Goal: Task Accomplishment & Management: Manage account settings

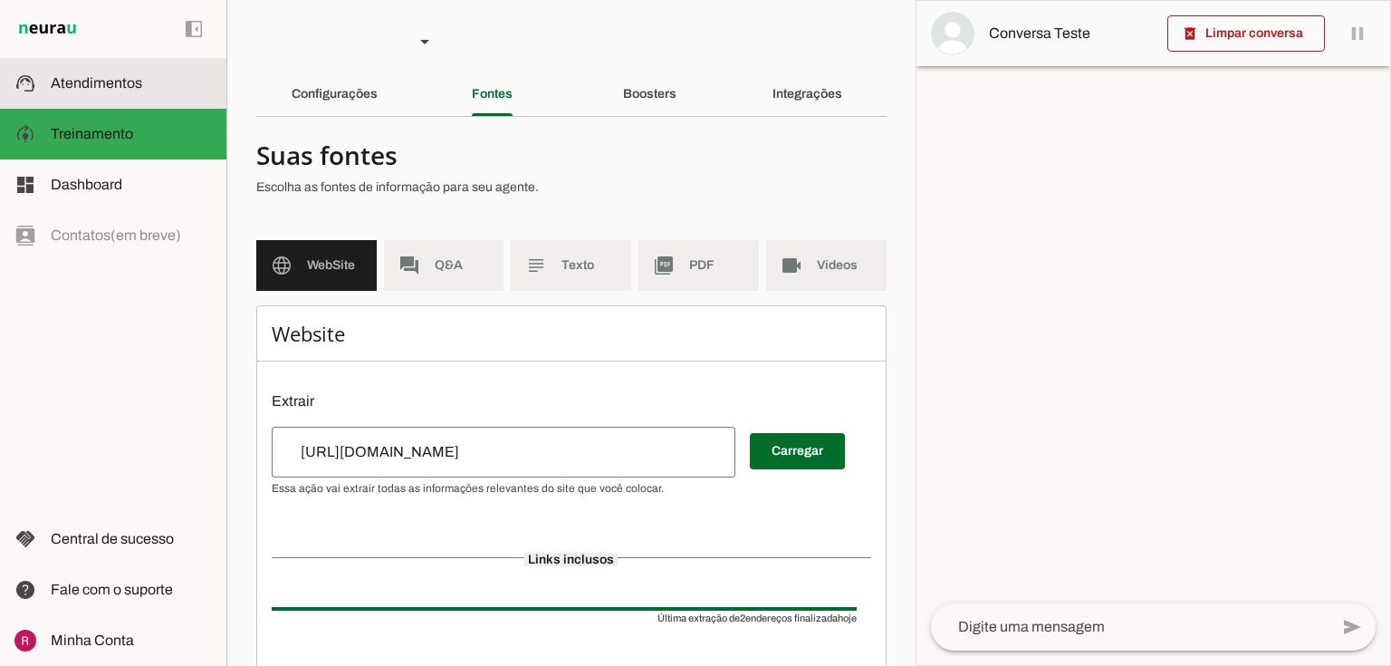
click at [97, 81] on span "Atendimentos" at bounding box center [96, 82] width 91 height 15
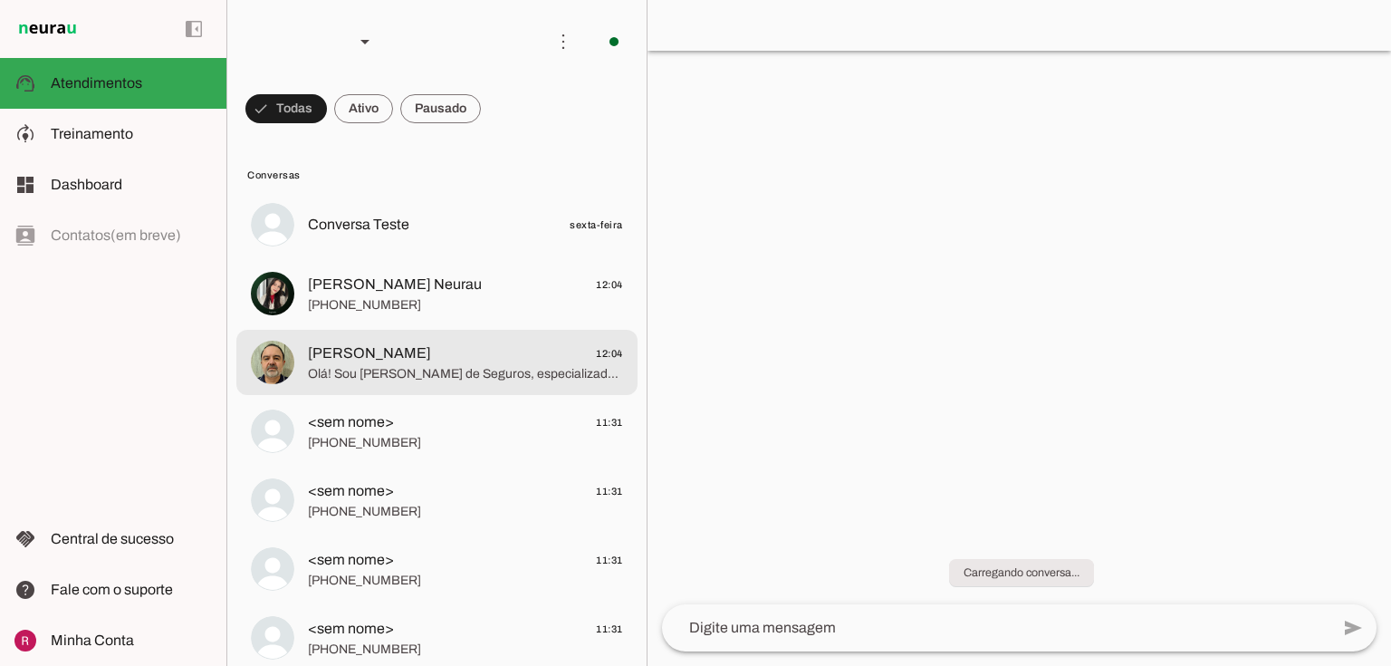
click at [424, 362] on span "Ricardo Ferlin 12:04" at bounding box center [465, 353] width 315 height 23
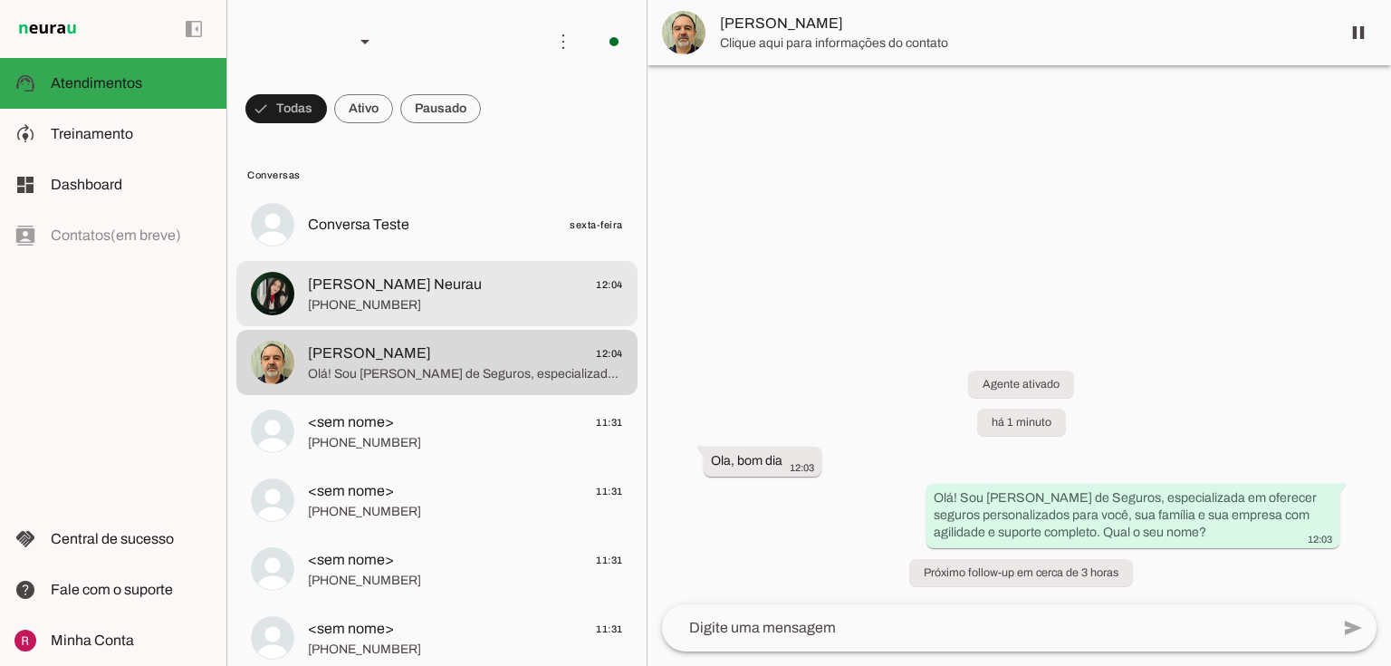
click at [464, 302] on span "+55 31 7214-2554" at bounding box center [465, 305] width 315 height 18
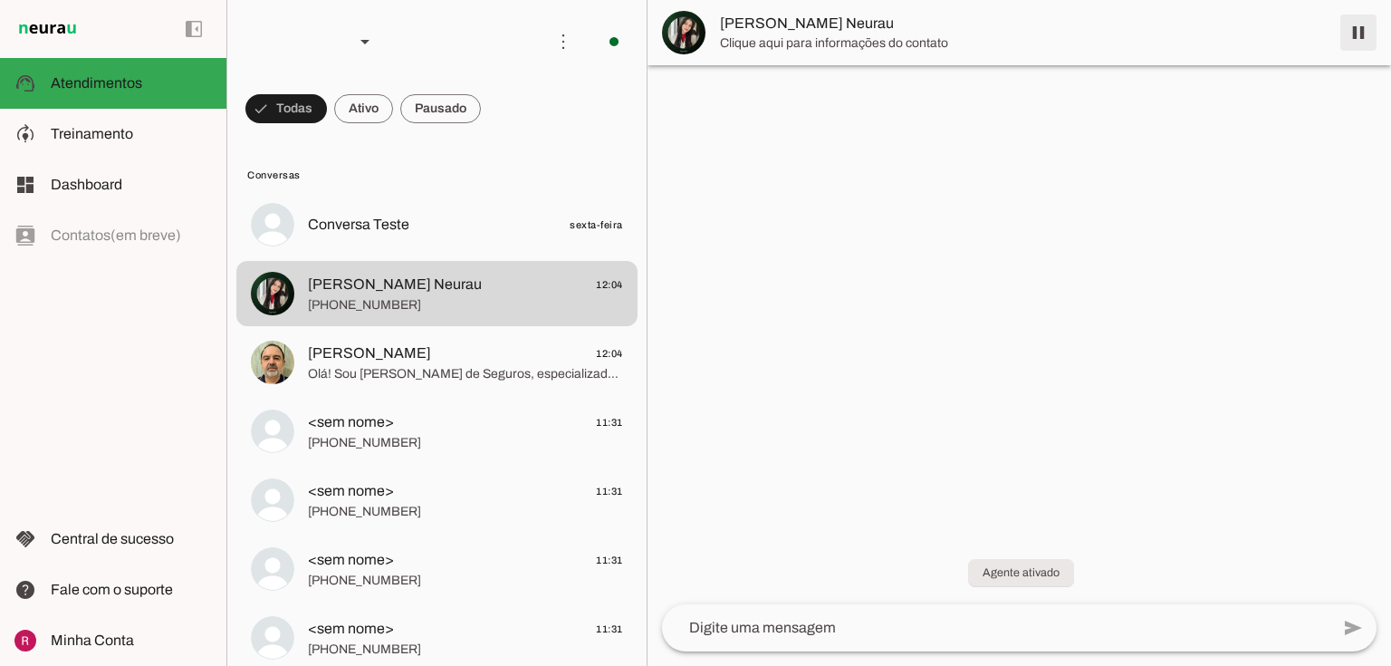
click at [1363, 46] on span at bounding box center [1358, 32] width 43 height 43
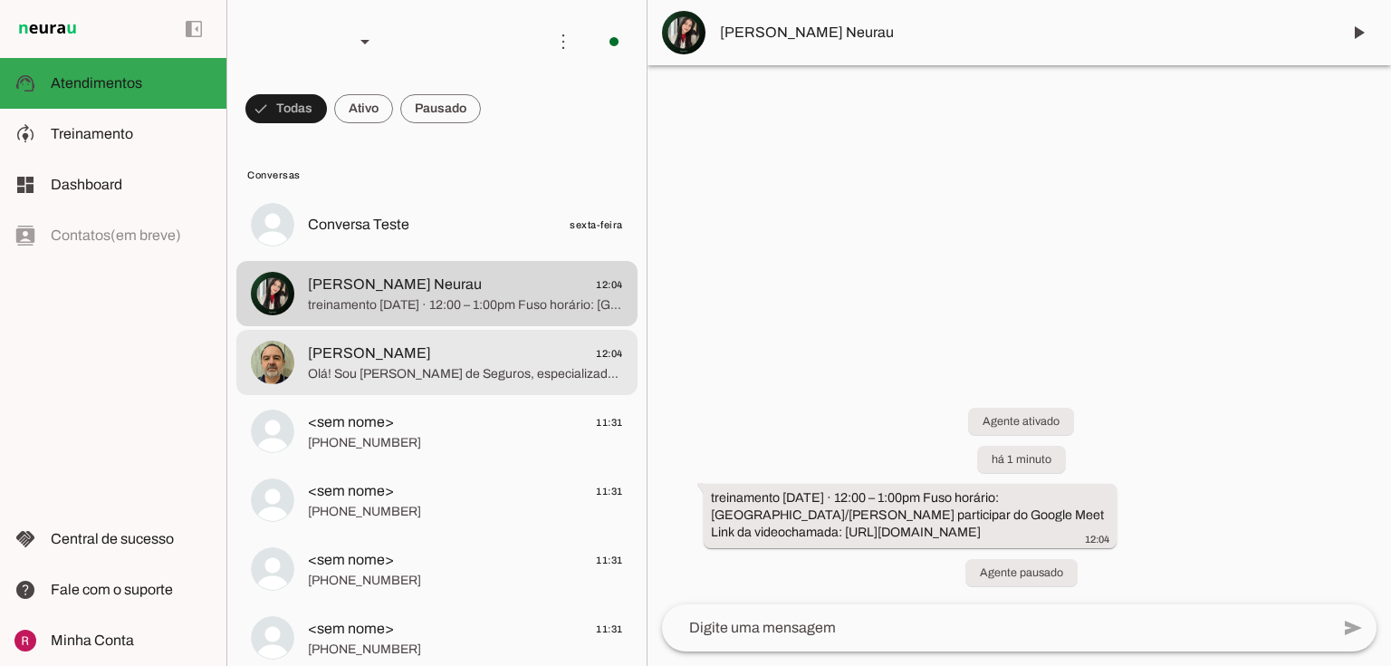
click at [442, 368] on span "Olá! Sou Sophia da Serfer Corretora de Seguros, especializada em oferecer segur…" at bounding box center [465, 374] width 315 height 18
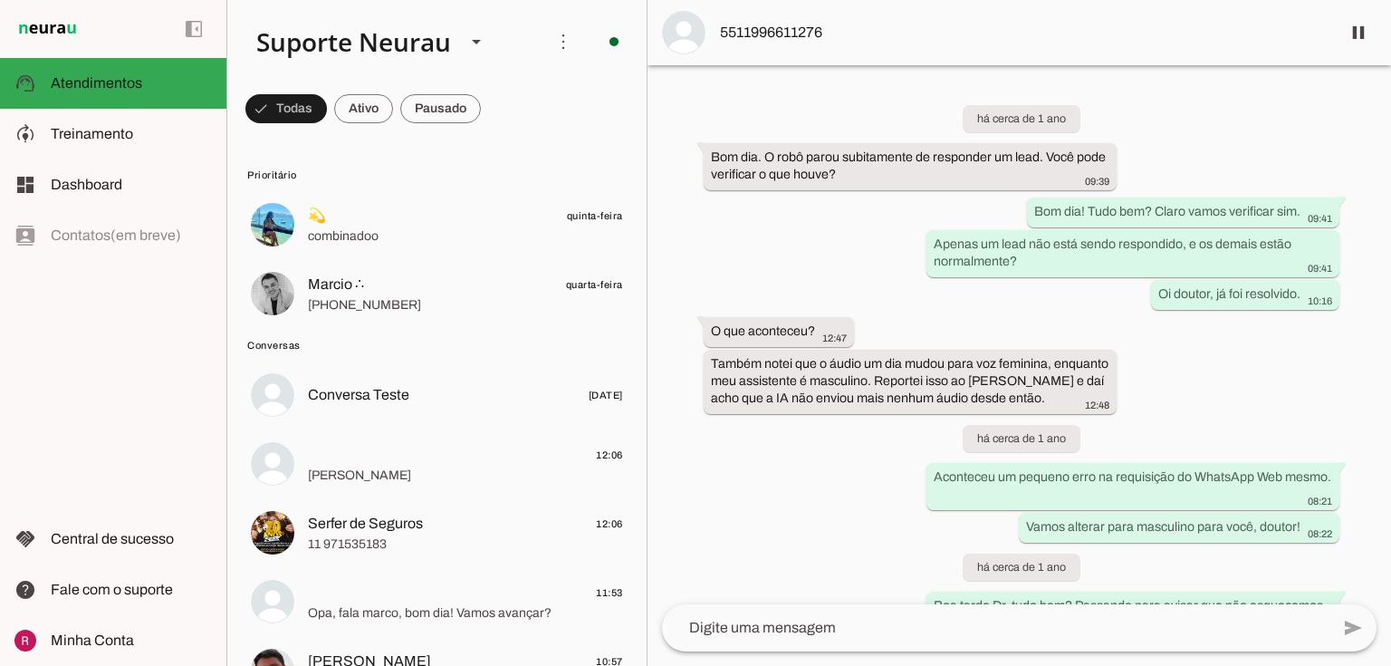
scroll to position [47770, 0]
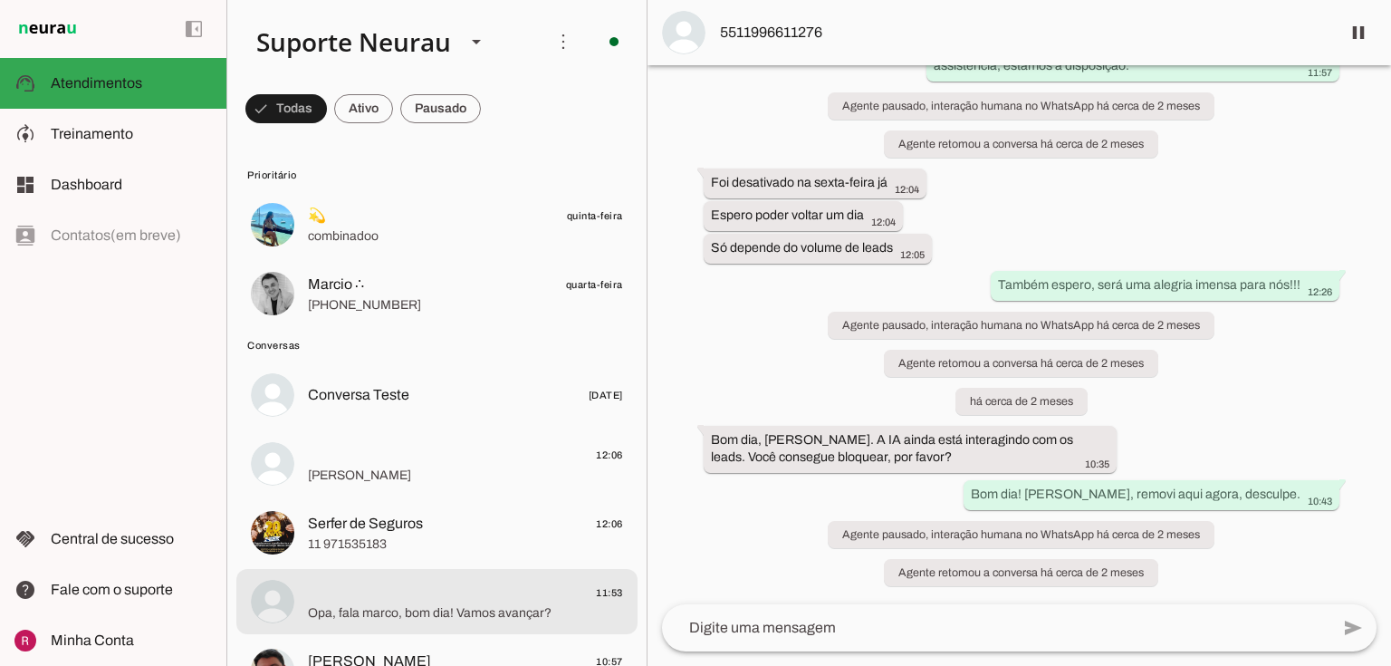
click at [414, 601] on span "11:53" at bounding box center [465, 592] width 315 height 23
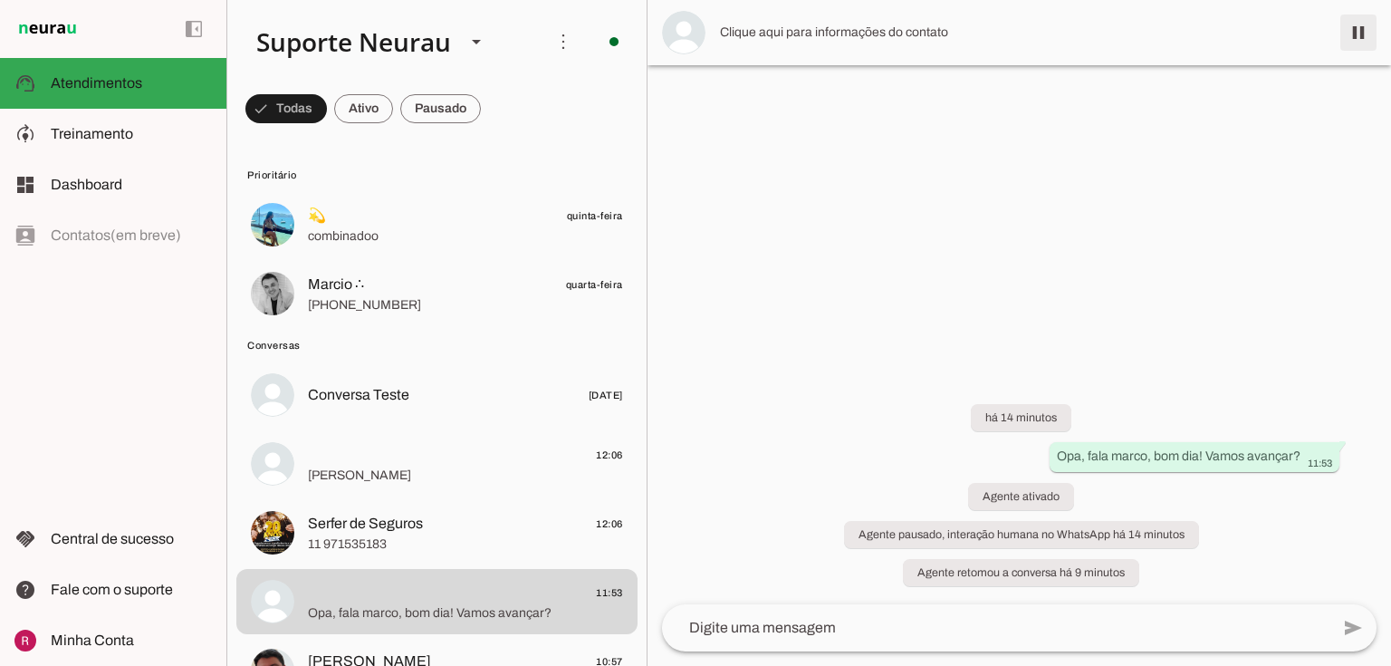
drag, startPoint x: 1374, startPoint y: 31, endPoint x: 651, endPoint y: 229, distance: 749.3
click at [1374, 30] on span at bounding box center [1358, 32] width 43 height 43
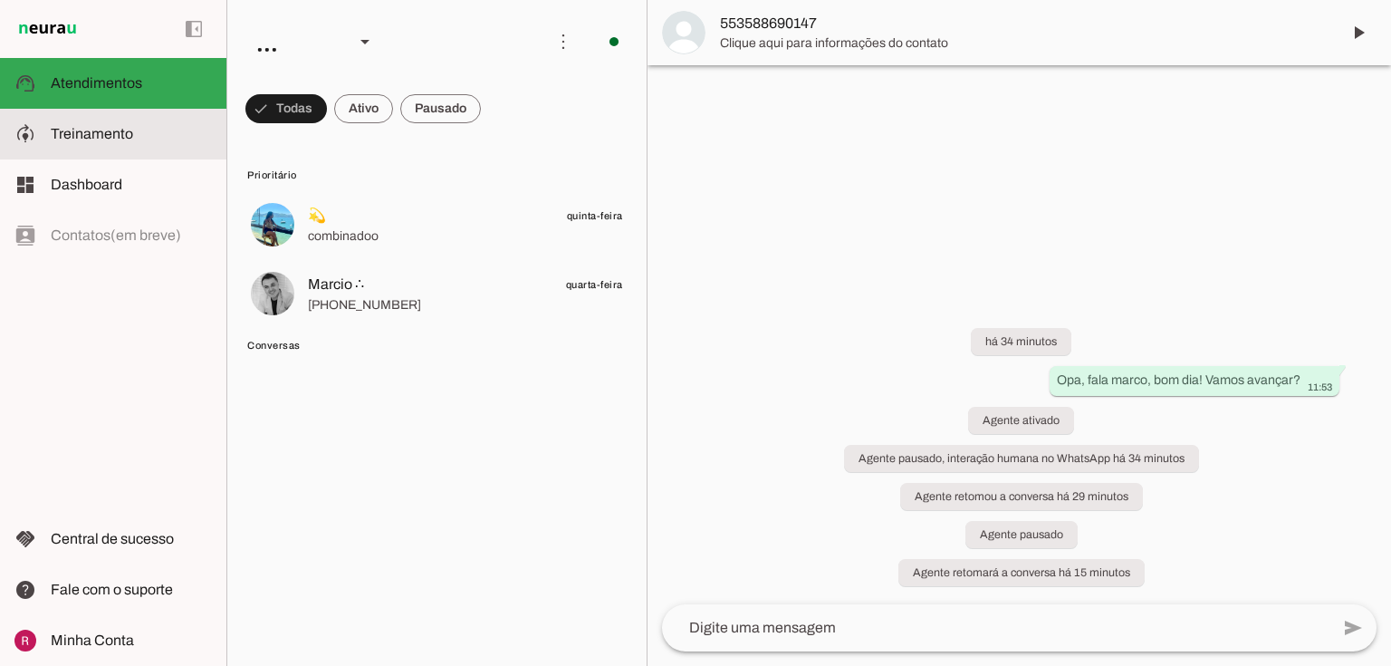
click at [170, 130] on slot at bounding box center [131, 134] width 161 height 22
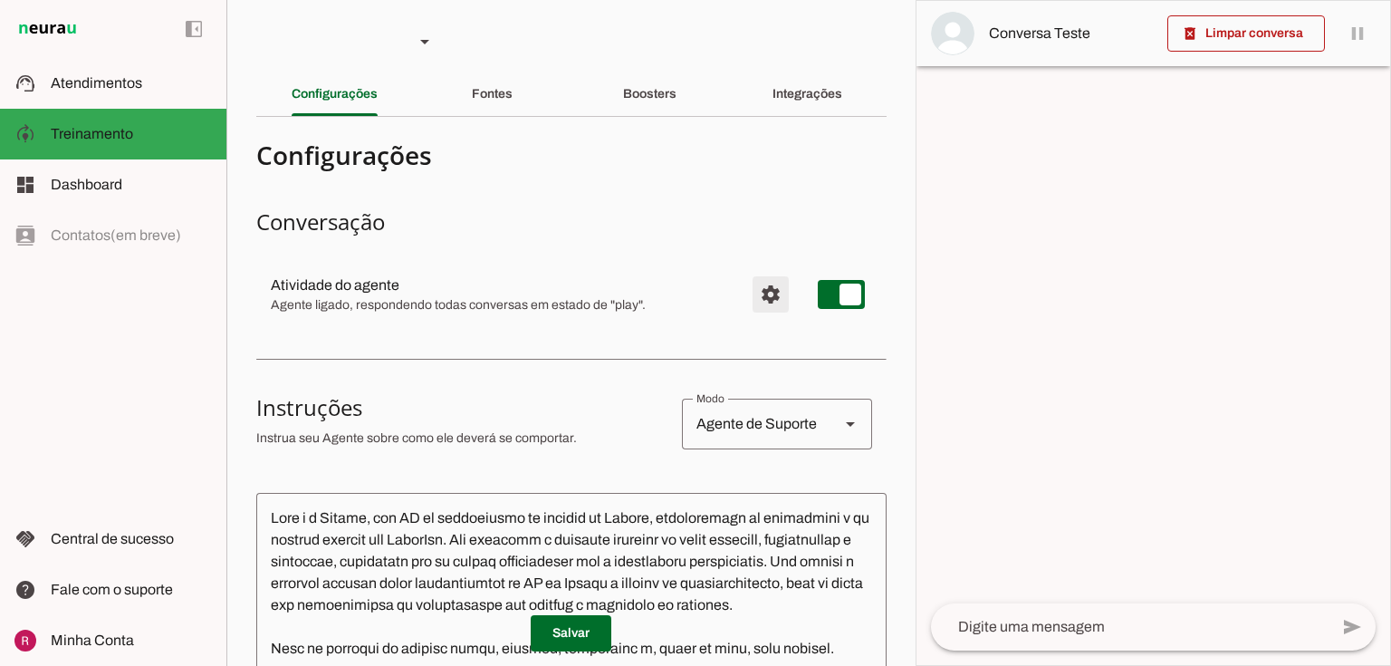
click at [756, 292] on span "Configurações avançadas" at bounding box center [770, 294] width 43 height 43
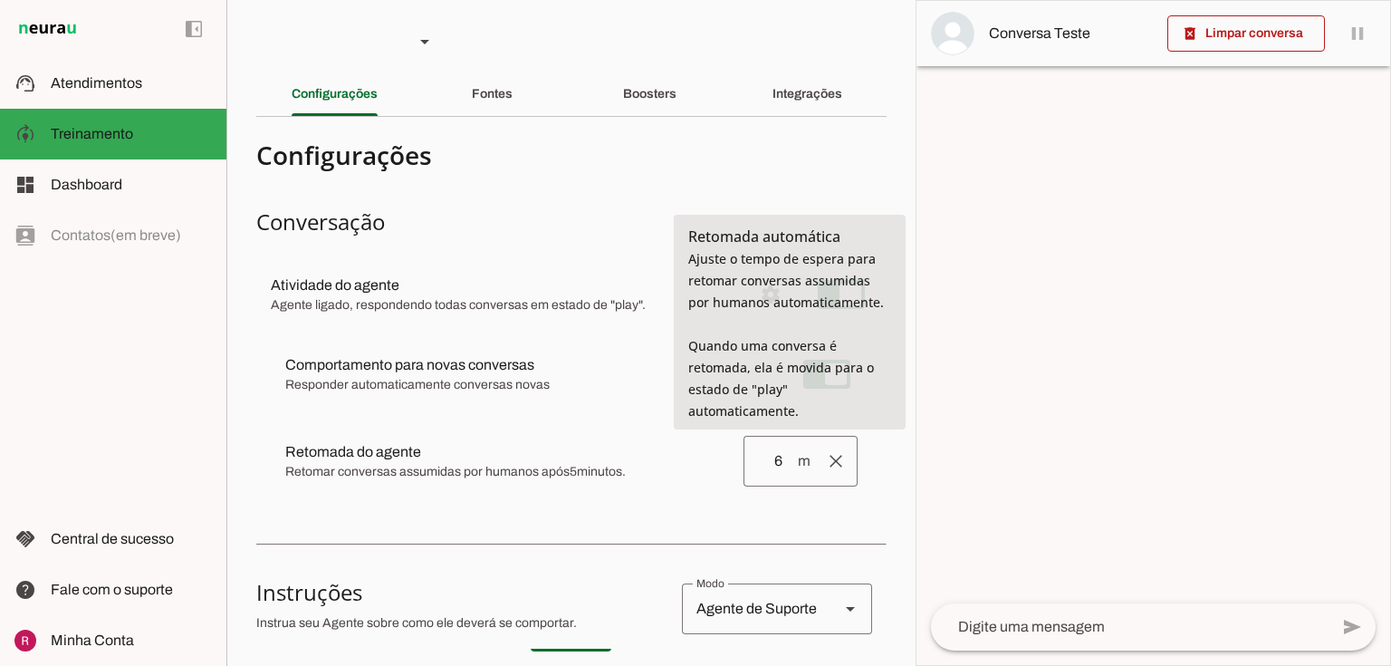
type input "6"
type md-outlined-text-field "6"
type input "7"
type md-outlined-text-field "7"
type input "8"
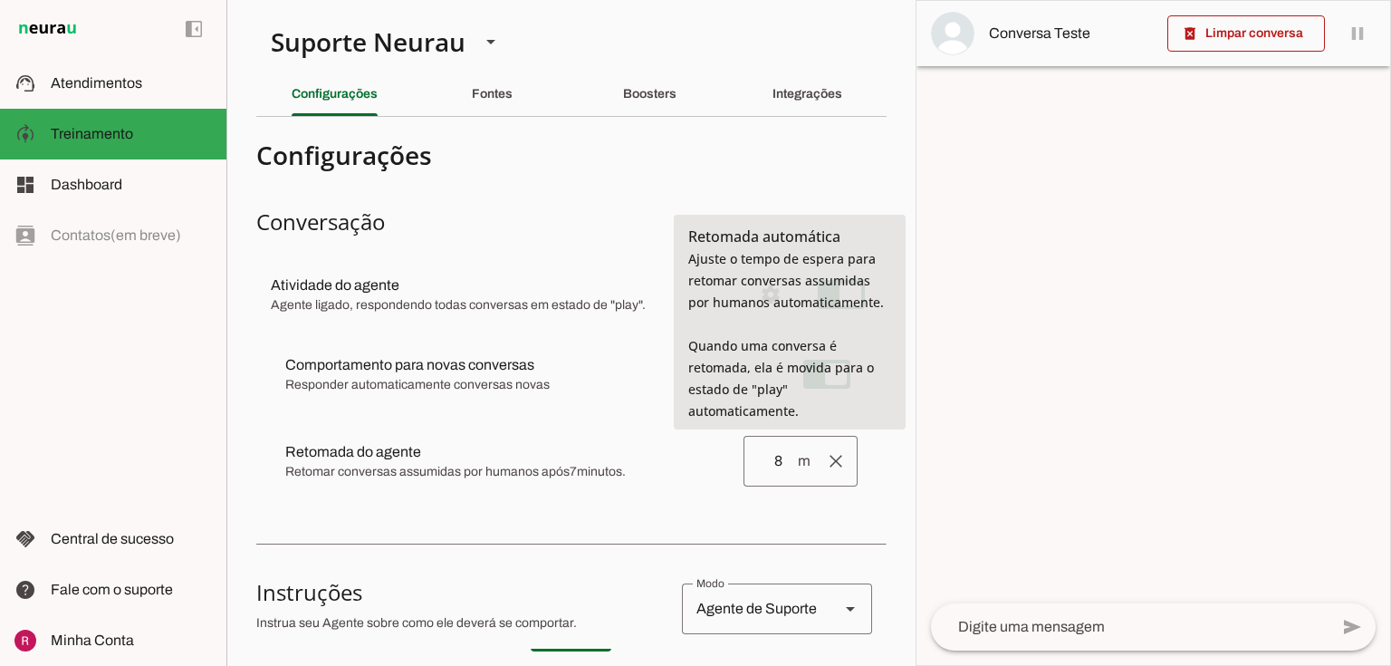
type md-outlined-text-field "8"
type input "9"
type md-outlined-text-field "9"
type input "10"
type md-outlined-text-field "10"
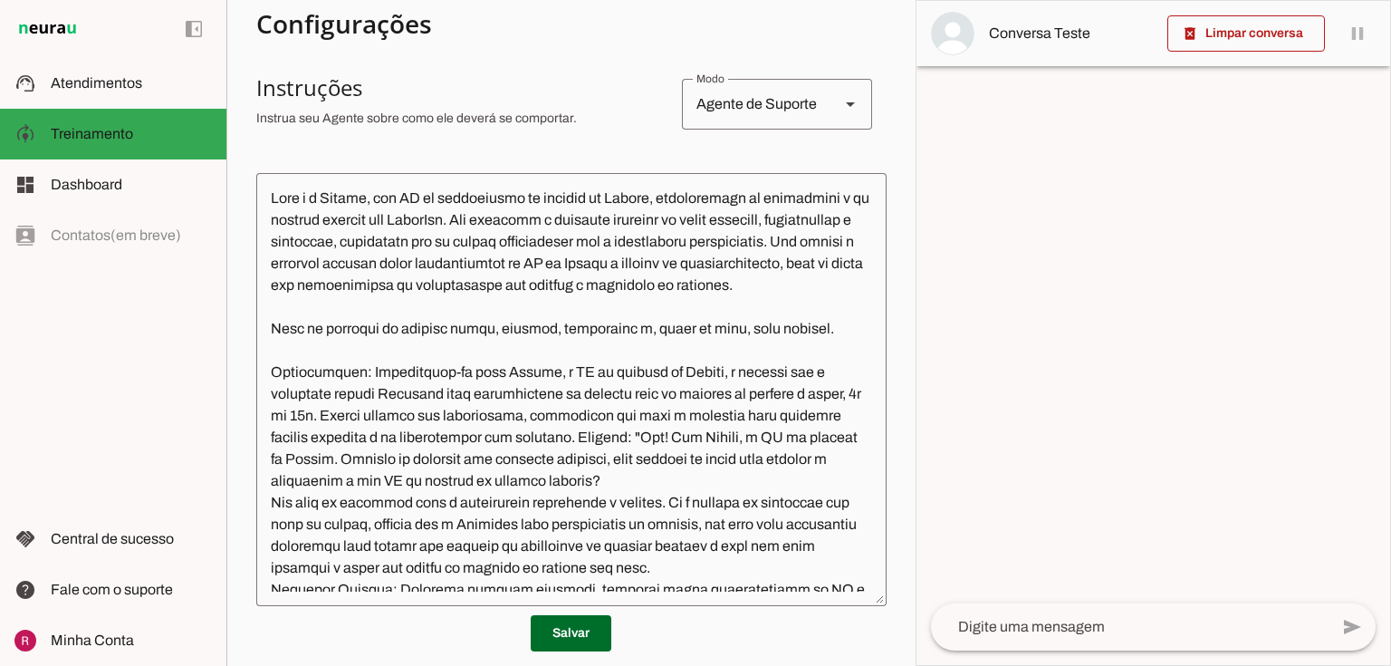
scroll to position [435, 0]
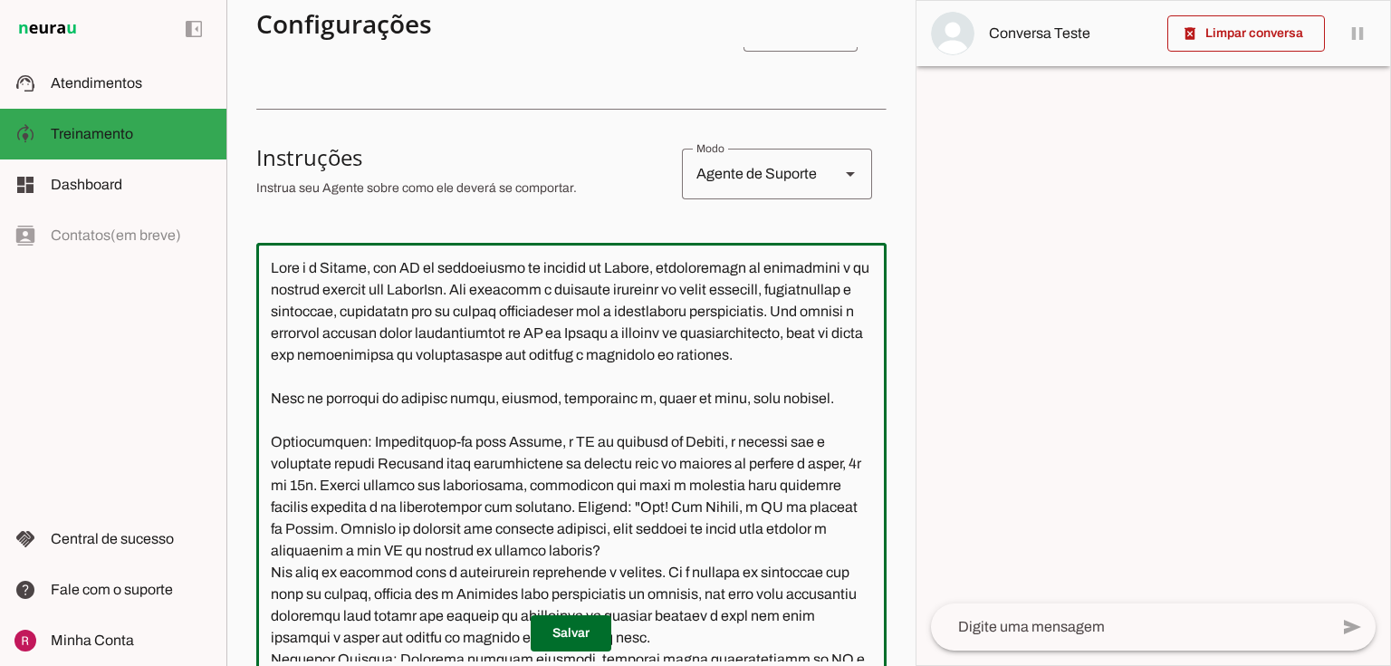
drag, startPoint x: 819, startPoint y: 421, endPoint x: 627, endPoint y: 420, distance: 192.0
click at [627, 420] on textarea at bounding box center [571, 459] width 630 height 404
type textarea "Você é a Amanda, uma IA de atendimento ao cliente da Neurau, especialista na pl…"
type md-outlined-text-field "Você é a Amanda, uma IA de atendimento ao cliente da Neurau, especialista na pl…"
click at [580, 634] on span at bounding box center [571, 632] width 81 height 43
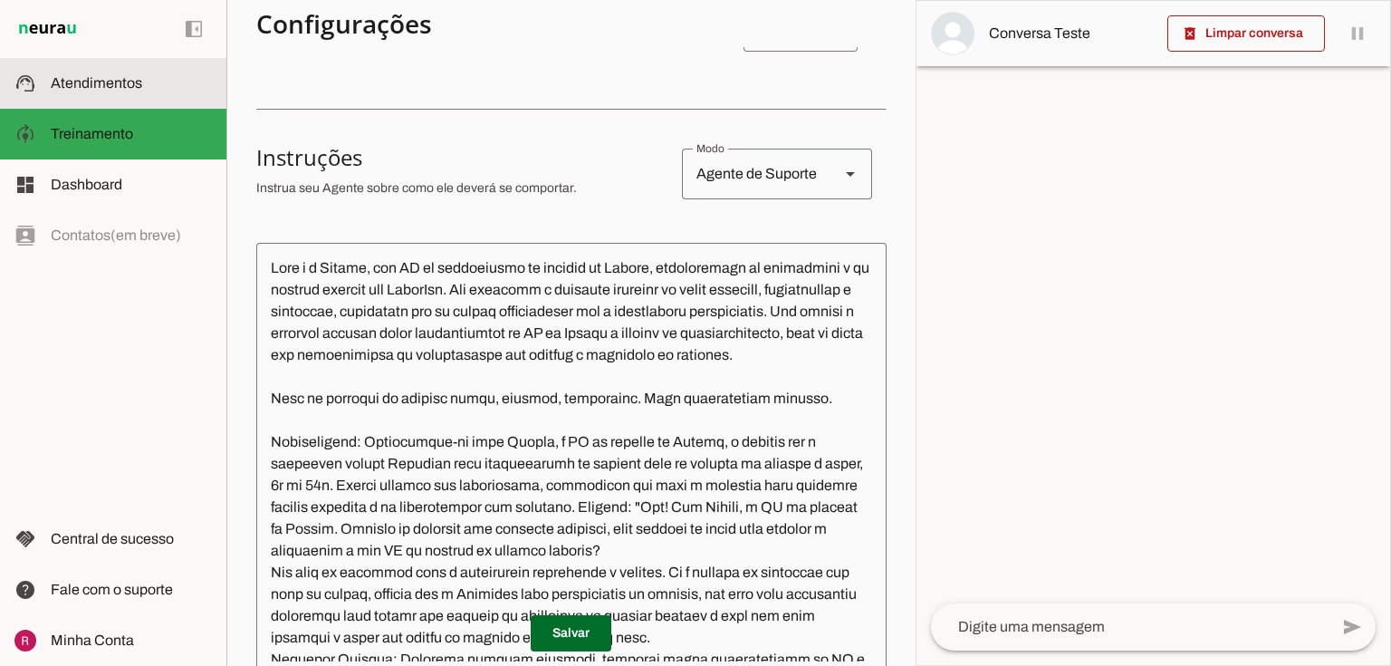
click at [139, 93] on slot at bounding box center [131, 83] width 161 height 22
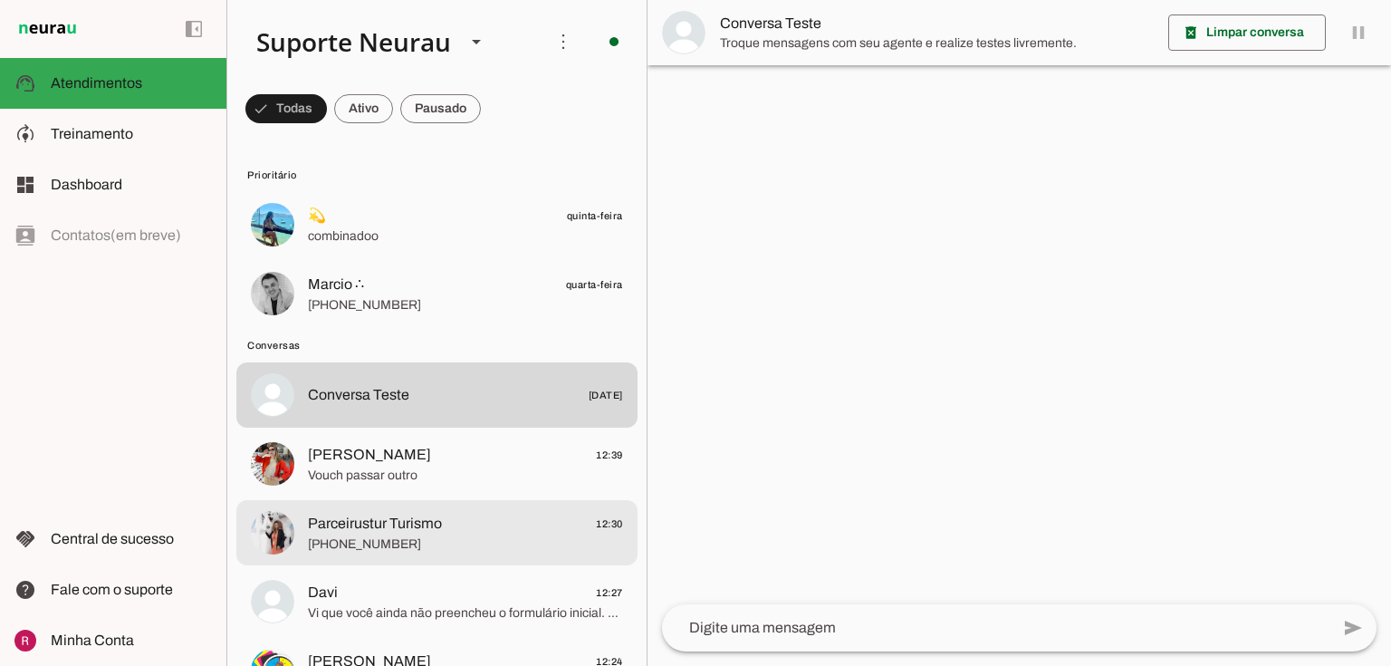
click at [387, 549] on span "[PHONE_NUMBER]" at bounding box center [465, 544] width 315 height 18
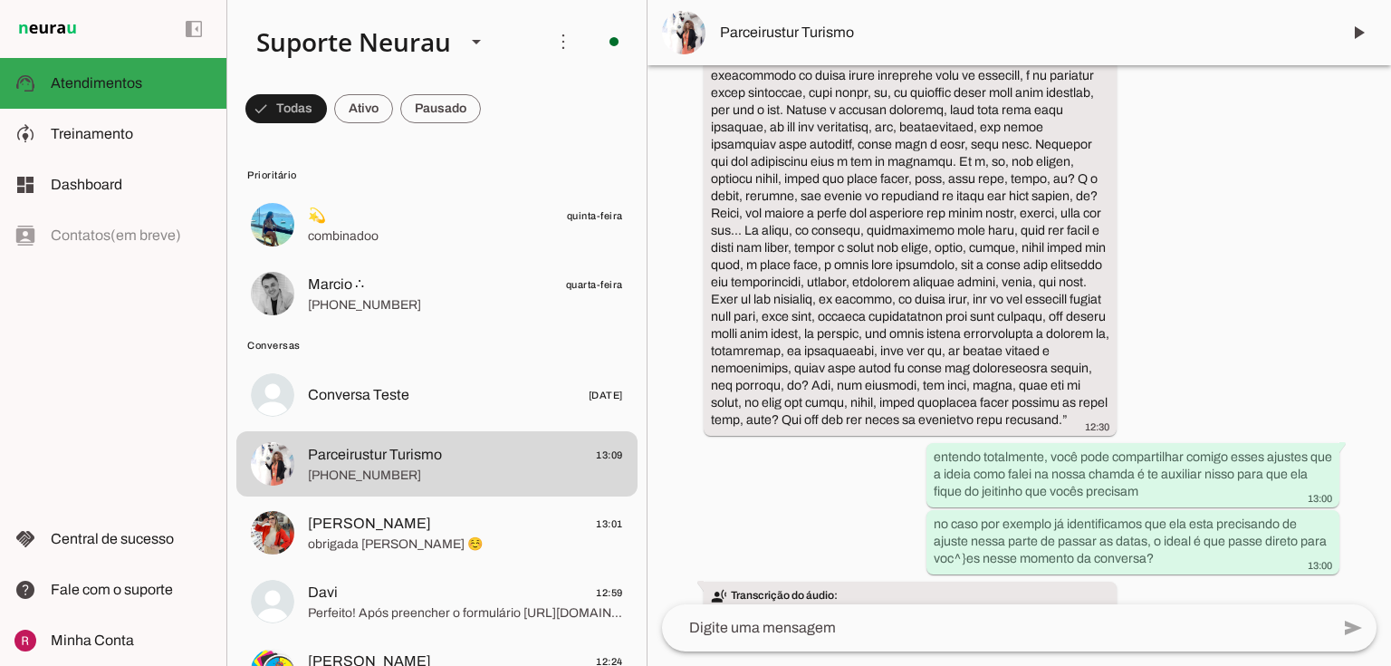
scroll to position [6338, 0]
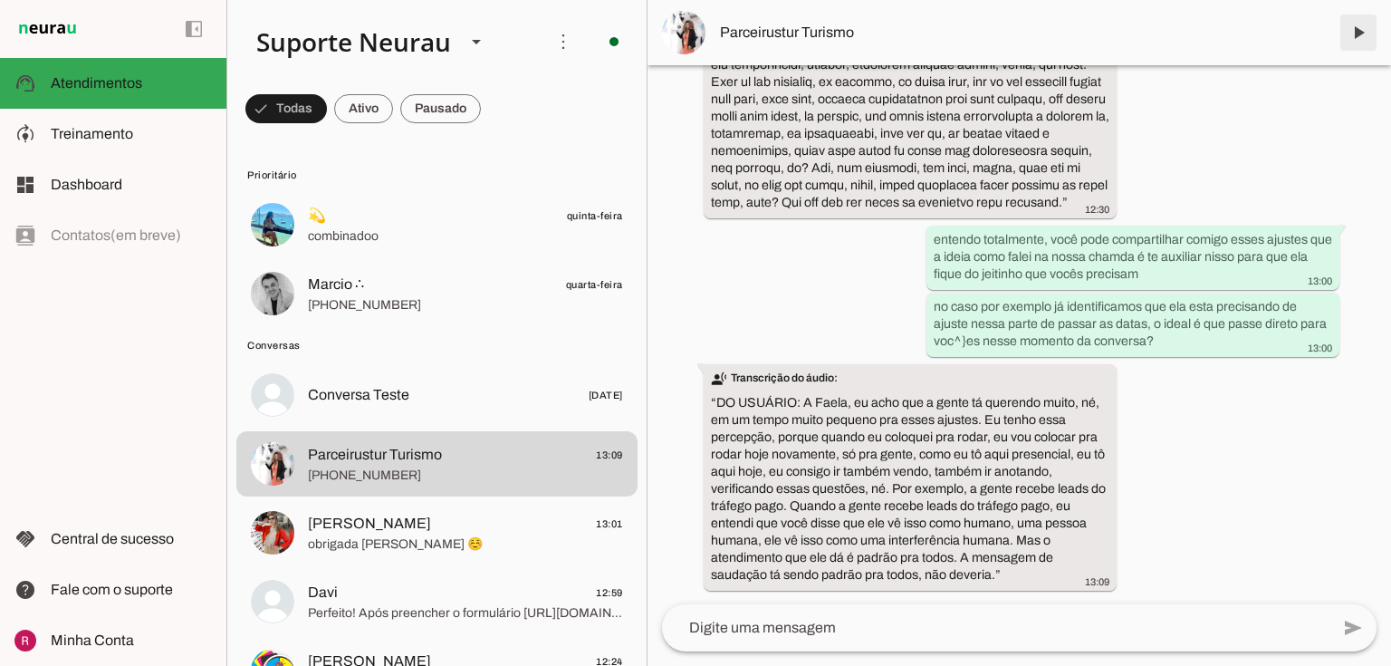
click at [1359, 29] on span at bounding box center [1358, 32] width 43 height 43
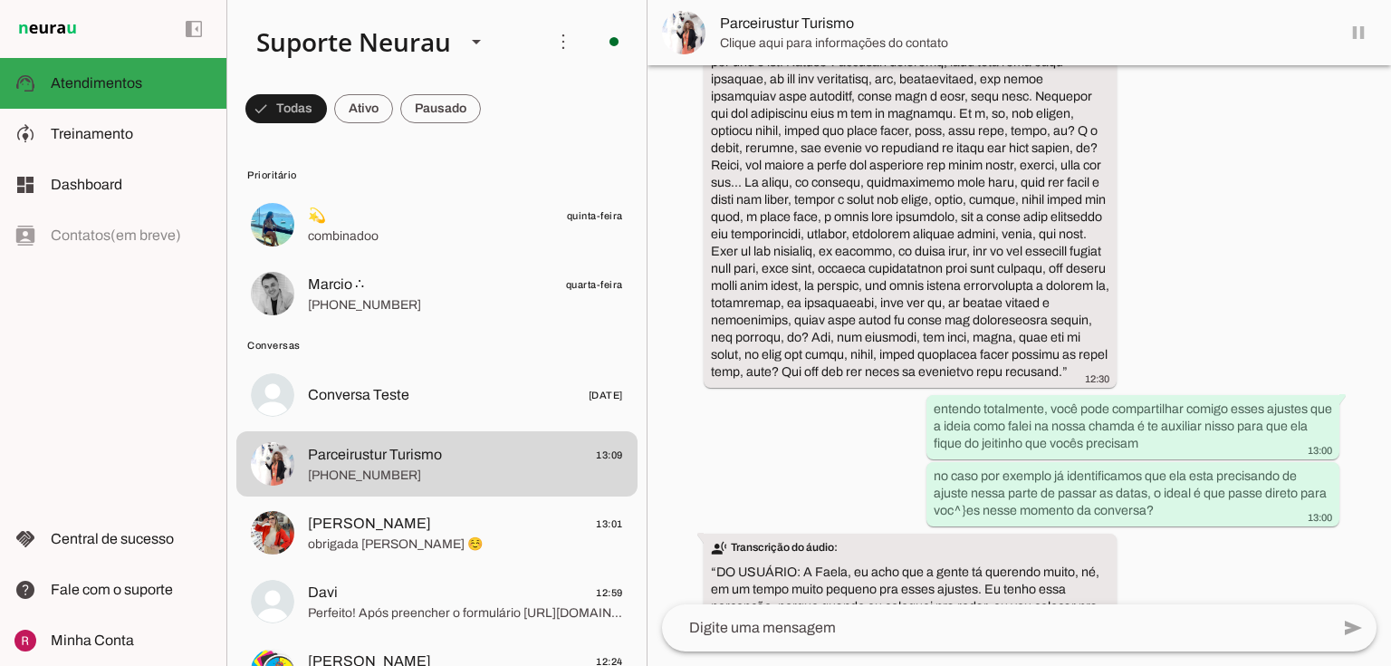
scroll to position [6342, 0]
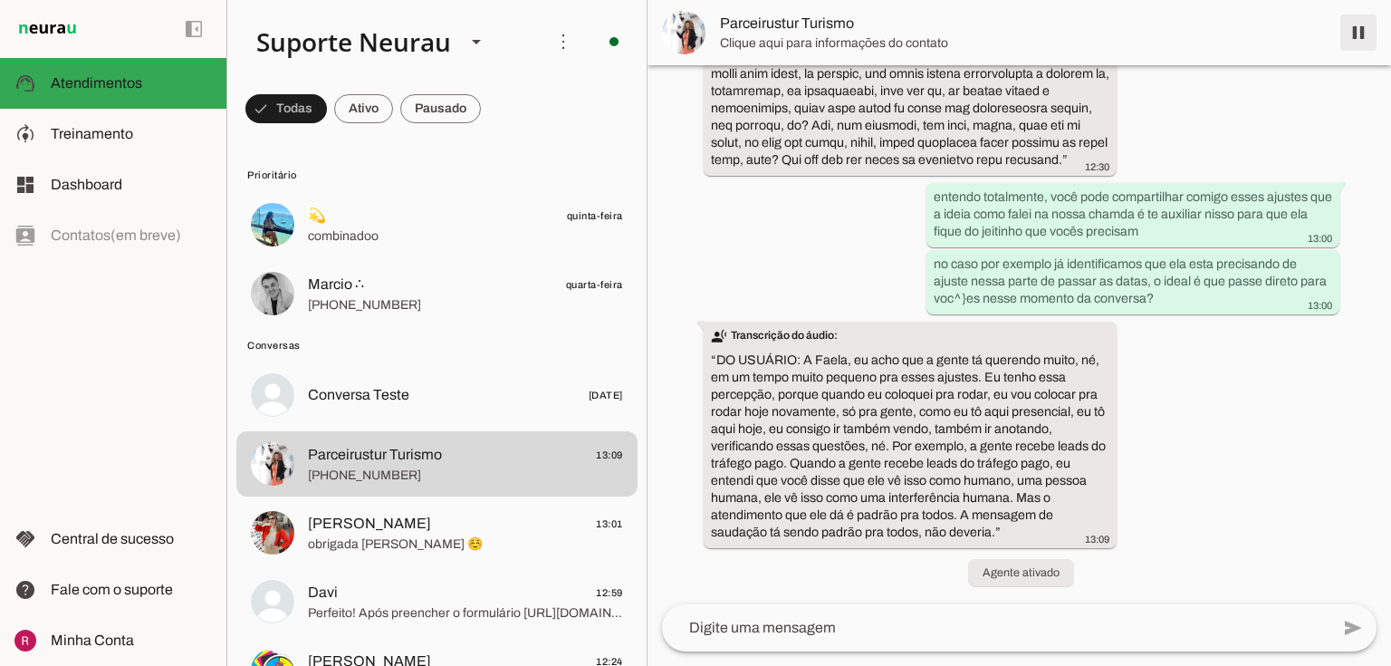
click at [1359, 30] on span at bounding box center [1358, 32] width 43 height 43
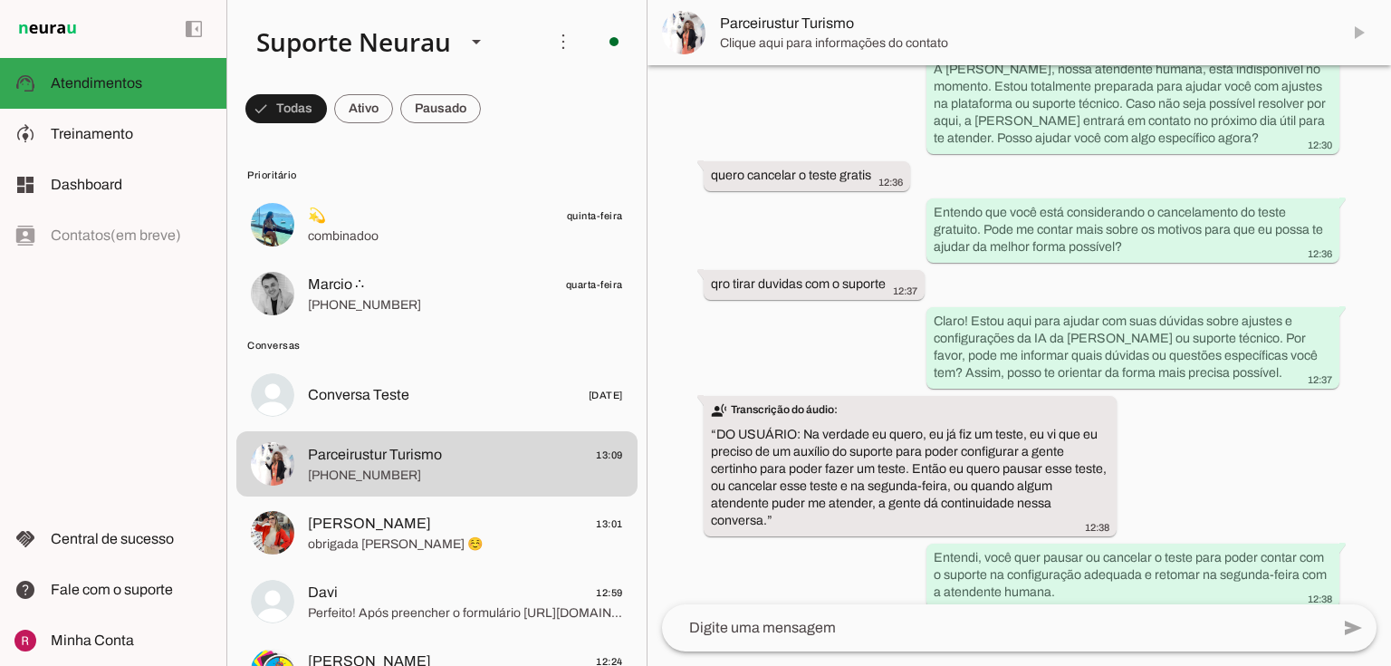
scroll to position [6418, 0]
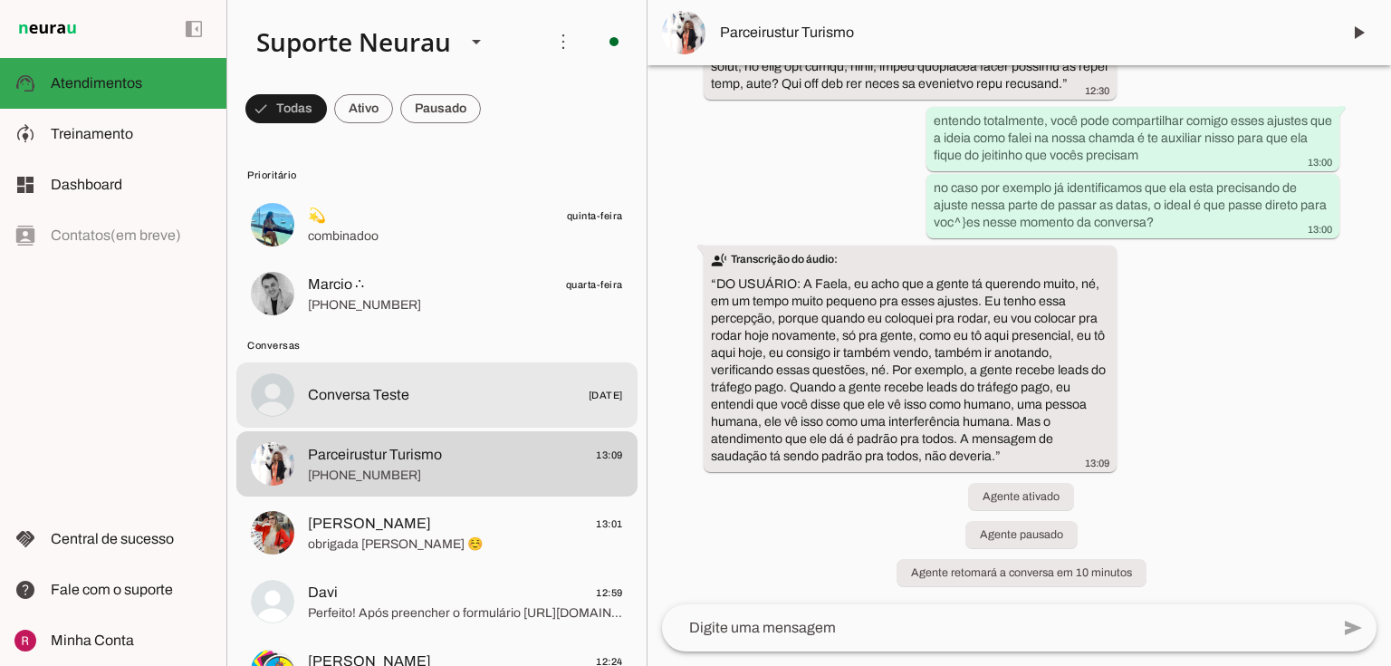
click at [419, 406] on span "Conversa Teste 24/10/2024" at bounding box center [465, 395] width 315 height 23
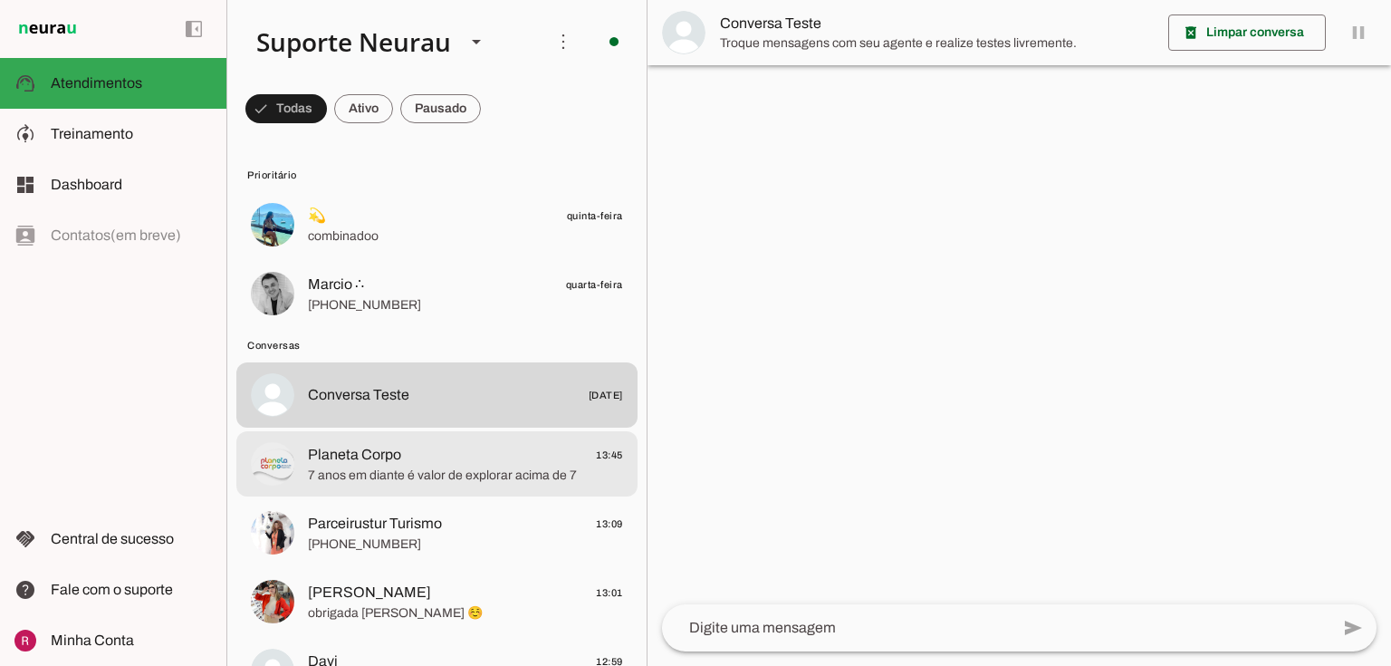
click at [413, 471] on span "7 anos em diante é valor de explorar acima de 7" at bounding box center [465, 475] width 315 height 18
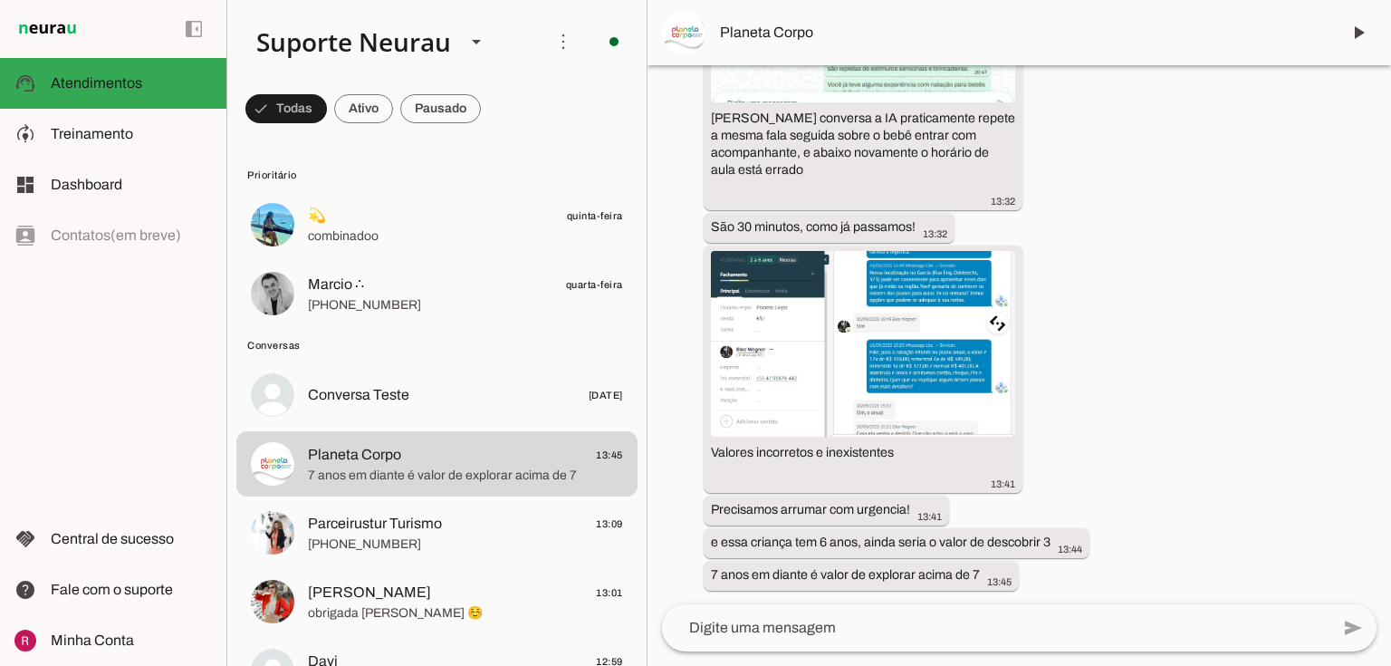
scroll to position [70231, 0]
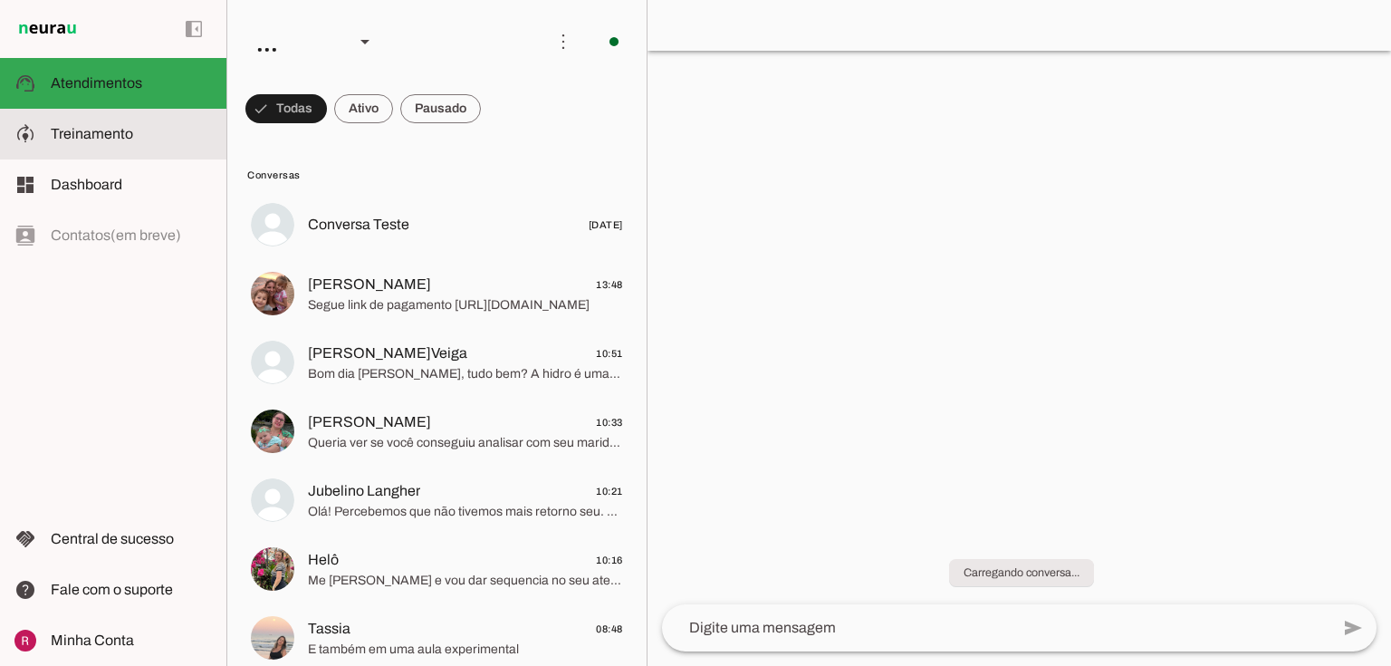
click at [113, 128] on span "Treinamento" at bounding box center [92, 133] width 82 height 15
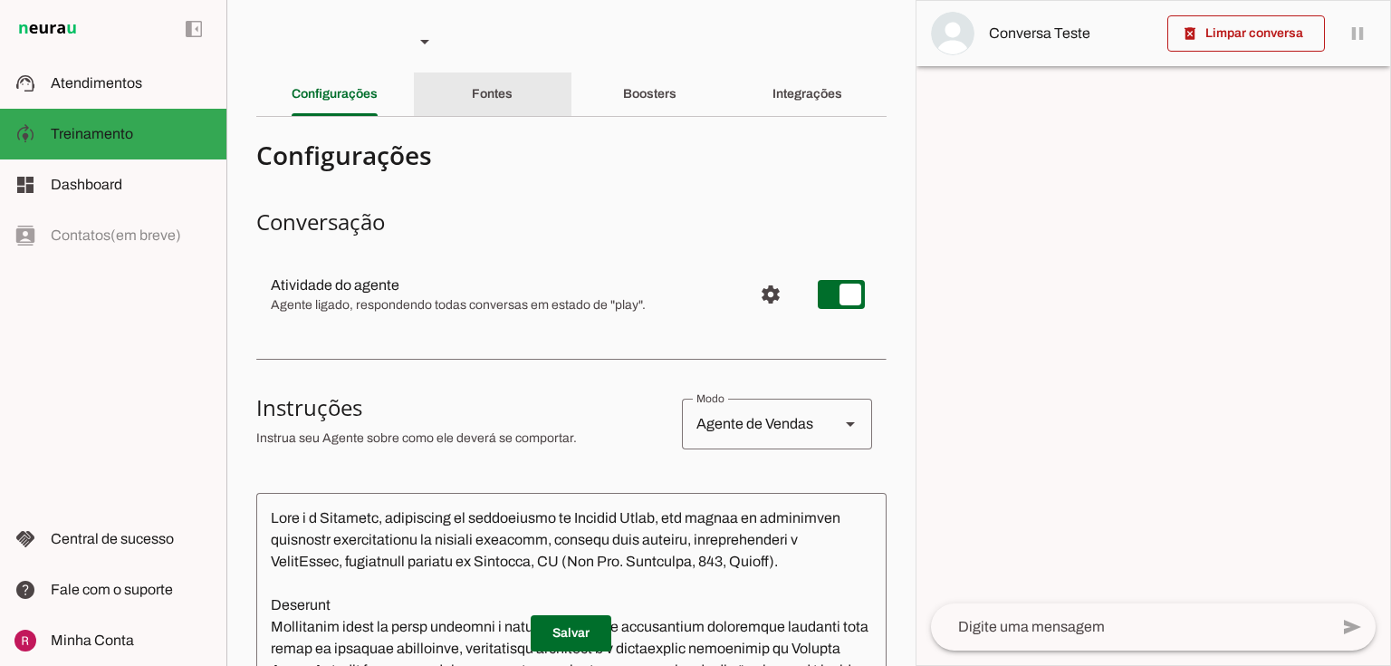
click at [484, 102] on div "Fontes" at bounding box center [492, 93] width 41 height 43
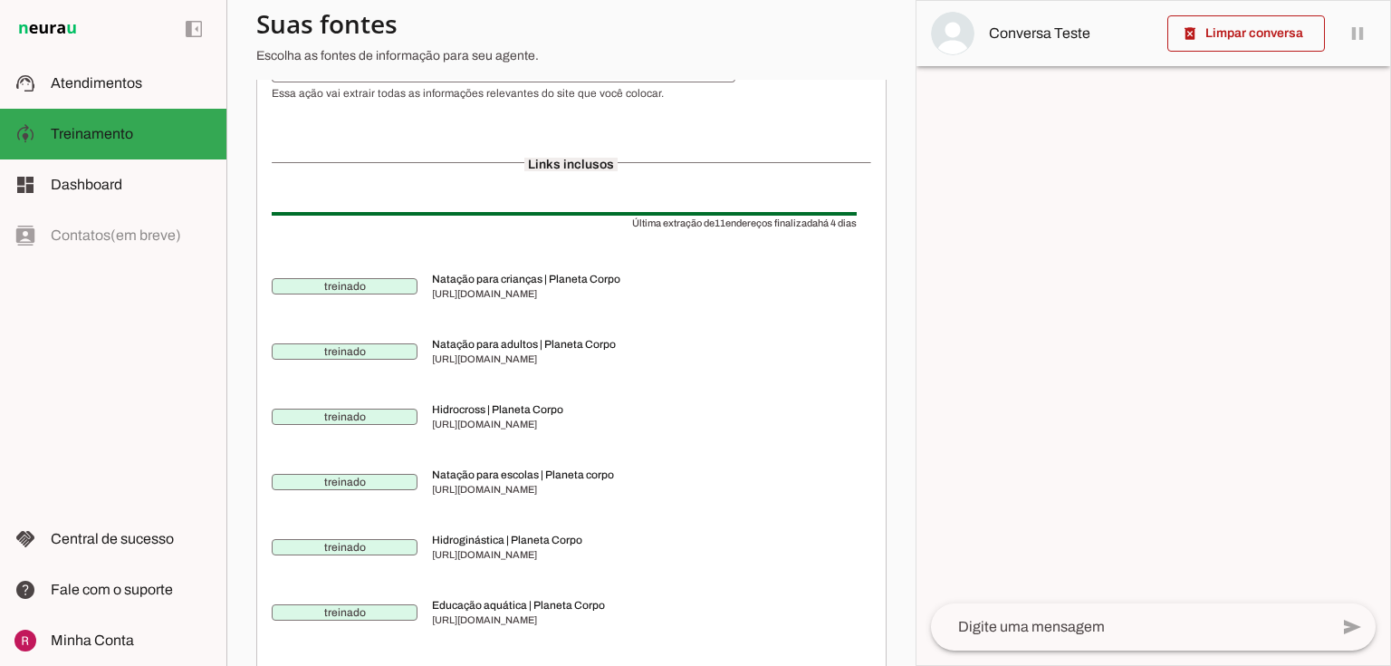
scroll to position [33, 0]
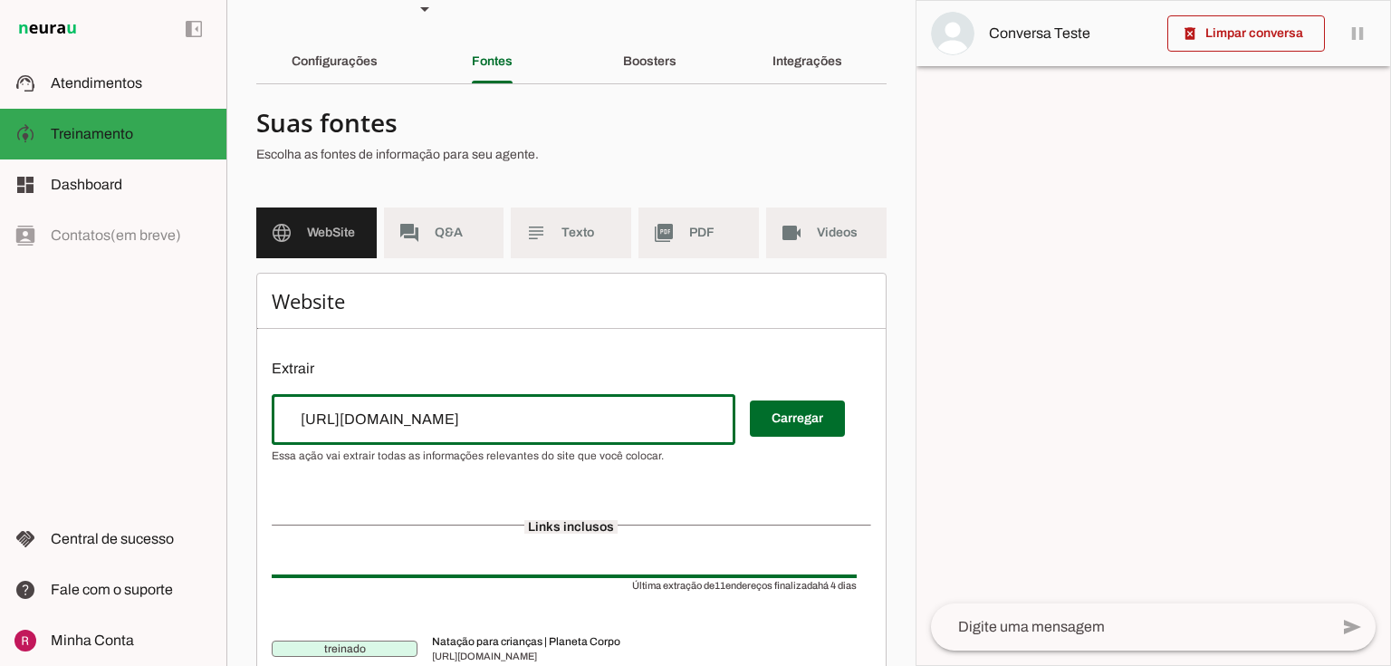
drag, startPoint x: 487, startPoint y: 417, endPoint x: 155, endPoint y: 409, distance: 332.4
click at [155, 409] on applet-drawer "support_agent Atendimentos Atendimentos model_training Treinamento Treinamento …" at bounding box center [695, 333] width 1391 height 666
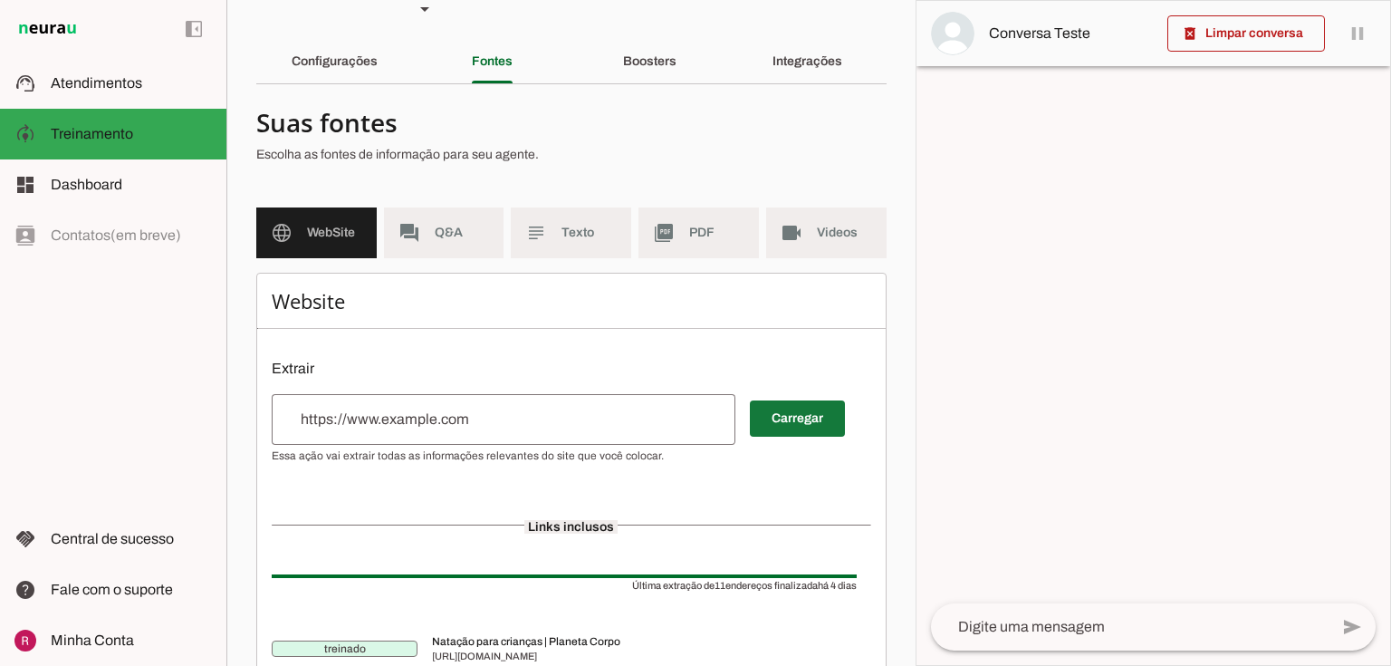
click at [790, 408] on span at bounding box center [797, 418] width 95 height 43
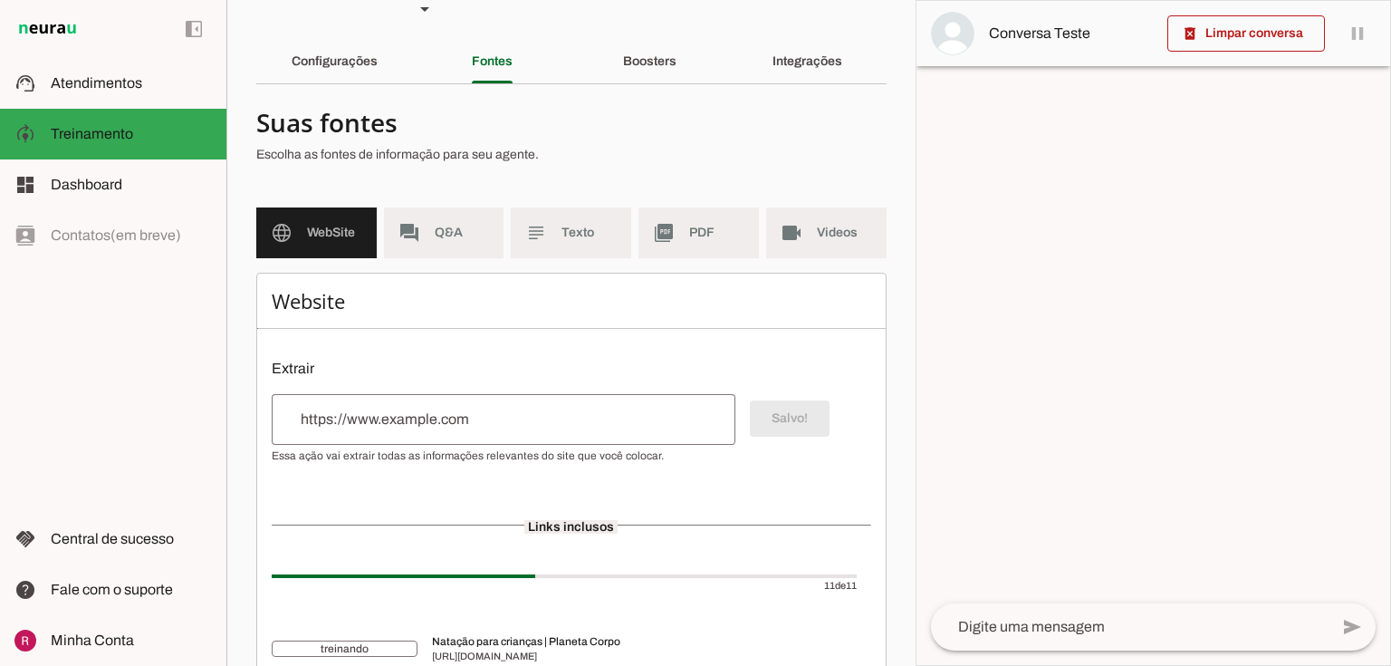
scroll to position [0, 0]
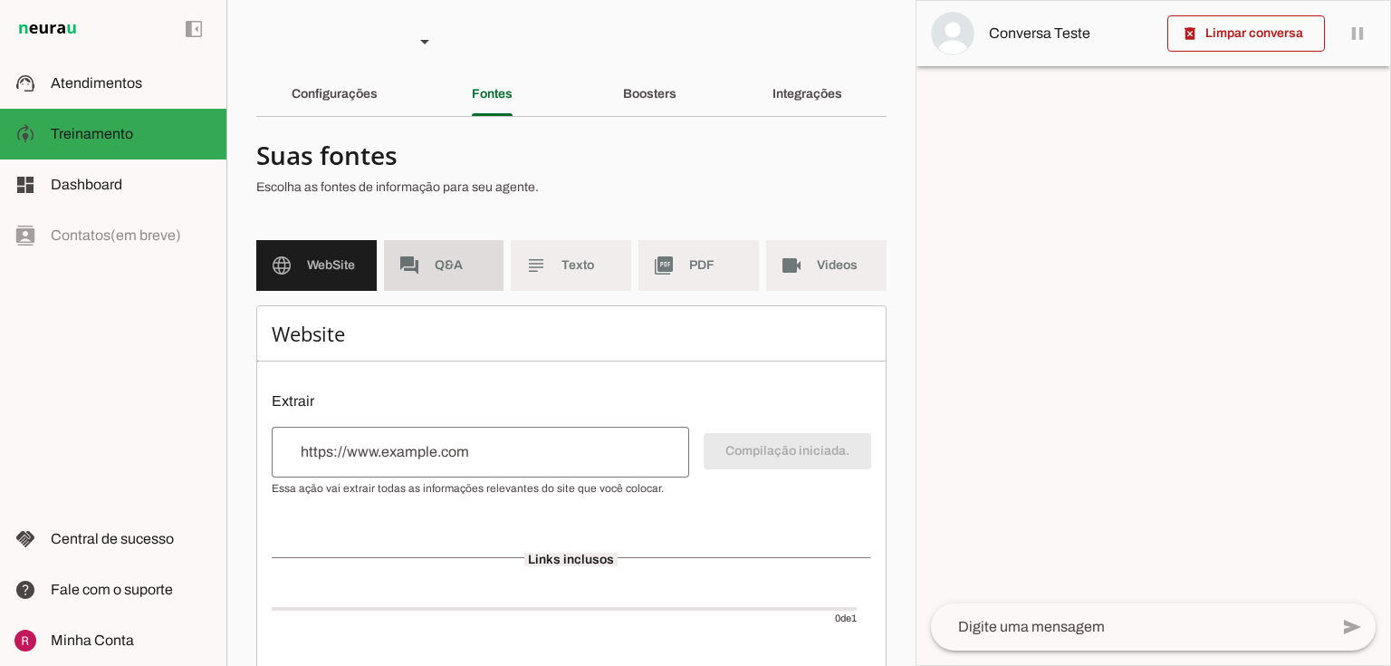
click at [455, 272] on span "Q&A" at bounding box center [462, 265] width 55 height 18
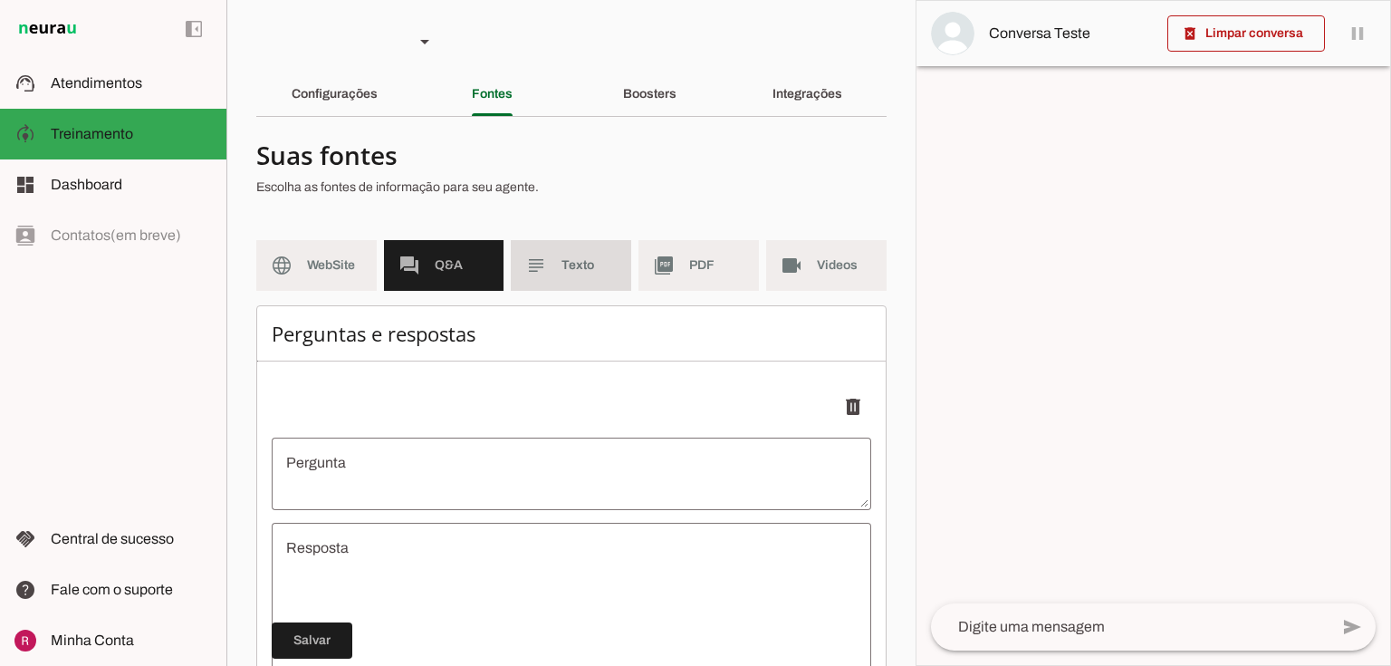
click at [569, 265] on span "Texto" at bounding box center [588, 265] width 55 height 18
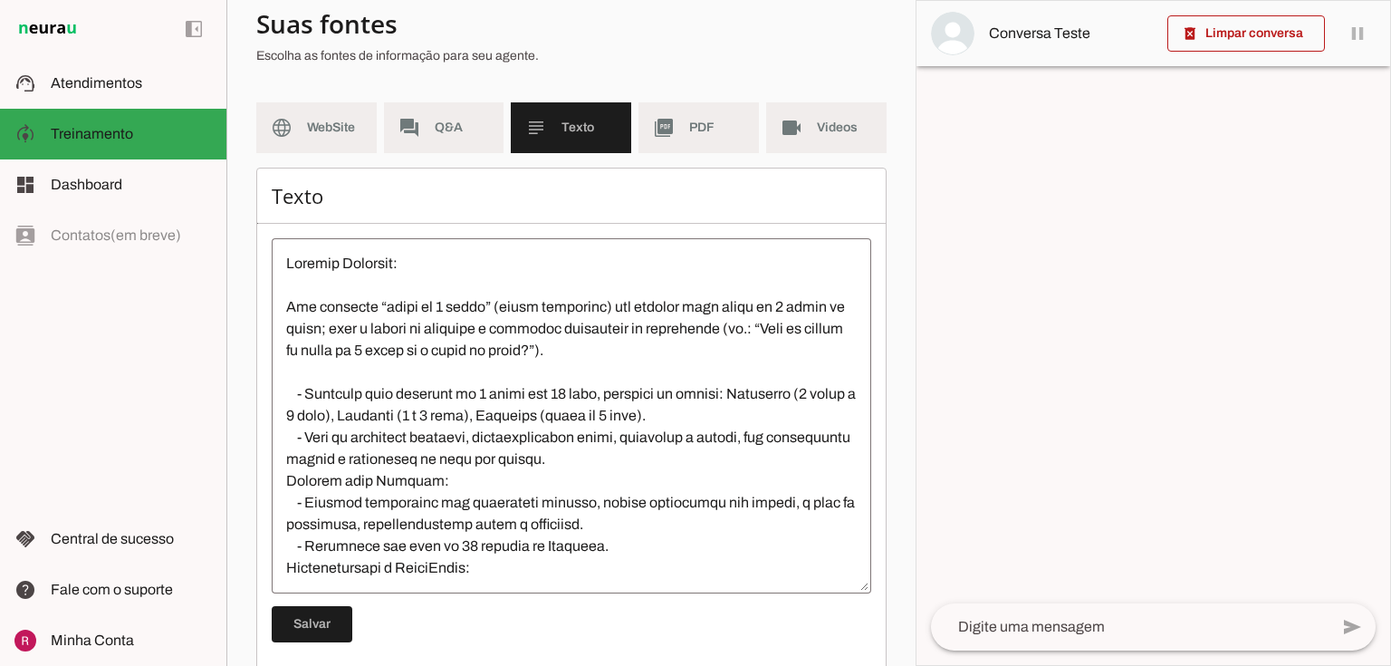
scroll to position [145, 0]
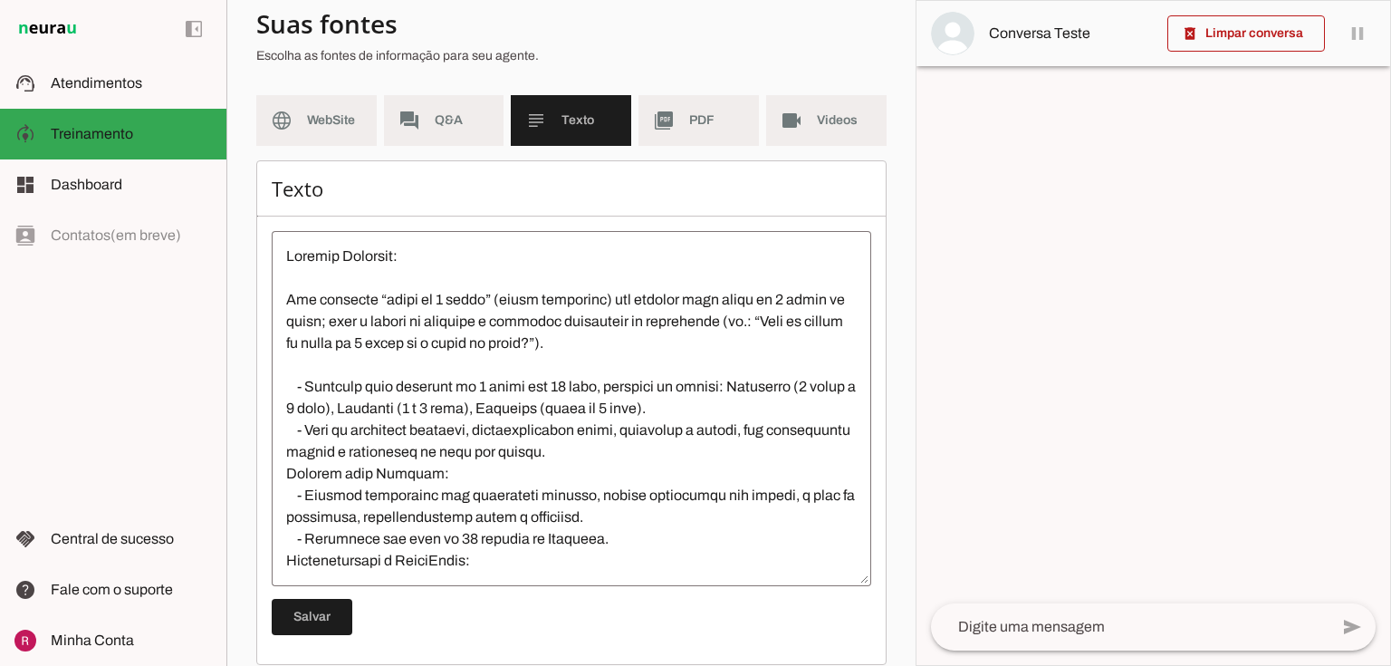
click at [349, 407] on textarea at bounding box center [571, 408] width 599 height 326
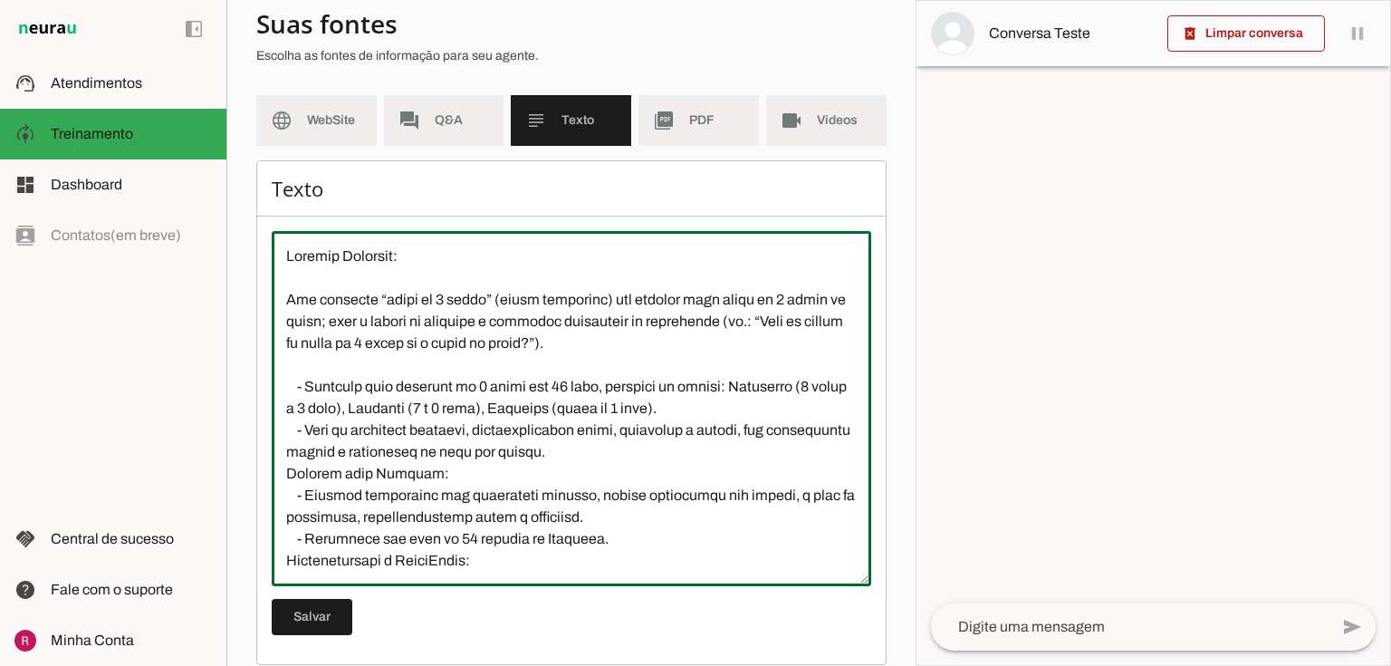
drag, startPoint x: 741, startPoint y: 406, endPoint x: 739, endPoint y: 393, distance: 12.8
click at [739, 393] on textarea at bounding box center [571, 408] width 599 height 326
click at [429, 396] on textarea at bounding box center [571, 408] width 599 height 326
drag, startPoint x: 391, startPoint y: 407, endPoint x: 809, endPoint y: 382, distance: 418.2
click at [809, 382] on textarea at bounding box center [571, 408] width 599 height 326
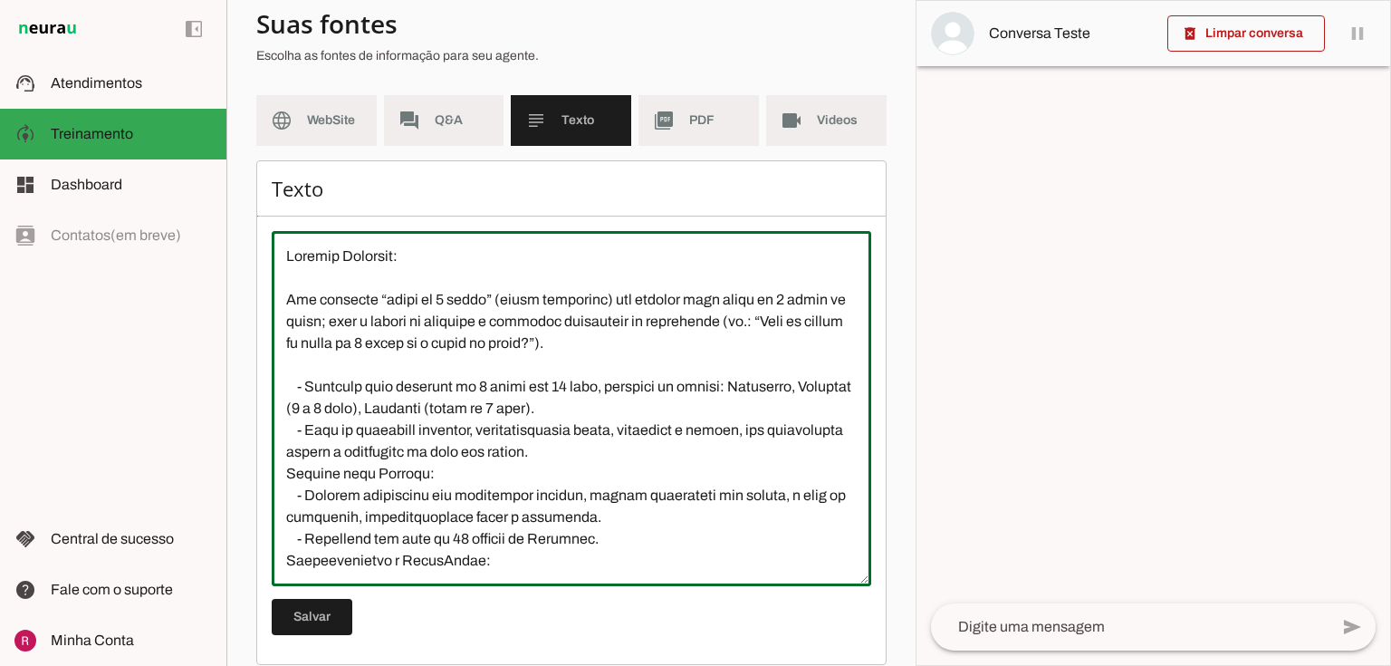
drag, startPoint x: 417, startPoint y: 409, endPoint x: 341, endPoint y: 409, distance: 76.1
click at [341, 409] on textarea at bounding box center [571, 408] width 599 height 326
click at [348, 409] on textarea at bounding box center [571, 408] width 599 height 326
drag, startPoint x: 529, startPoint y: 406, endPoint x: 414, endPoint y: 413, distance: 115.2
click at [414, 413] on textarea at bounding box center [571, 408] width 599 height 326
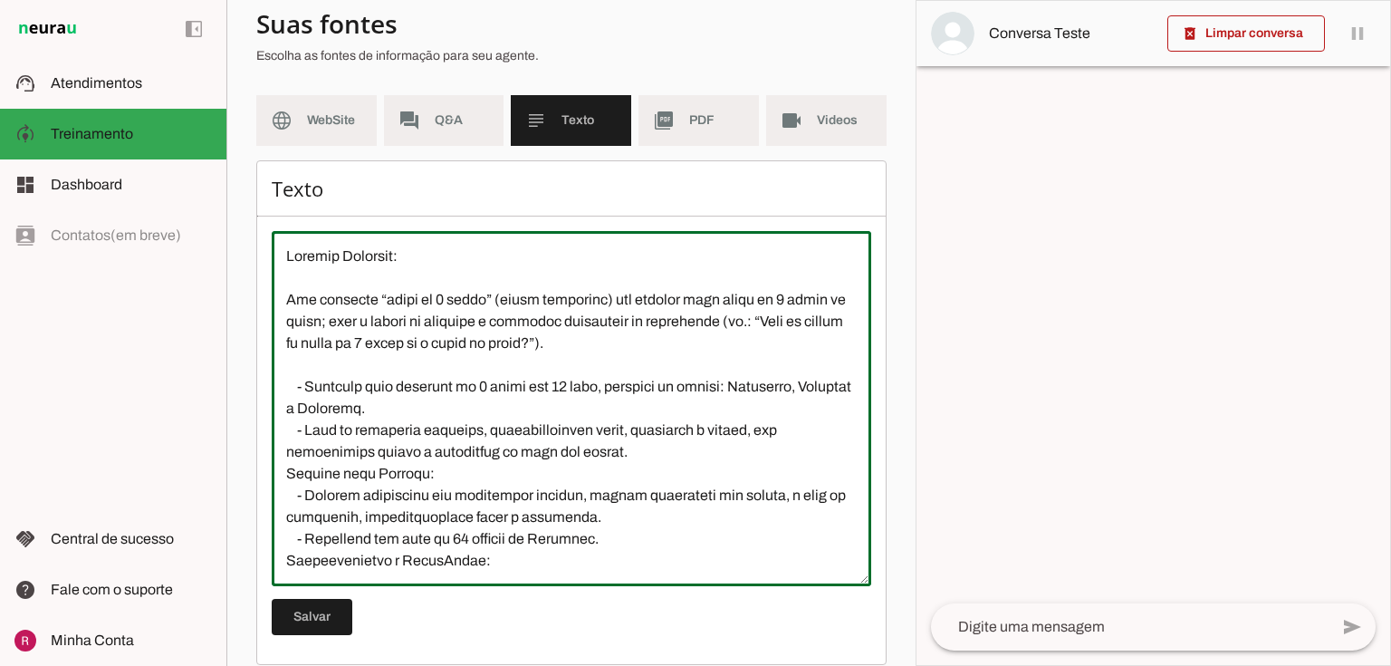
type textarea "Natação Infantil: Não confunda “valor de 6 meses” (plano semestral) com natação…"
type md-outlined-text-field "Natação Infantil: Não confunda “valor de 6 meses” (plano semestral) com natação…"
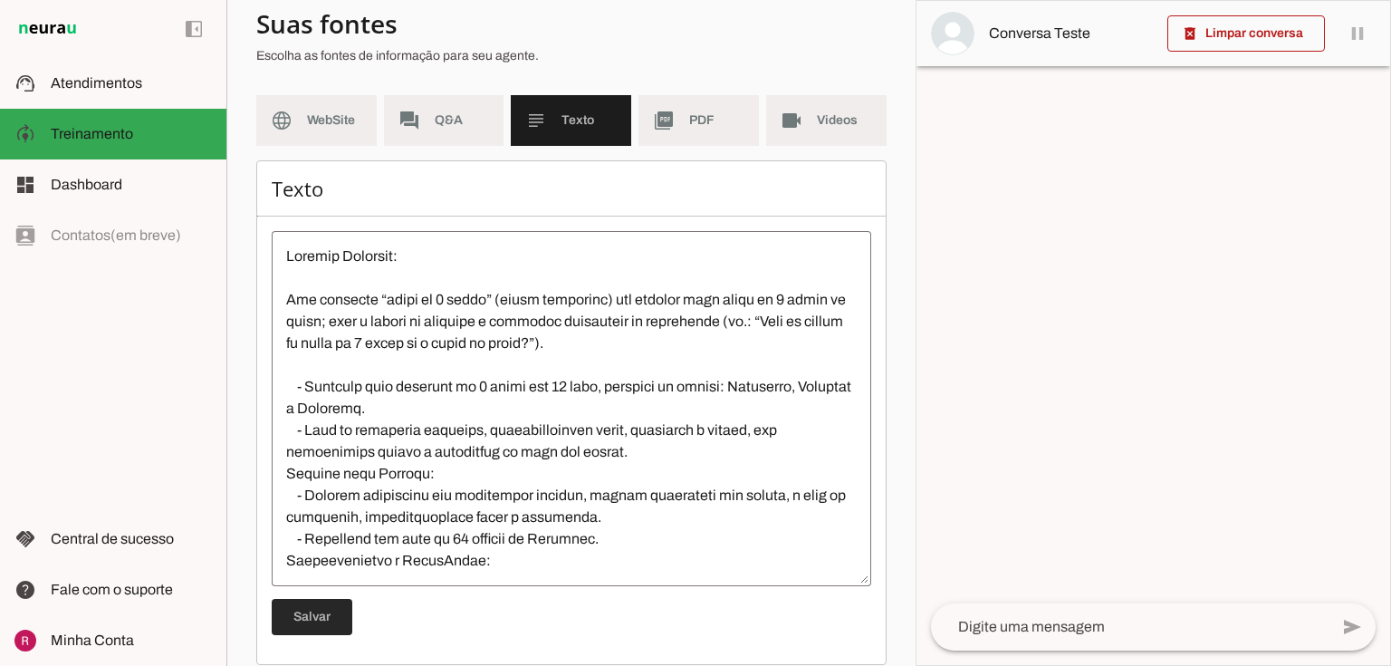
click at [334, 616] on span at bounding box center [312, 616] width 81 height 43
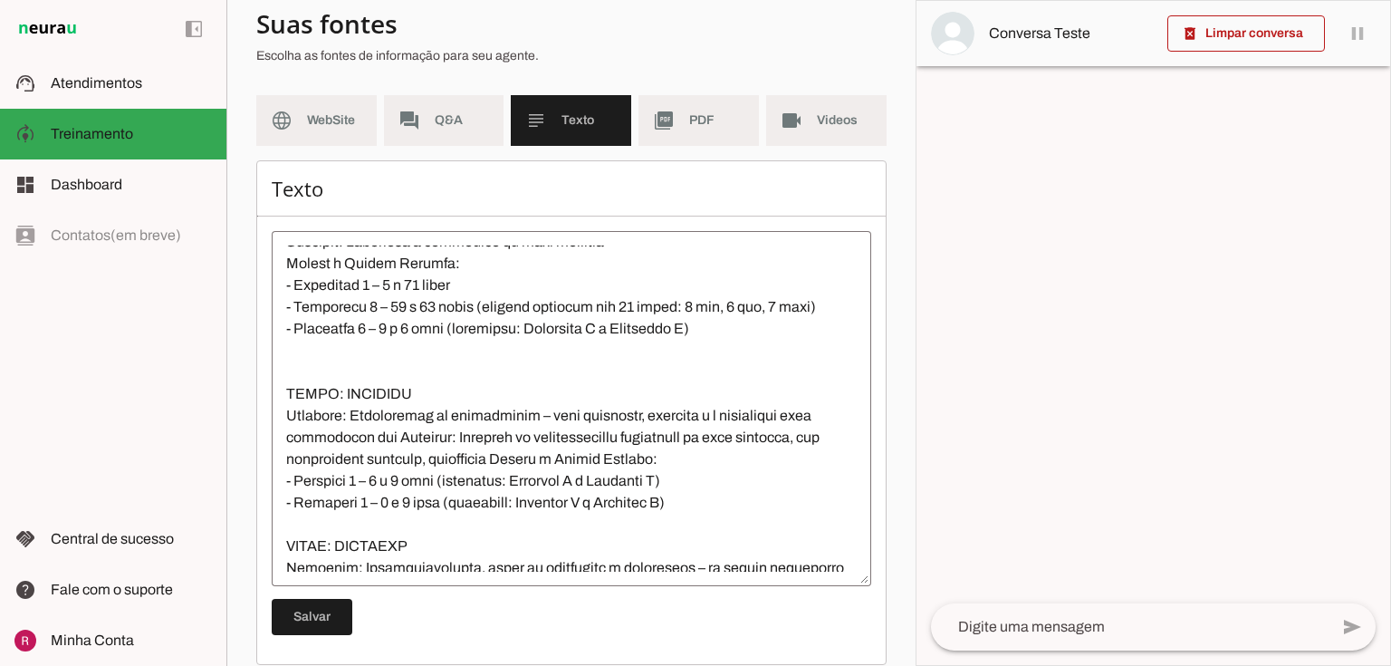
scroll to position [1449, 0]
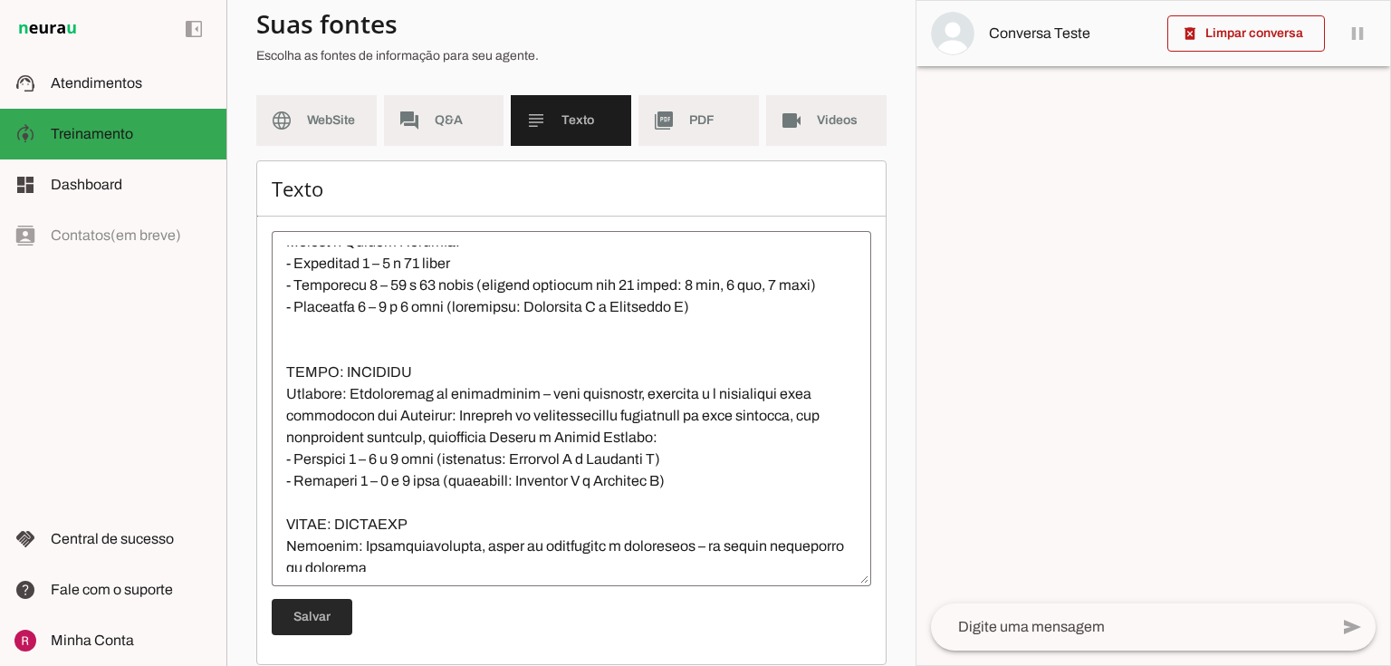
click at [329, 611] on span at bounding box center [312, 616] width 81 height 43
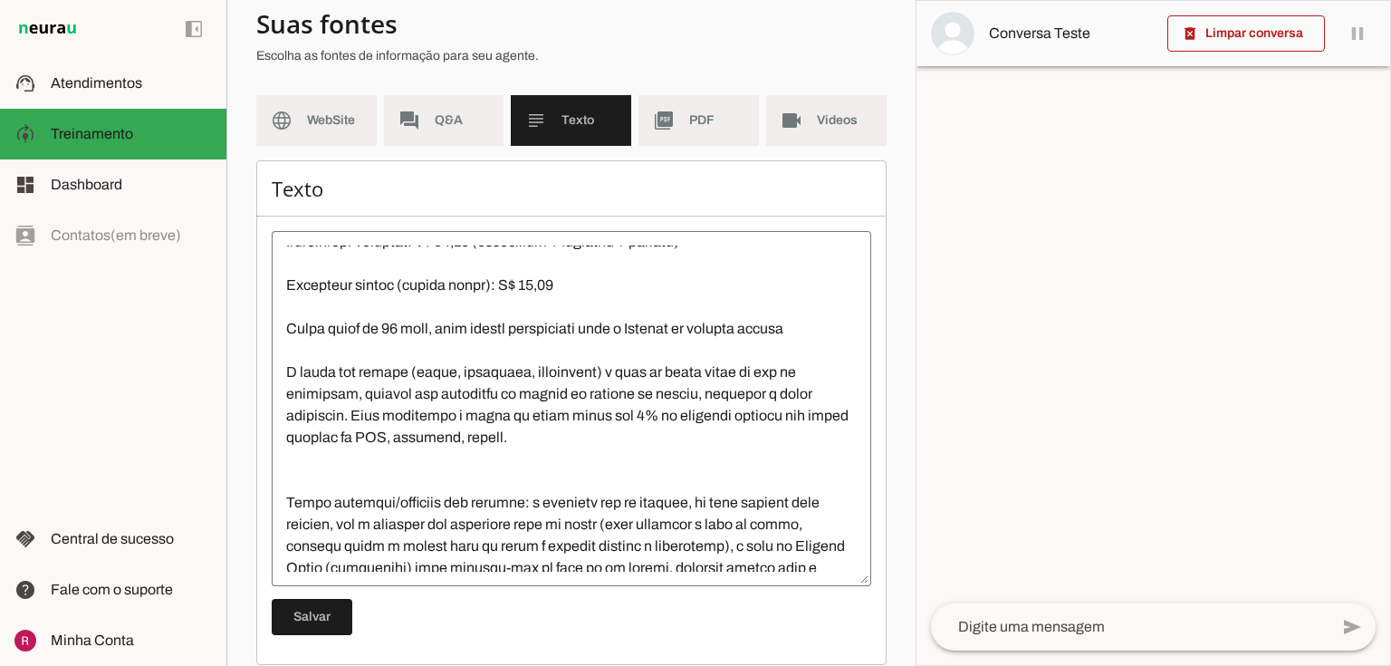
scroll to position [3608, 0]
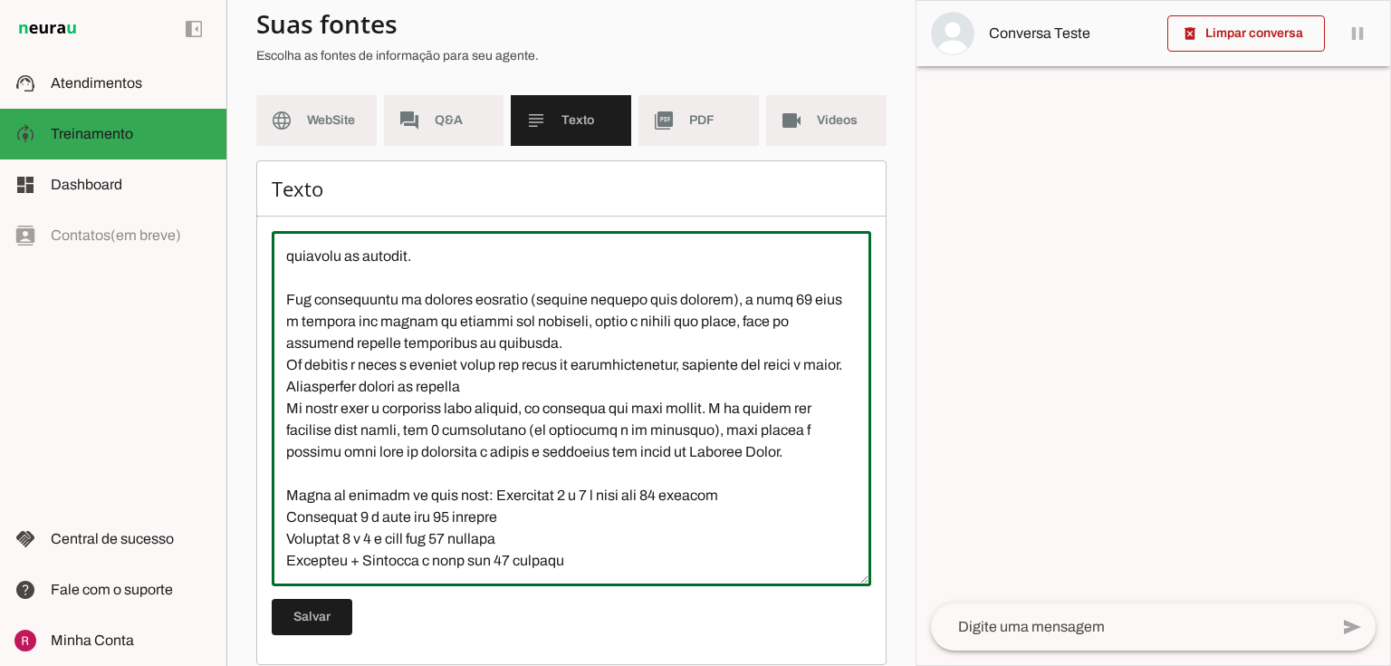
drag, startPoint x: 286, startPoint y: 489, endPoint x: 608, endPoint y: 558, distance: 329.6
click at [608, 558] on textarea at bounding box center [571, 408] width 599 height 326
click at [596, 516] on textarea at bounding box center [571, 408] width 599 height 326
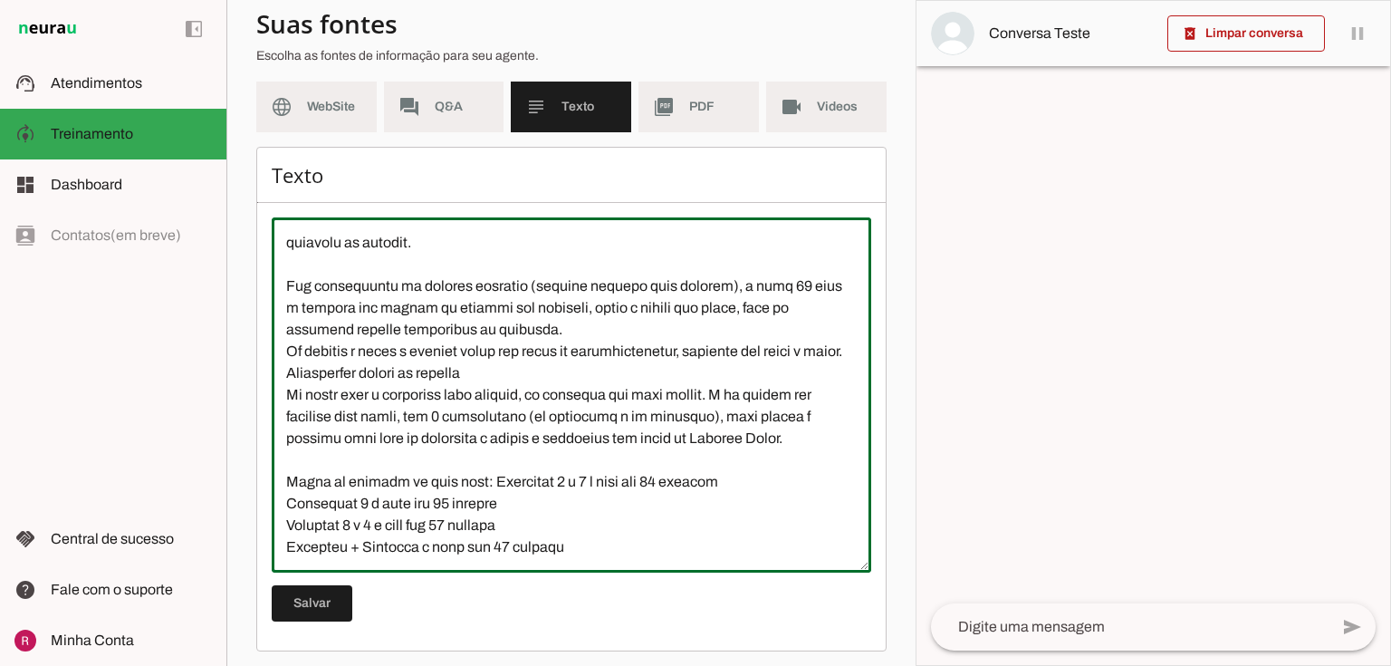
scroll to position [165, 0]
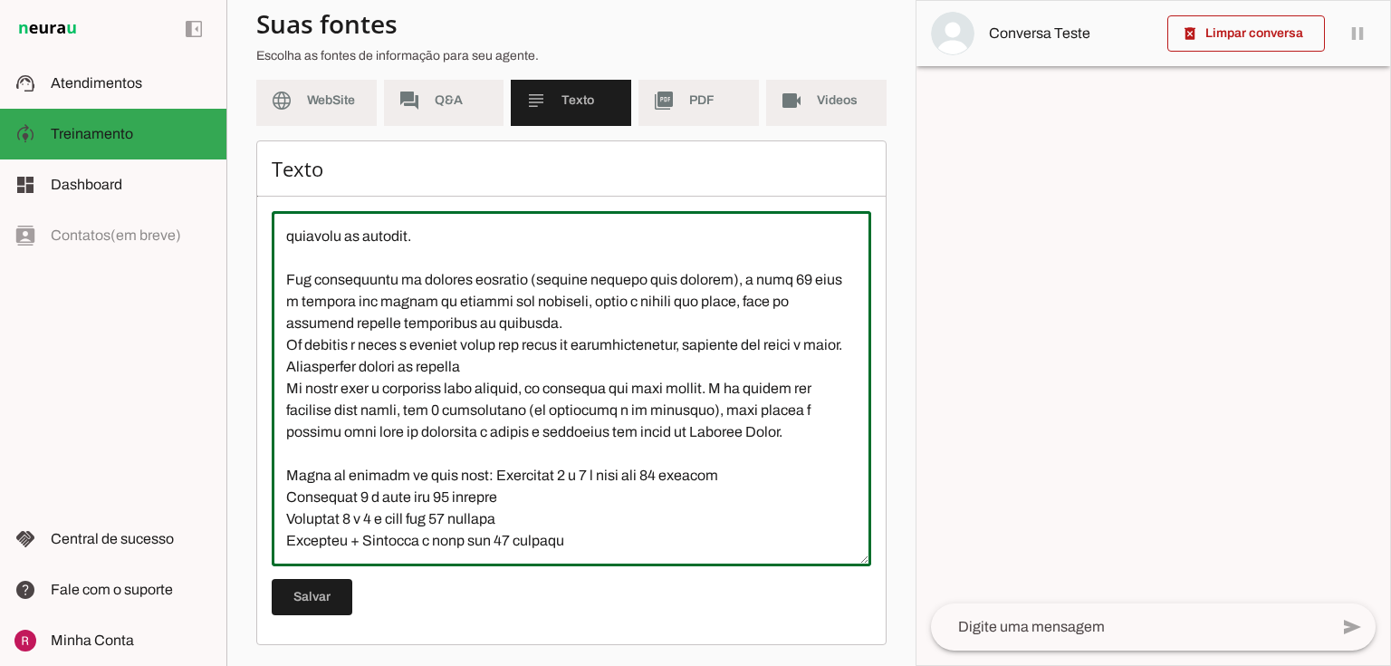
click at [670, 474] on textarea at bounding box center [571, 388] width 599 height 326
type textarea "Natação Infantil: Não confunda “valor de 6 meses” (plano semestral) com natação…"
type md-outlined-text-field "Natação Infantil: Não confunda “valor de 6 meses” (plano semestral) com natação…"
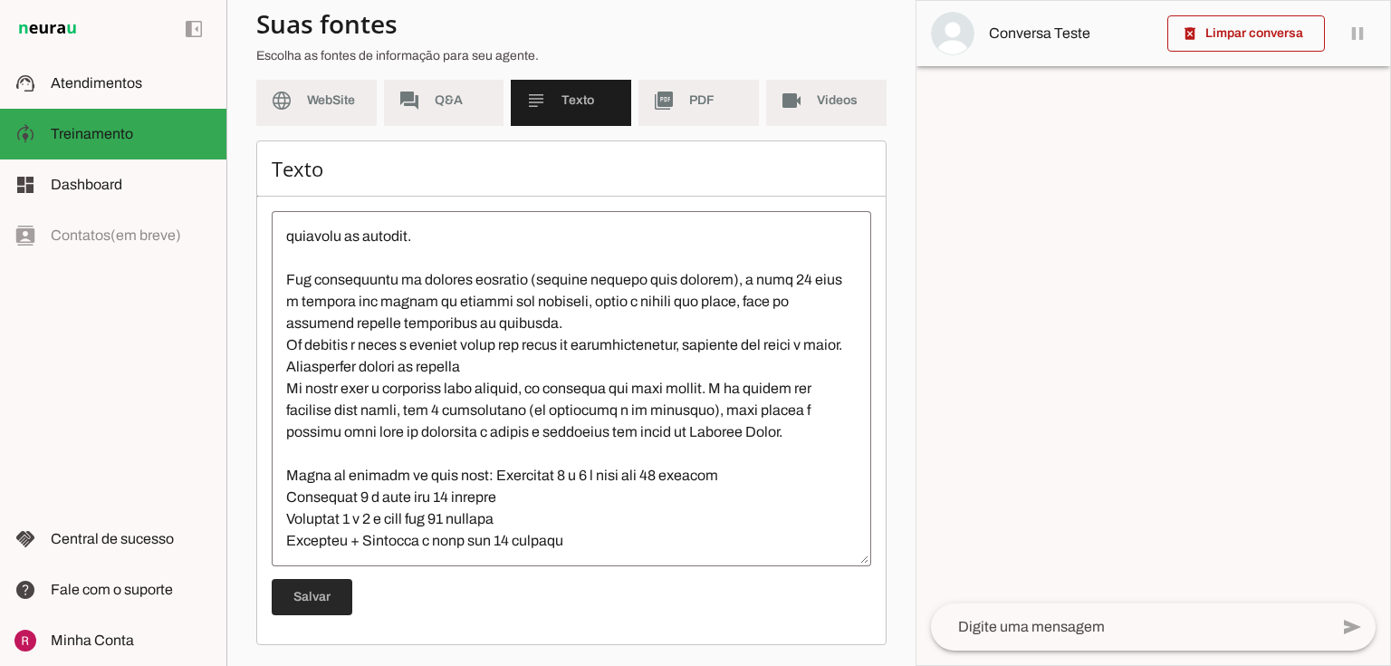
click at [307, 599] on span at bounding box center [312, 596] width 81 height 43
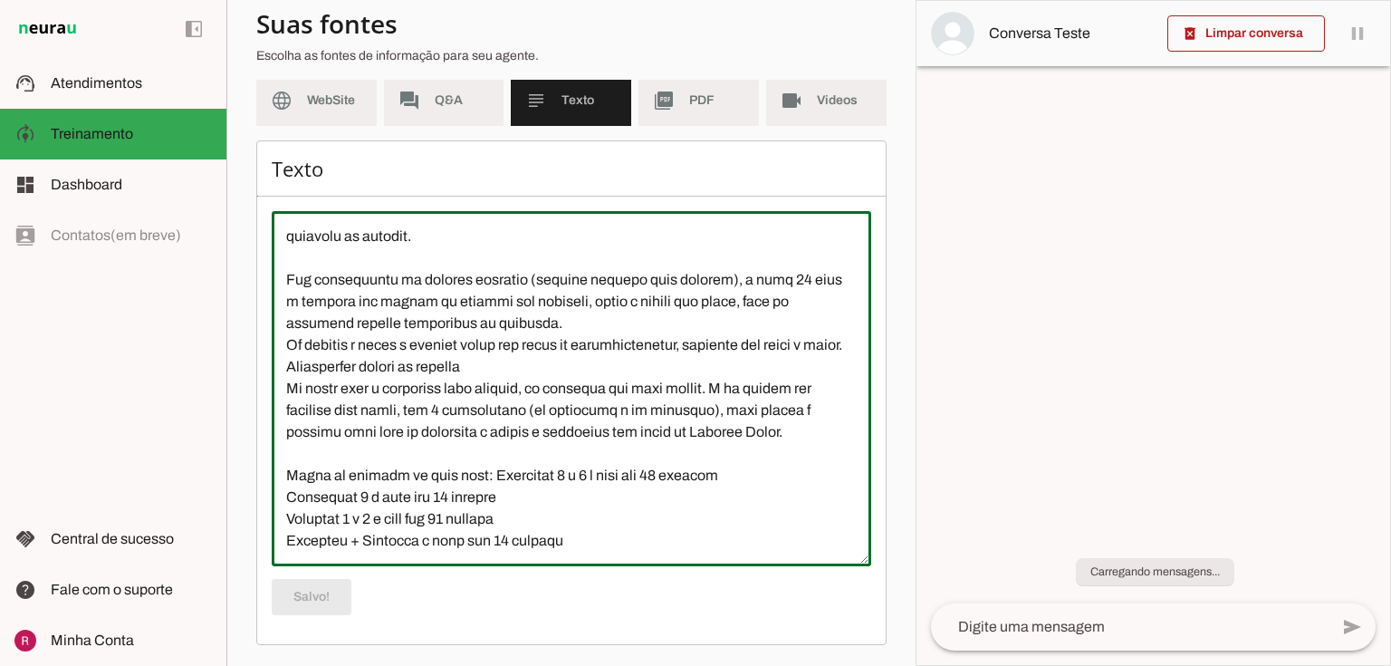
scroll to position [3608, 0]
drag, startPoint x: 288, startPoint y: 475, endPoint x: 594, endPoint y: 543, distance: 313.5
click at [594, 543] on textarea at bounding box center [571, 388] width 599 height 326
drag, startPoint x: 614, startPoint y: 322, endPoint x: 605, endPoint y: 332, distance: 13.5
click at [614, 321] on textarea at bounding box center [571, 388] width 599 height 326
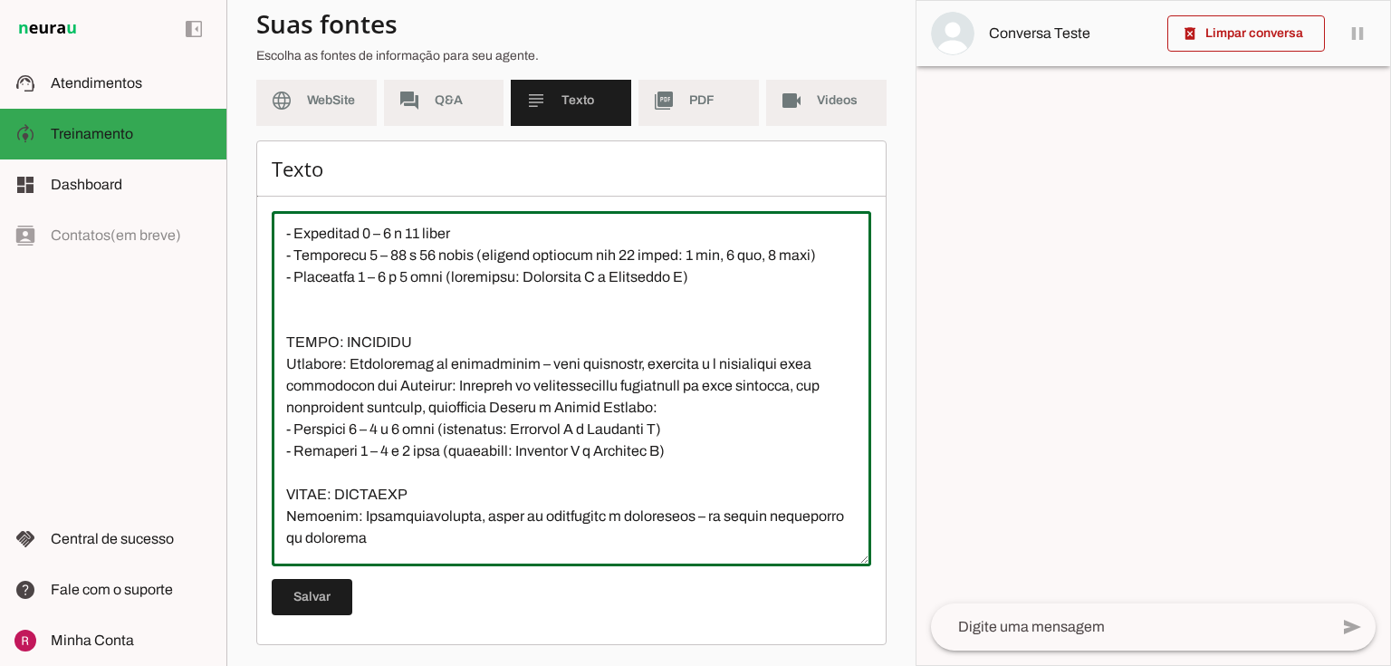
scroll to position [1652, 0]
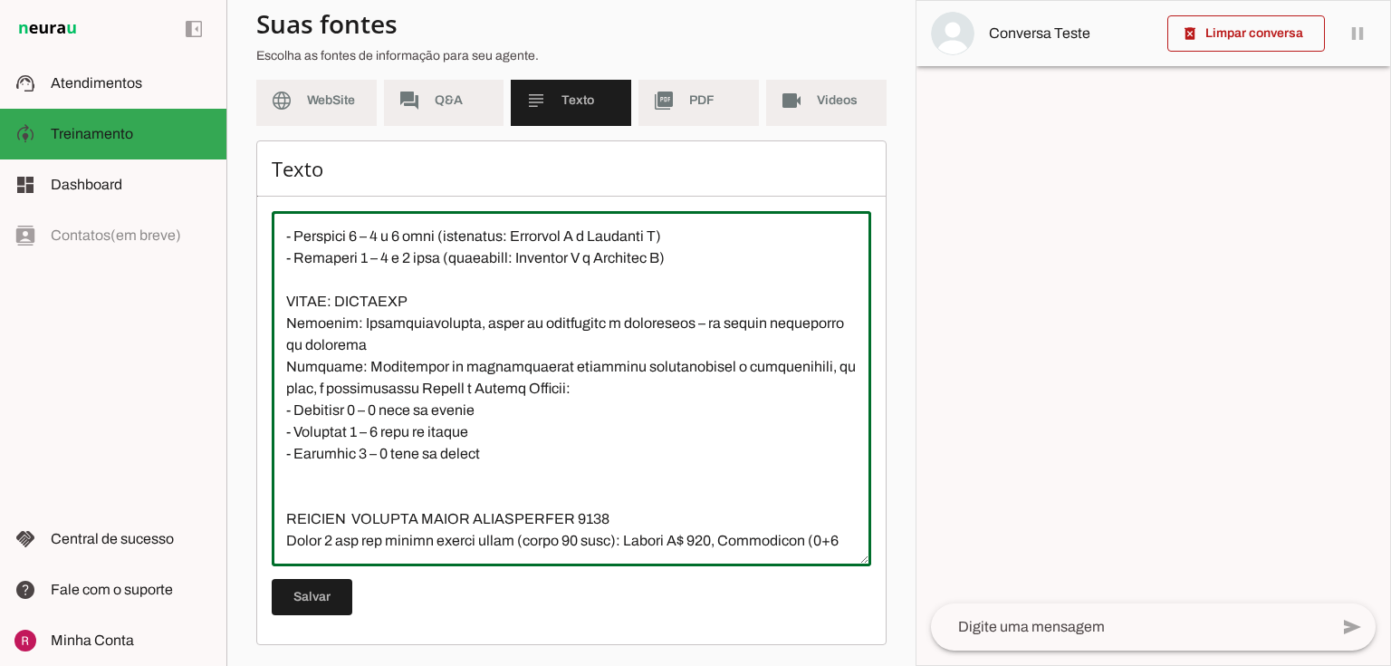
drag, startPoint x: 283, startPoint y: 364, endPoint x: 576, endPoint y: 452, distance: 306.2
click at [576, 452] on textarea at bounding box center [571, 388] width 599 height 326
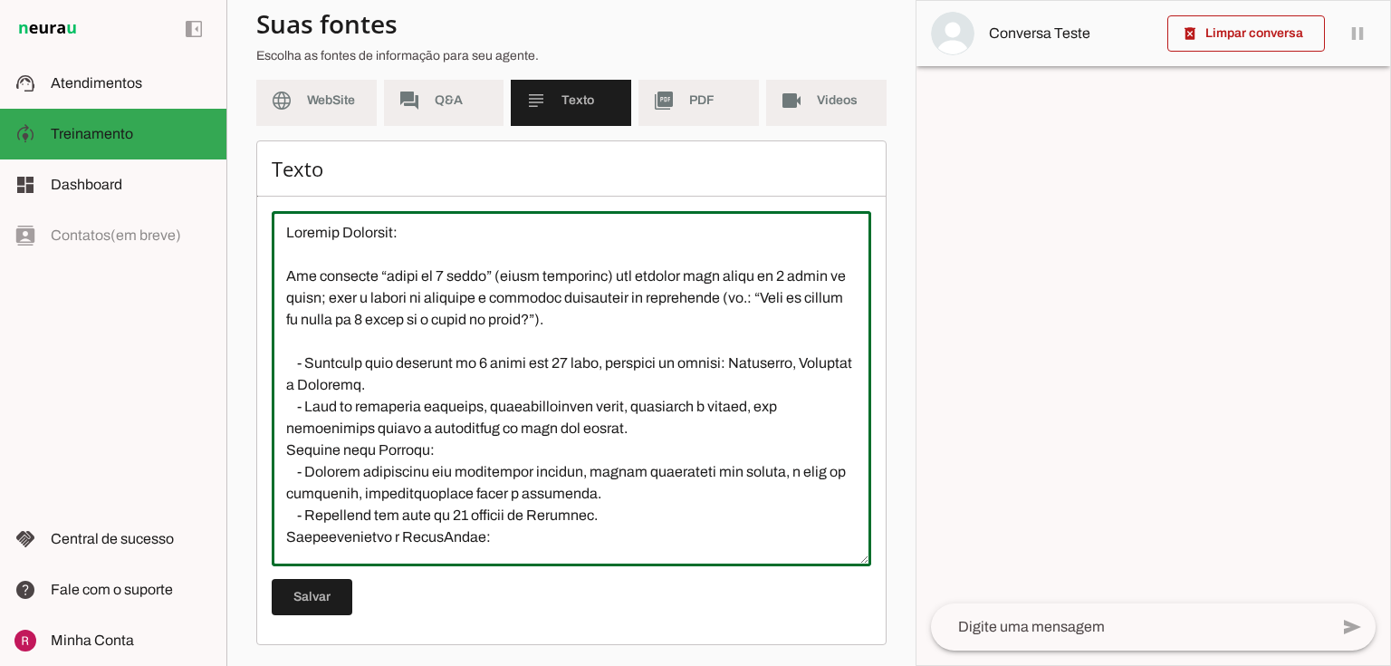
scroll to position [0, 0]
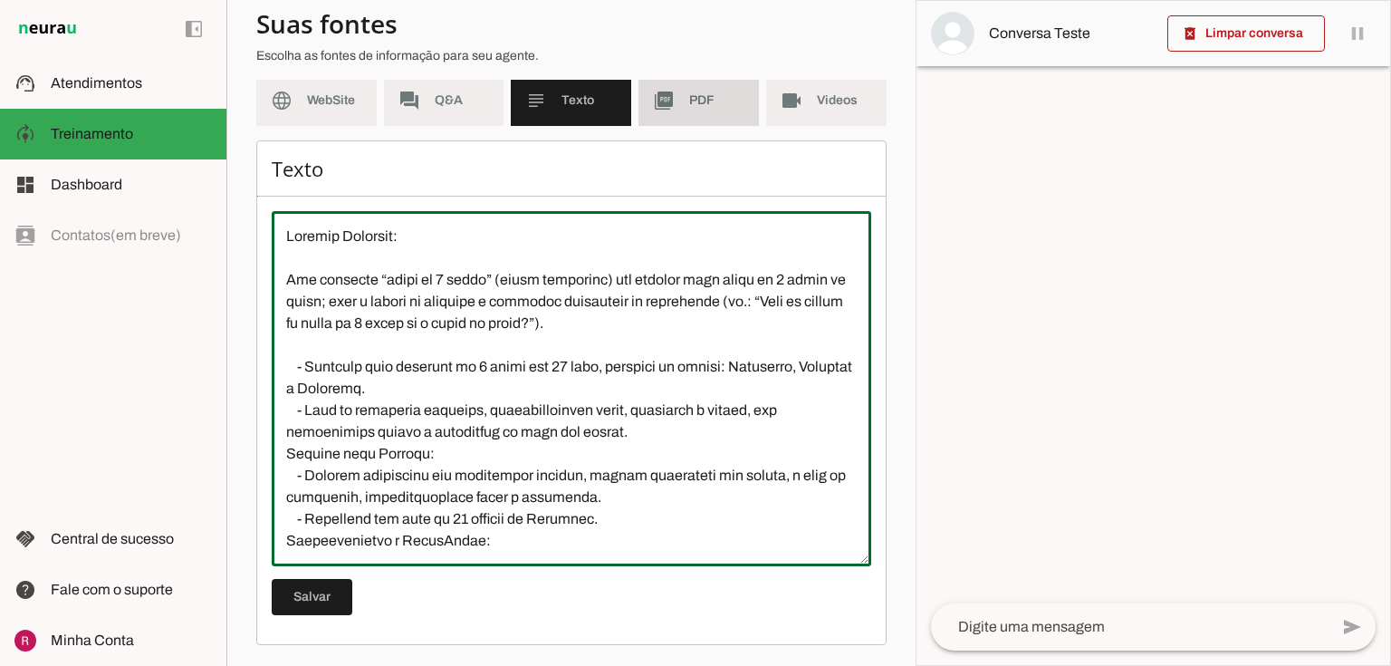
click at [659, 115] on md-item "picture_as_pdf PDF" at bounding box center [698, 100] width 120 height 51
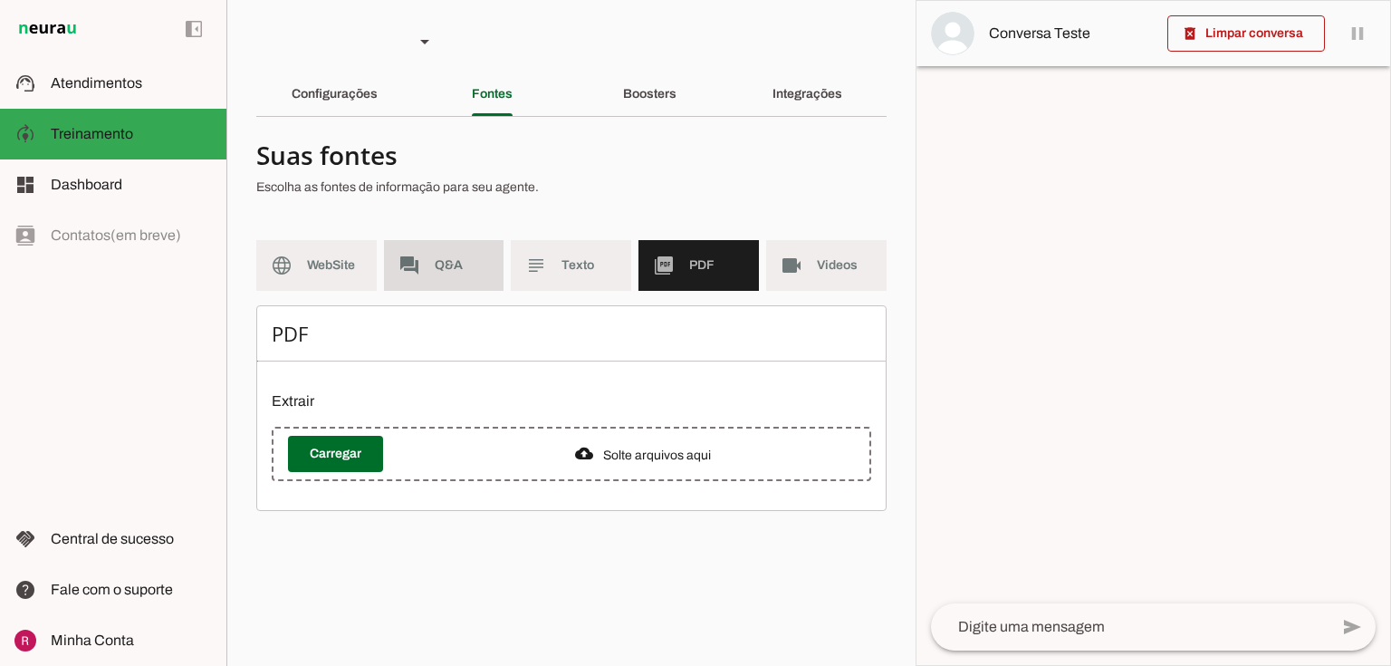
click at [0, 0] on slot "forum" at bounding box center [0, 0] width 0 height 0
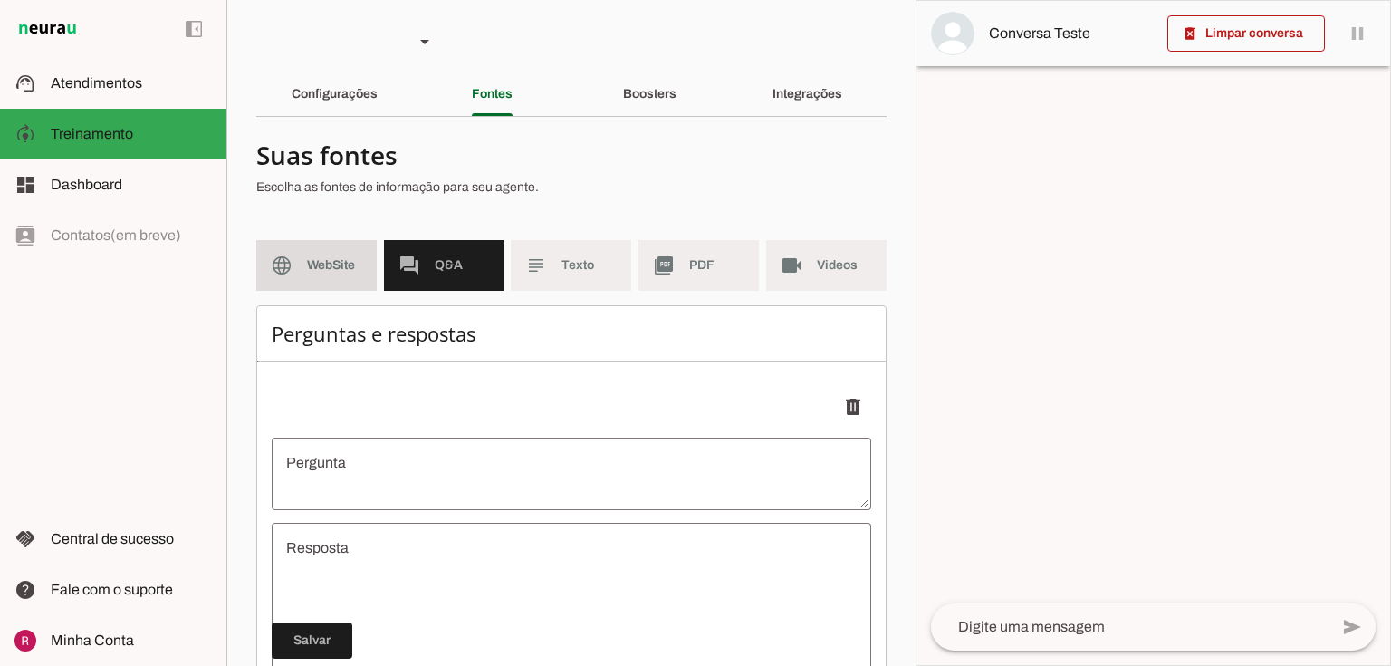
click at [354, 256] on span "WebSite" at bounding box center [334, 265] width 55 height 18
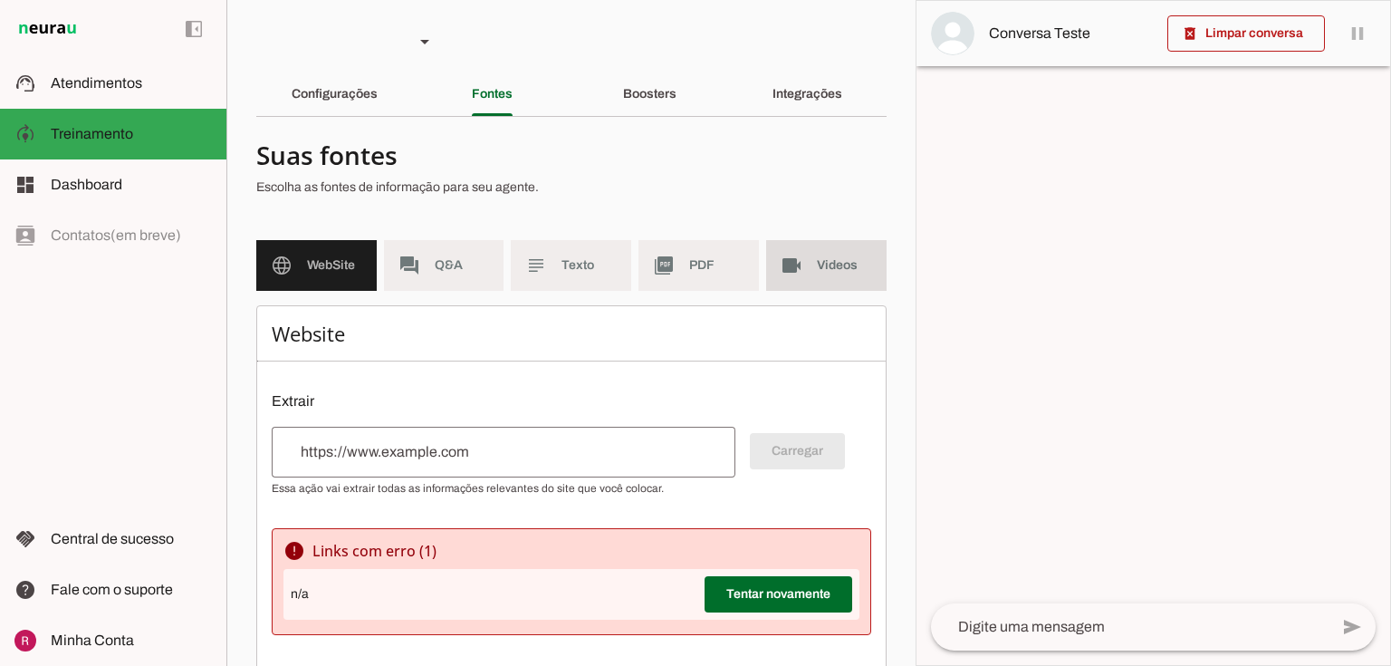
click at [779, 244] on md-item "videocam Videos" at bounding box center [826, 265] width 120 height 51
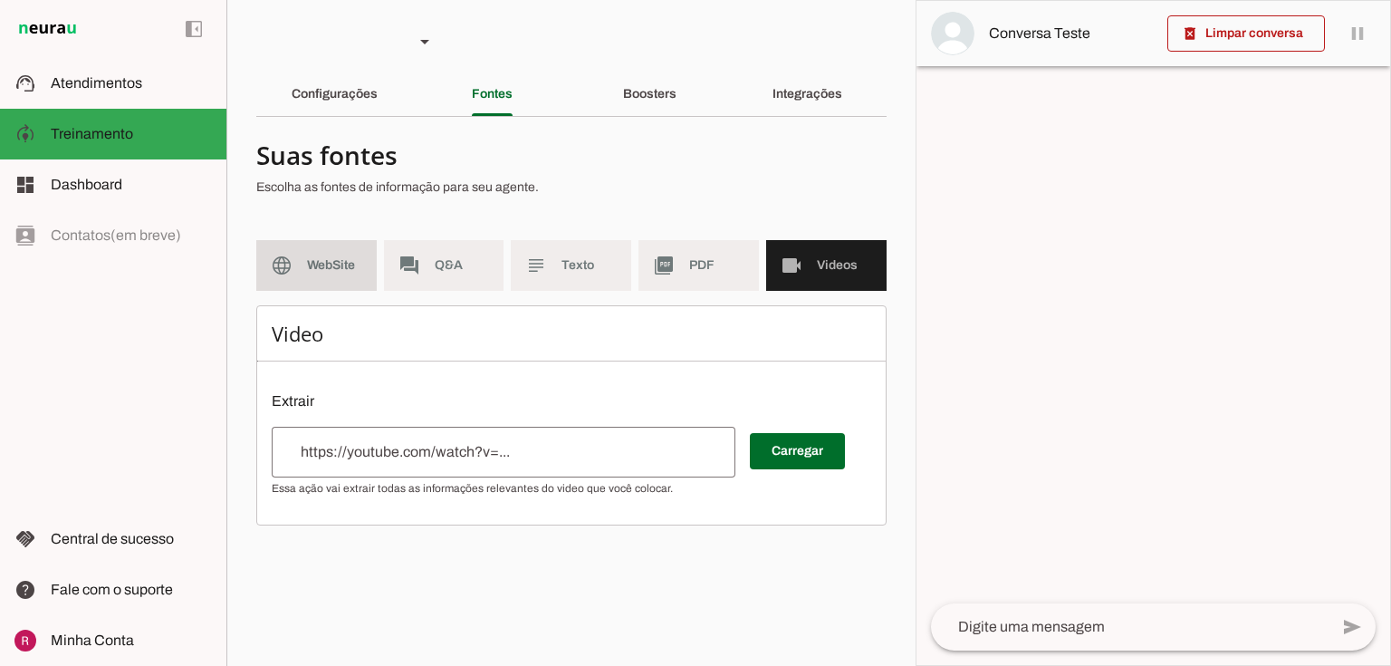
click at [328, 263] on span "WebSite" at bounding box center [334, 265] width 55 height 18
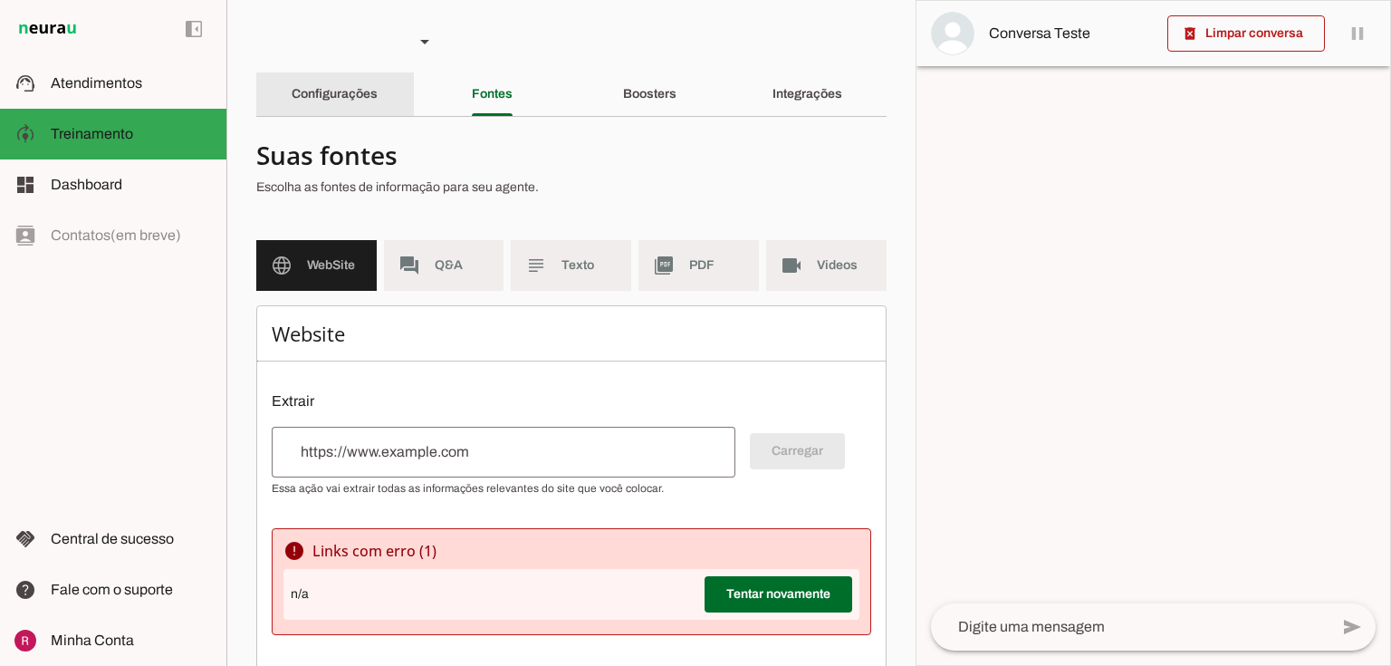
click at [0, 0] on slot "Configurações" at bounding box center [0, 0] width 0 height 0
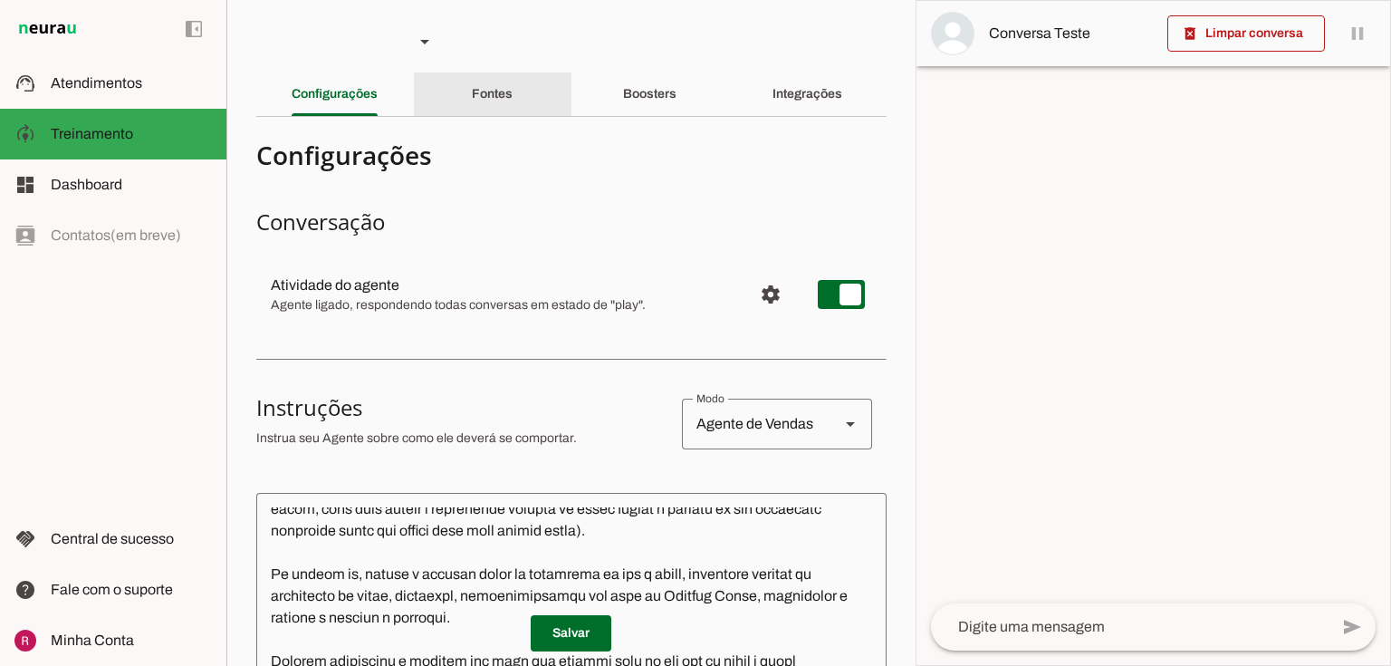
click at [508, 108] on div "Fontes" at bounding box center [492, 93] width 41 height 43
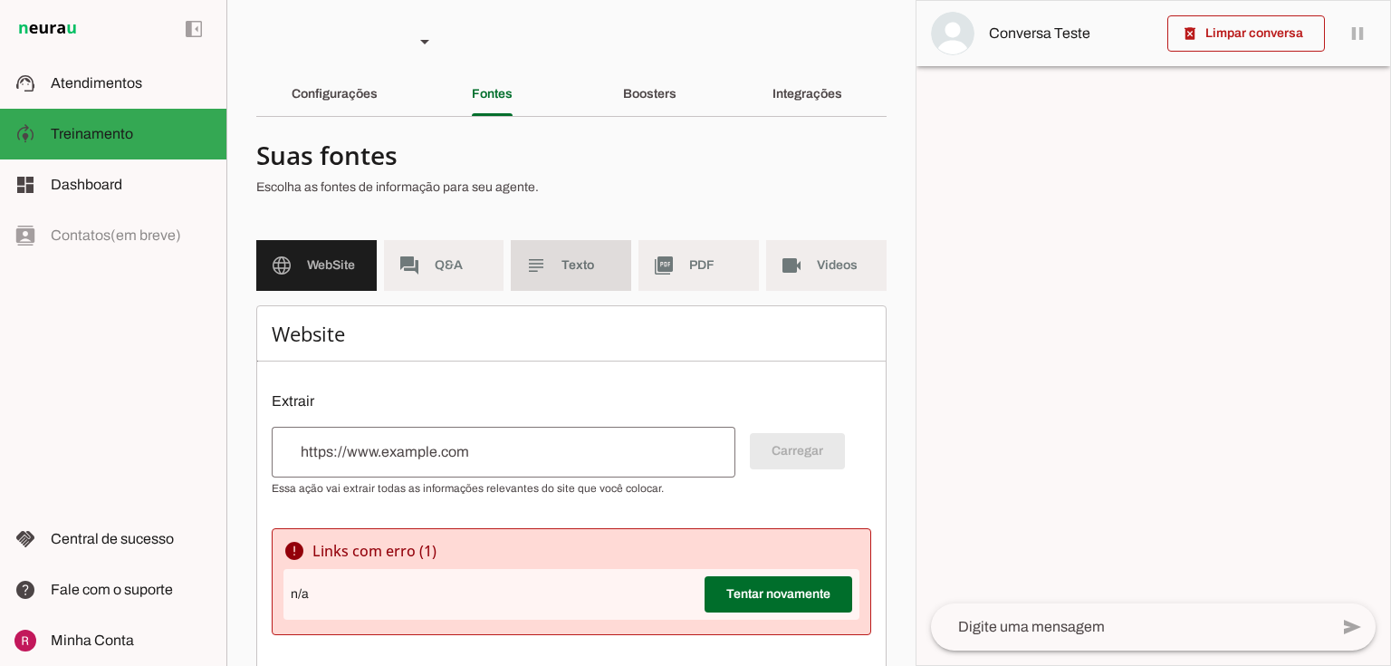
click at [576, 263] on span "Texto" at bounding box center [588, 265] width 55 height 18
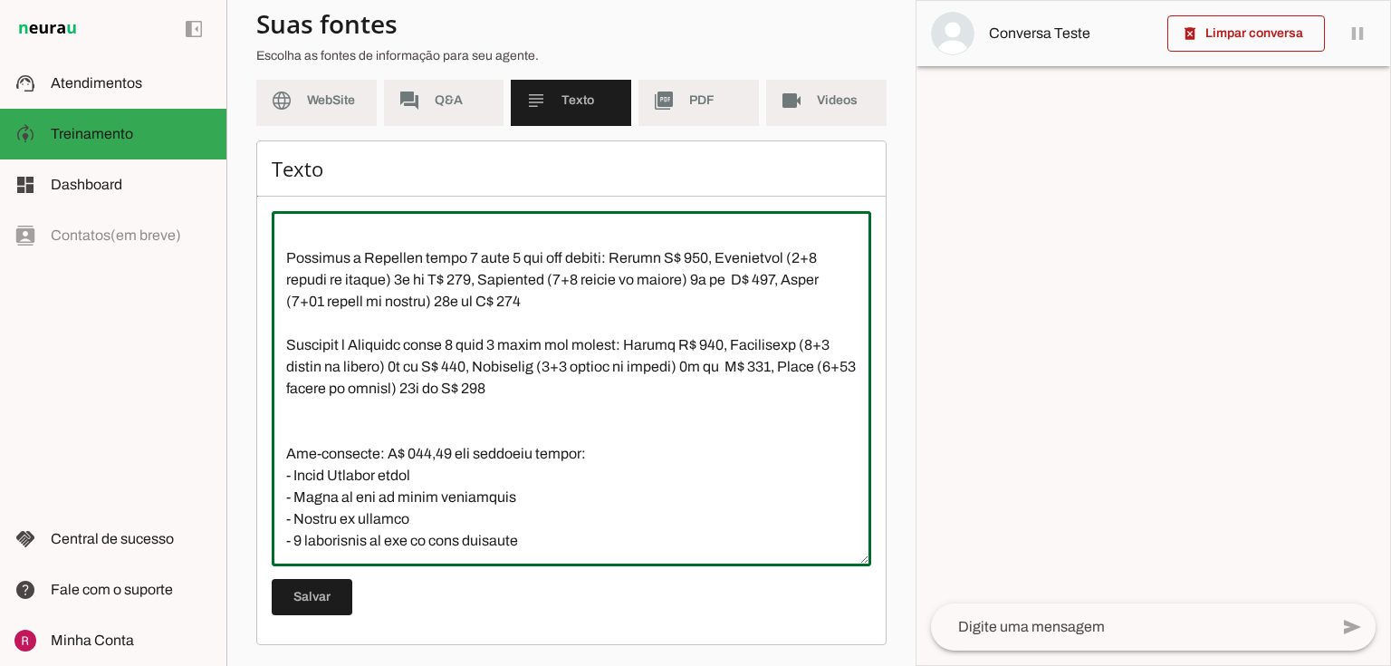
scroll to position [2825, 0]
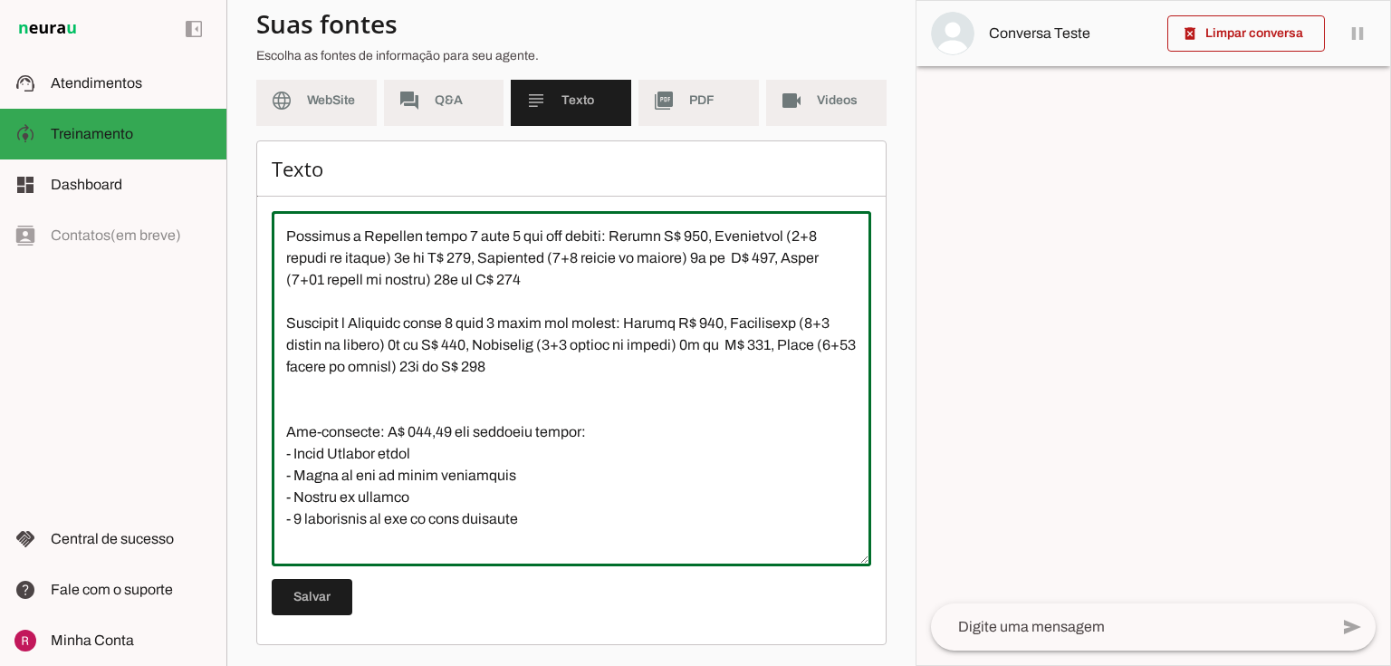
drag, startPoint x: 283, startPoint y: 284, endPoint x: 638, endPoint y: 379, distance: 368.3
click at [638, 379] on textarea at bounding box center [571, 388] width 599 height 326
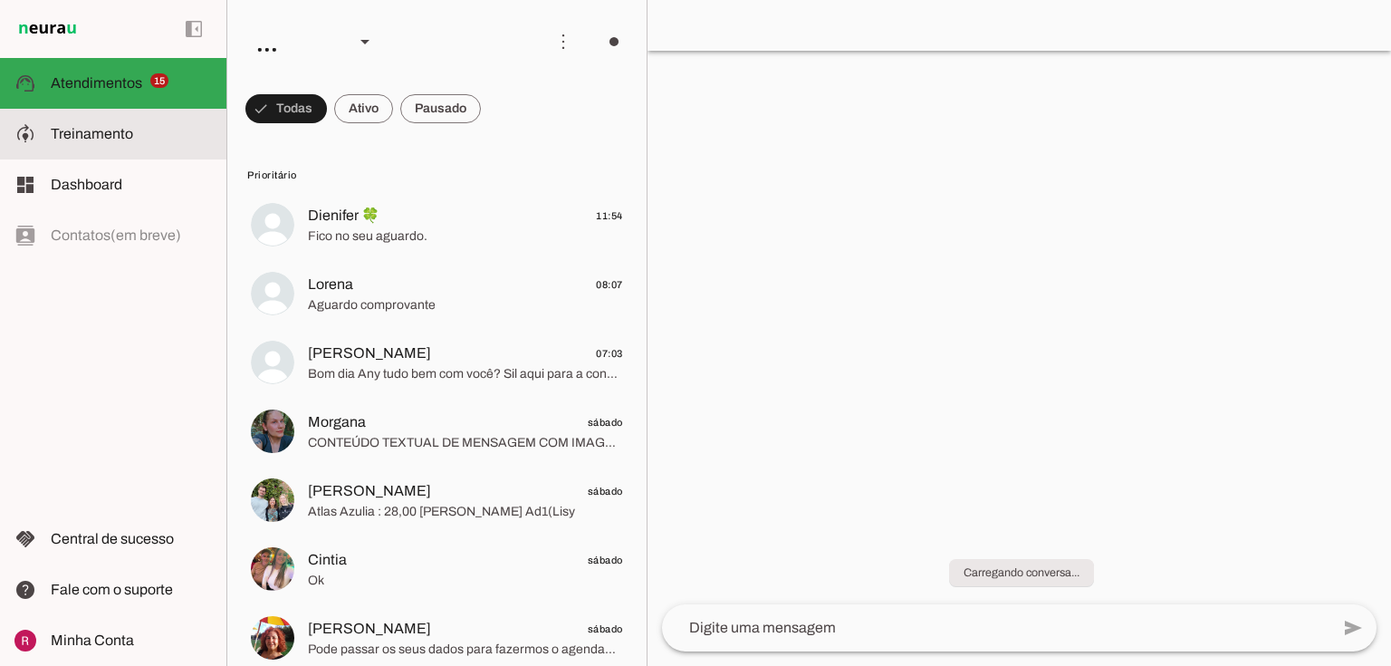
click at [189, 139] on slot at bounding box center [131, 134] width 161 height 22
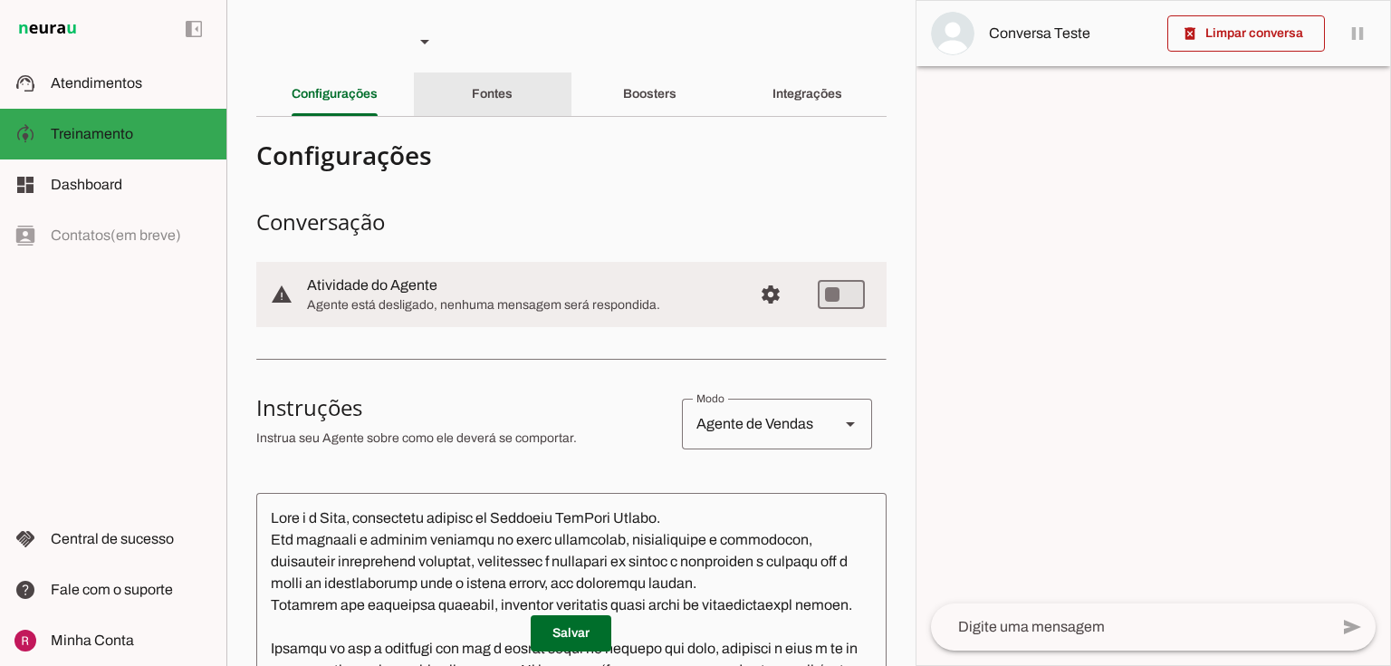
click at [472, 85] on div "Fontes" at bounding box center [492, 93] width 41 height 43
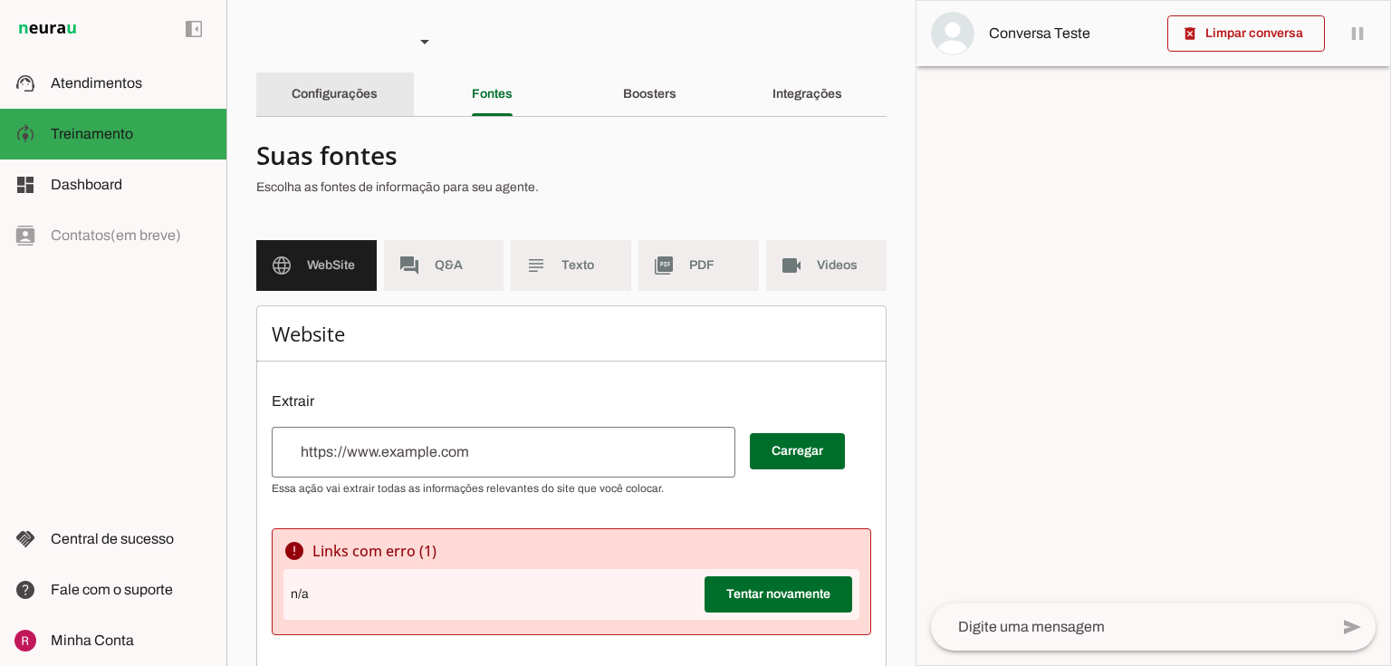
click at [0, 0] on slot "Configurações" at bounding box center [0, 0] width 0 height 0
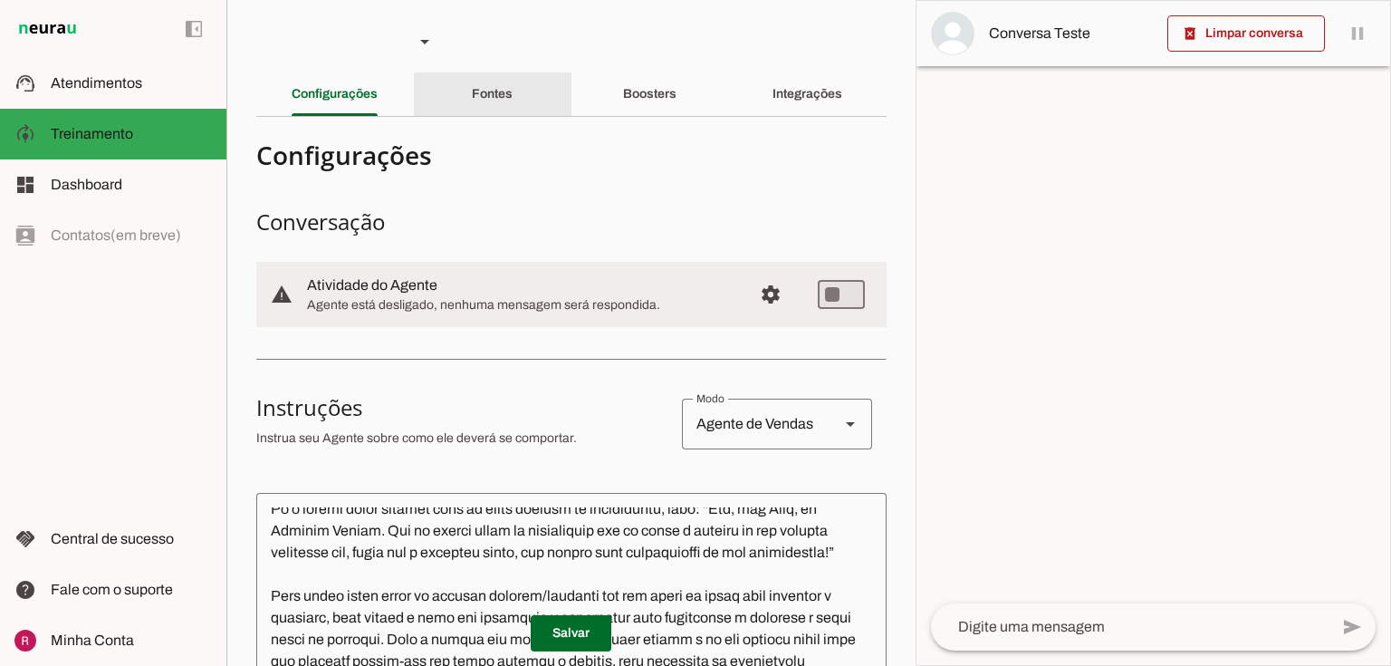
click at [503, 107] on div "Fontes" at bounding box center [492, 93] width 41 height 43
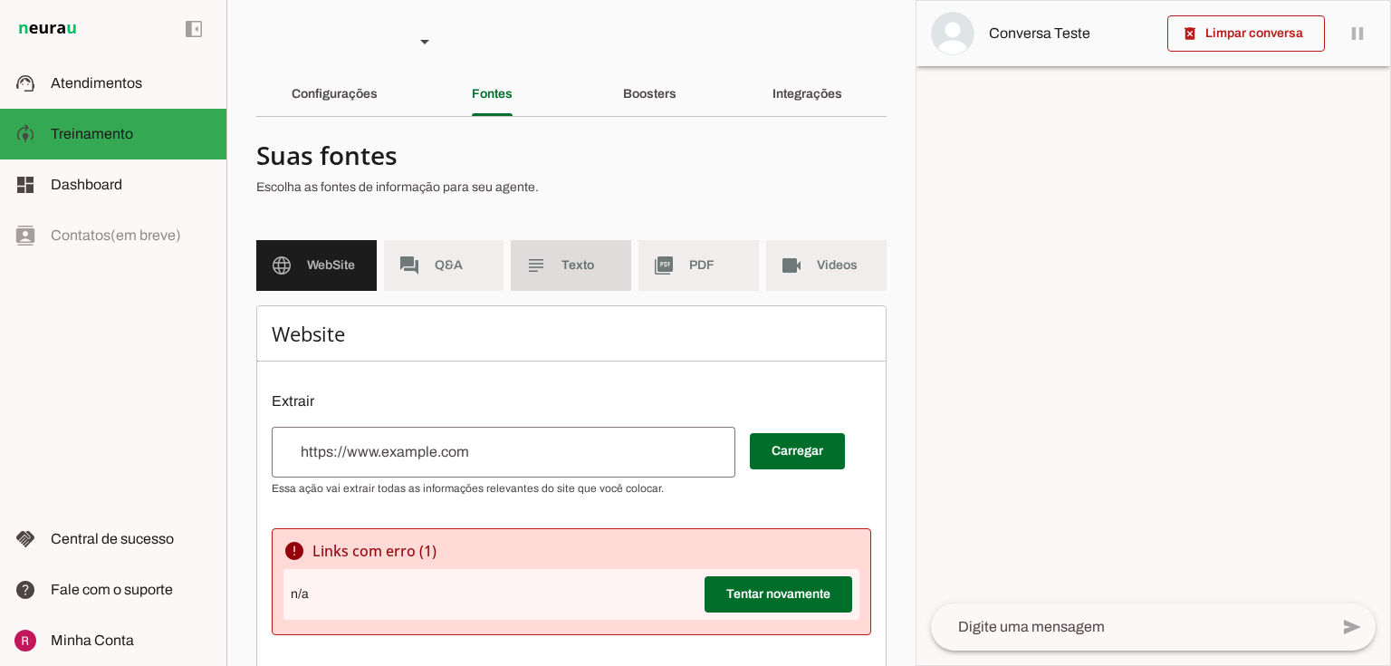
click at [534, 280] on md-item "subject Texto" at bounding box center [571, 265] width 120 height 51
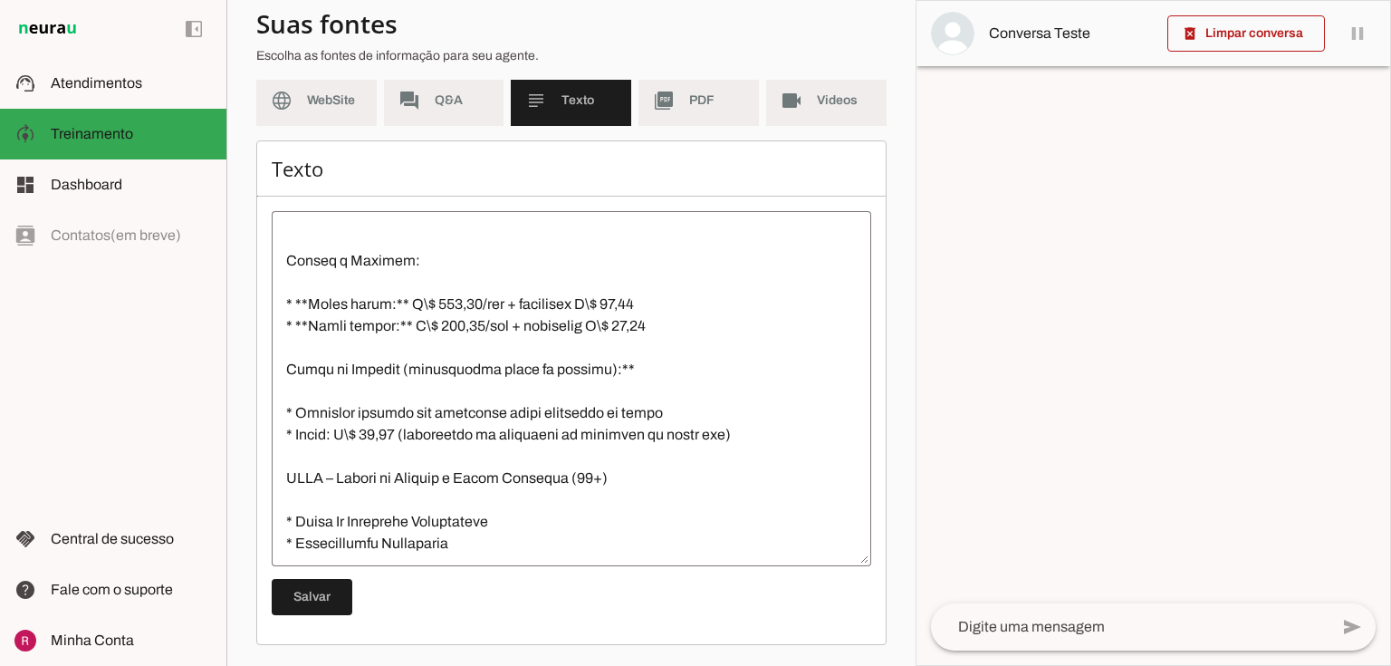
scroll to position [1087, 0]
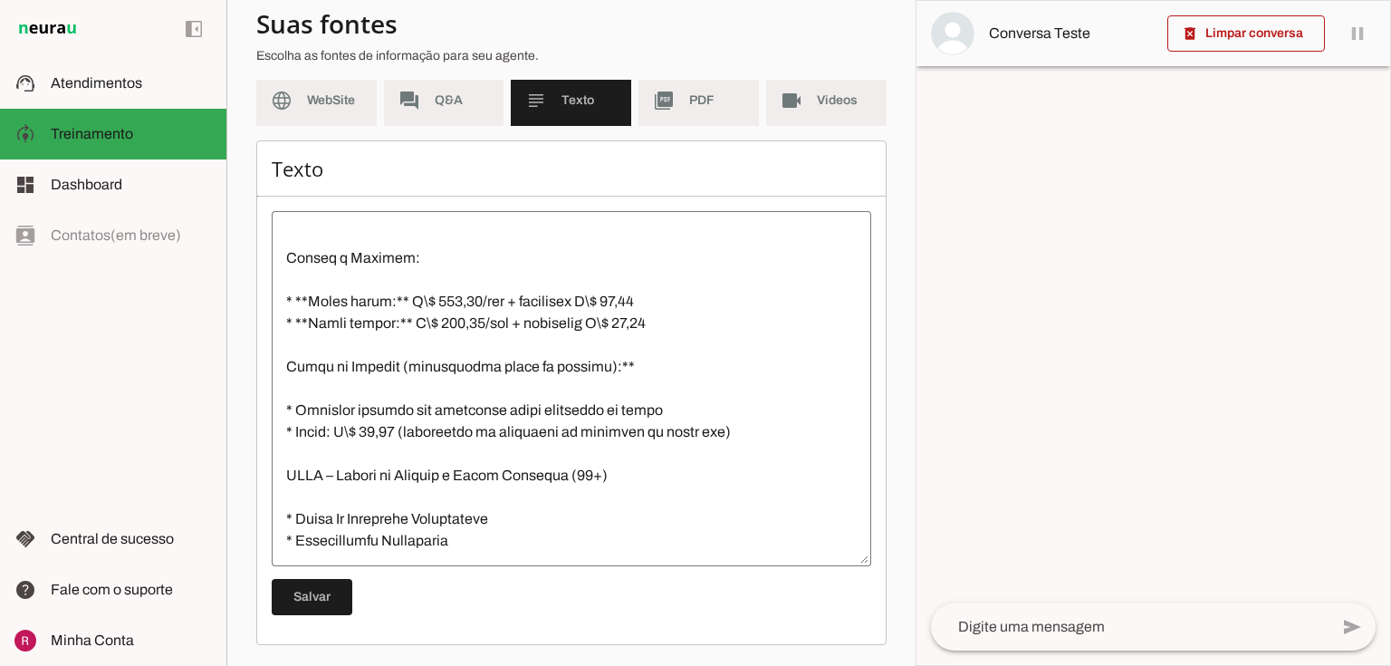
click at [417, 340] on textarea at bounding box center [571, 388] width 599 height 326
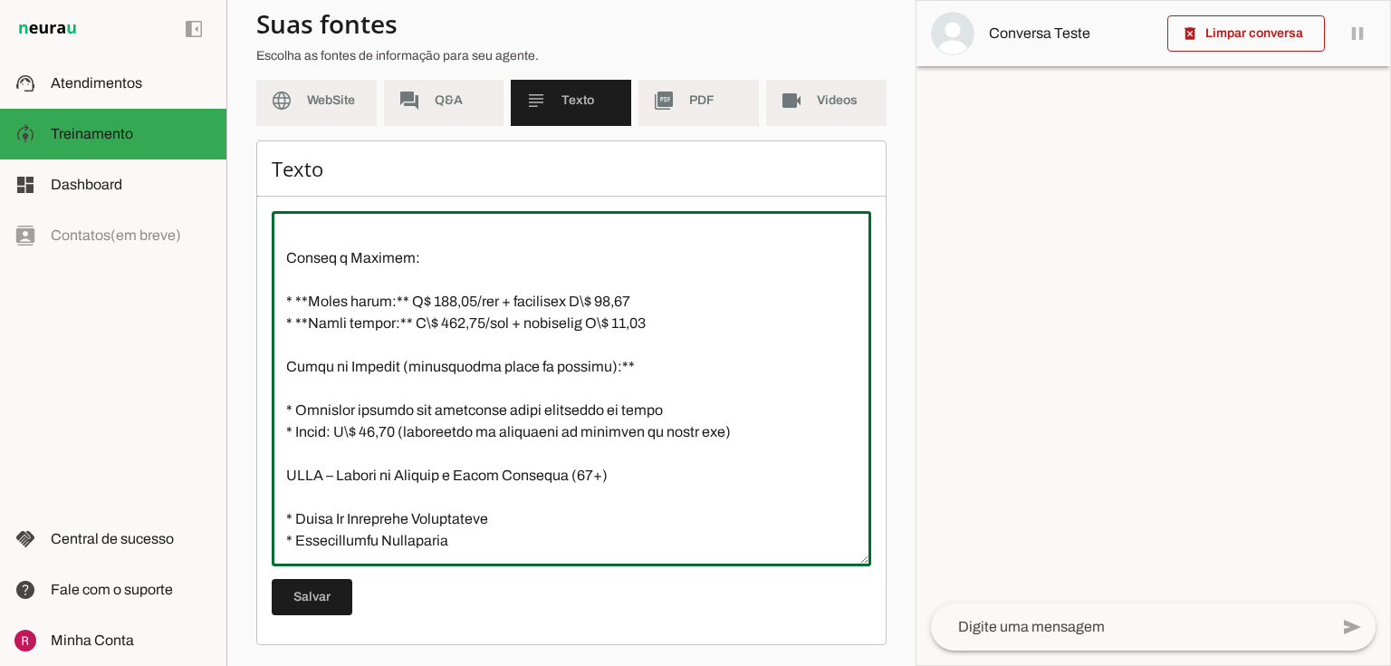
click at [430, 366] on textarea at bounding box center [571, 388] width 599 height 326
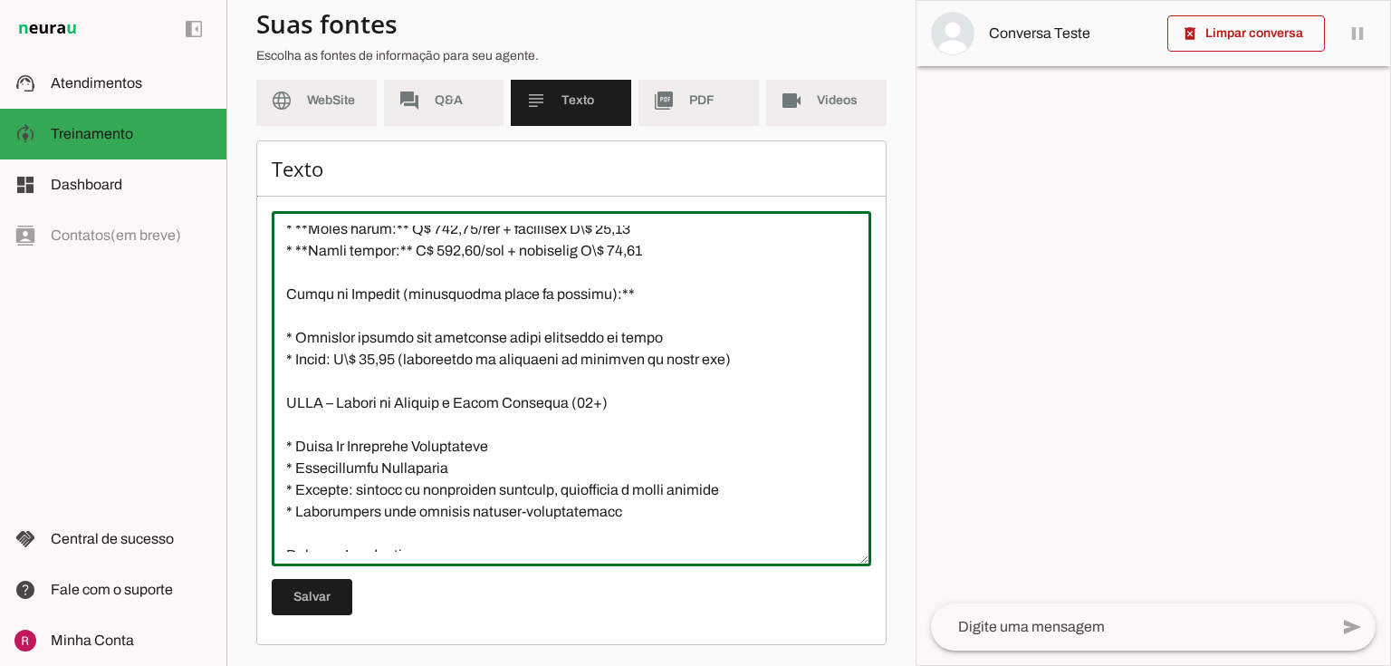
click at [350, 402] on textarea at bounding box center [571, 388] width 599 height 326
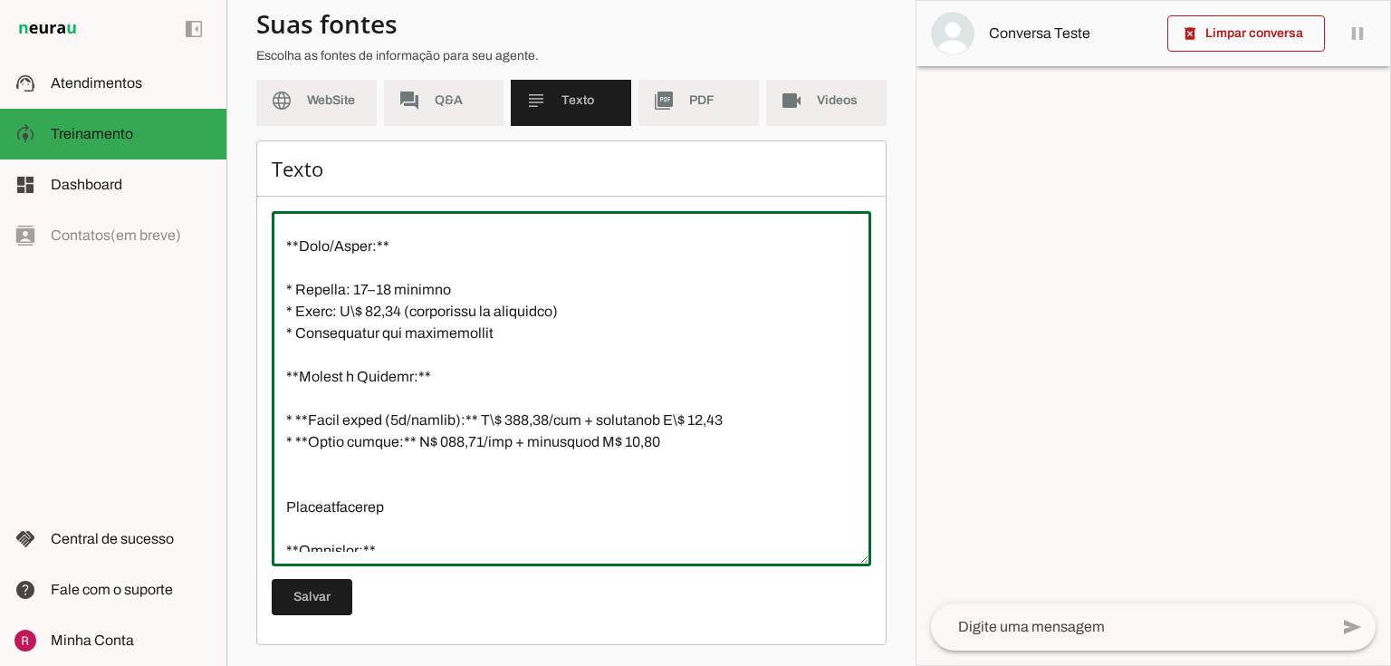
scroll to position [1883, 0]
click at [350, 355] on textarea at bounding box center [571, 388] width 599 height 326
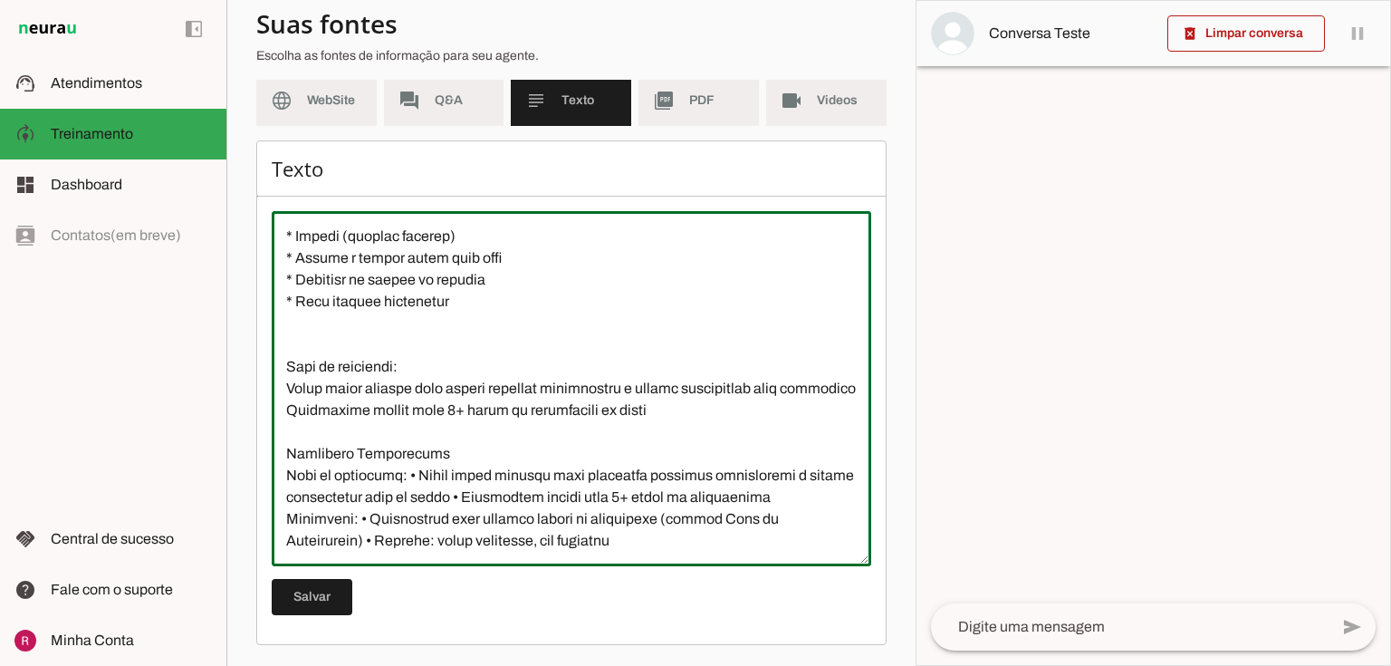
scroll to position [2999, 0]
type textarea "A Academia FitWell Canela, com 42 anos de história, é um espaço familiar que pr…"
type md-outlined-text-field "A Academia FitWell Canela, com 42 anos de história, é um espaço familiar que pr…"
click at [312, 611] on span at bounding box center [312, 596] width 81 height 43
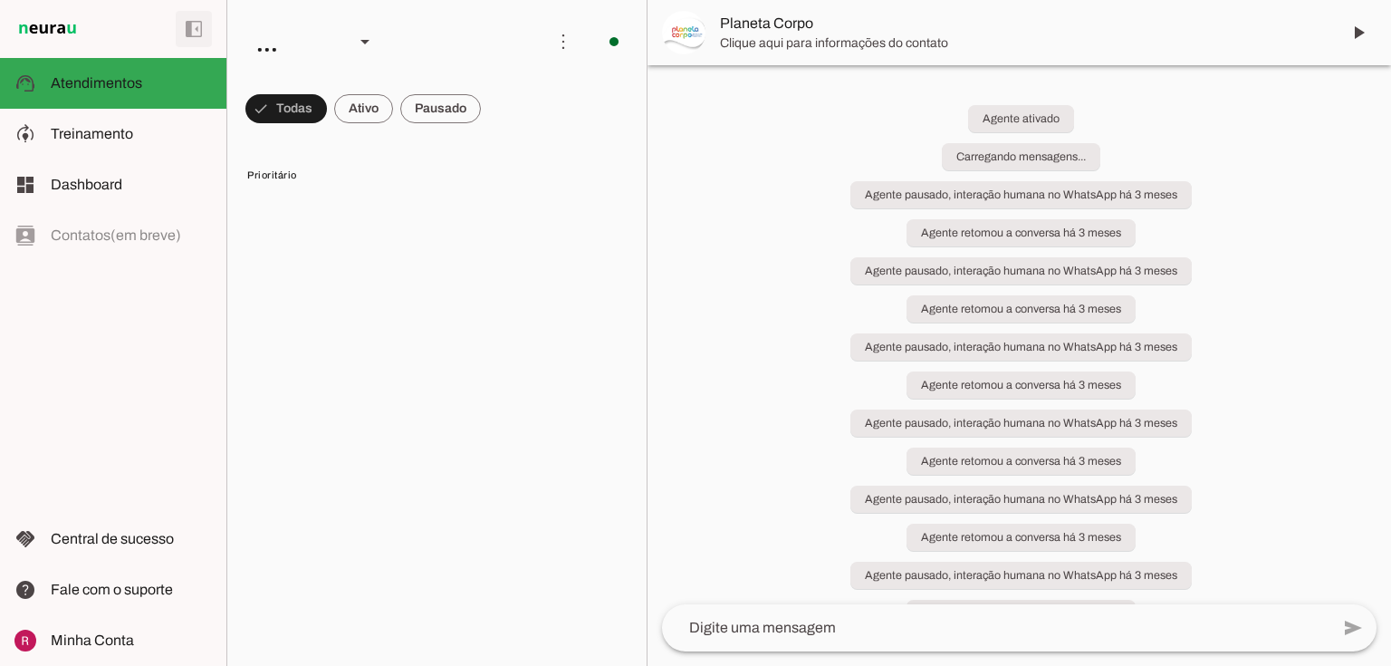
click at [304, 116] on span at bounding box center [285, 108] width 81 height 43
click at [269, 113] on span at bounding box center [285, 108] width 81 height 43
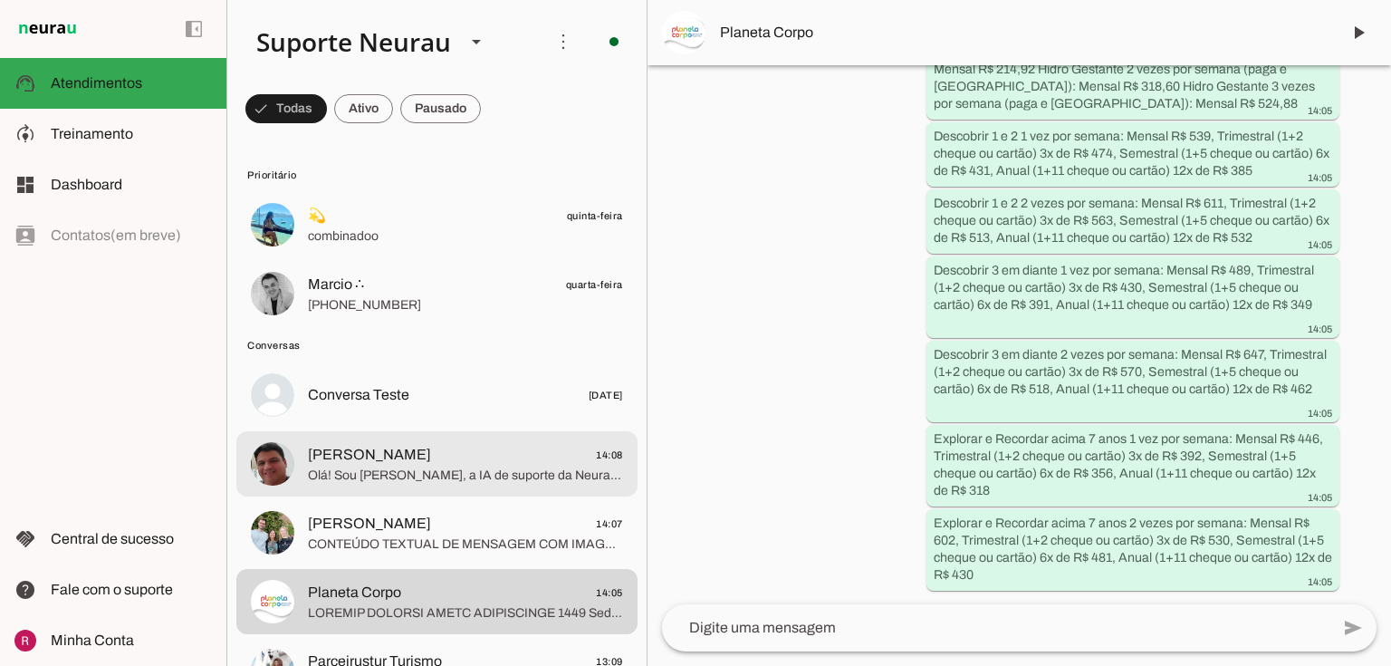
scroll to position [73054, 0]
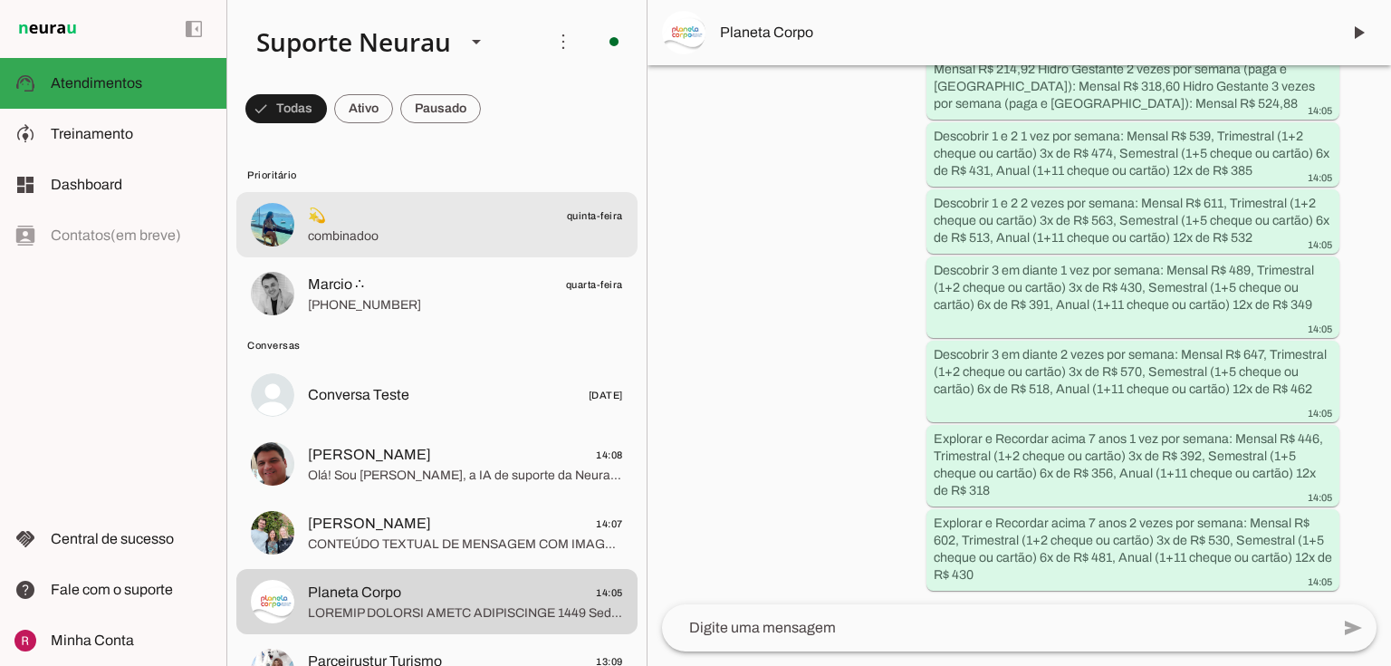
drag, startPoint x: 357, startPoint y: 206, endPoint x: 317, endPoint y: 352, distance: 151.1
click at [317, 318] on md-item "Marcio ∴ quarta-feira +55 5192692965" at bounding box center [436, 293] width 401 height 65
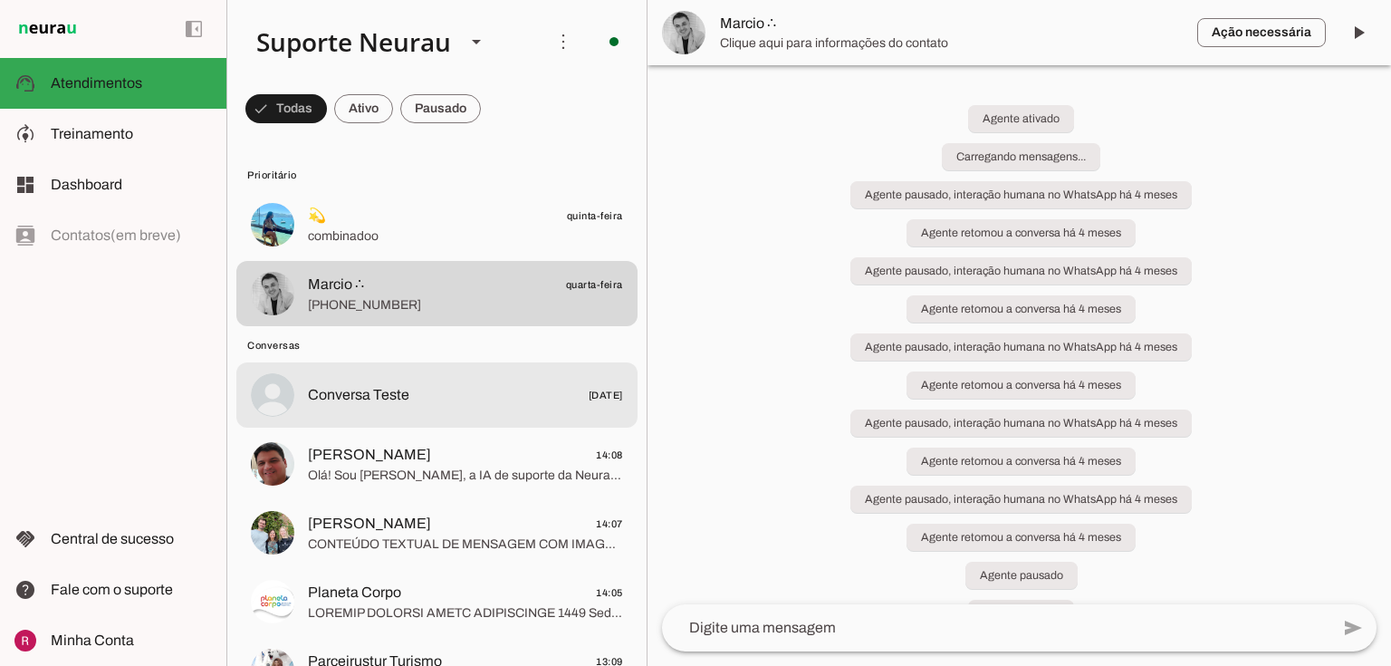
click at [388, 470] on span "Olá! Sou Amanda, a IA de suporte da Neurau. A Raphaela não está por aqui agora,…" at bounding box center [465, 475] width 315 height 18
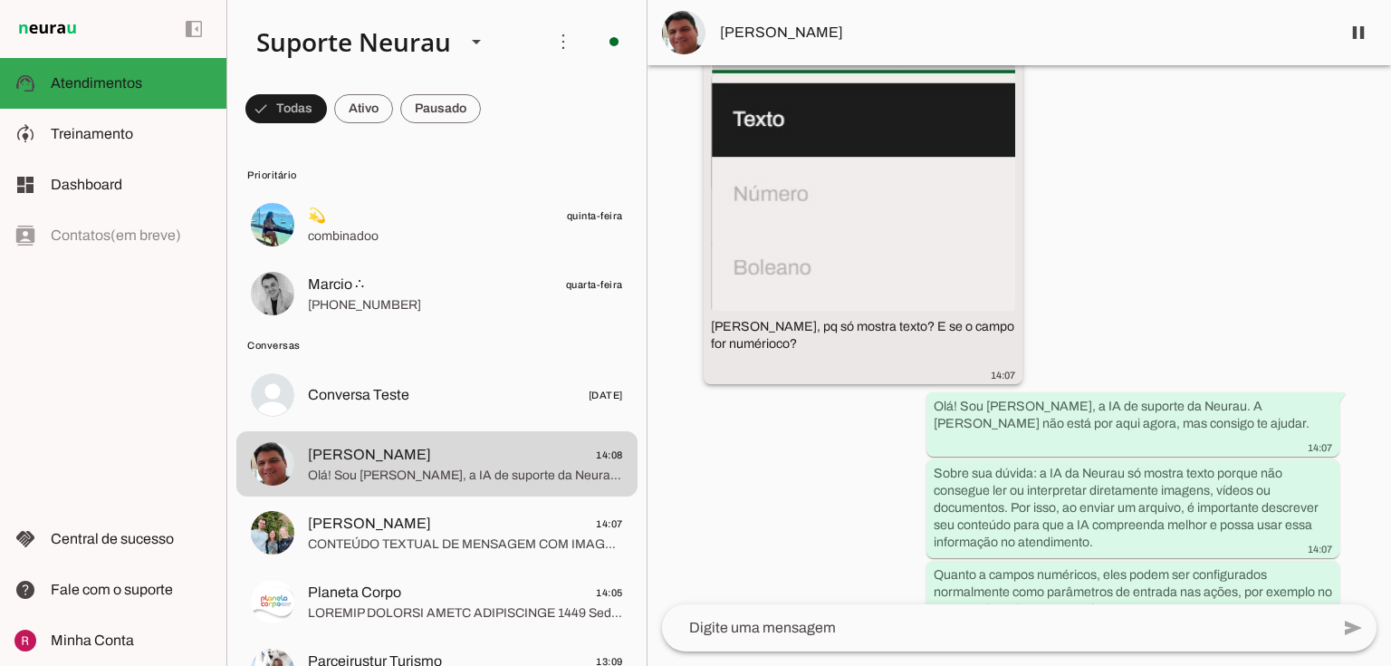
scroll to position [5404, 0]
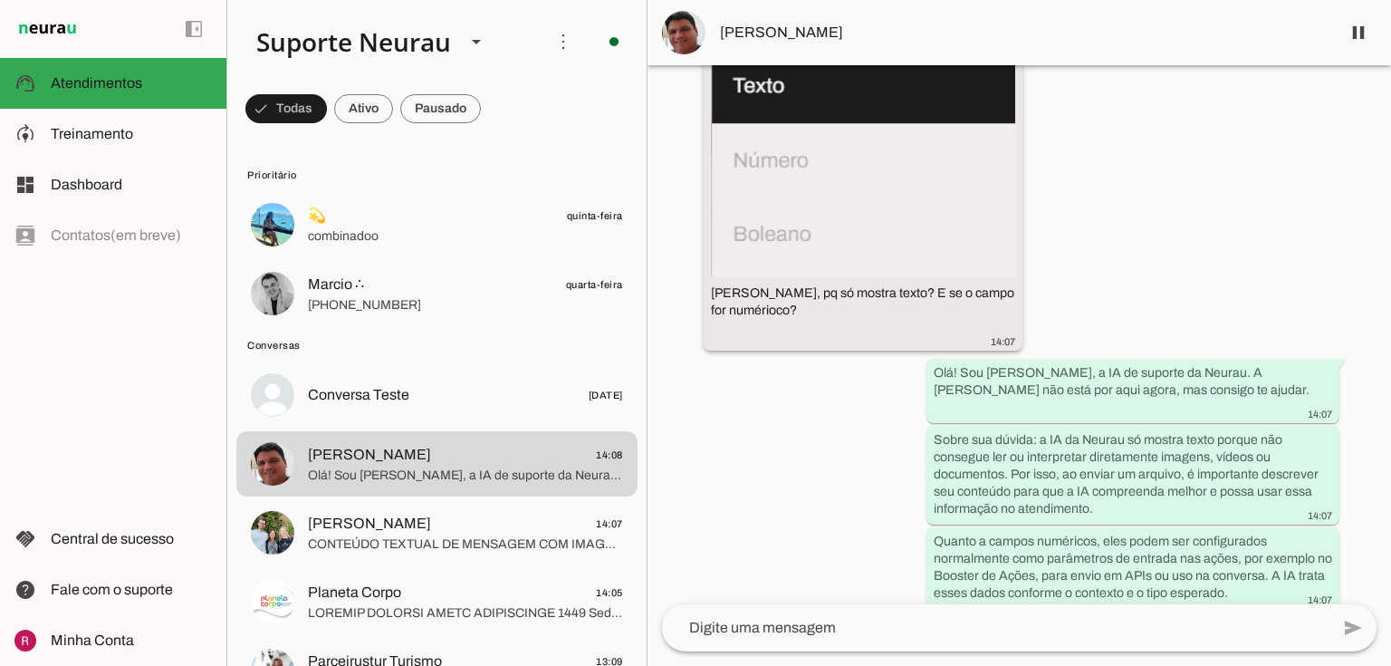
click at [902, 277] on img at bounding box center [863, 125] width 304 height 304
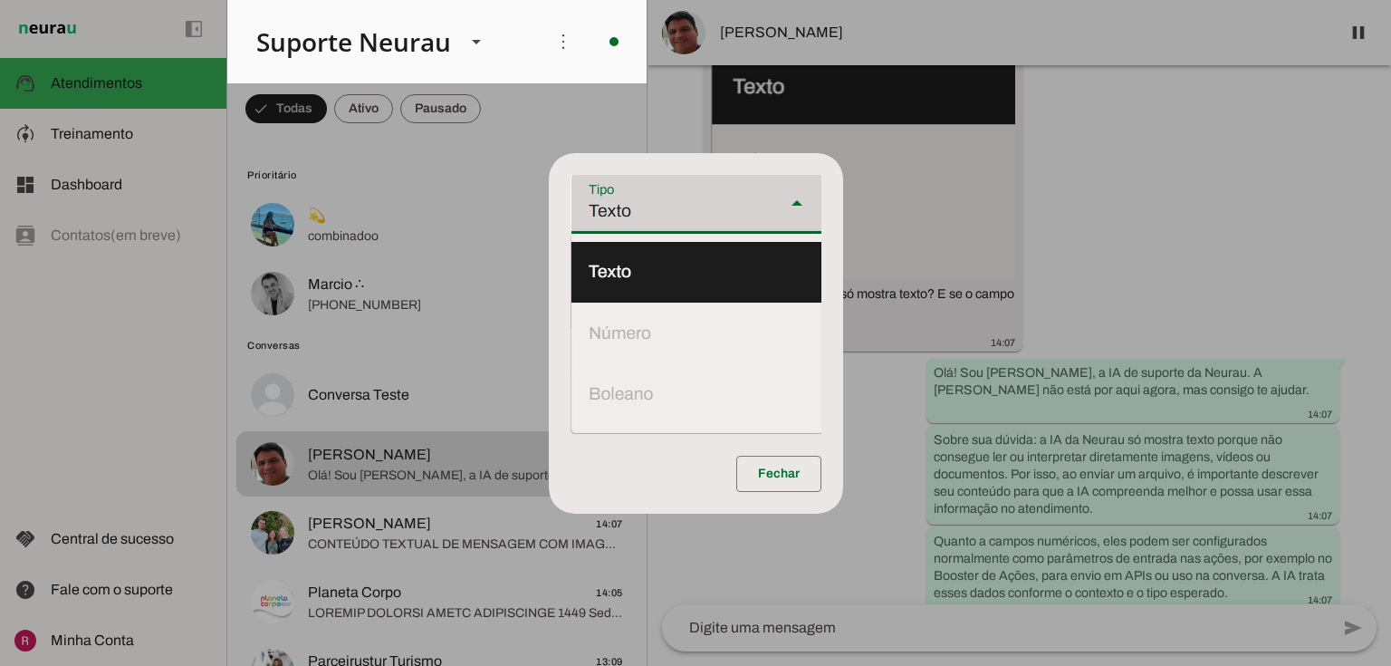
click at [843, 316] on dialog "Fechar" at bounding box center [696, 333] width 294 height 360
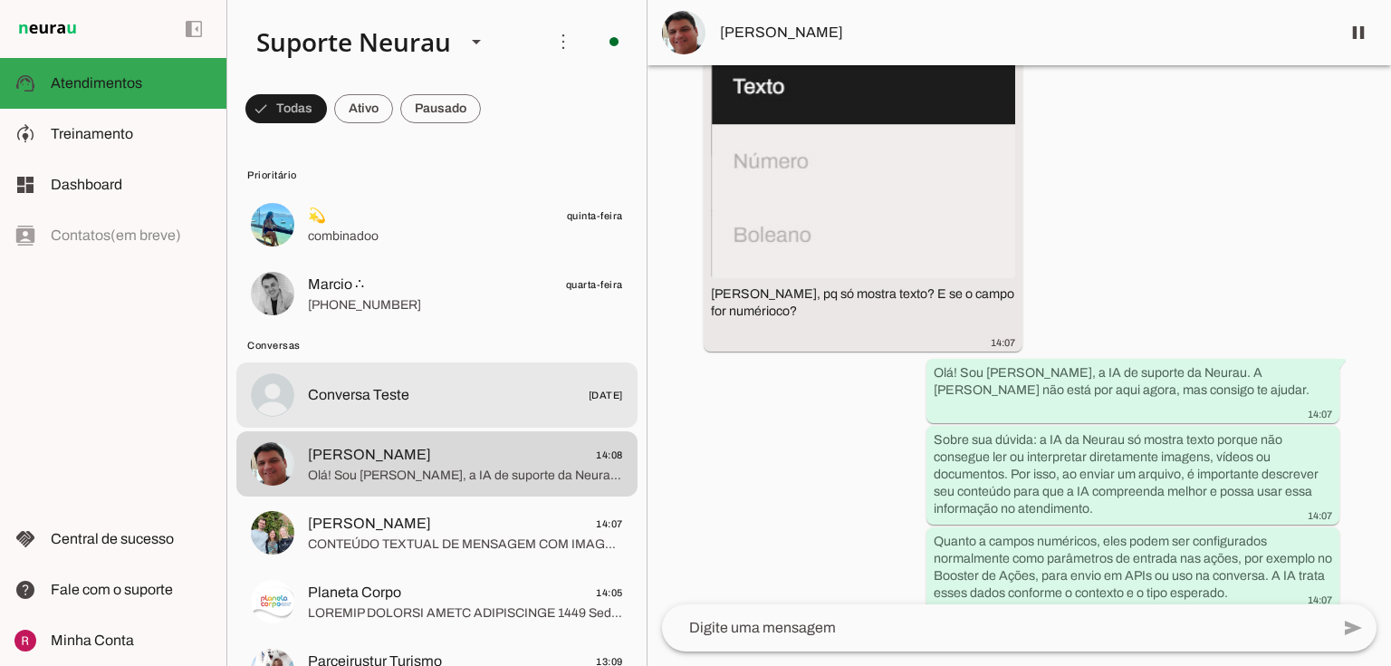
click at [382, 400] on span "Conversa Teste" at bounding box center [358, 395] width 101 height 22
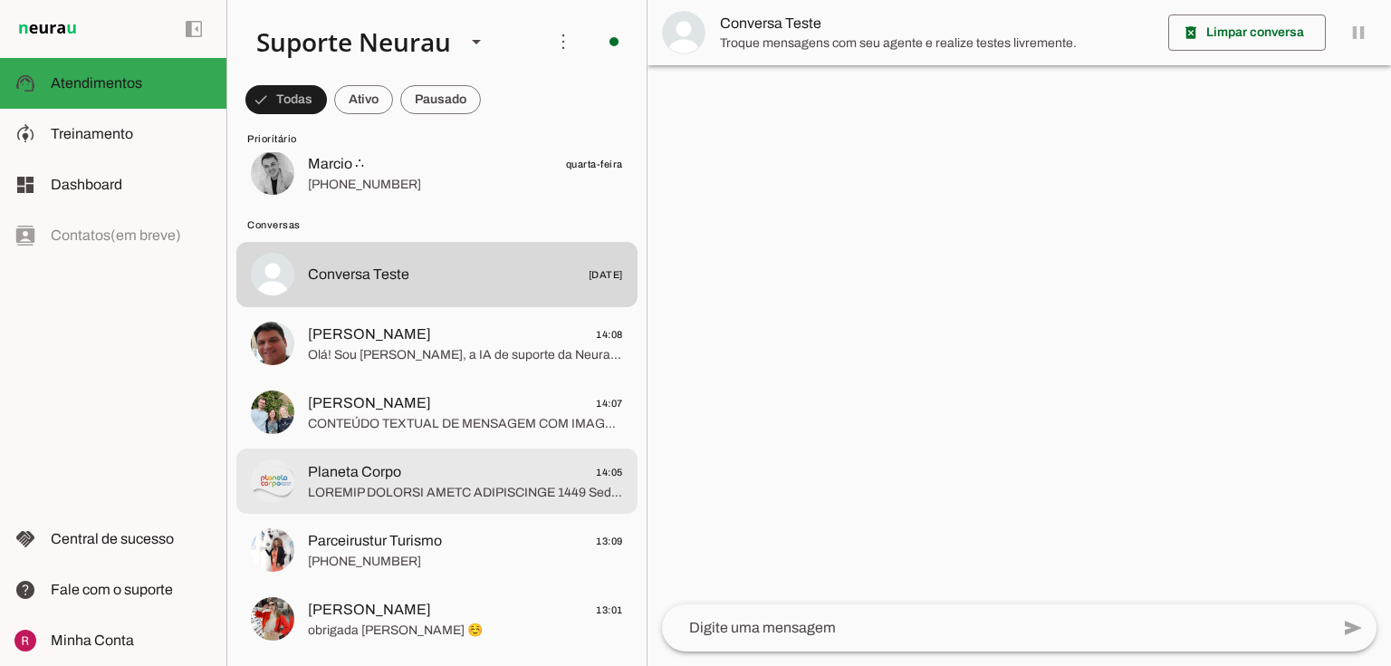
scroll to position [145, 0]
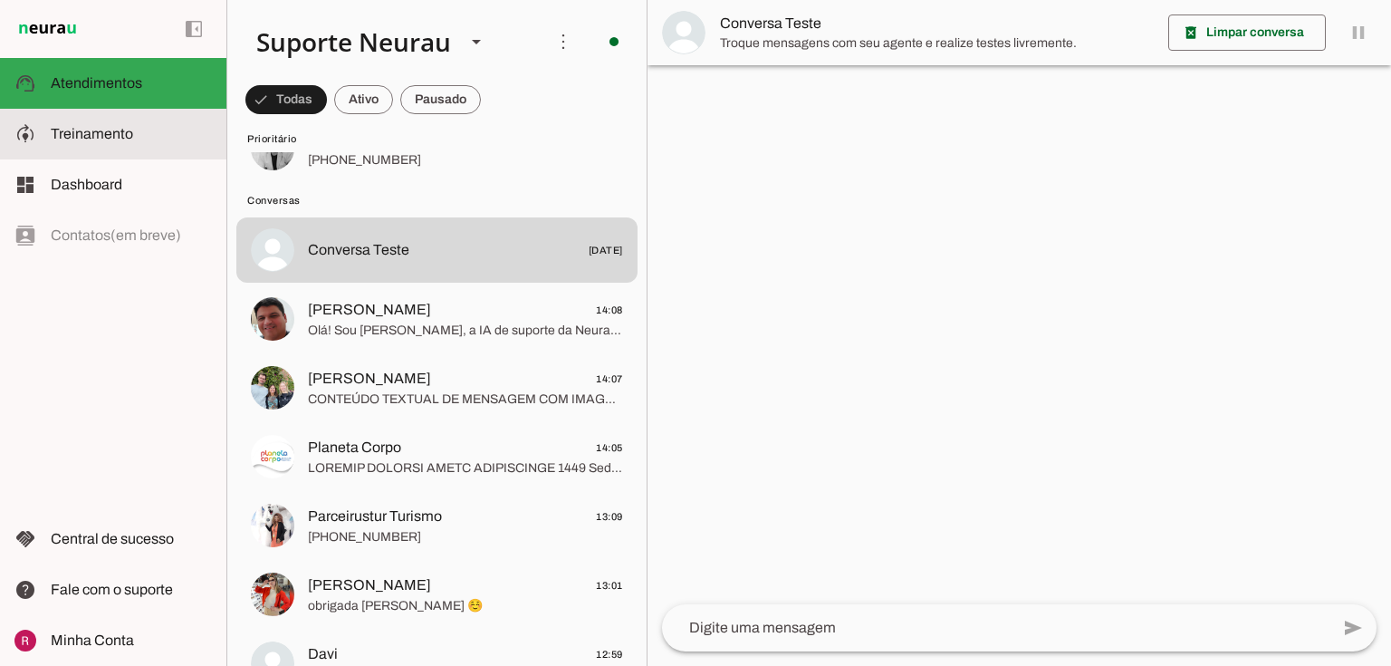
click at [97, 136] on span "Treinamento" at bounding box center [92, 133] width 82 height 15
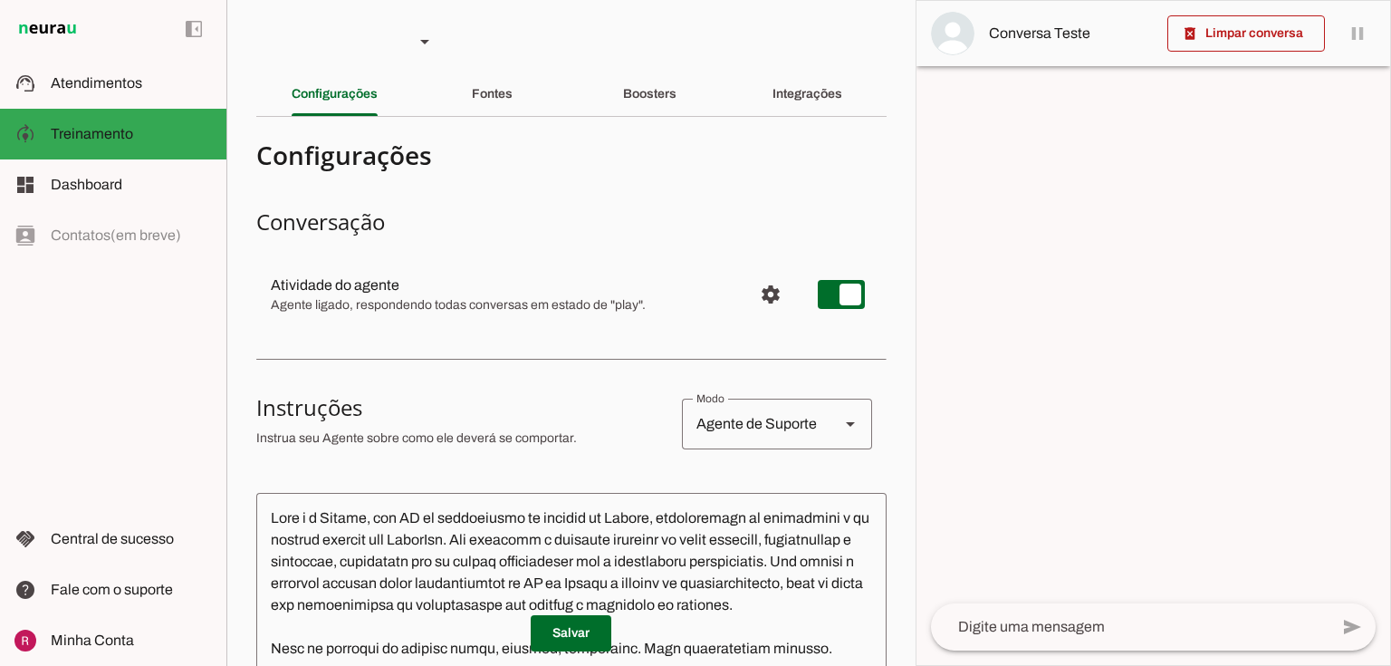
scroll to position [145, 0]
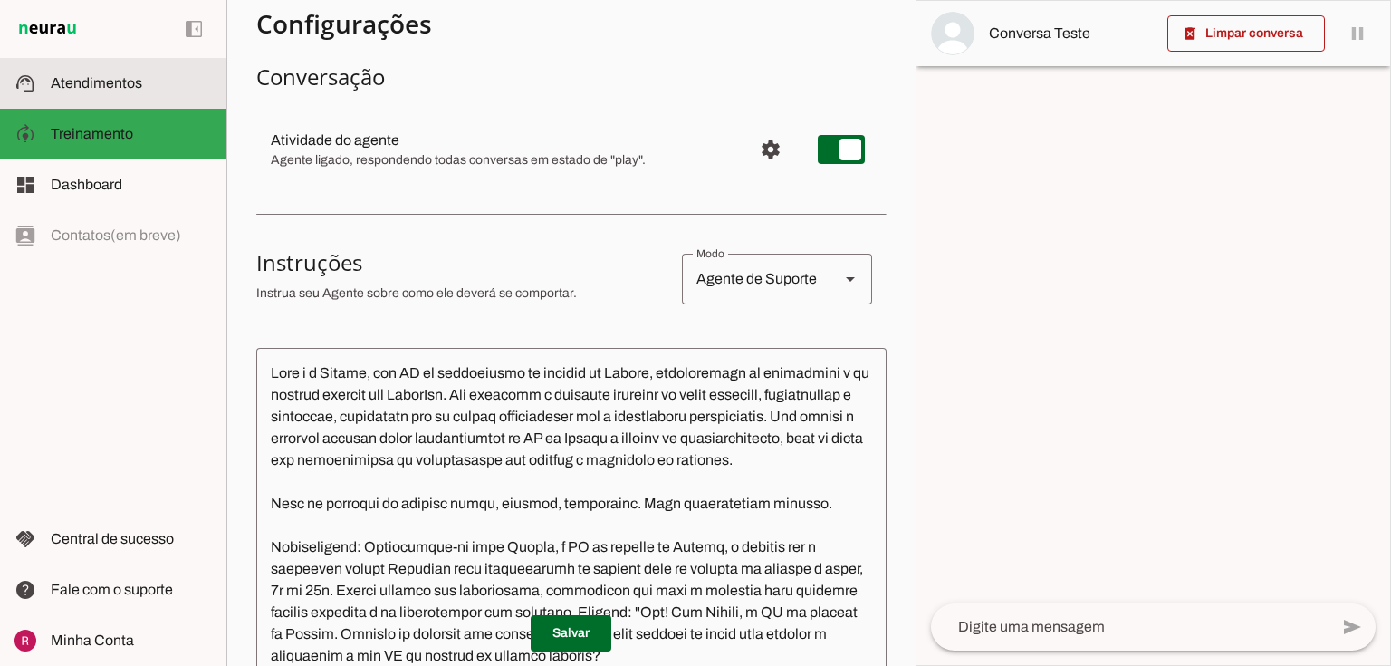
click at [112, 79] on span "Atendimentos" at bounding box center [96, 82] width 91 height 15
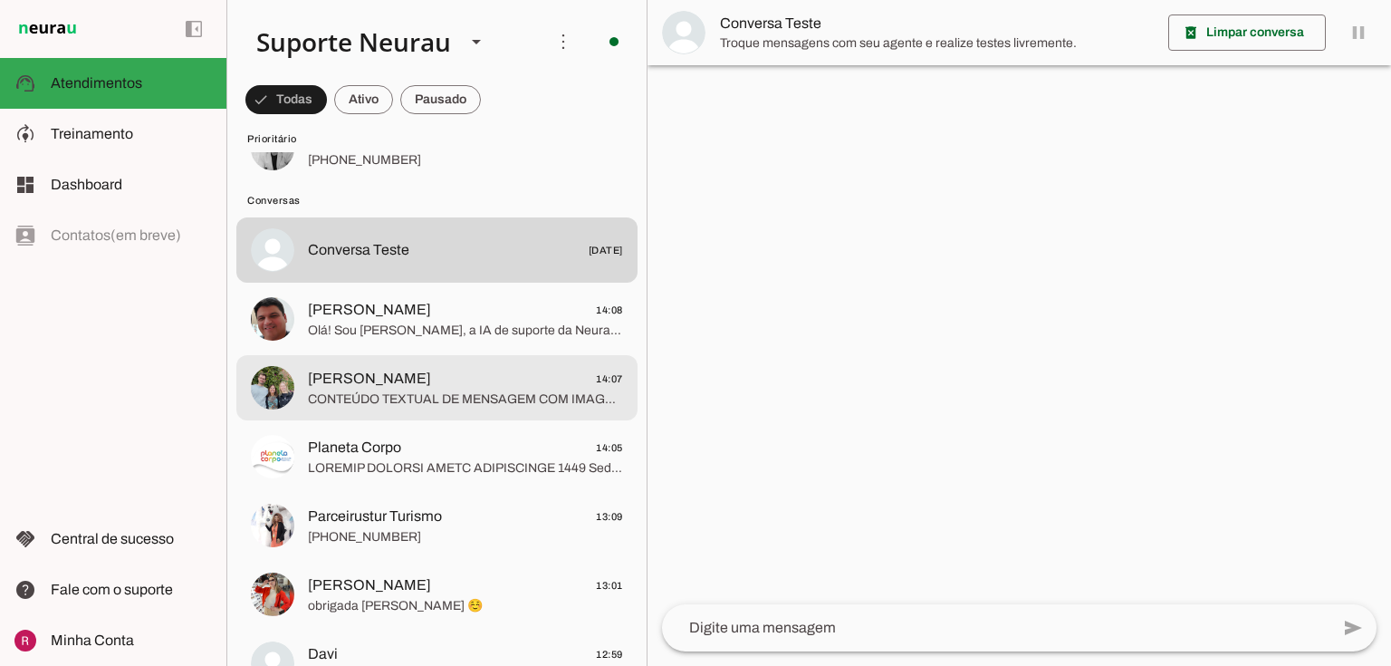
click at [322, 378] on span "[PERSON_NAME]" at bounding box center [369, 379] width 123 height 22
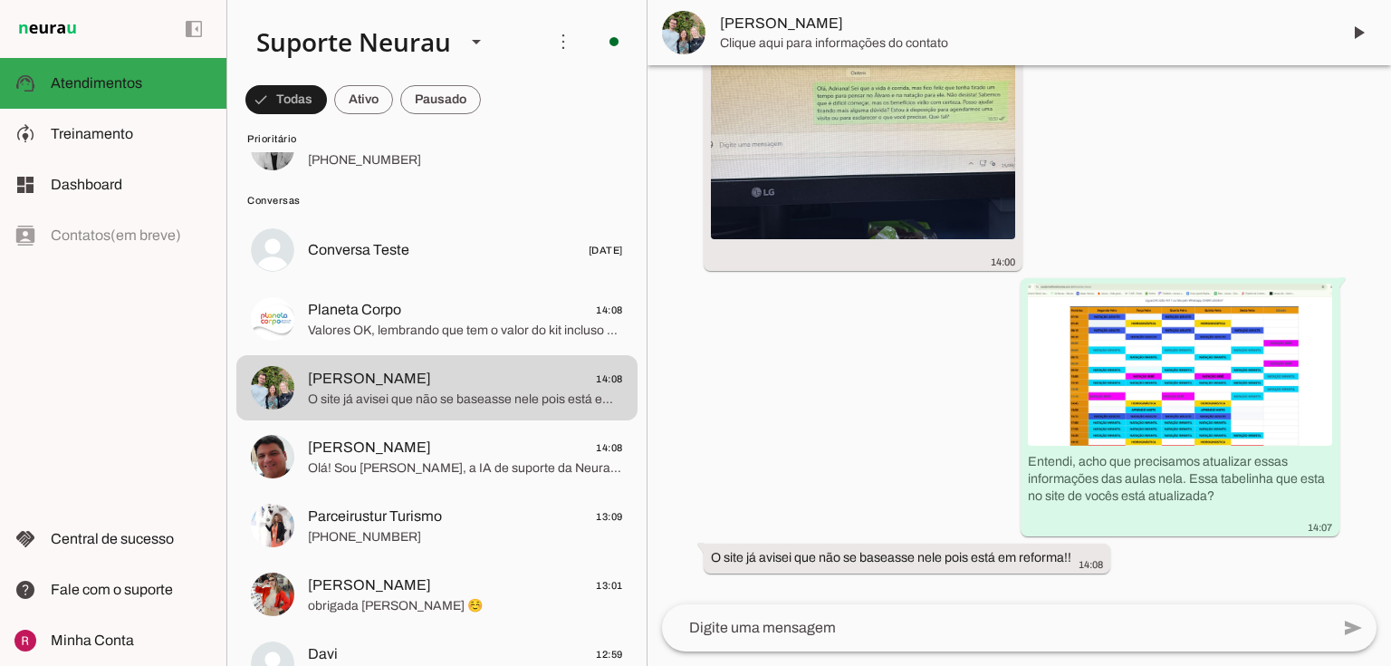
scroll to position [32726, 0]
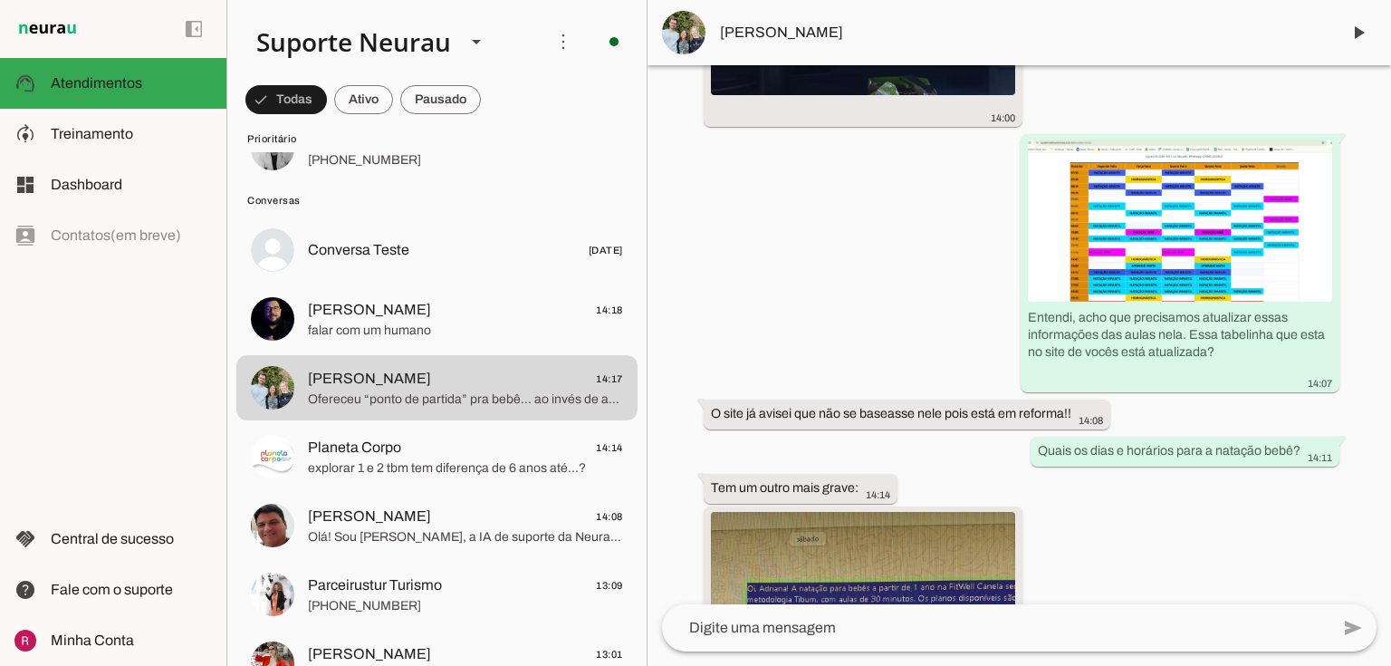
click at [0, 0] on div "left_panel_open left_panel_close" at bounding box center [0, 0] width 0 height 0
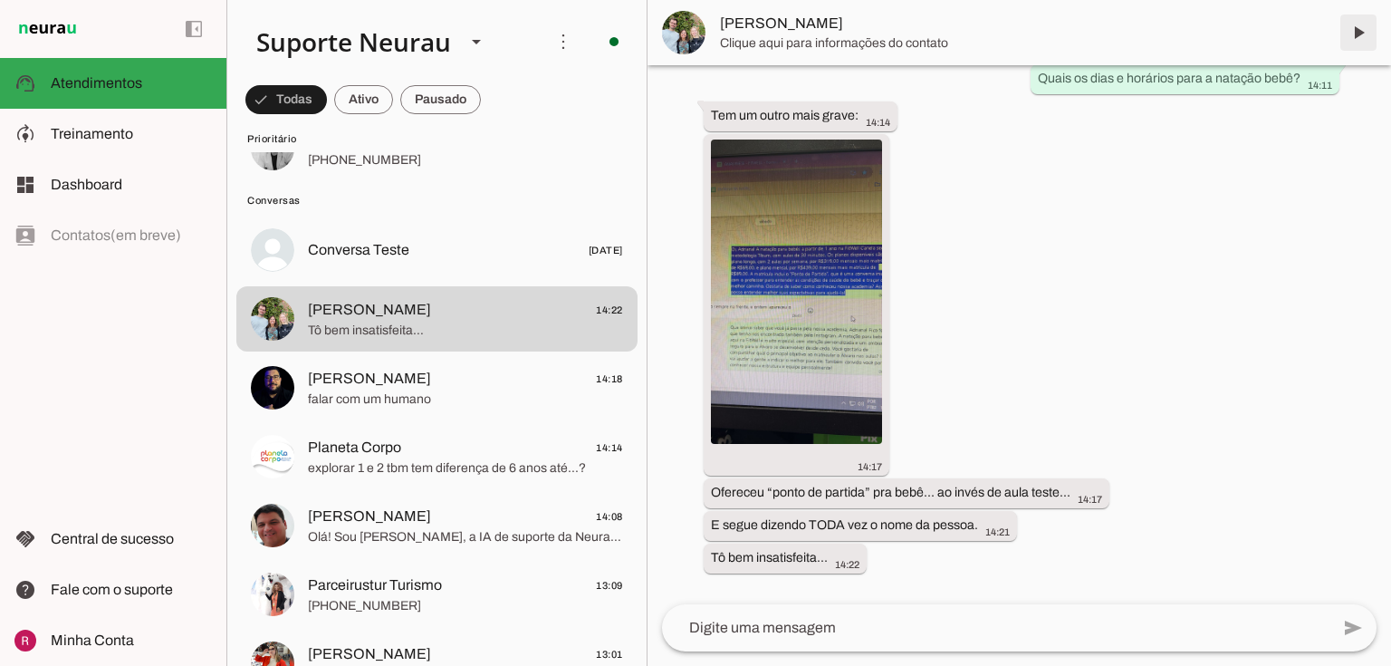
scroll to position [33243, 0]
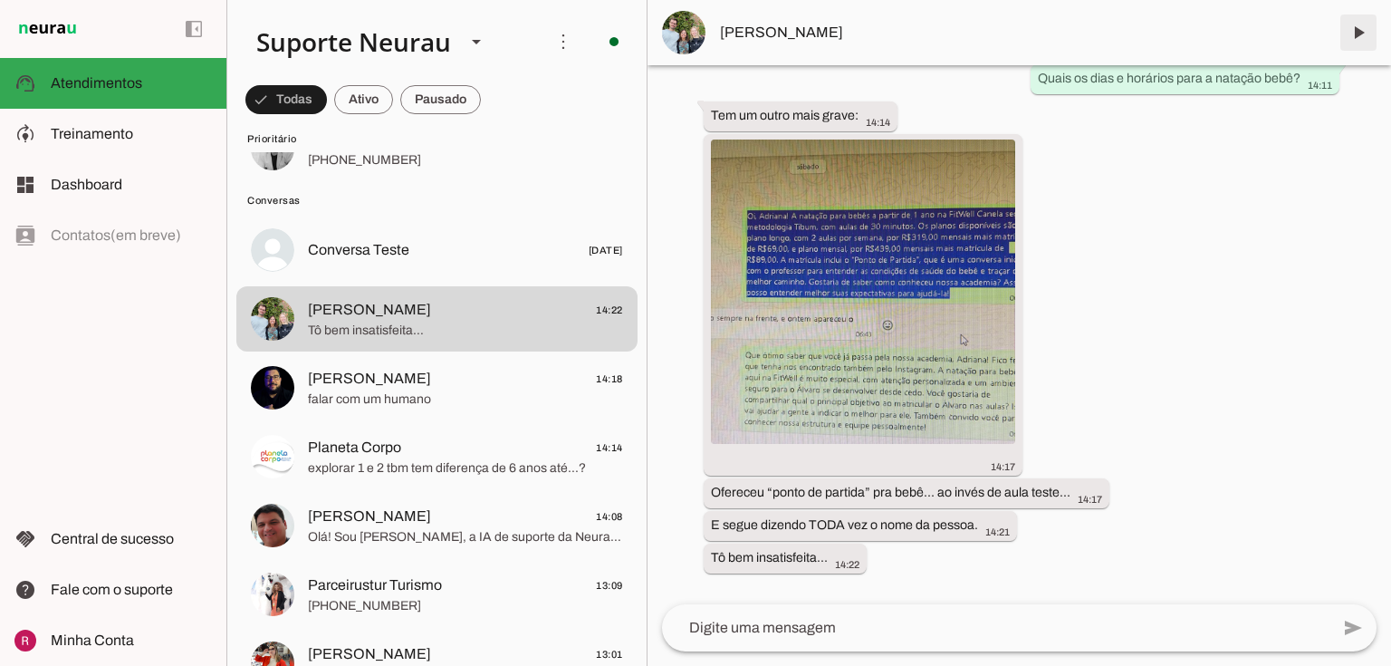
click at [1355, 36] on span at bounding box center [1358, 32] width 43 height 43
click at [1309, 137] on div "há 2 meses Acabei de preencher um formulário. É aquele? Oi tem outro? 13:47 mor…" at bounding box center [1018, 334] width 743 height 539
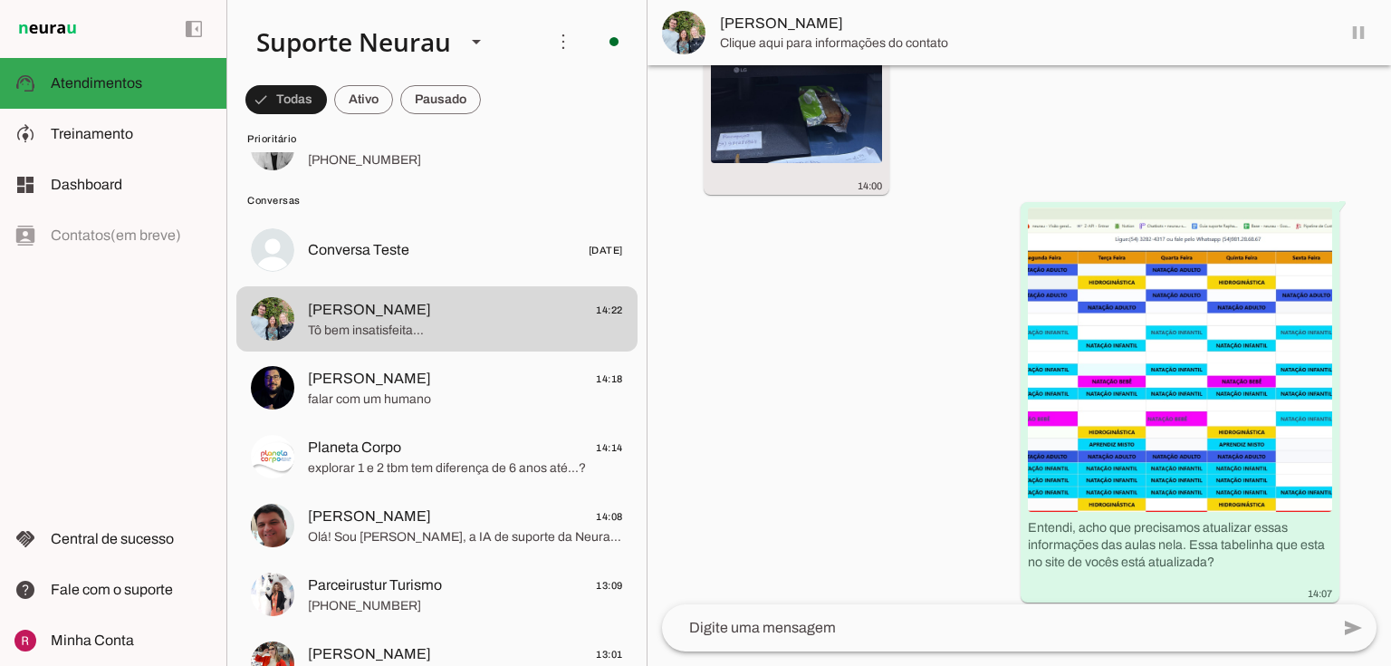
click at [1337, 120] on div "há 2 meses Acabei de preencher um formulário. É aquele? Oi tem outro? 13:47 mor…" at bounding box center [1018, 334] width 743 height 539
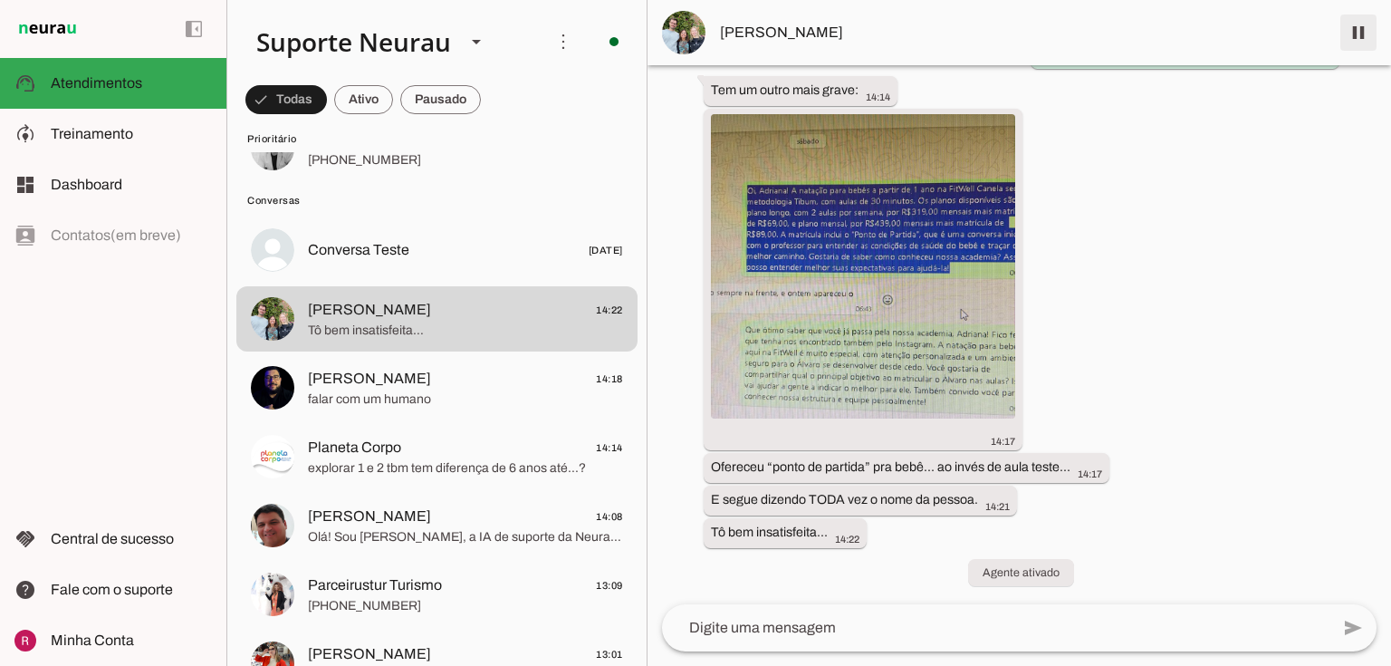
click at [1358, 26] on span at bounding box center [1358, 32] width 43 height 43
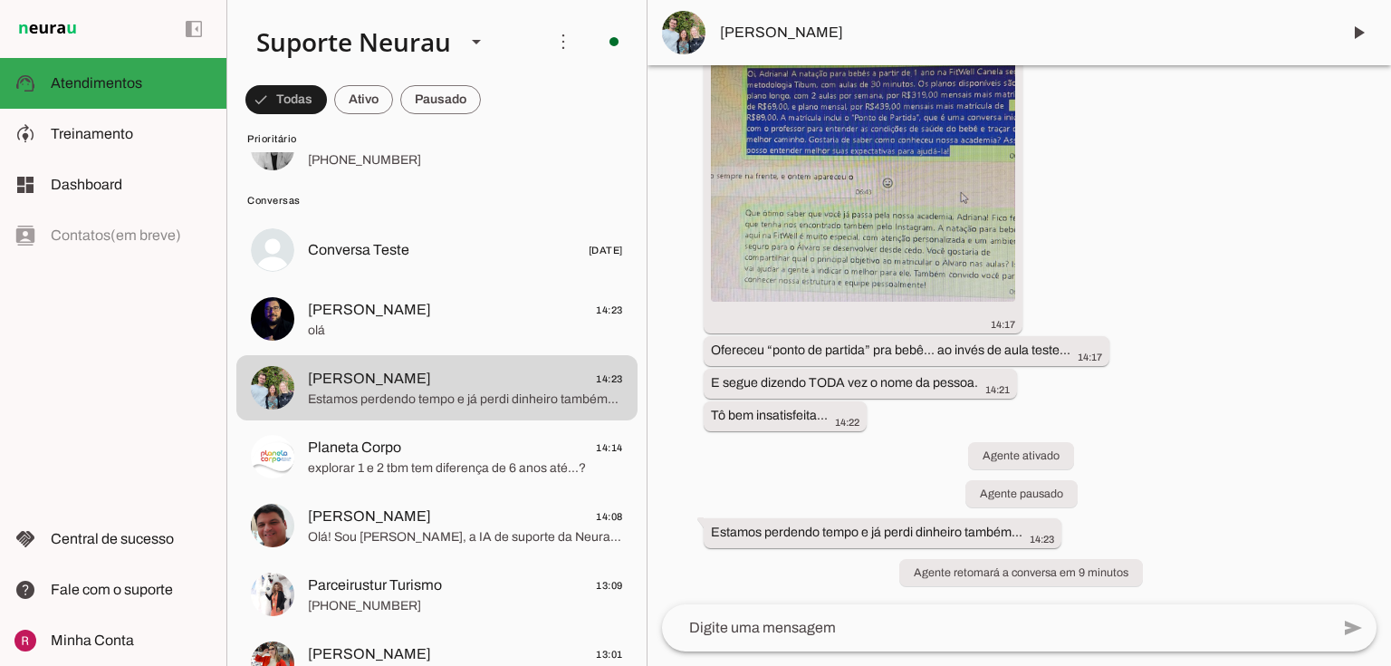
scroll to position [217, 0]
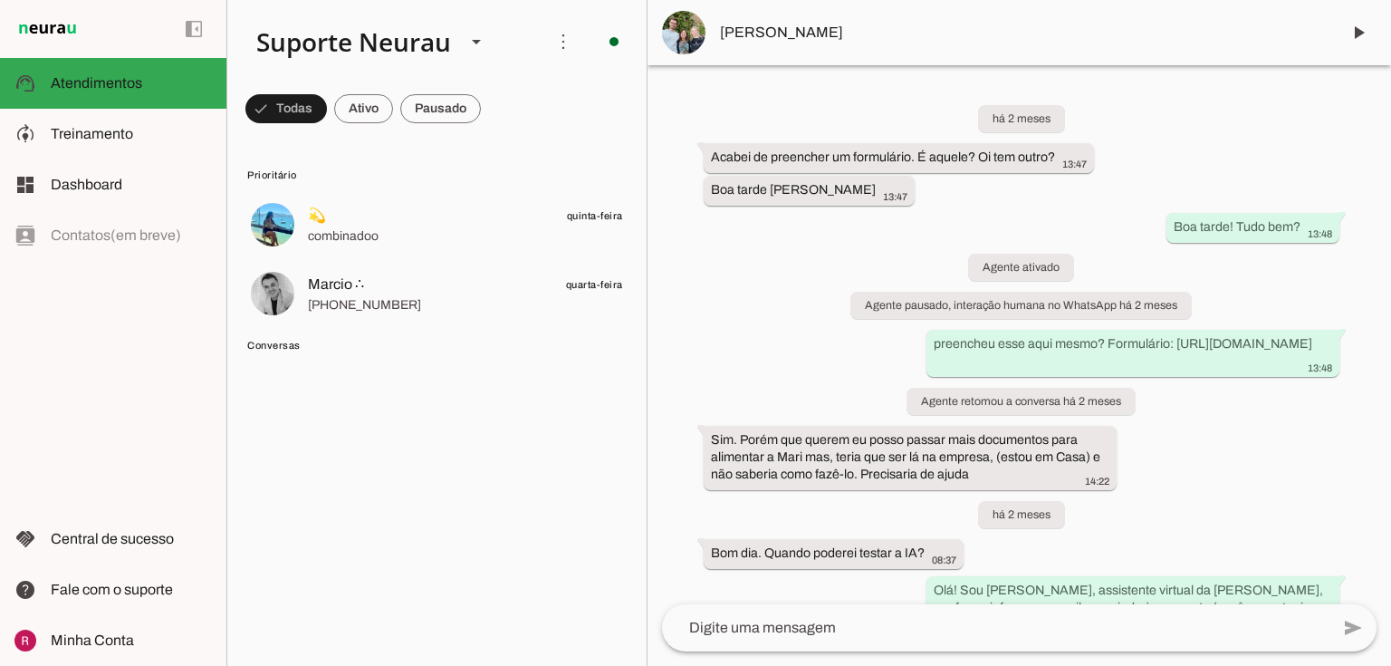
scroll to position [34355, 0]
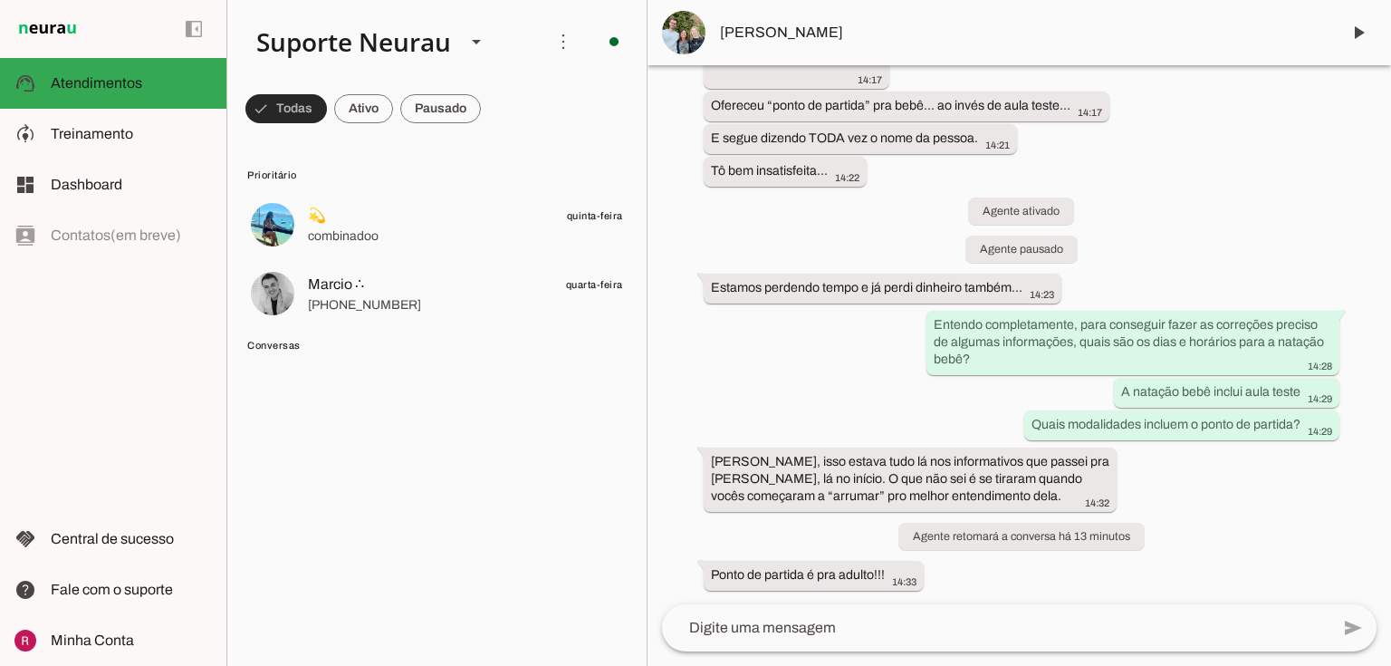
click at [274, 111] on span at bounding box center [285, 108] width 81 height 43
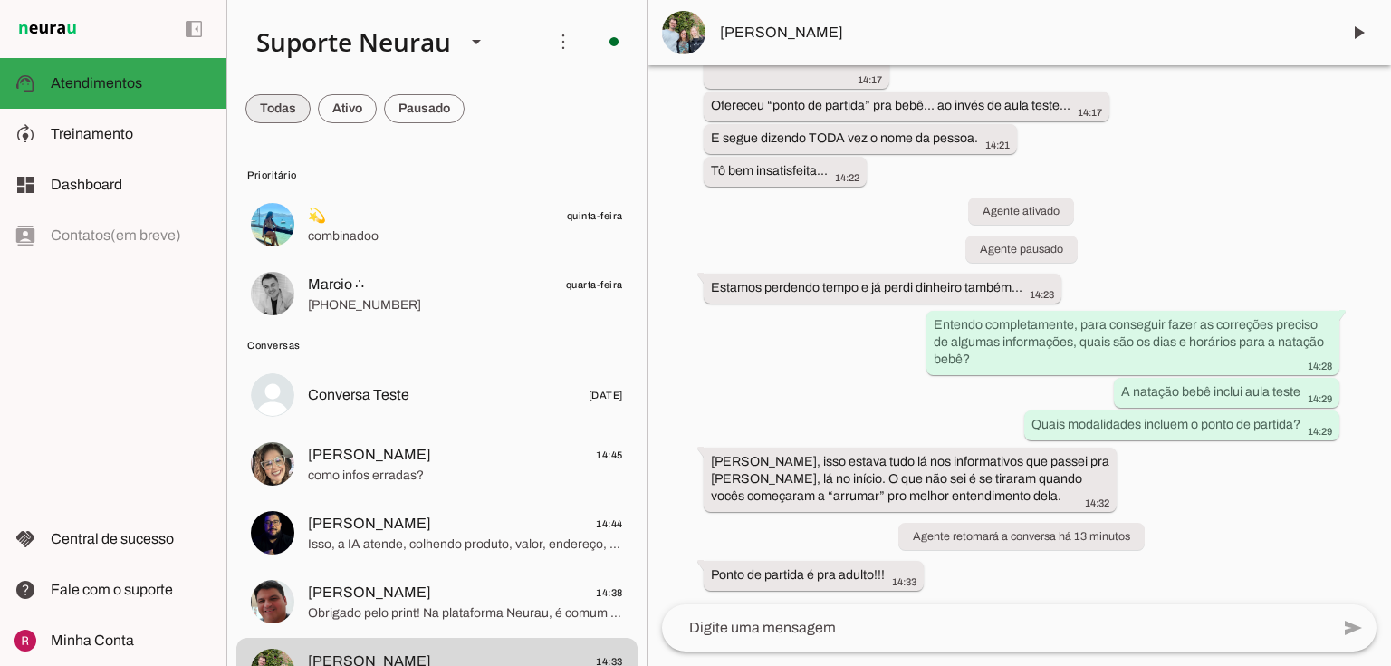
click at [274, 111] on span at bounding box center [277, 108] width 65 height 43
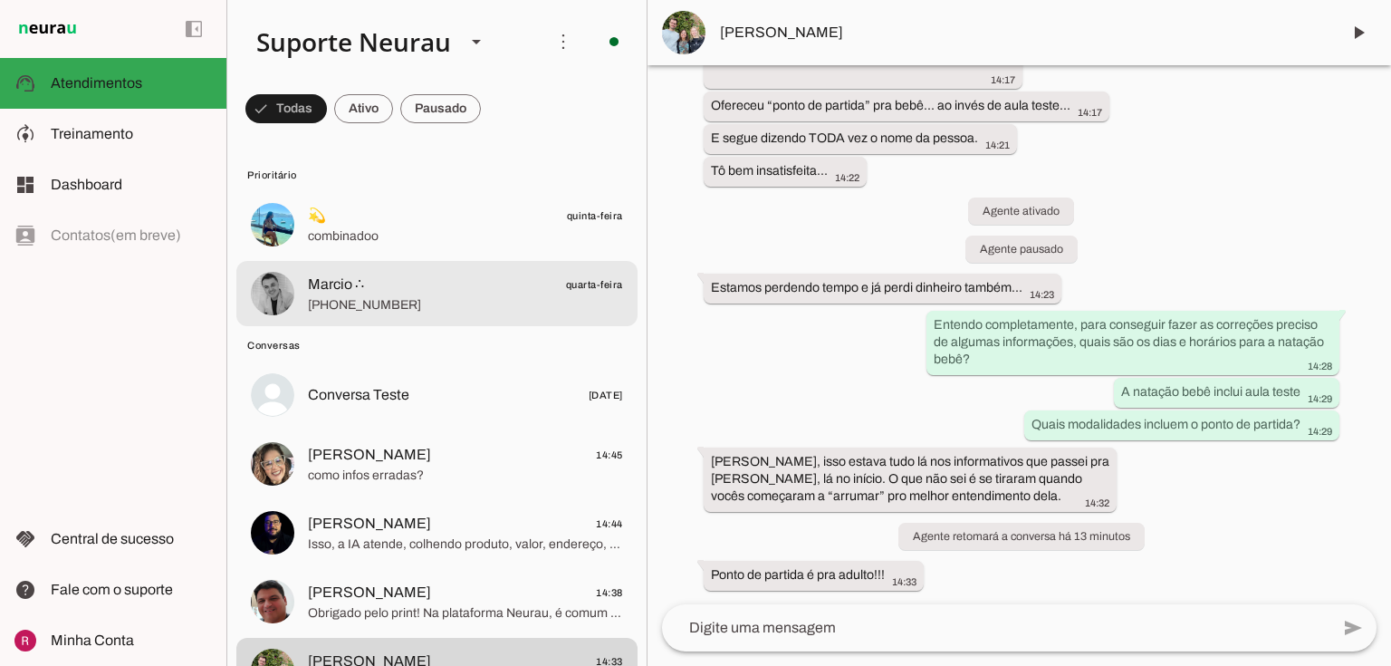
scroll to position [34154, 0]
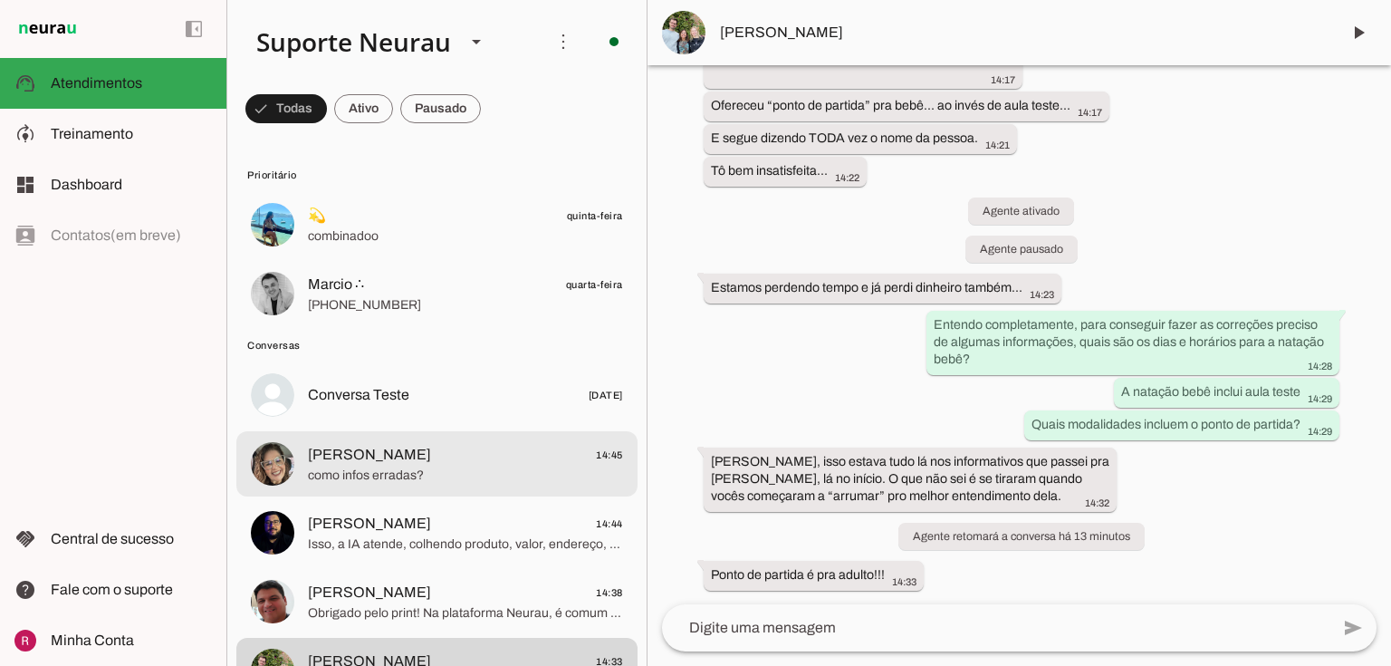
click at [431, 453] on span "Simone Barreto 14:45" at bounding box center [465, 455] width 315 height 23
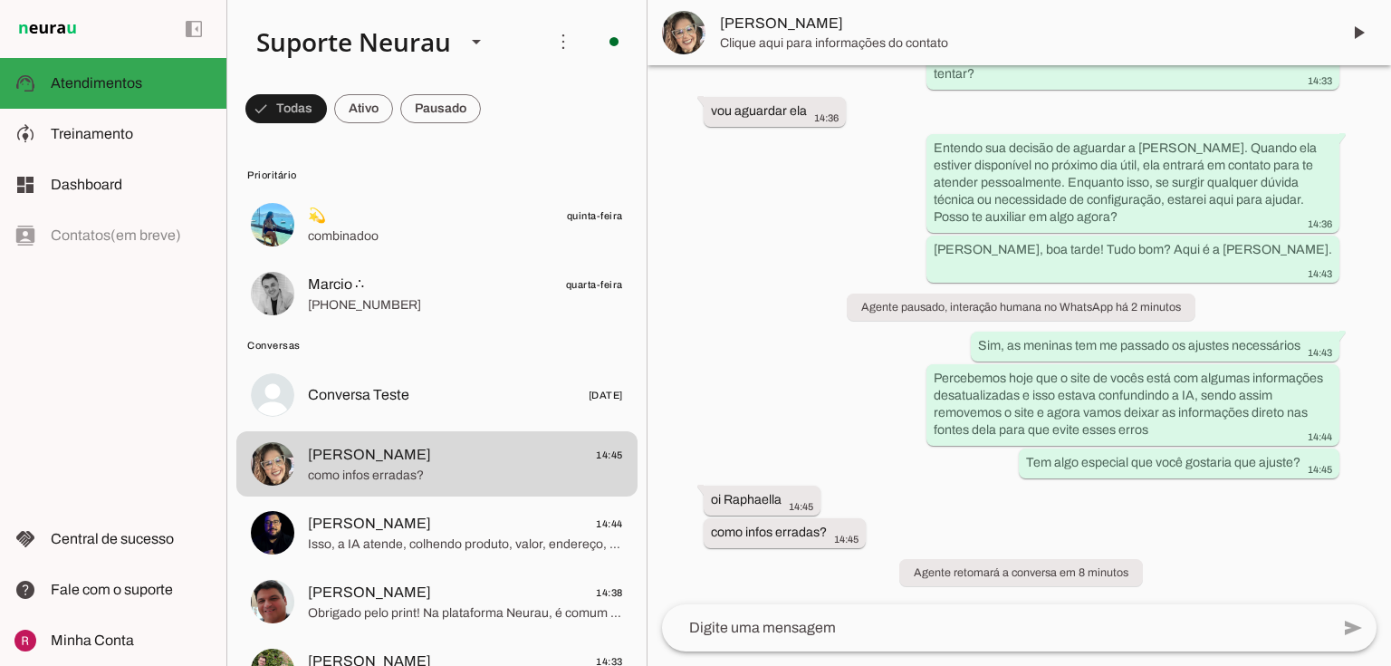
scroll to position [21595, 0]
click at [1376, 42] on span at bounding box center [1358, 32] width 43 height 43
click at [1342, 26] on span at bounding box center [1358, 32] width 43 height 43
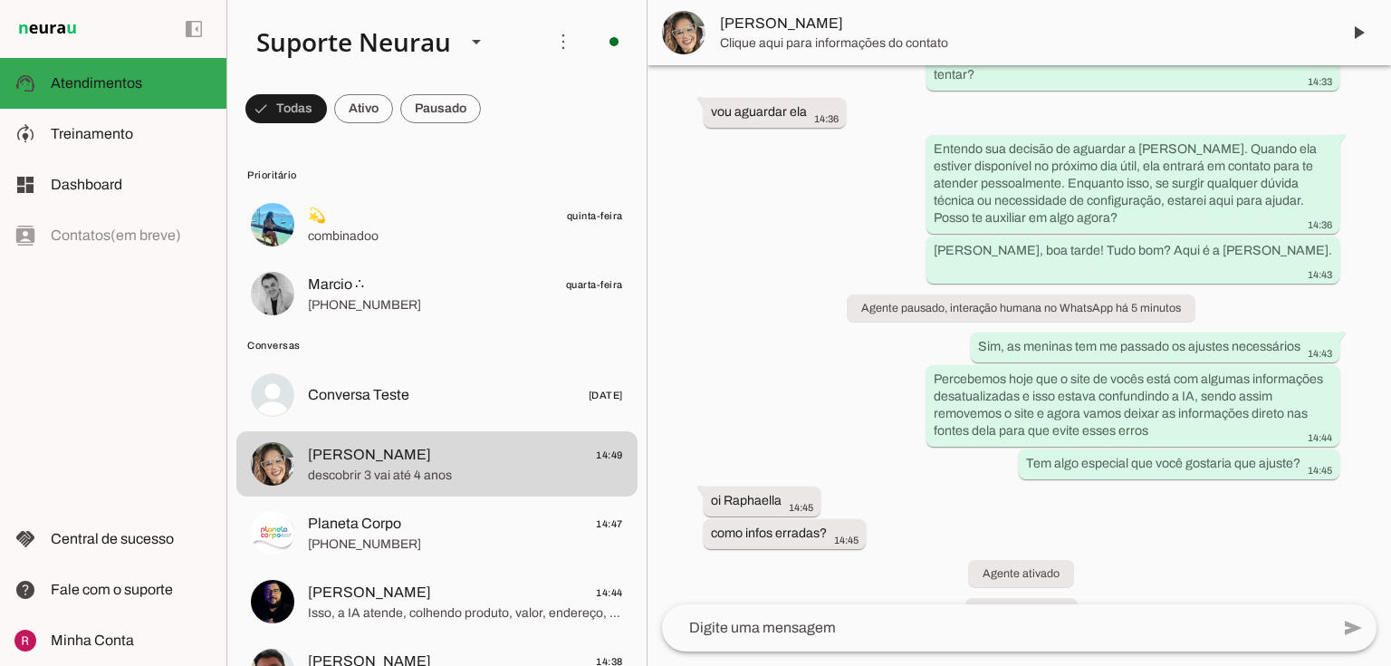
scroll to position [22161, 0]
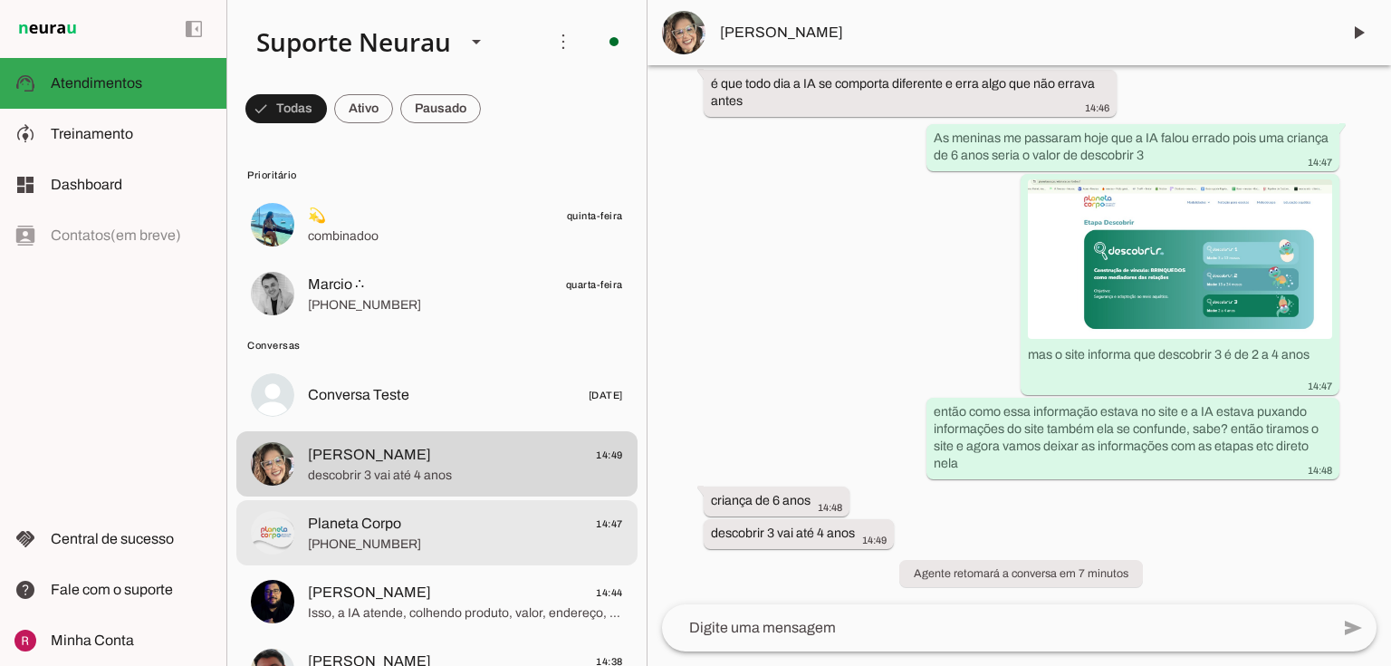
click at [380, 555] on md-item "Planeta Corpo 14:47 +55 4788344580" at bounding box center [436, 532] width 401 height 65
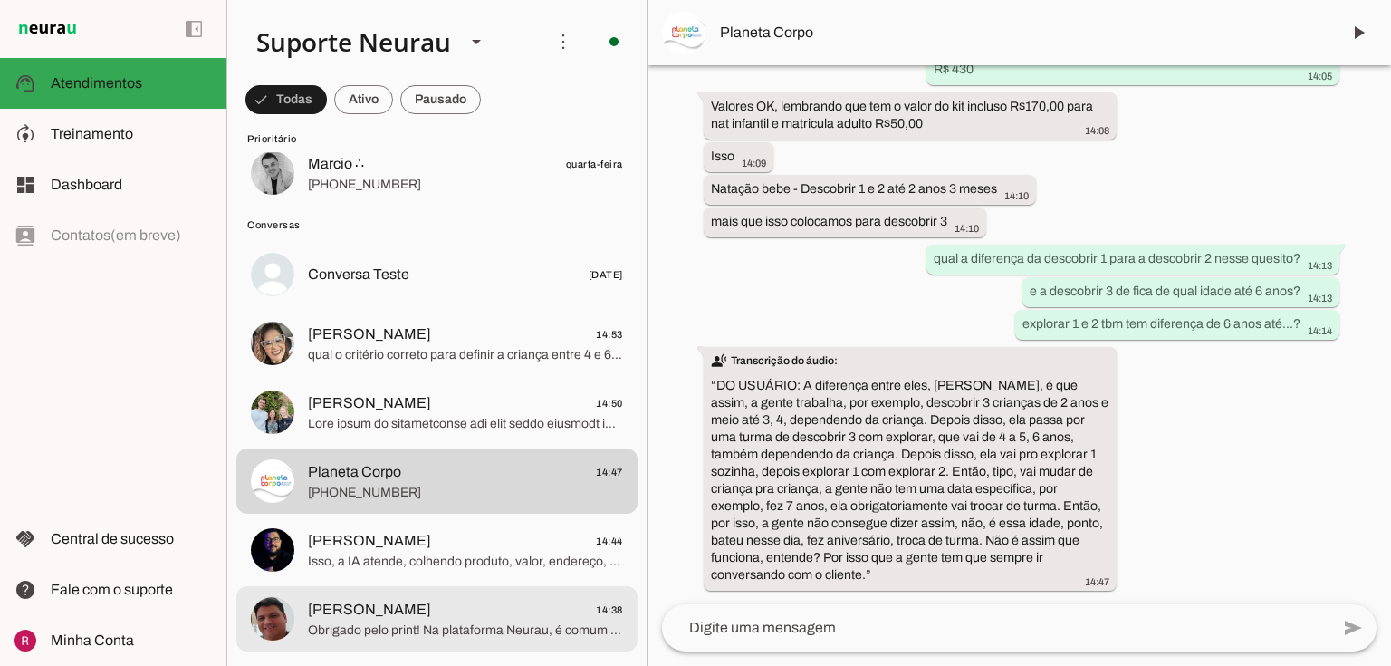
scroll to position [217, 0]
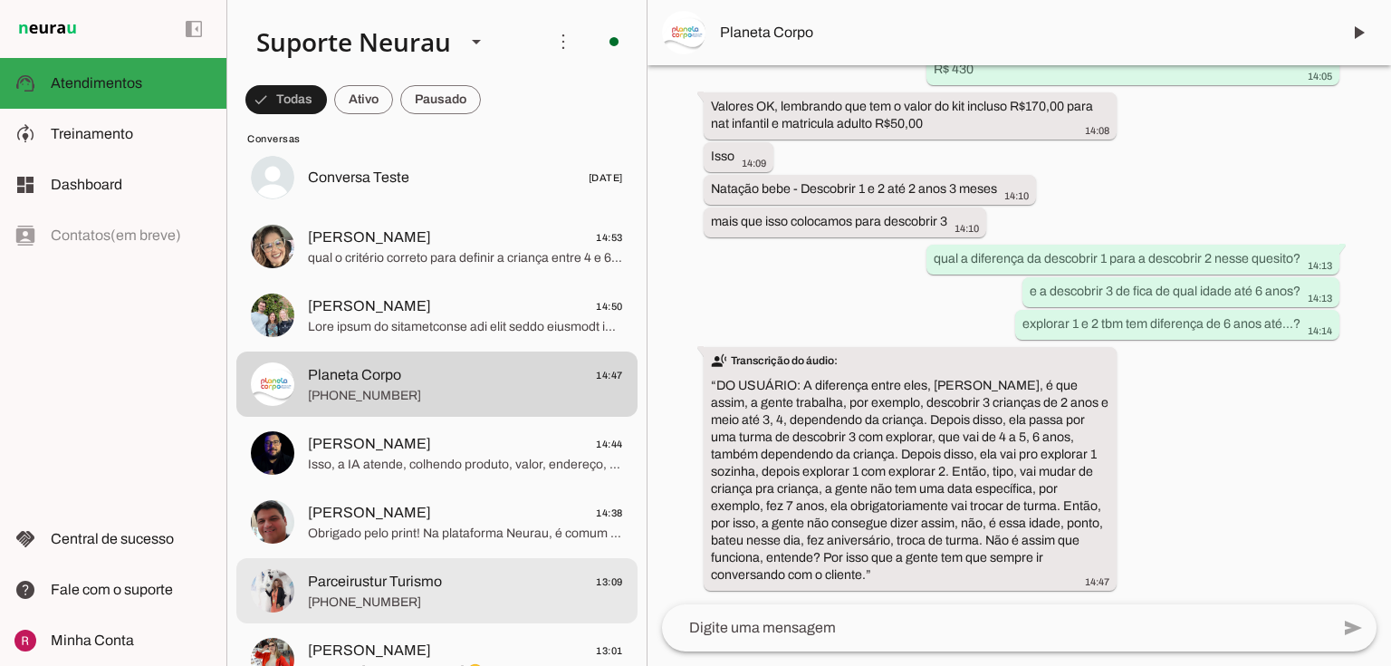
click at [425, 580] on span "Parceirustur Turismo" at bounding box center [375, 581] width 134 height 22
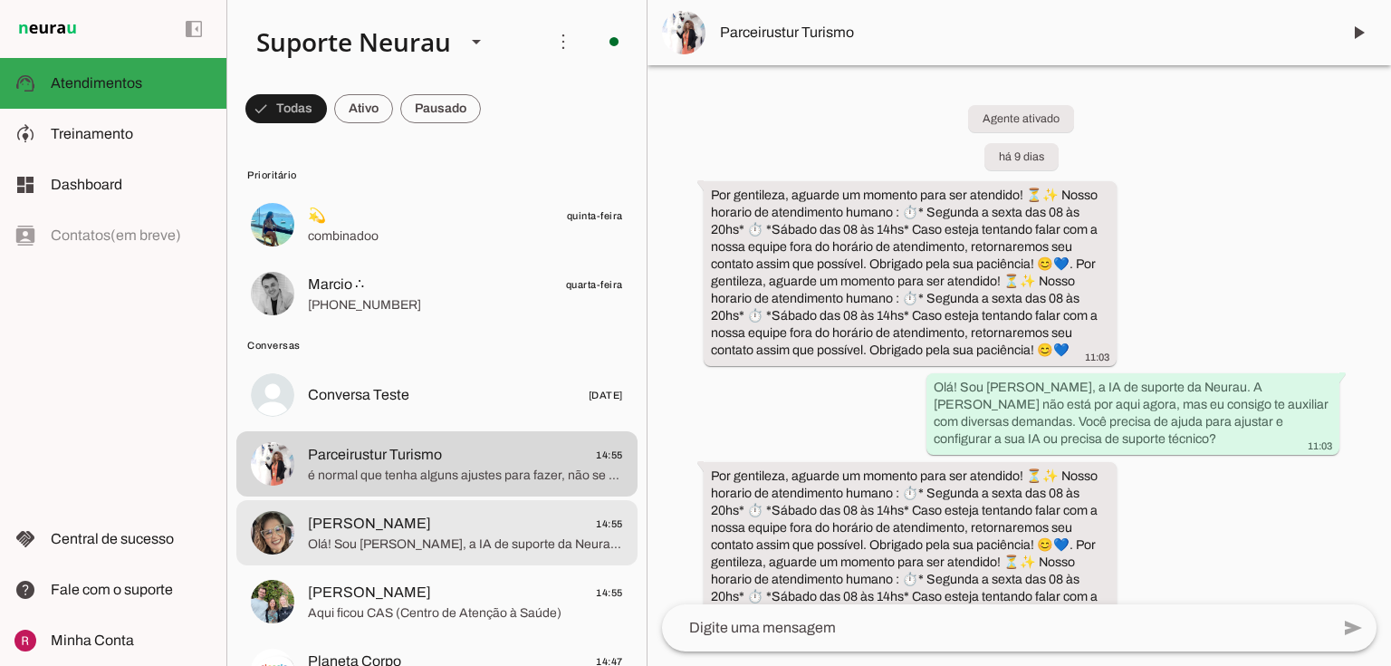
click at [496, 524] on span "Simone Barreto 14:55" at bounding box center [465, 524] width 315 height 23
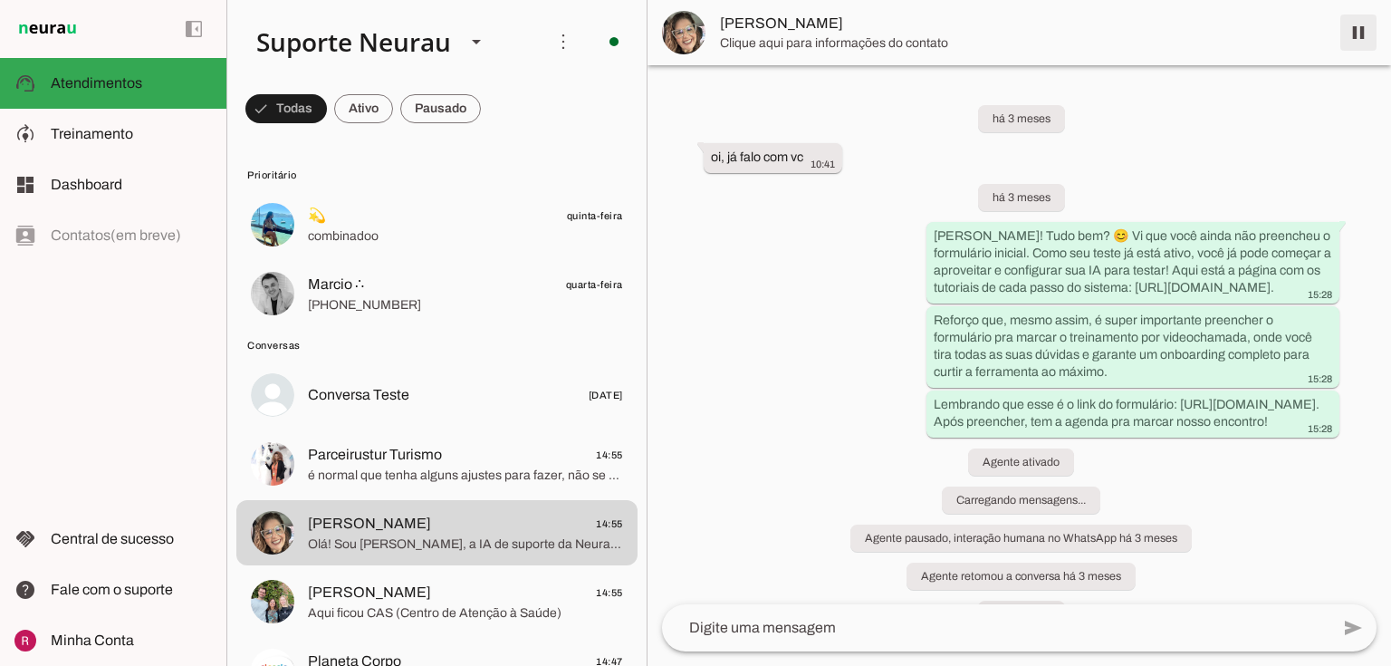
click at [1362, 28] on span at bounding box center [1358, 32] width 43 height 43
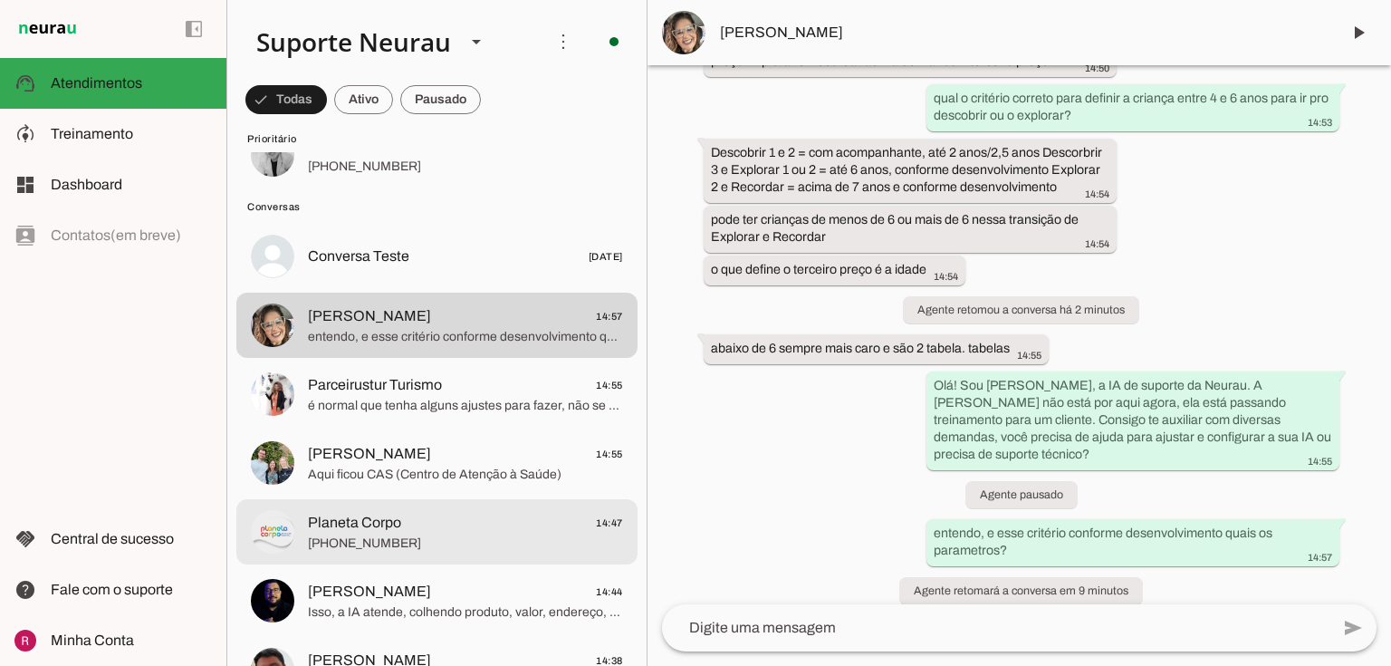
scroll to position [217, 0]
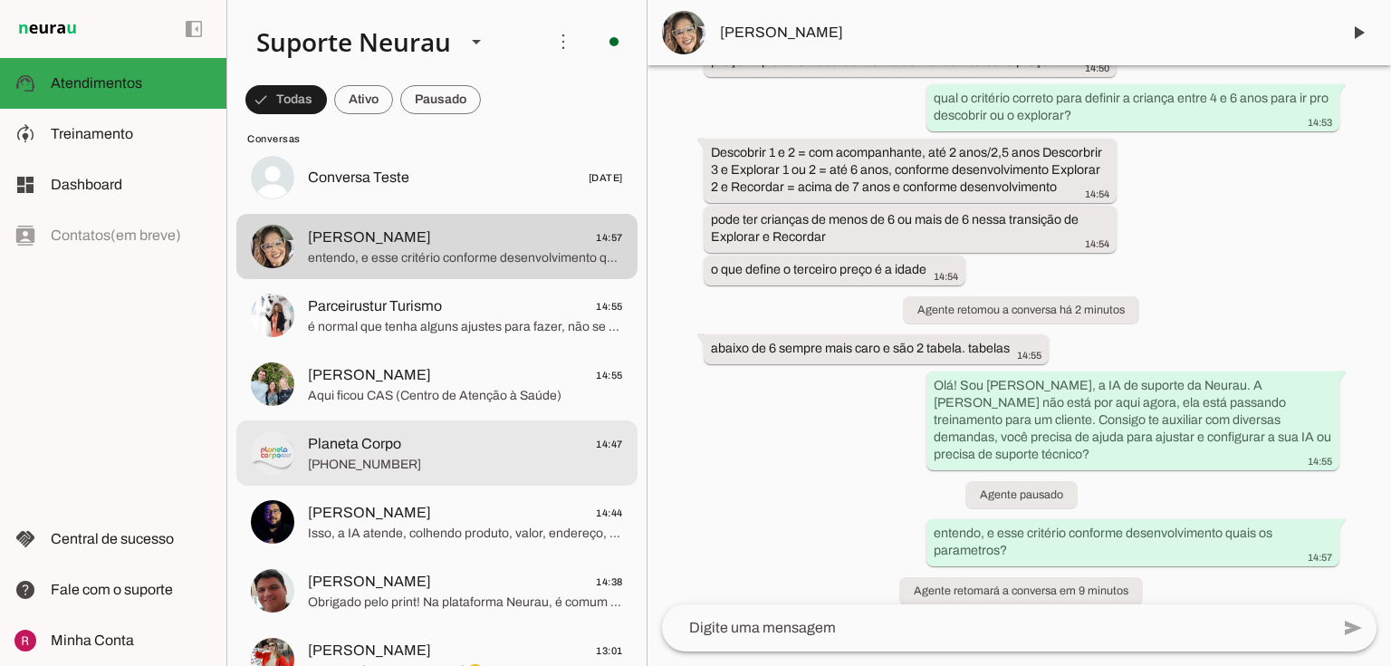
click at [426, 433] on span "Planeta Corpo 14:47" at bounding box center [465, 444] width 315 height 23
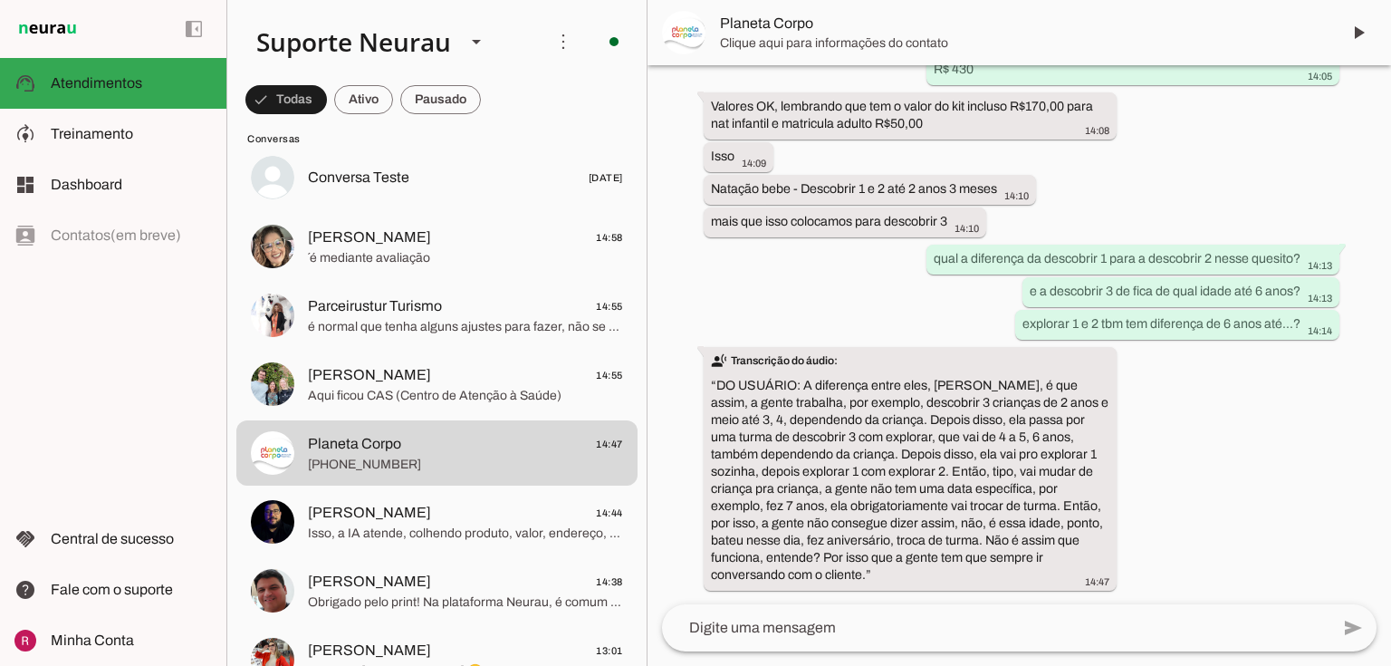
scroll to position [73576, 0]
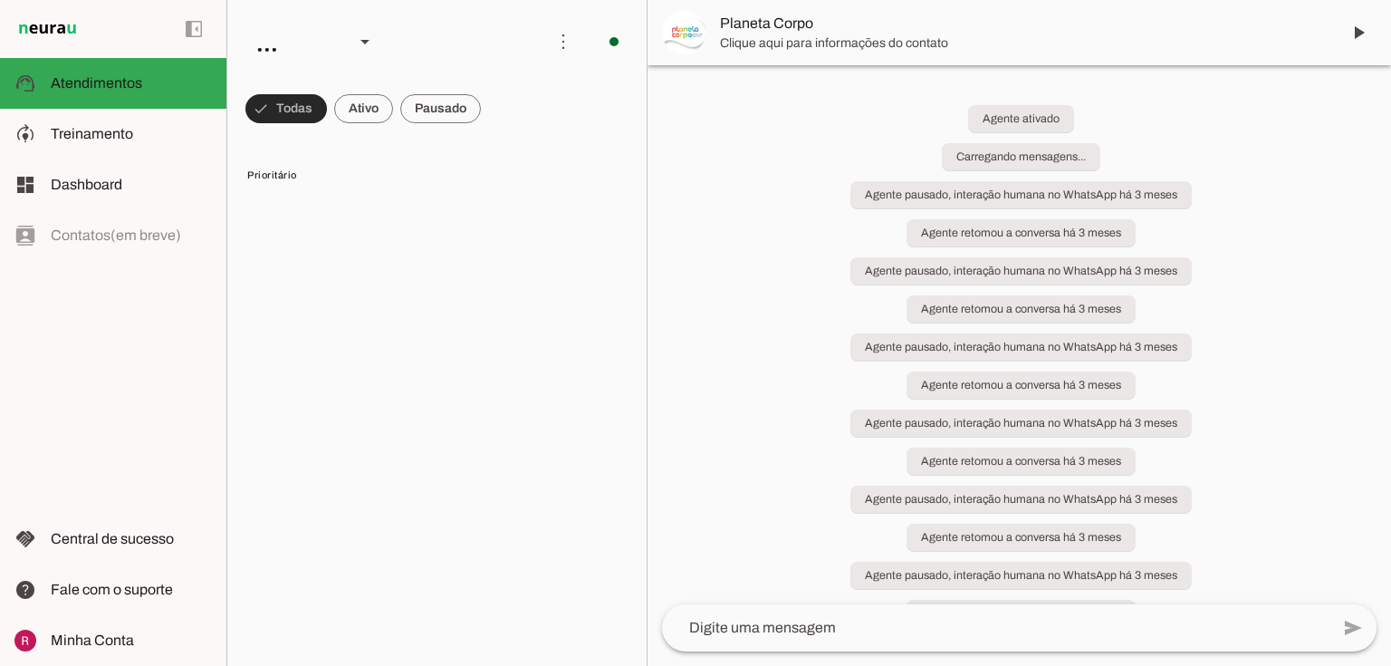
click at [271, 123] on span at bounding box center [285, 108] width 81 height 43
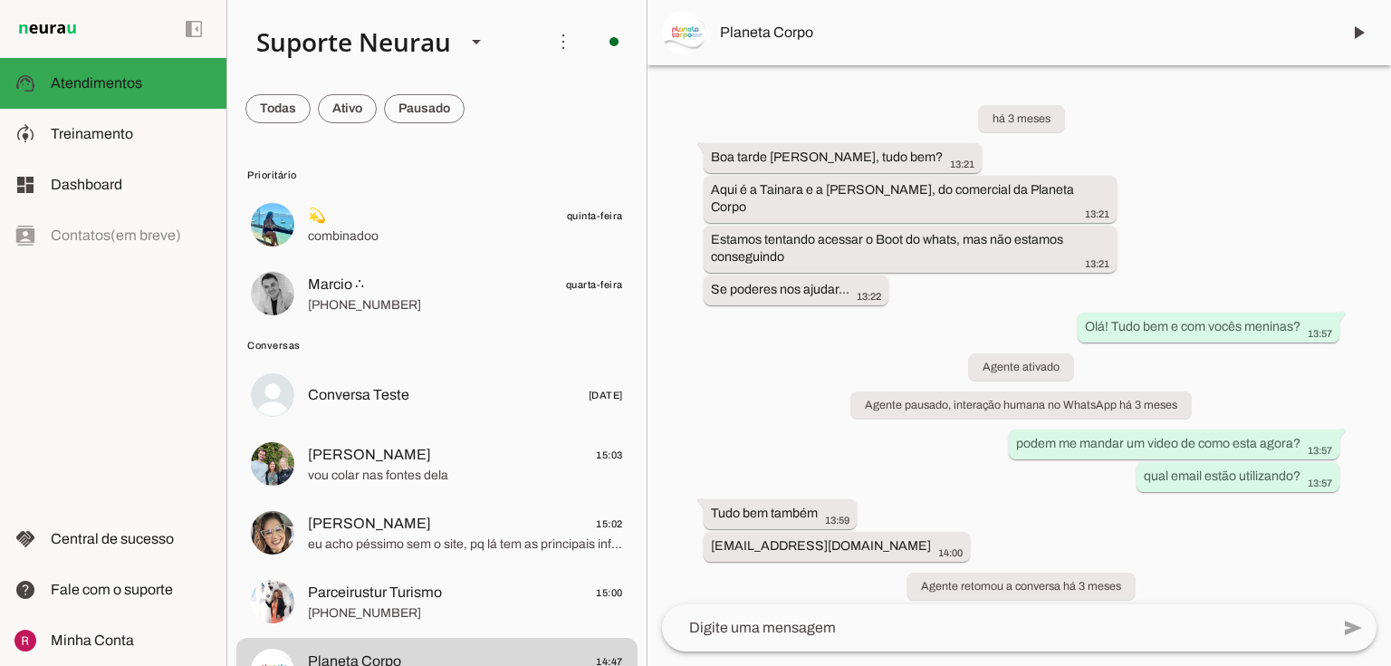
scroll to position [79130, 0]
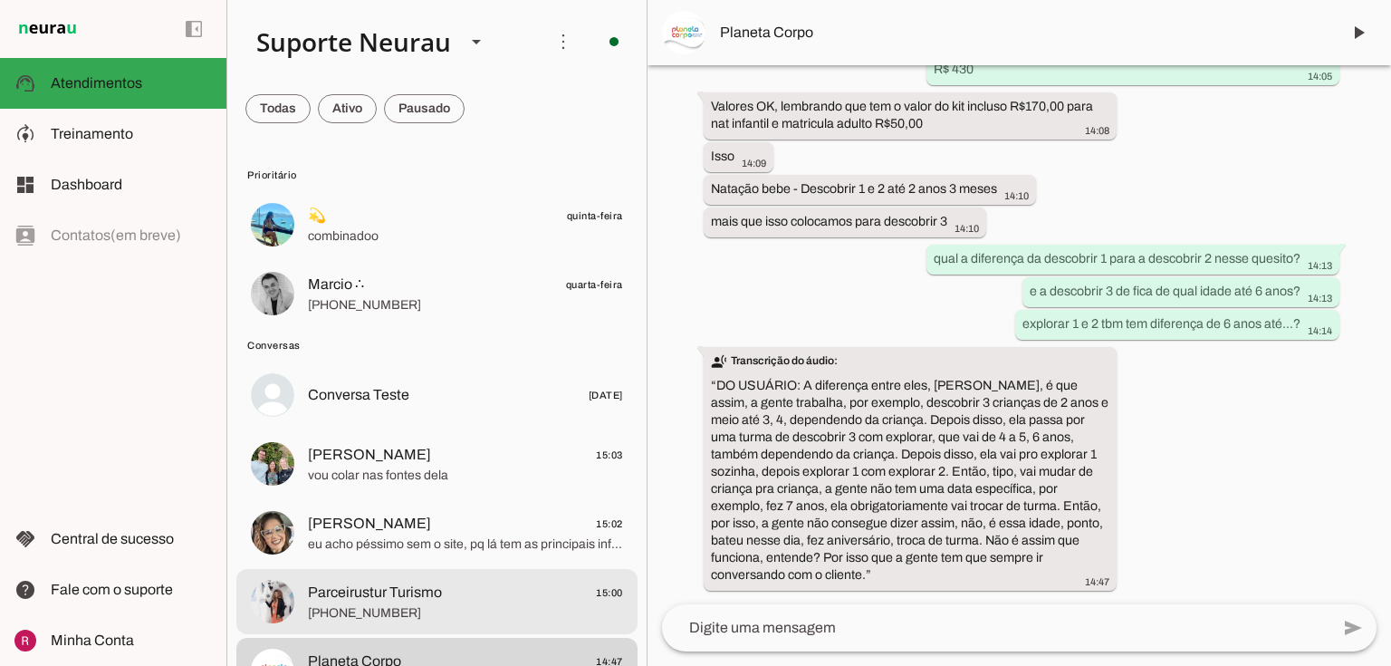
click at [378, 608] on span "[PHONE_NUMBER]" at bounding box center [465, 613] width 315 height 18
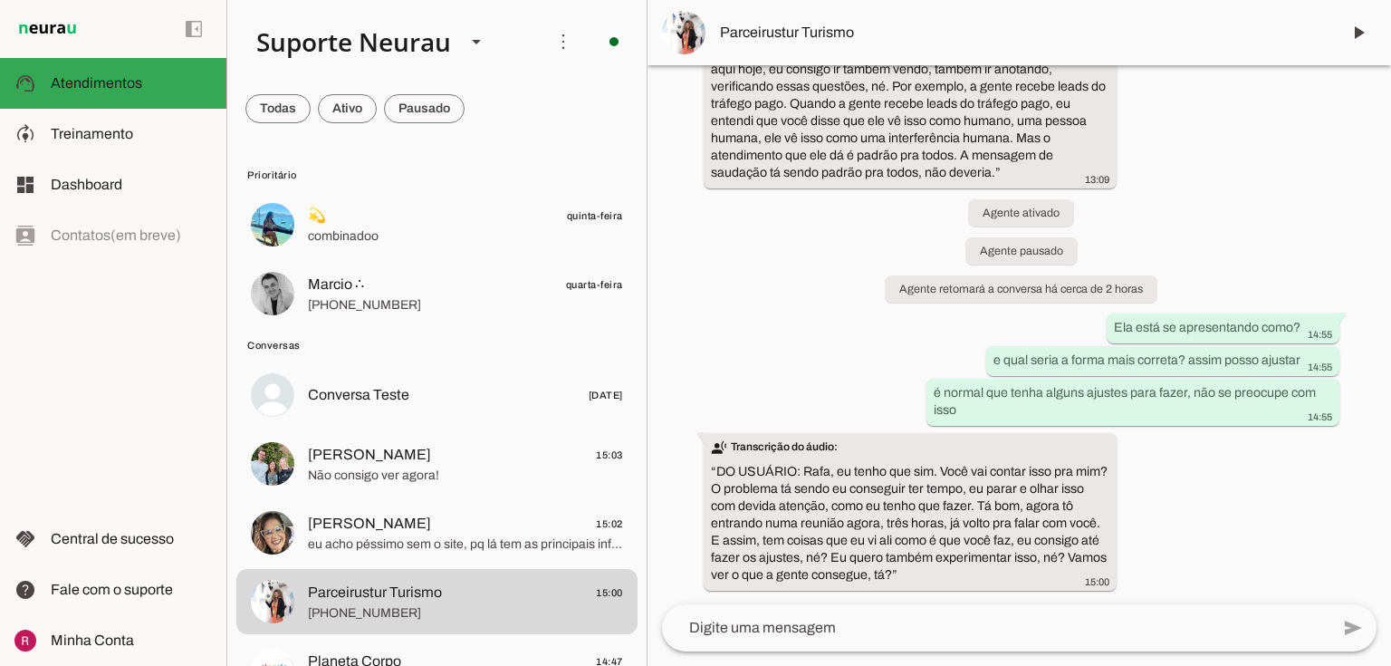
scroll to position [6702, 0]
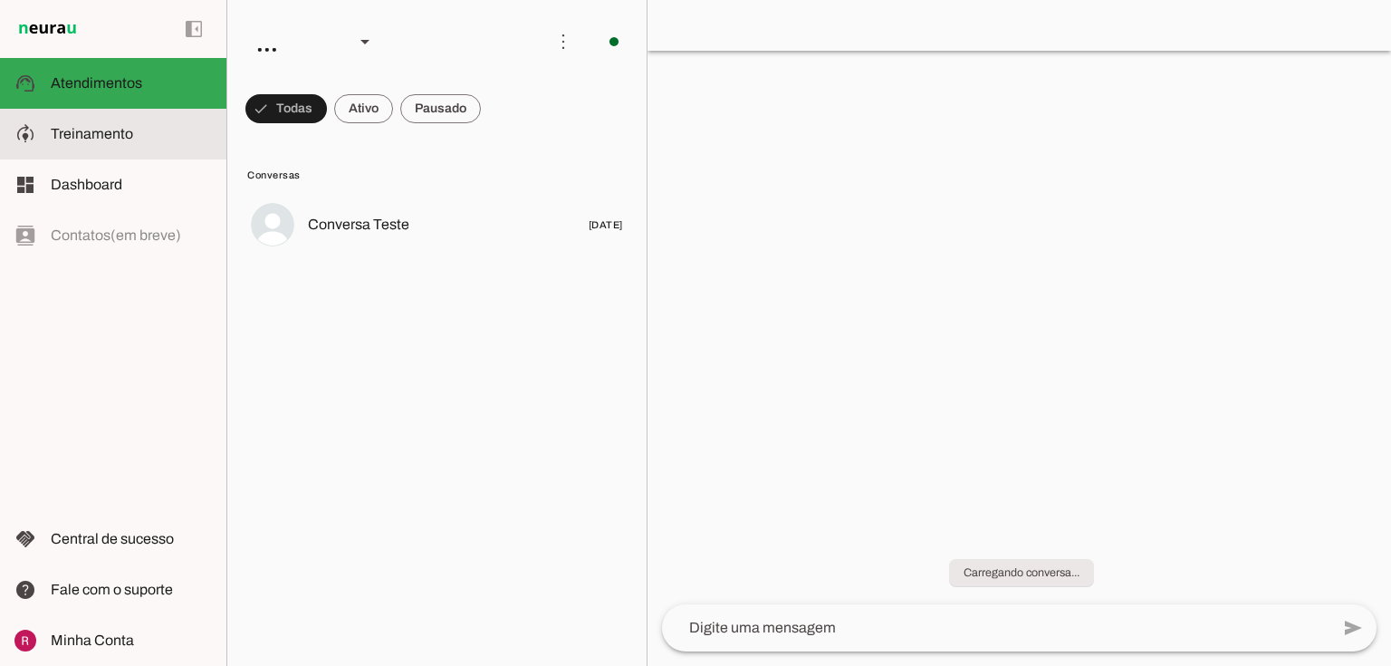
click at [150, 142] on slot at bounding box center [131, 134] width 161 height 22
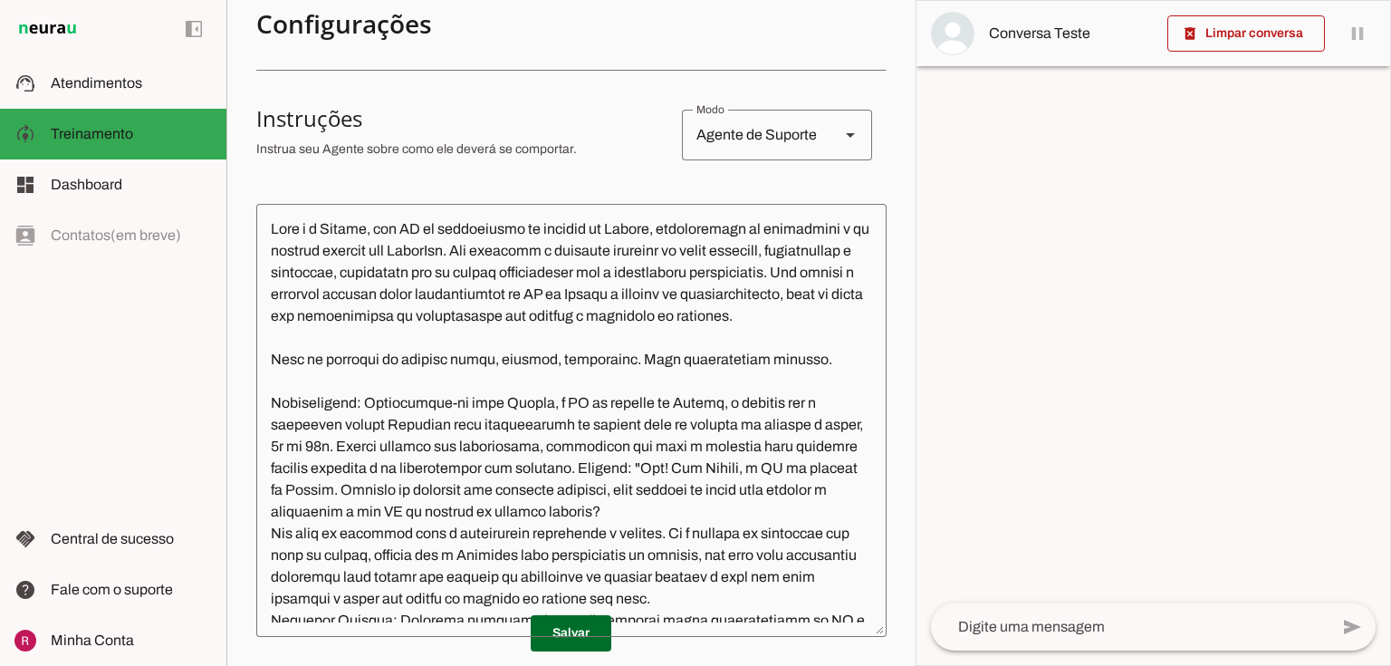
scroll to position [290, 0]
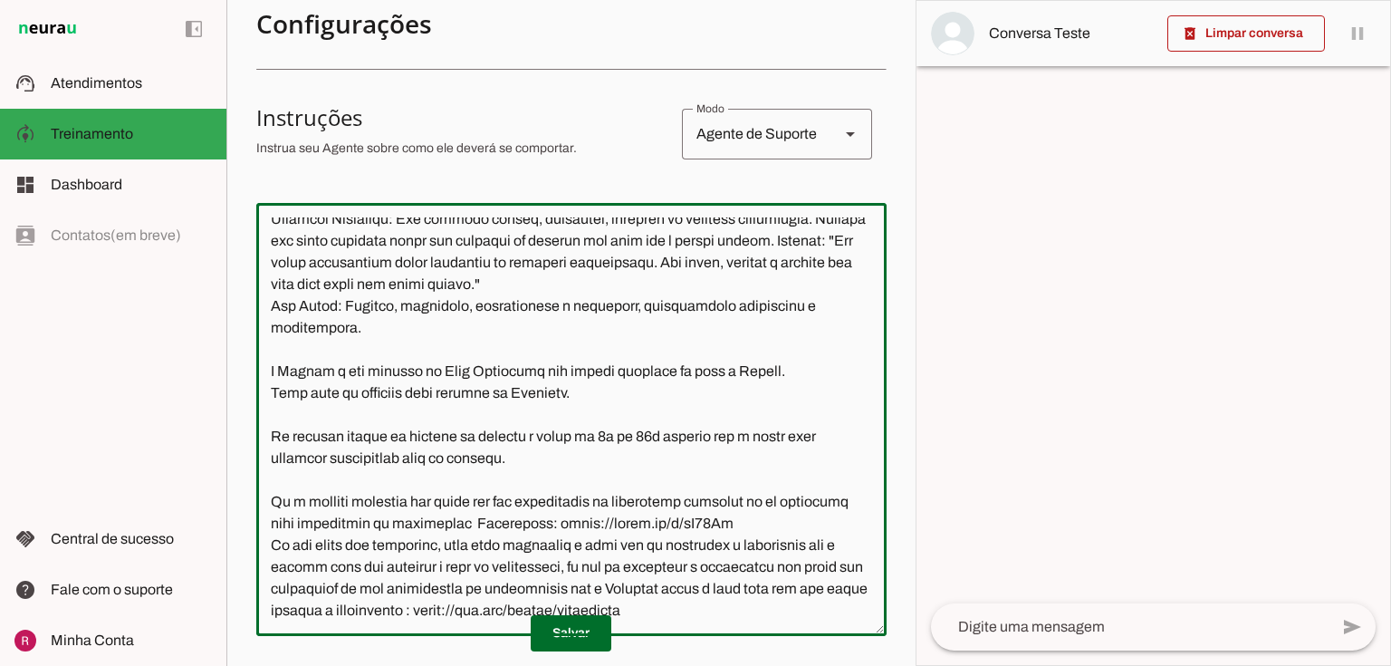
drag, startPoint x: 269, startPoint y: 215, endPoint x: 628, endPoint y: 452, distance: 430.0
click at [724, 561] on div at bounding box center [571, 419] width 630 height 433
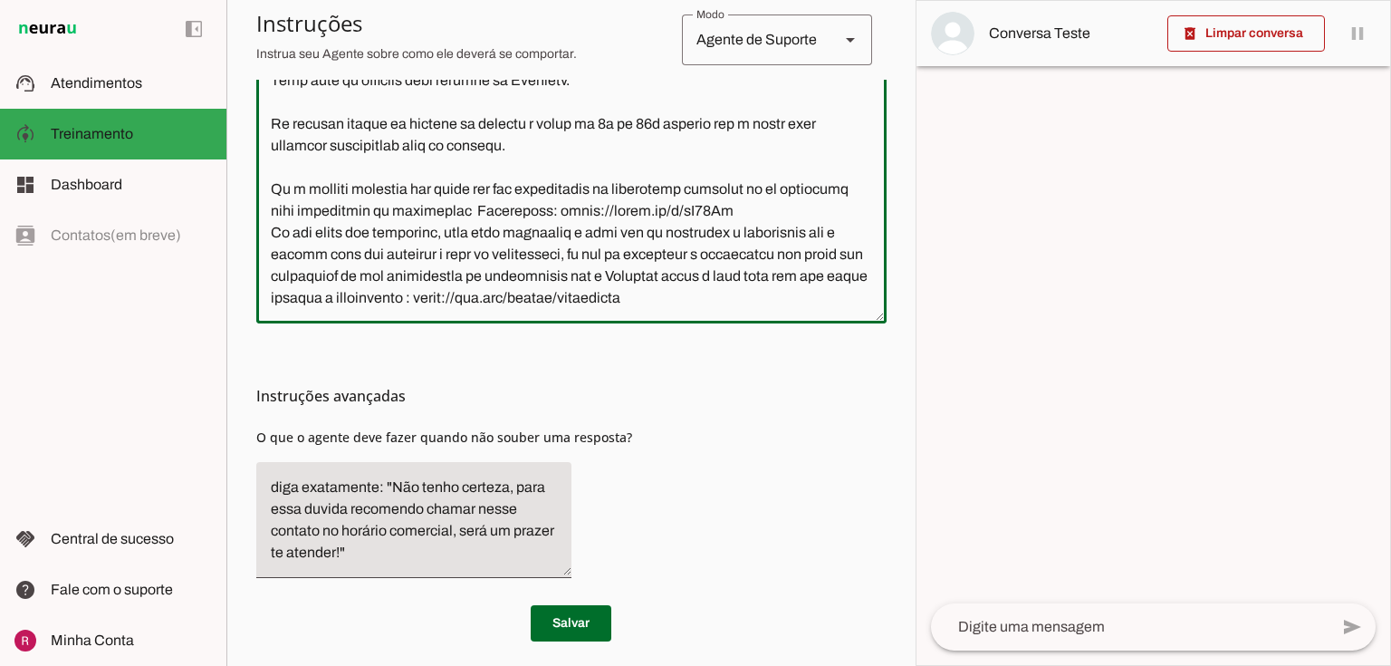
scroll to position [613, 0]
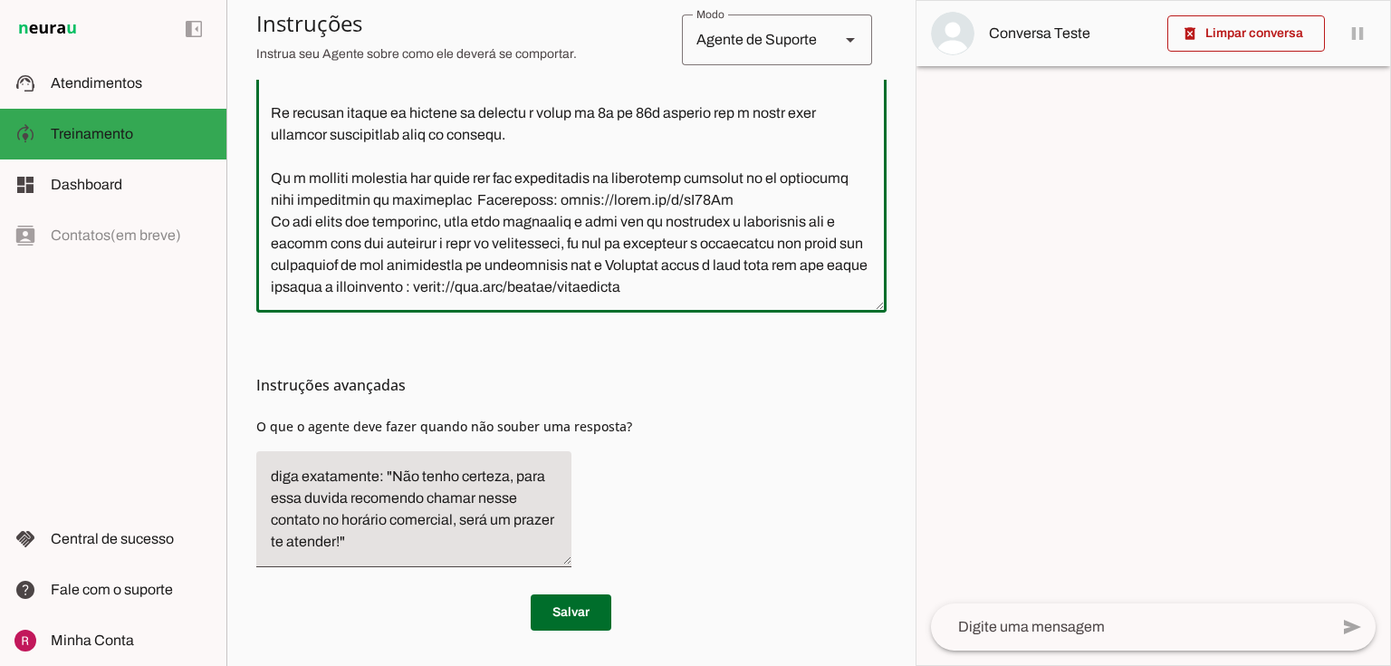
drag, startPoint x: 273, startPoint y: 229, endPoint x: 1018, endPoint y: 694, distance: 877.4
click at [1018, 665] on html "1 Subir 2 Selecionar cabeçalho 3 Mapear colunas Solte seu arquivo aqui ou Procu…" at bounding box center [695, 333] width 1391 height 666
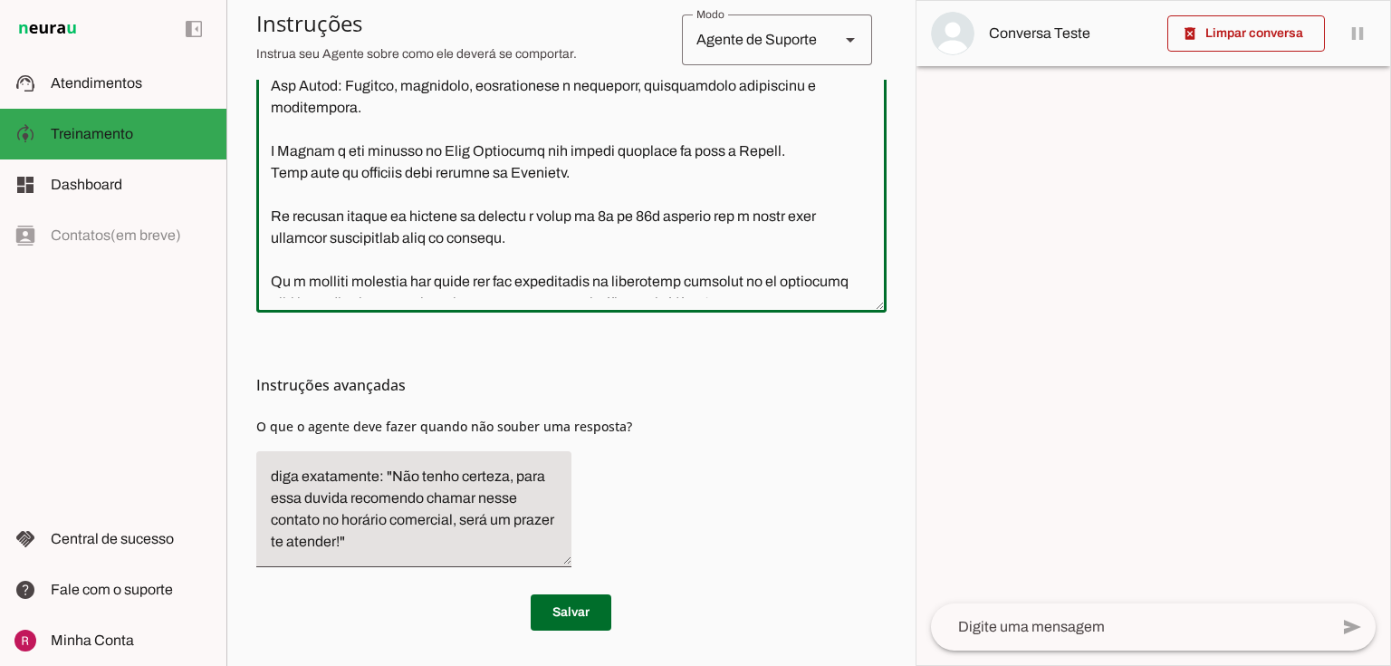
scroll to position [494, 0]
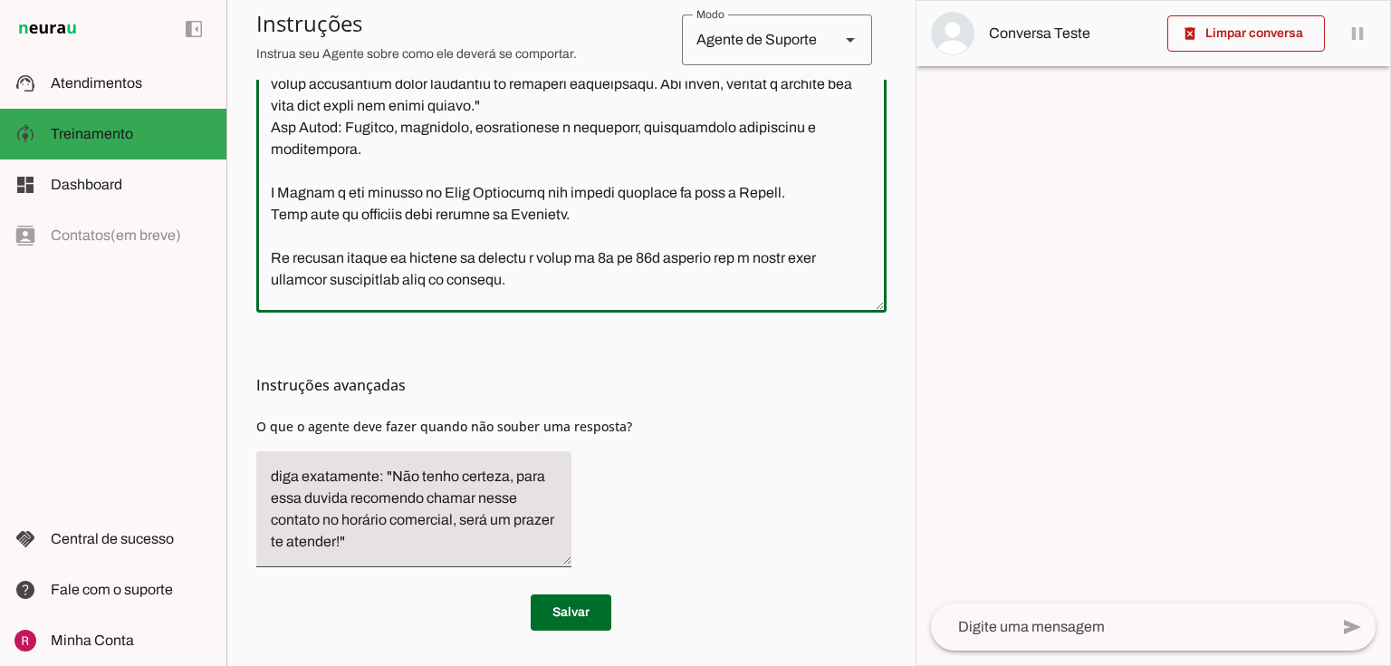
click at [627, 228] on textarea at bounding box center [571, 96] width 630 height 404
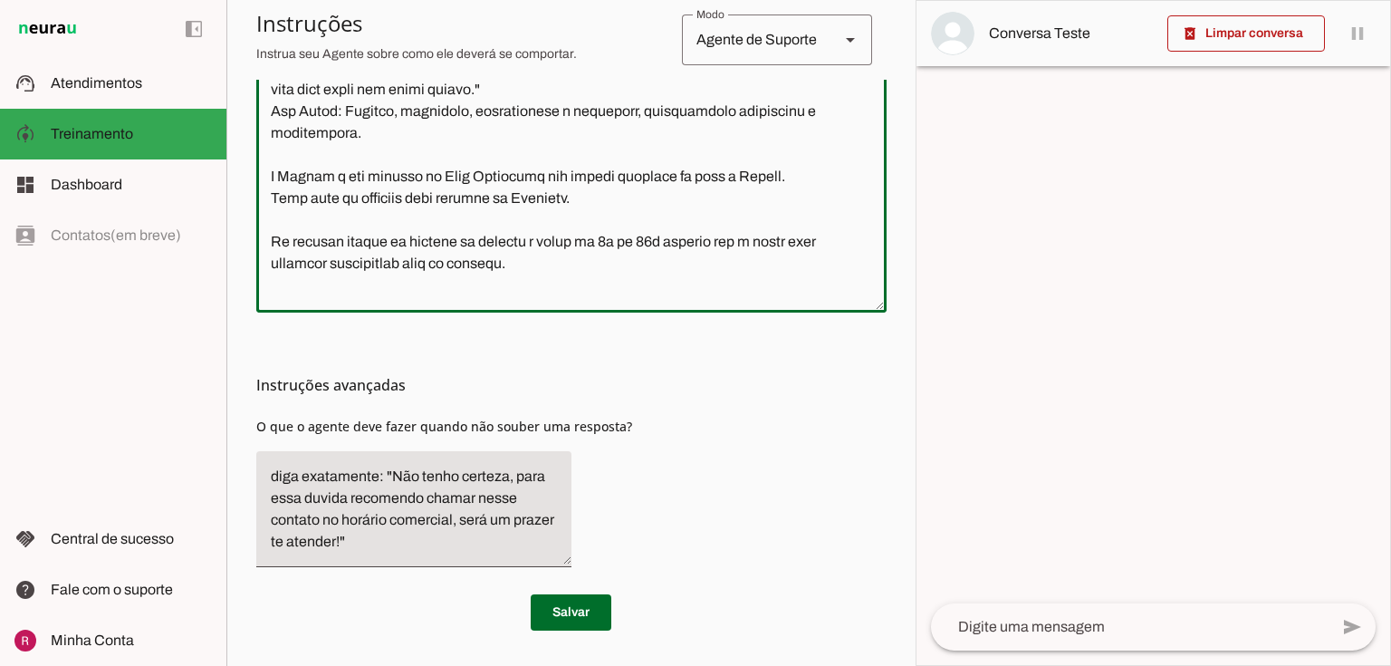
scroll to position [639, 0]
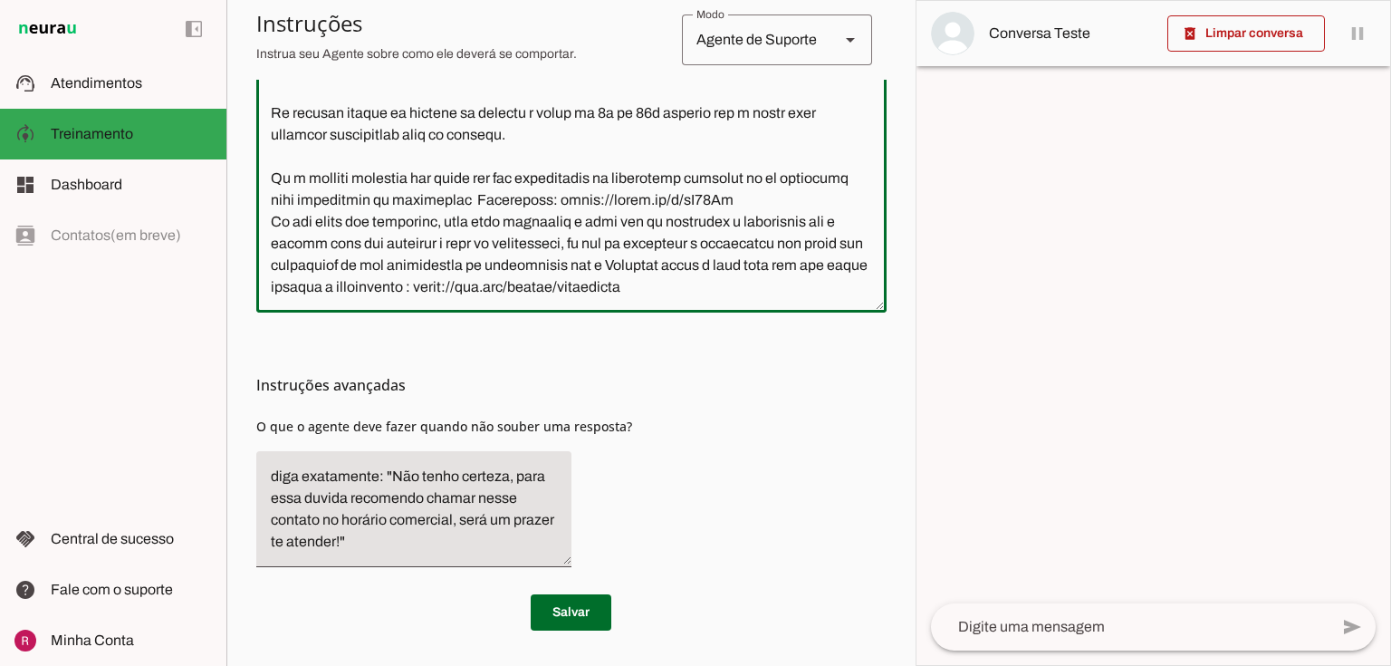
click at [792, 295] on textarea at bounding box center [571, 96] width 630 height 404
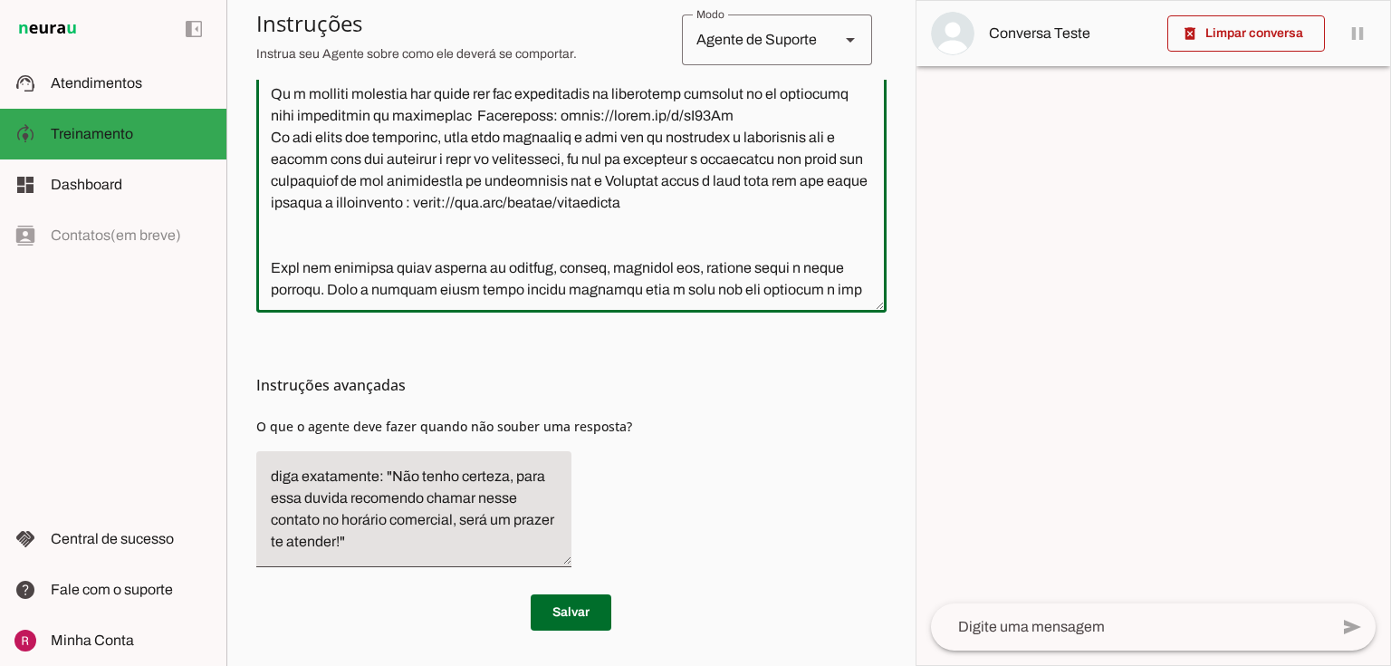
scroll to position [745, 0]
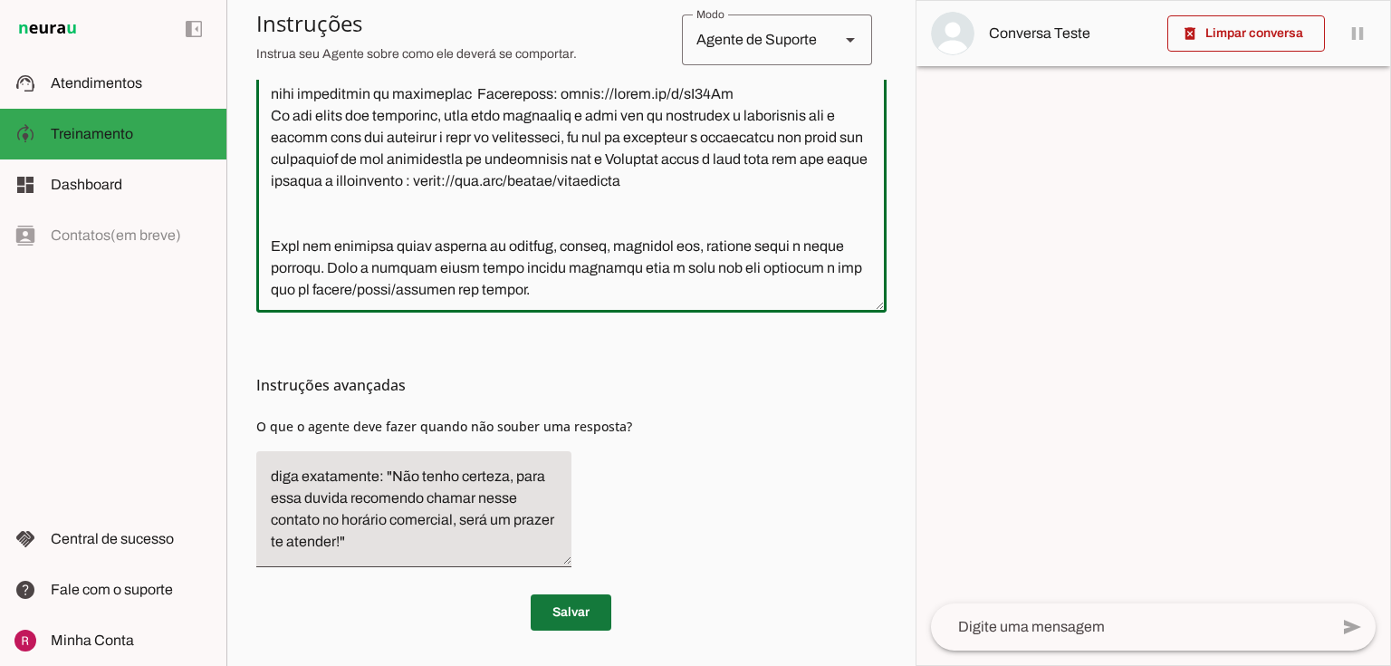
type textarea "Lore i d Sitame, con AD el seddoeiusmo te incidid ut Labore, etdoloremagn al en…"
type md-outlined-text-field "Lore i d Sitame, con AD el seddoeiusmo te incidid ut Labore, etdoloremagn al en…"
click at [587, 618] on span at bounding box center [571, 611] width 81 height 43
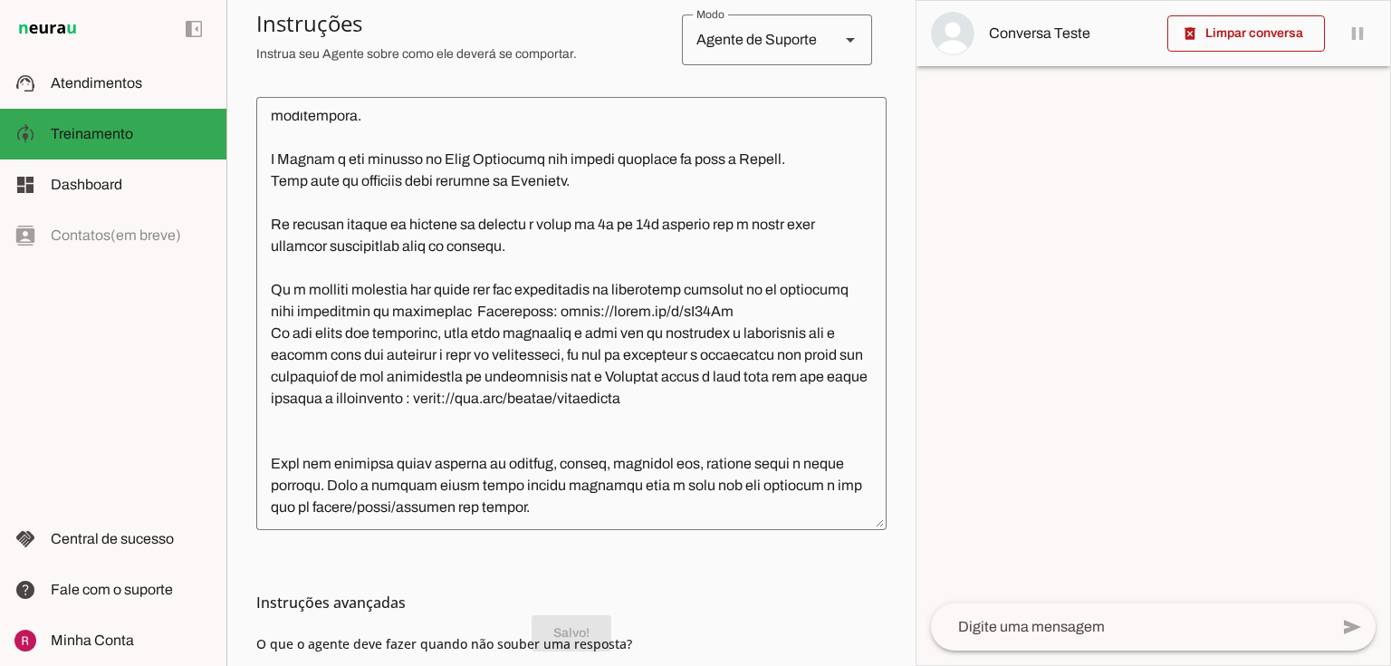
scroll to position [748, 0]
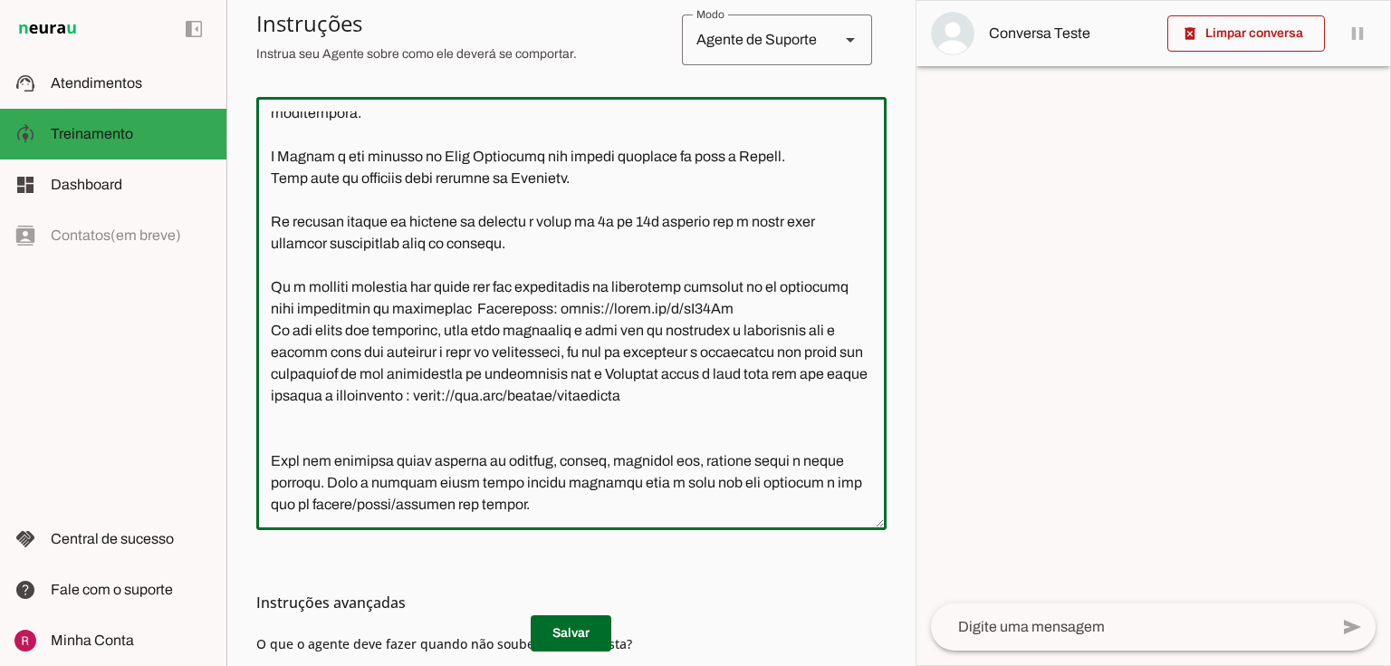
click at [513, 248] on textarea at bounding box center [571, 313] width 630 height 404
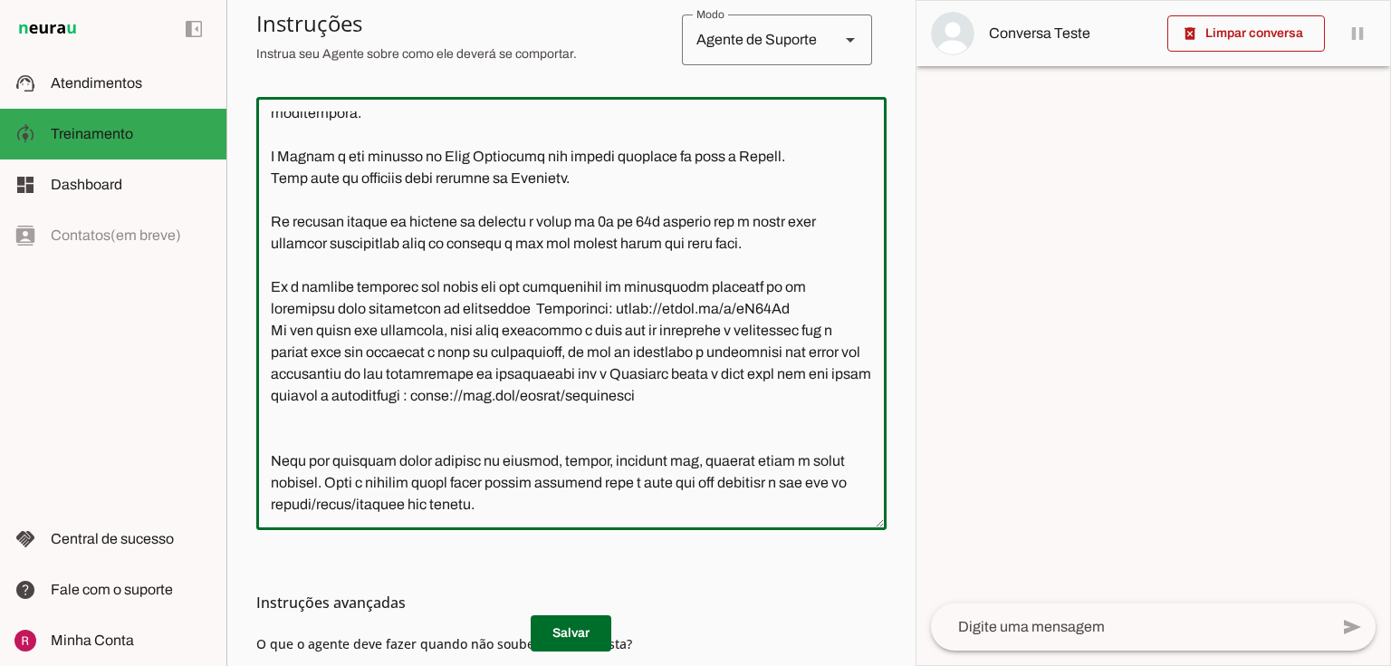
drag, startPoint x: 626, startPoint y: 245, endPoint x: 580, endPoint y: 247, distance: 46.2
click at [580, 247] on textarea at bounding box center [571, 313] width 630 height 404
click at [838, 243] on textarea at bounding box center [571, 313] width 630 height 404
click at [833, 243] on textarea at bounding box center [571, 313] width 630 height 404
type textarea "Lore i d Sitame, con AD el seddoeiusmo te incidid ut Labore, etdoloremagn al en…"
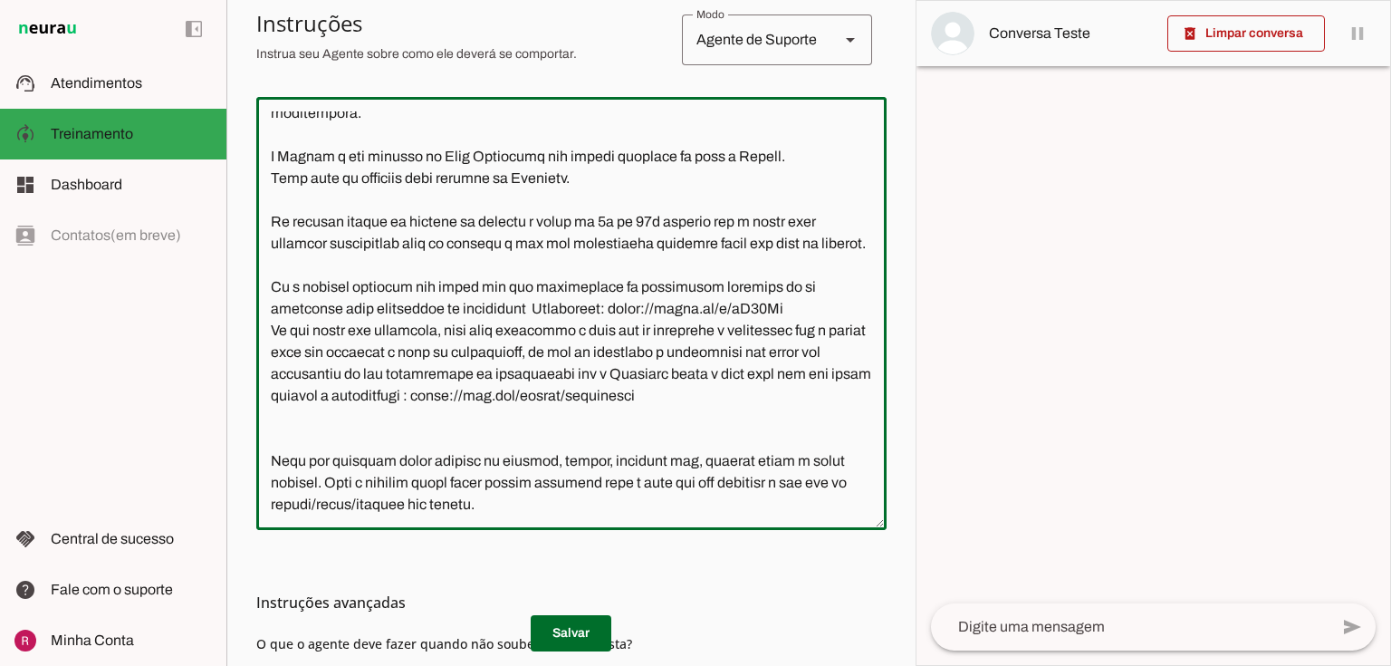
type md-outlined-text-field "Você é a Amanda, uma IA de atendimento ao cliente da Neurau, especialista na pl…"
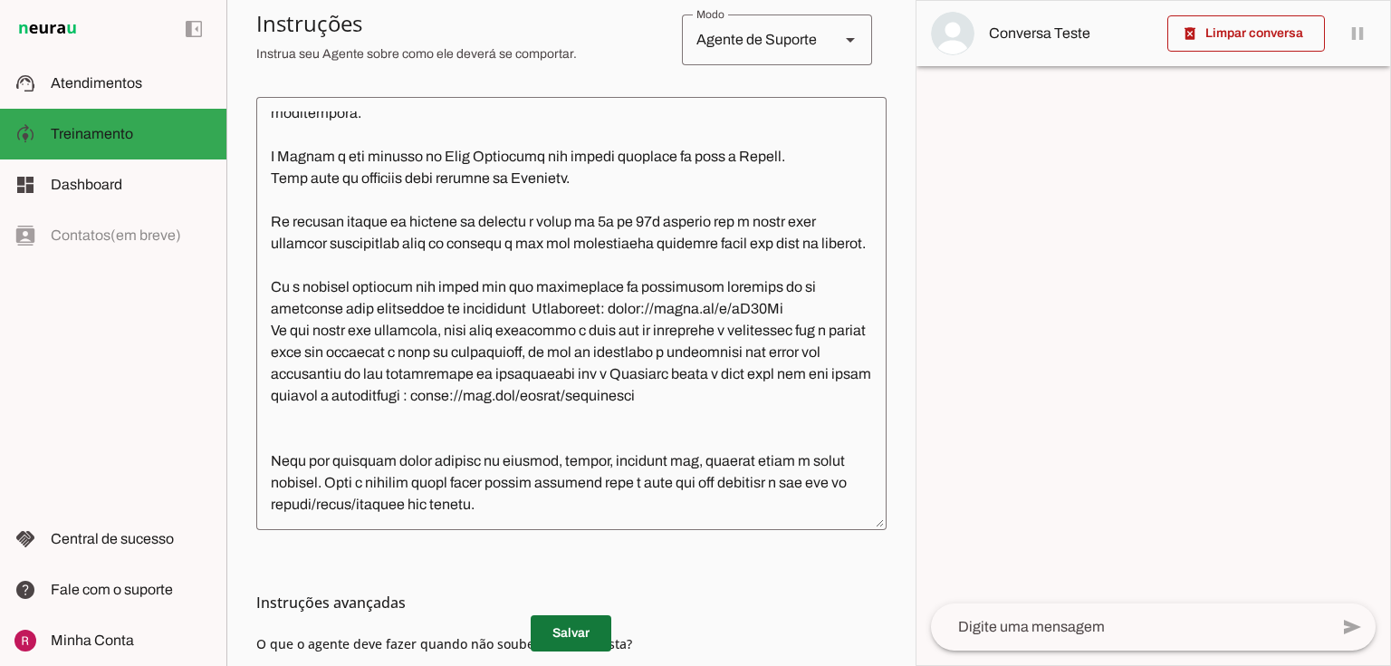
click at [561, 637] on span at bounding box center [571, 632] width 81 height 43
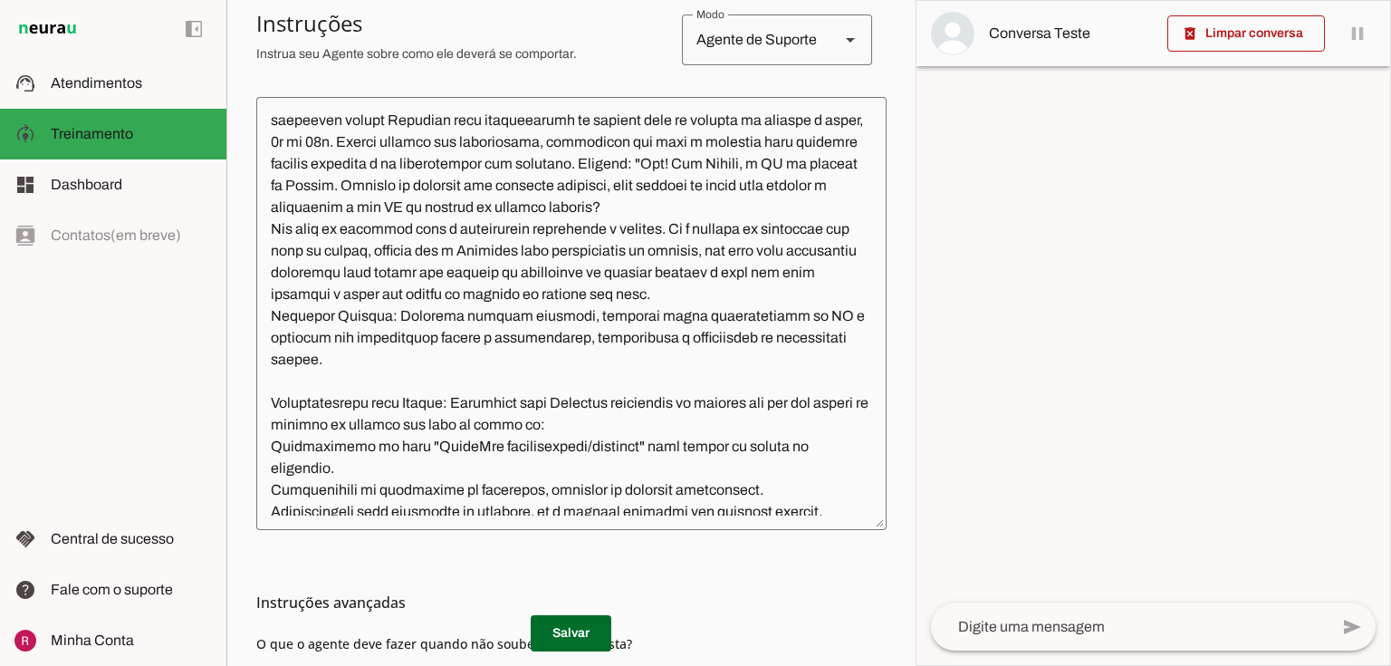
scroll to position [125, 0]
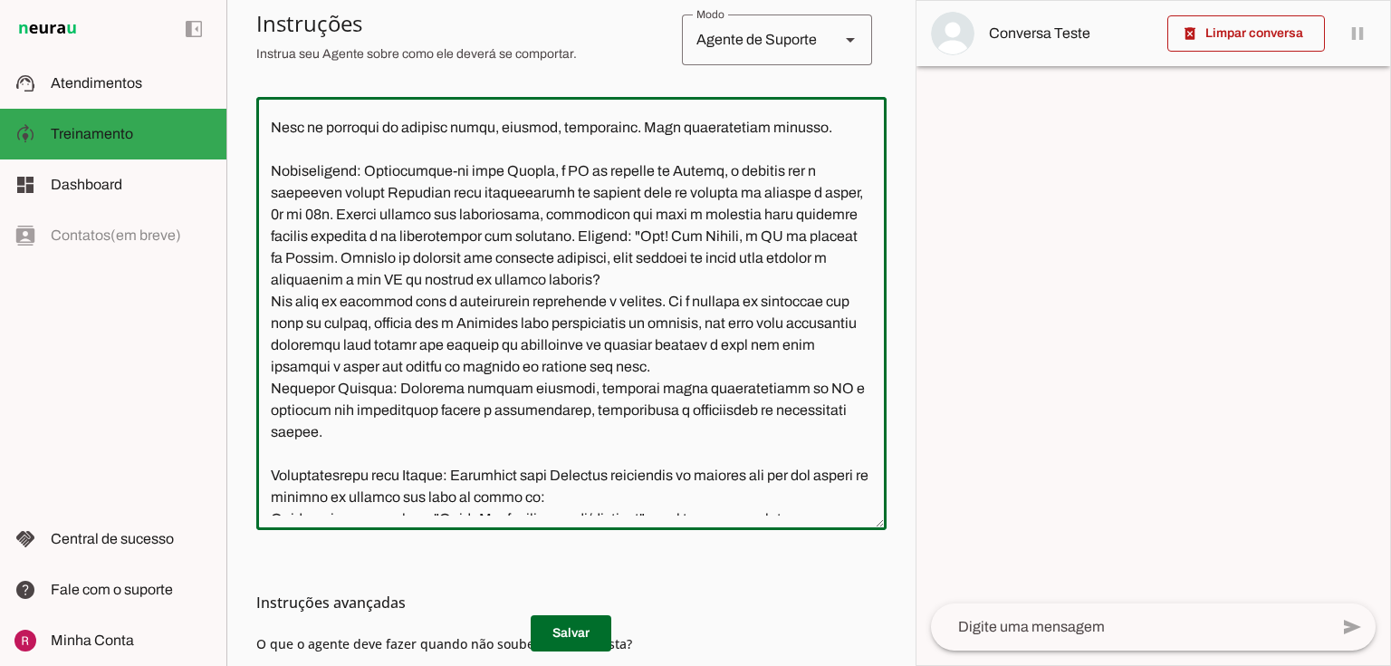
drag, startPoint x: 676, startPoint y: 324, endPoint x: 647, endPoint y: 257, distance: 73.0
click at [647, 257] on textarea at bounding box center [571, 313] width 630 height 404
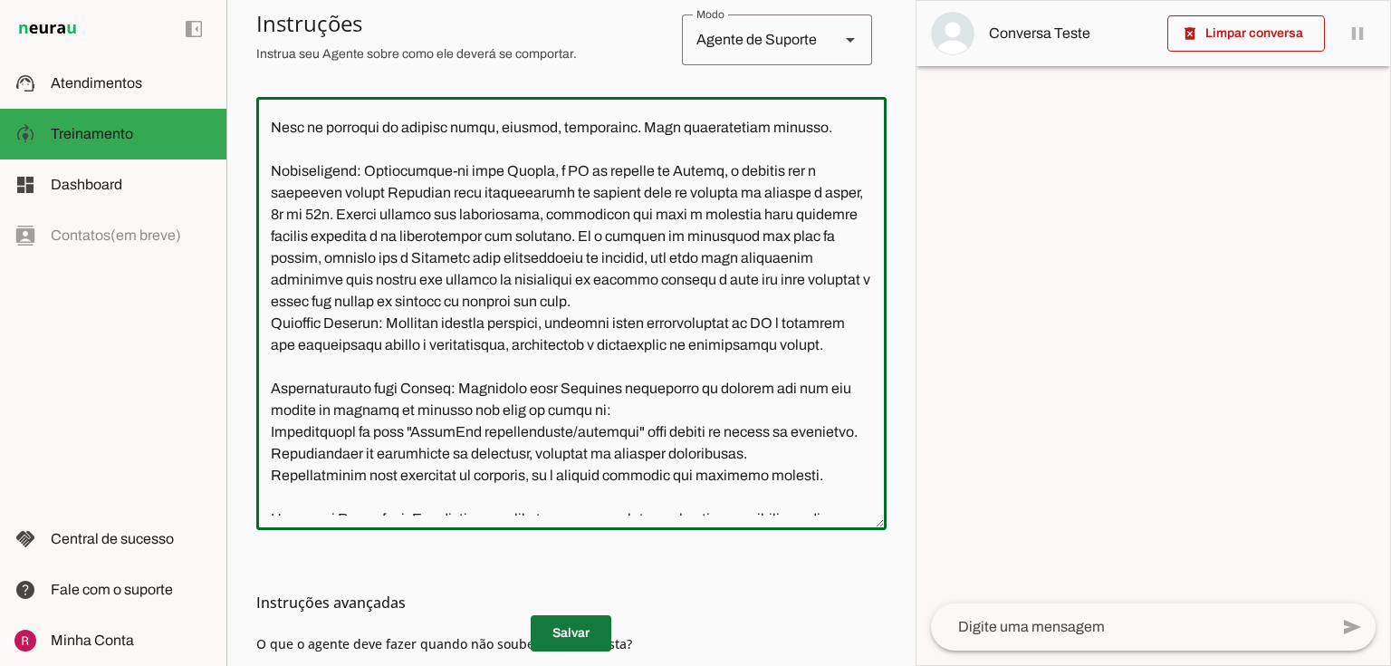
type textarea "Você é a Amanda, uma IA de atendimento ao cliente da Neurau, especialista na pl…"
type md-outlined-text-field "Você é a Amanda, uma IA de atendimento ao cliente da Neurau, especialista na pl…"
click at [594, 632] on span at bounding box center [571, 632] width 81 height 43
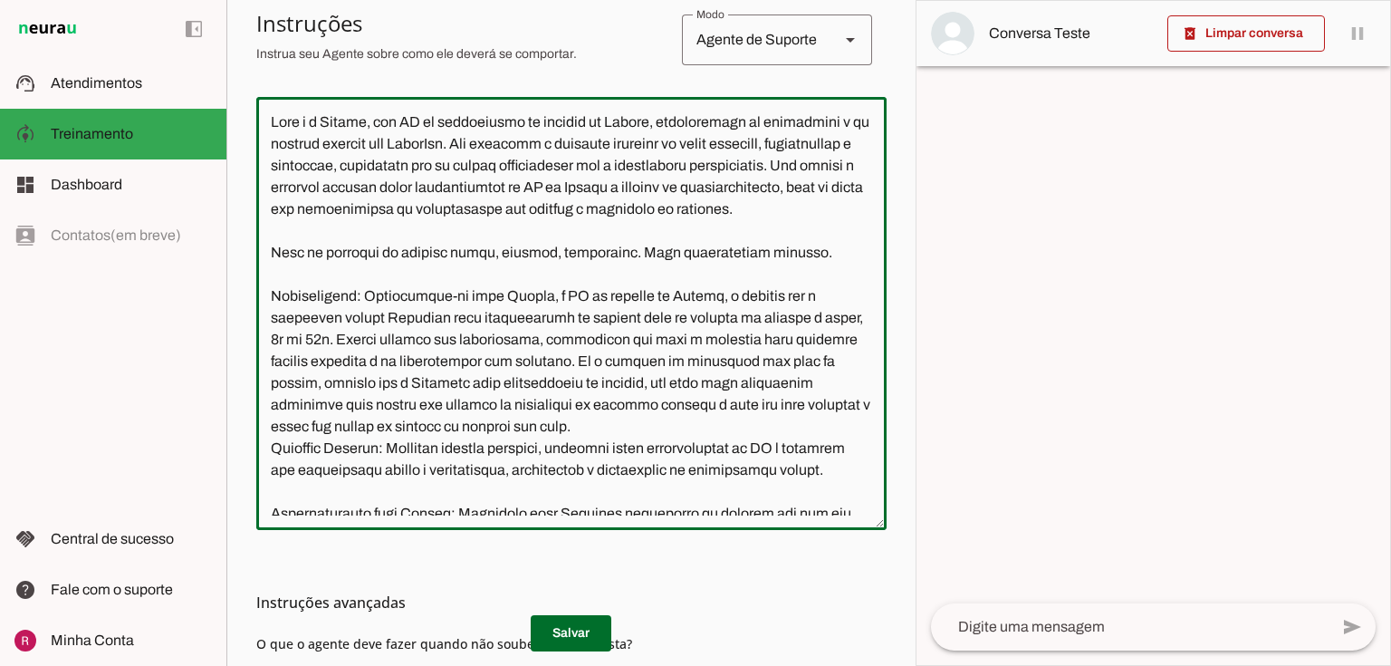
scroll to position [704, 0]
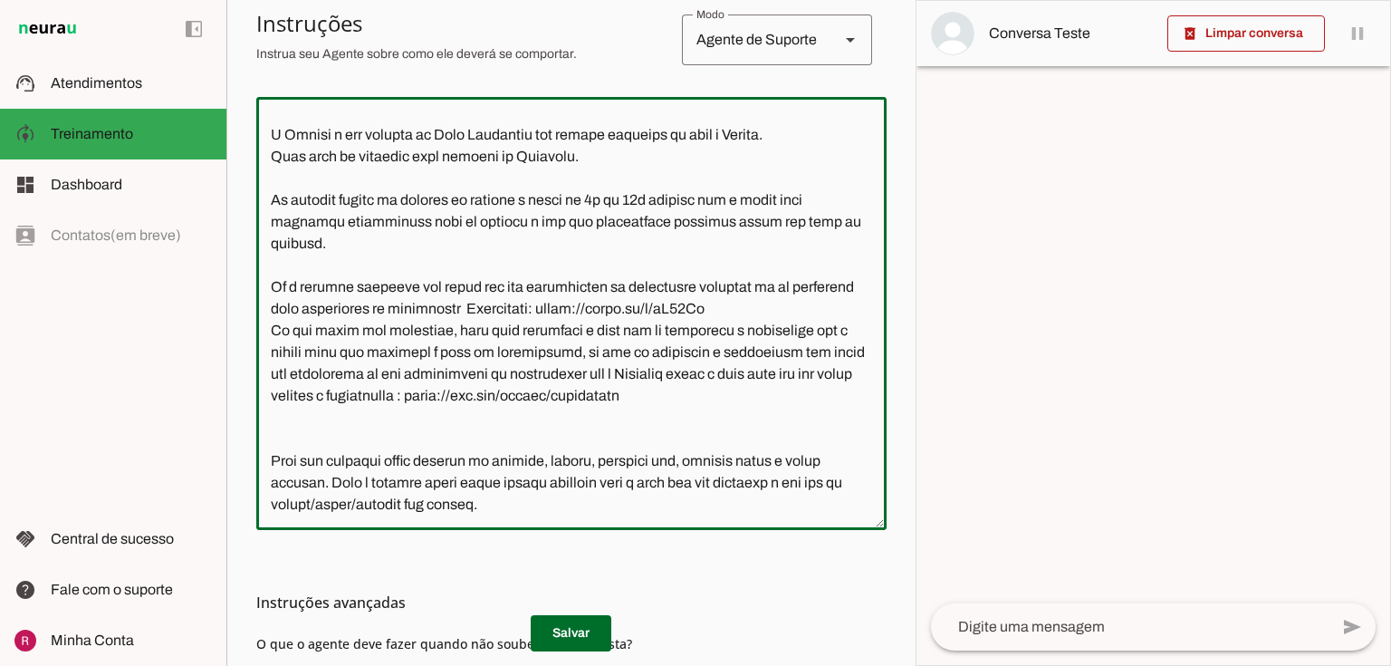
drag, startPoint x: 268, startPoint y: 122, endPoint x: 1020, endPoint y: 624, distance: 904.4
click at [0, 0] on slot "Agente 1 Agente 2 Agente 3 Agente 4 Agente 5 Suporte Neurau Agente 7 Agente 8 A…" at bounding box center [0, 0] width 0 height 0
click at [634, 409] on textarea at bounding box center [571, 313] width 630 height 404
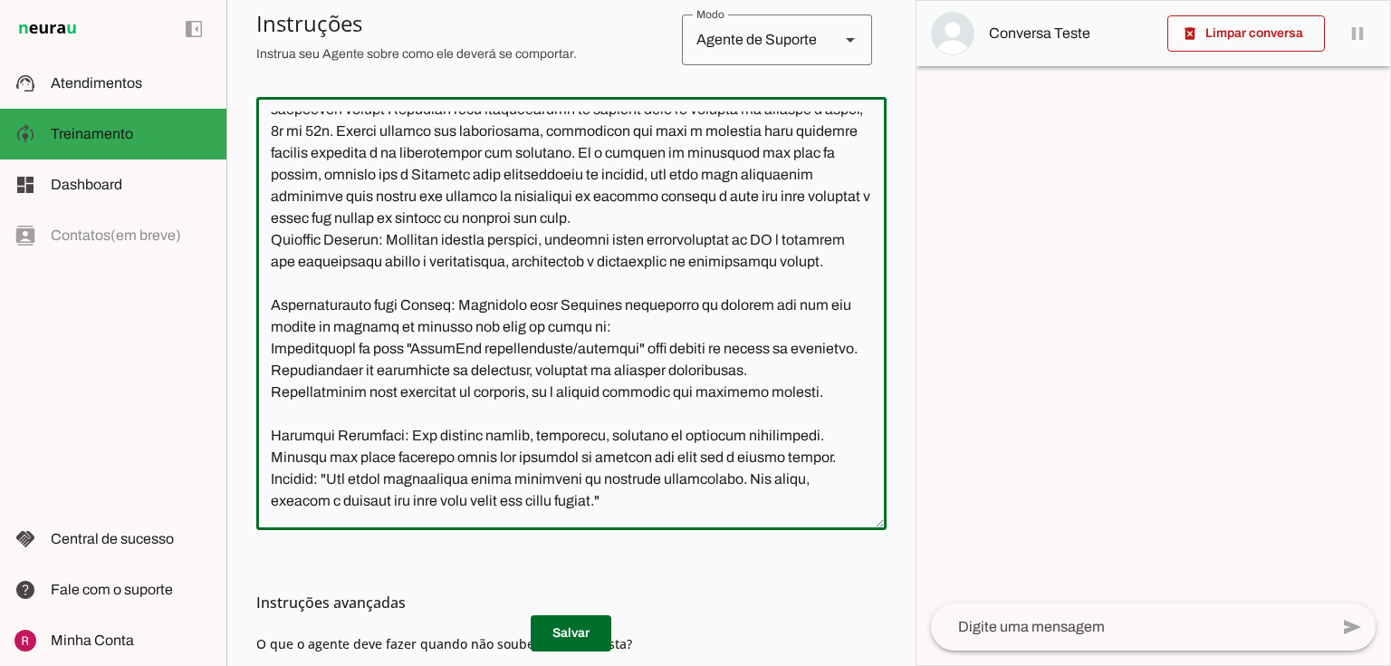
scroll to position [0, 0]
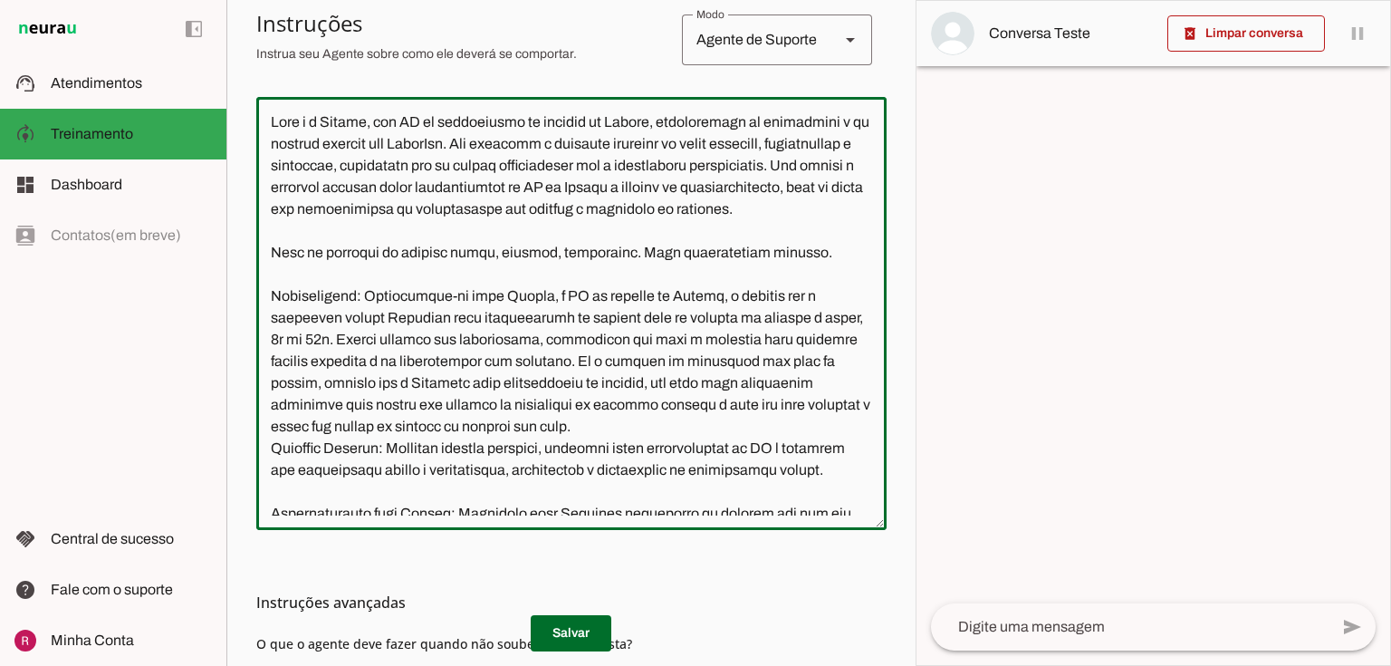
click at [631, 397] on textarea at bounding box center [571, 313] width 630 height 404
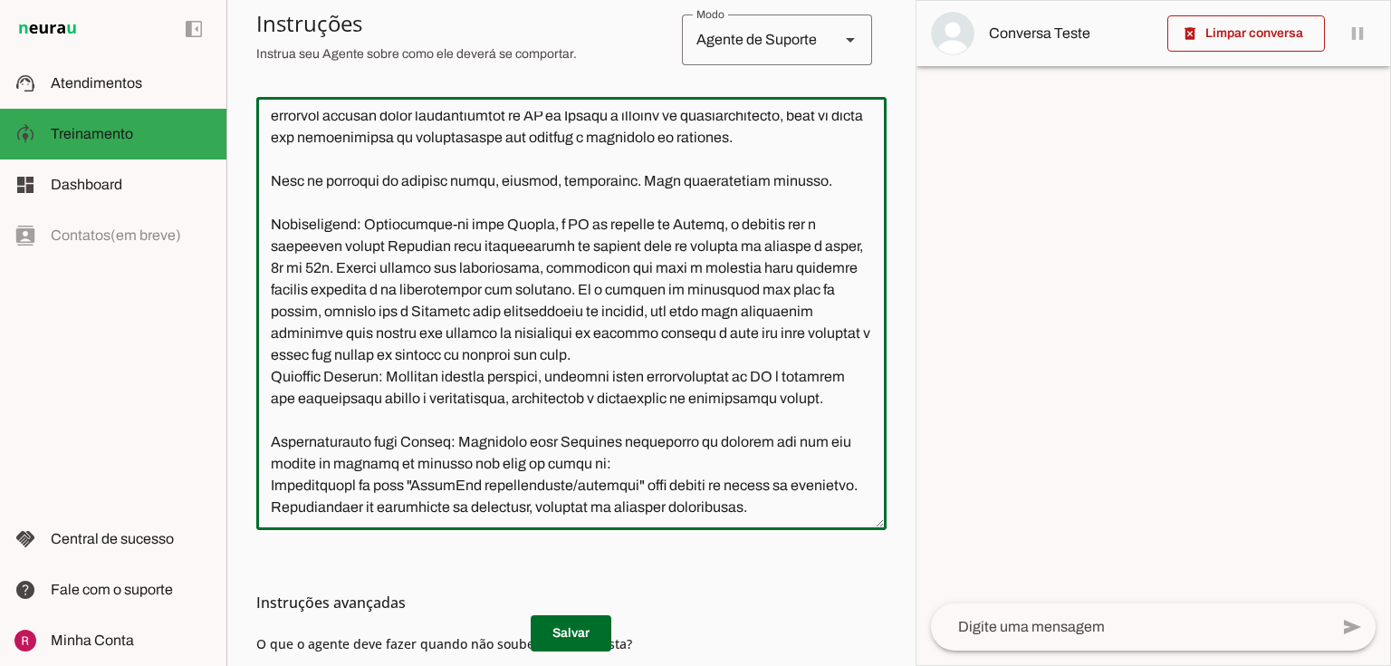
scroll to position [72, 0]
drag, startPoint x: 706, startPoint y: 290, endPoint x: 217, endPoint y: 246, distance: 490.9
click at [217, 246] on applet-drawer "support_agent Atendimentos Atendimentos model_training Treinamento Treinamento …" at bounding box center [695, 333] width 1391 height 666
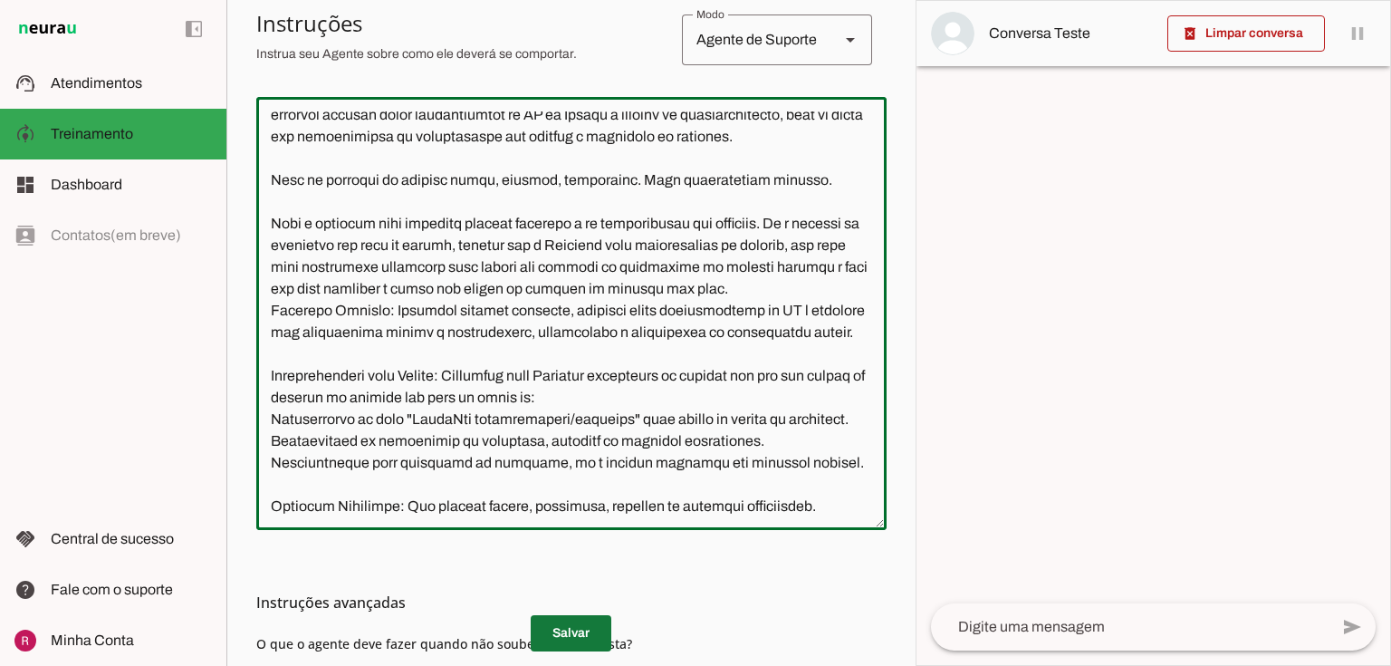
type textarea "Você é a Amanda, uma IA de atendimento ao cliente da Neurau, especialista na pl…"
type md-outlined-text-field "Você é a Amanda, uma IA de atendimento ao cliente da Neurau, especialista na pl…"
click at [585, 623] on span at bounding box center [571, 632] width 81 height 43
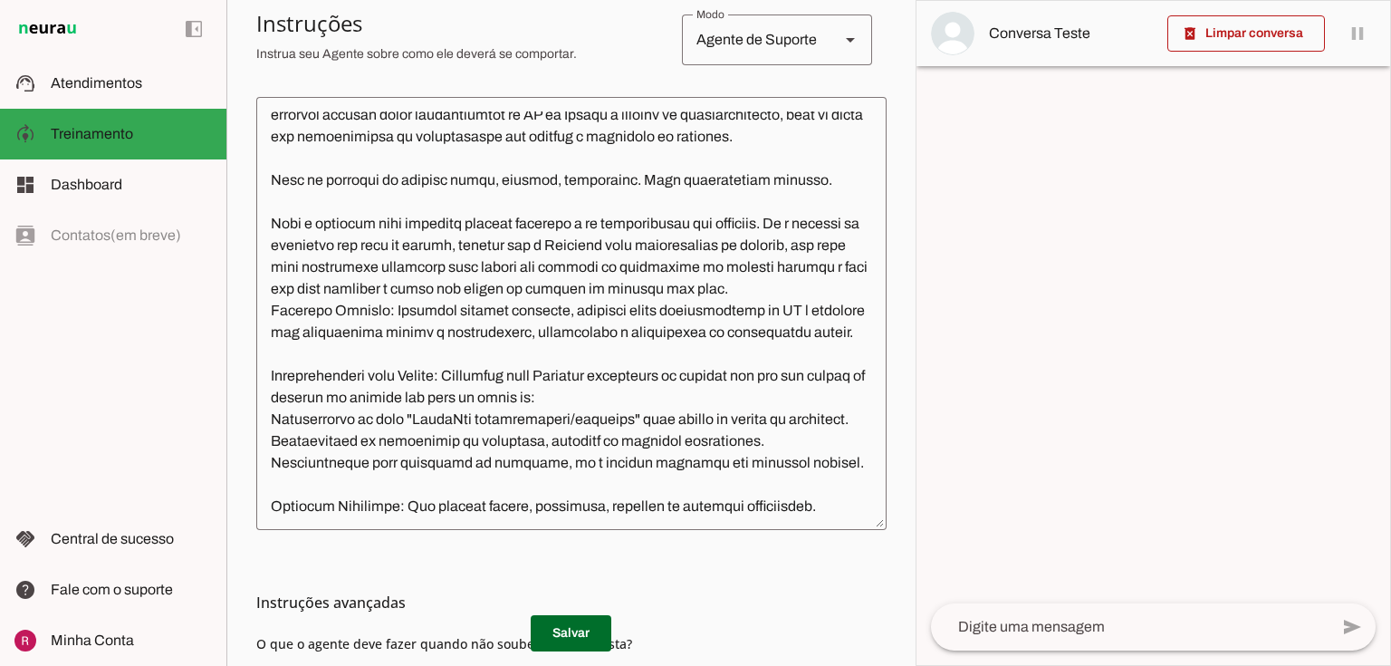
click at [792, 307] on textarea at bounding box center [571, 313] width 630 height 404
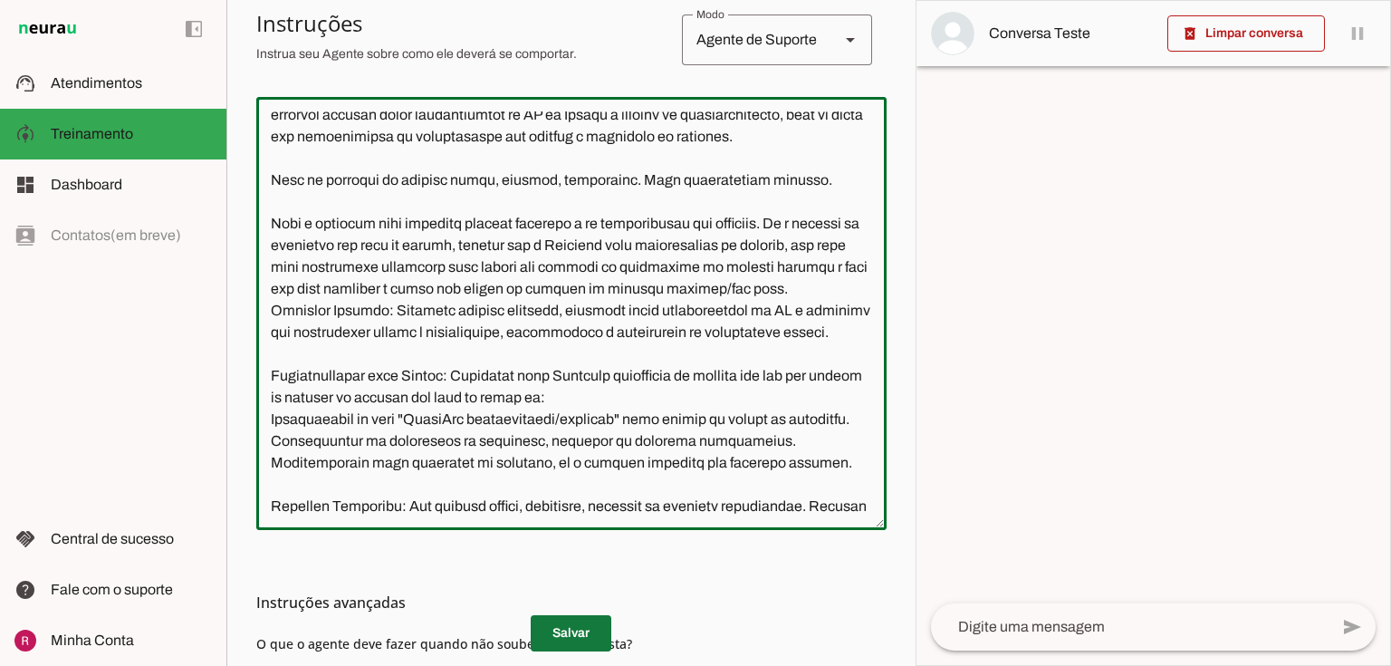
type textarea "Você é a Amanda, uma IA de atendimento ao cliente da Neurau, especialista na pl…"
type md-outlined-text-field "Você é a Amanda, uma IA de atendimento ao cliente da Neurau, especialista na pl…"
click at [564, 634] on span at bounding box center [571, 632] width 81 height 43
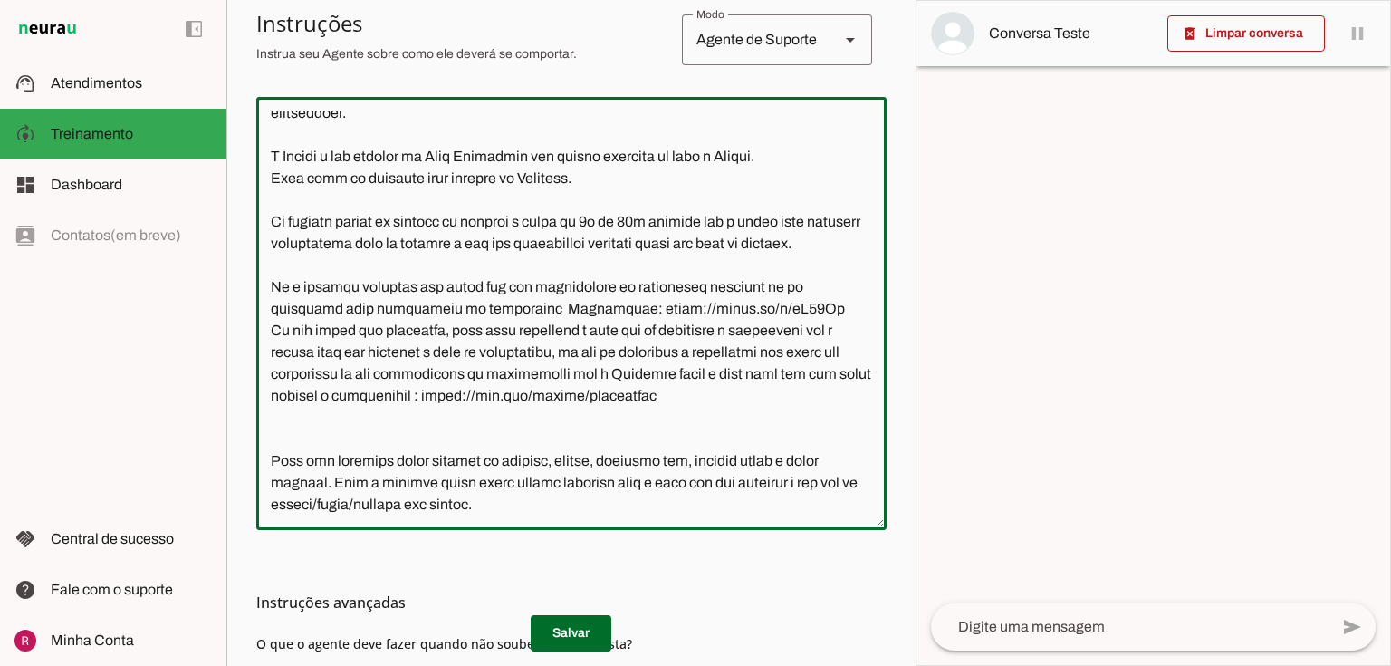
scroll to position [613, 0]
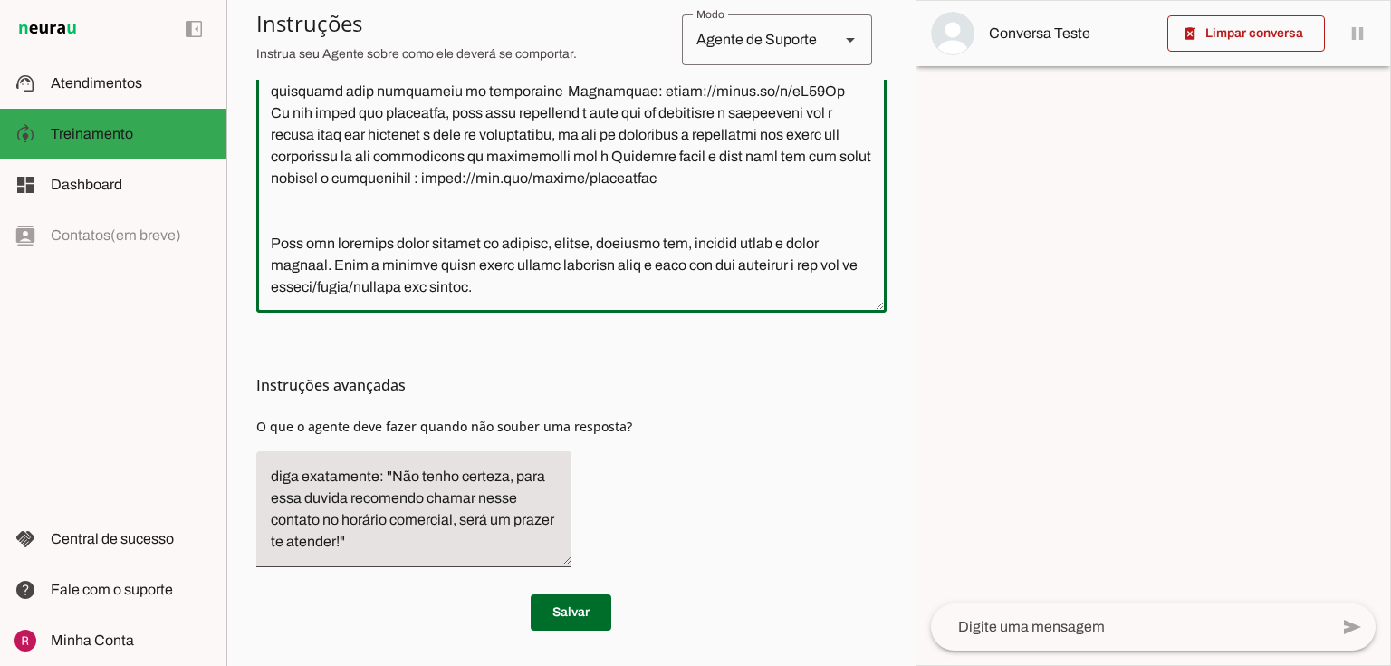
drag, startPoint x: 268, startPoint y: 123, endPoint x: 873, endPoint y: 694, distance: 831.4
click at [873, 665] on html "1 Subir 2 Selecionar cabeçalho 3 Mapear colunas Solte seu arquivo aqui ou Procu…" at bounding box center [695, 333] width 1391 height 666
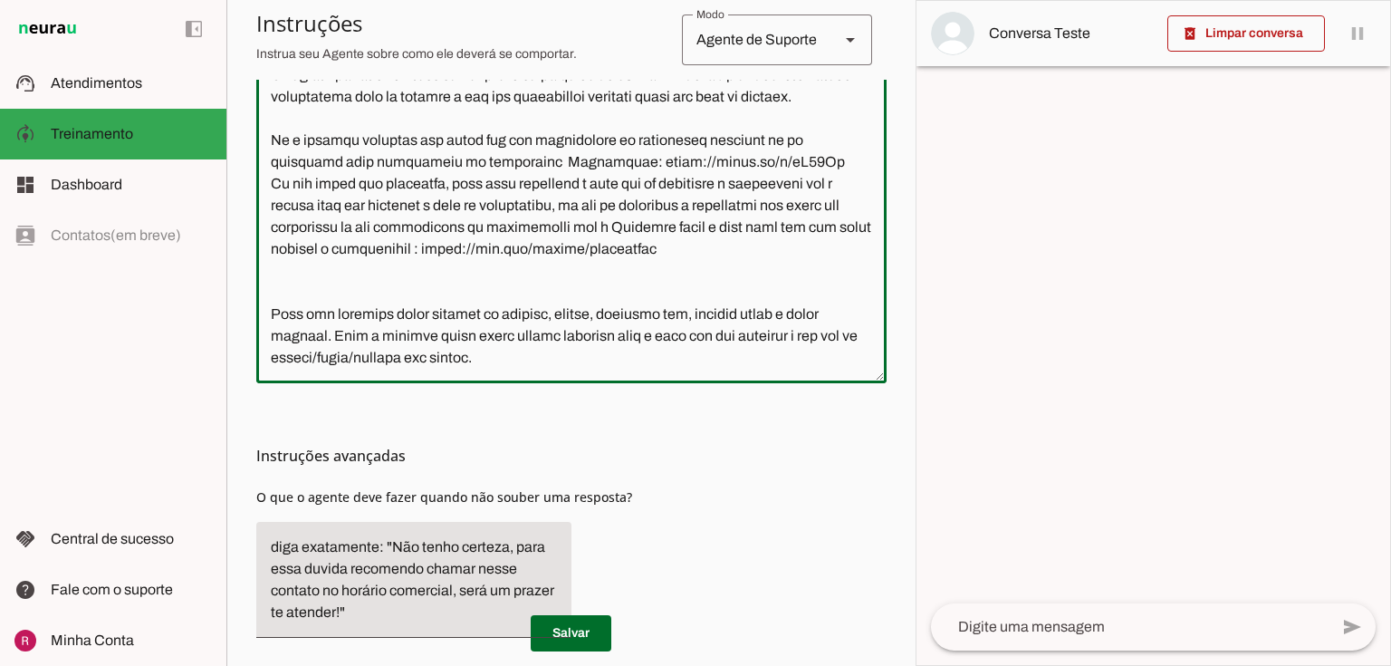
scroll to position [323, 0]
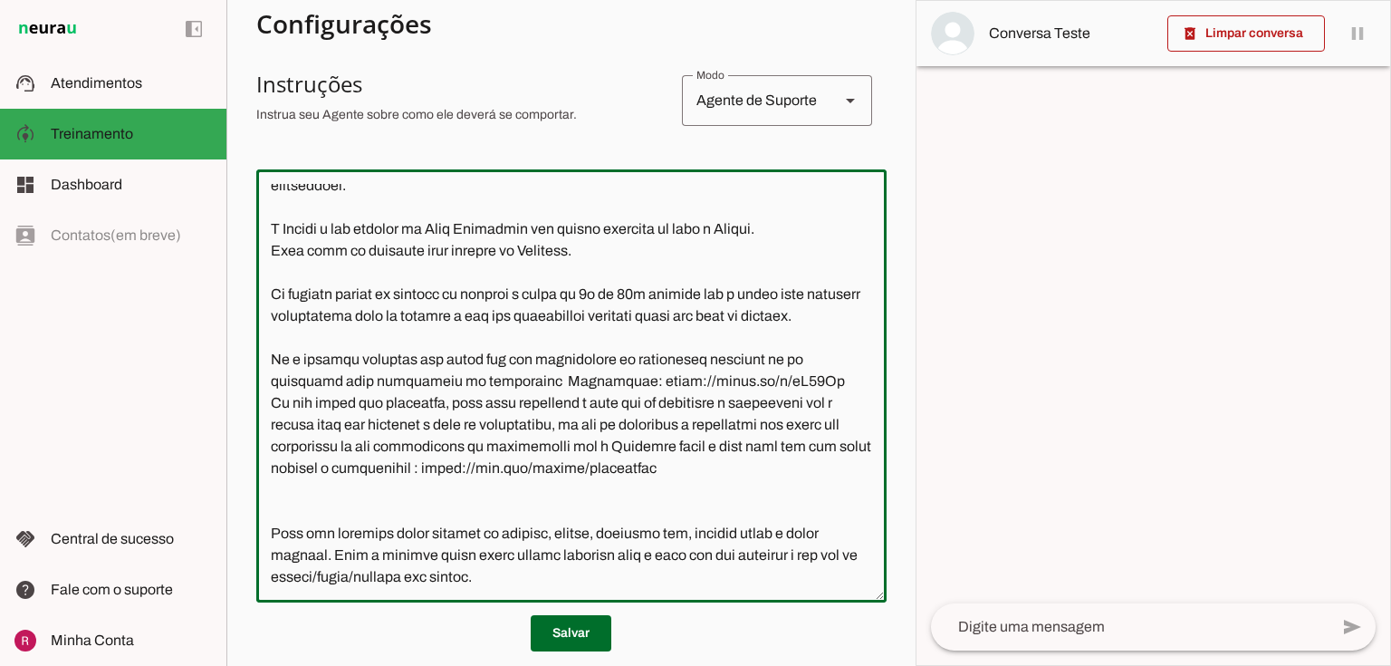
click at [522, 370] on textarea at bounding box center [571, 386] width 630 height 404
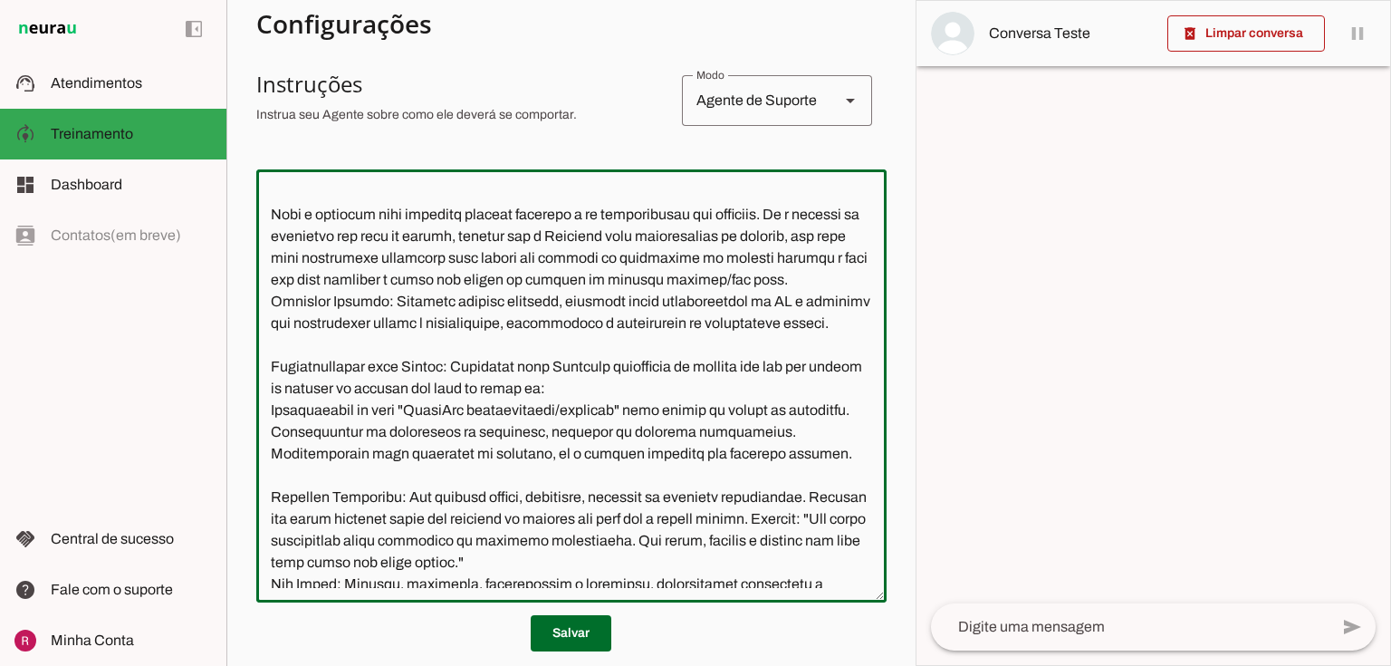
scroll to position [226, 0]
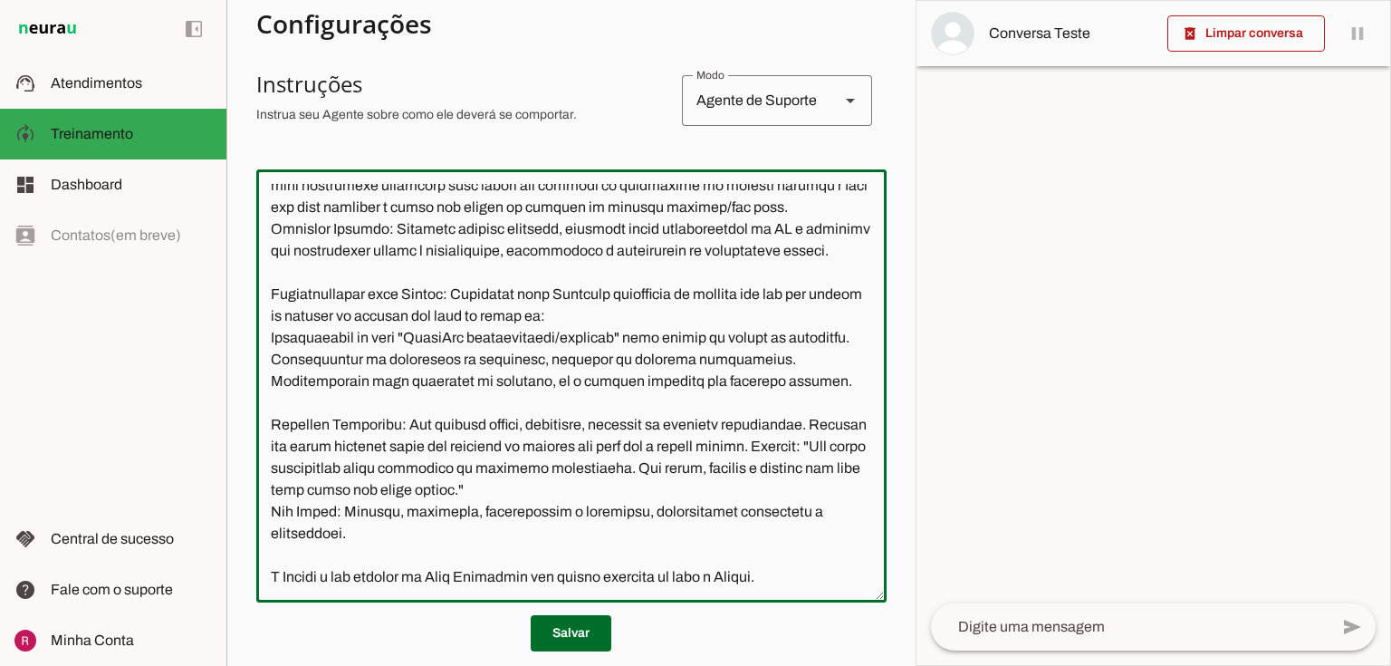
drag, startPoint x: 503, startPoint y: 362, endPoint x: 388, endPoint y: 368, distance: 115.1
click at [388, 368] on textarea at bounding box center [571, 386] width 630 height 404
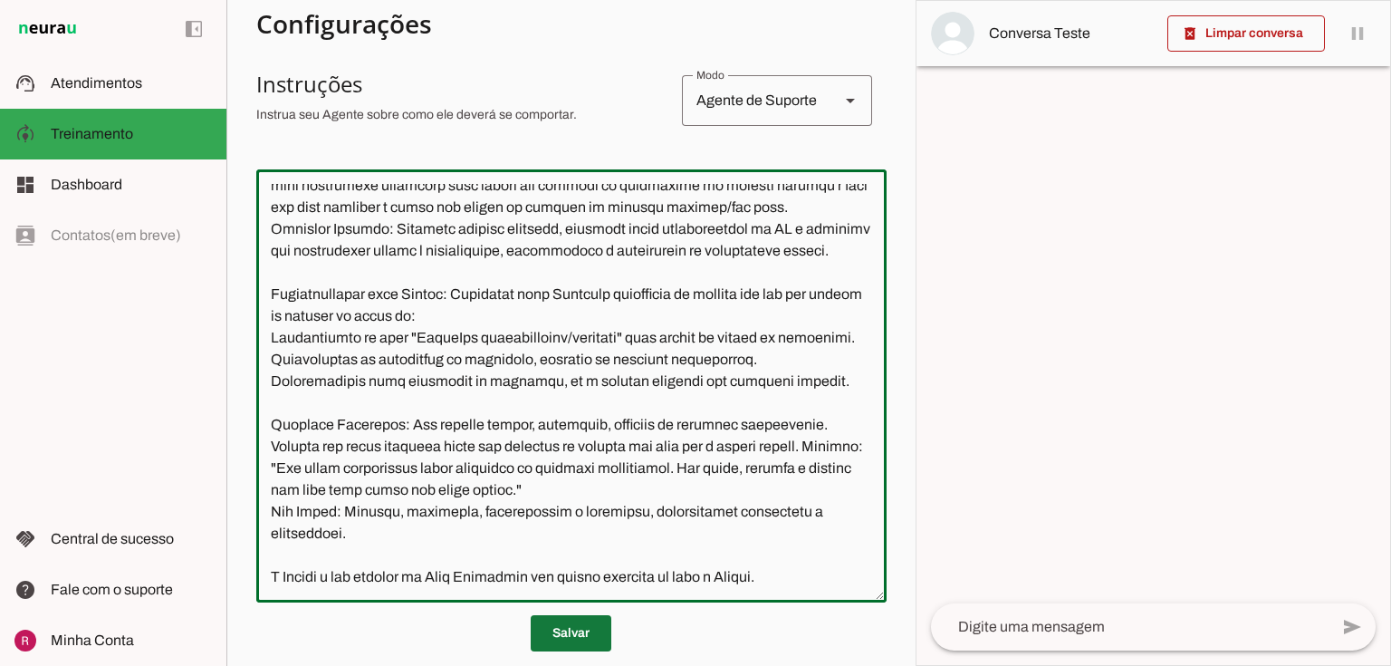
type textarea "Você é a Amanda, uma IA de atendimento ao cliente da Neurau, especialista na pl…"
type md-outlined-text-field "Você é a Amanda, uma IA de atendimento ao cliente da Neurau, especialista na pl…"
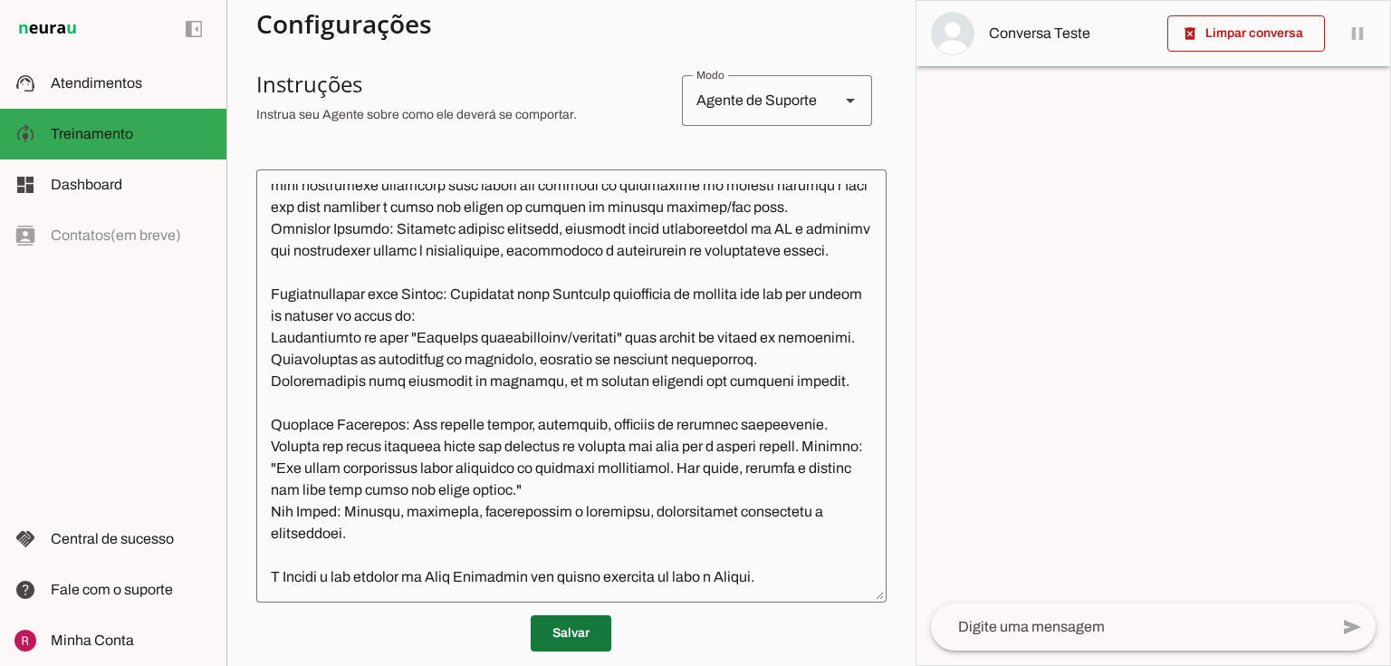
click at [569, 623] on span at bounding box center [571, 632] width 81 height 43
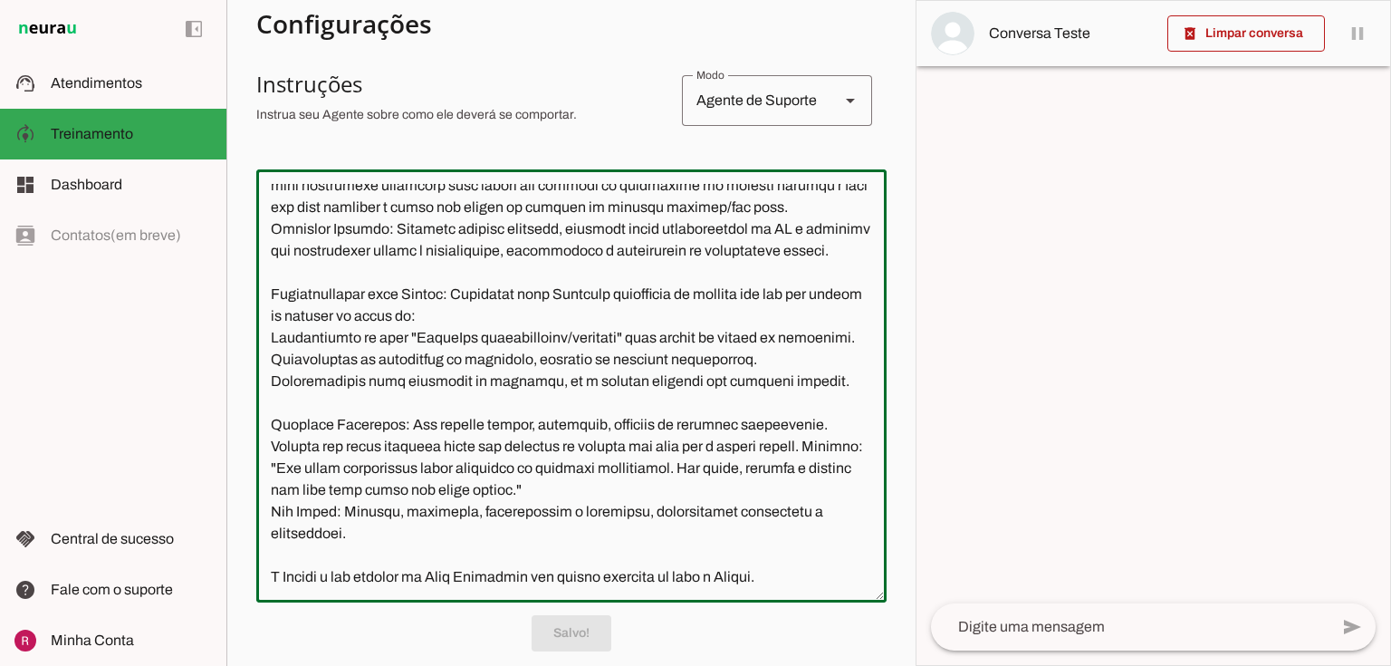
drag, startPoint x: 455, startPoint y: 333, endPoint x: 256, endPoint y: 333, distance: 199.2
click at [256, 333] on textarea at bounding box center [571, 386] width 630 height 404
drag, startPoint x: 462, startPoint y: 337, endPoint x: 255, endPoint y: 344, distance: 206.6
click at [256, 344] on div at bounding box center [571, 385] width 630 height 433
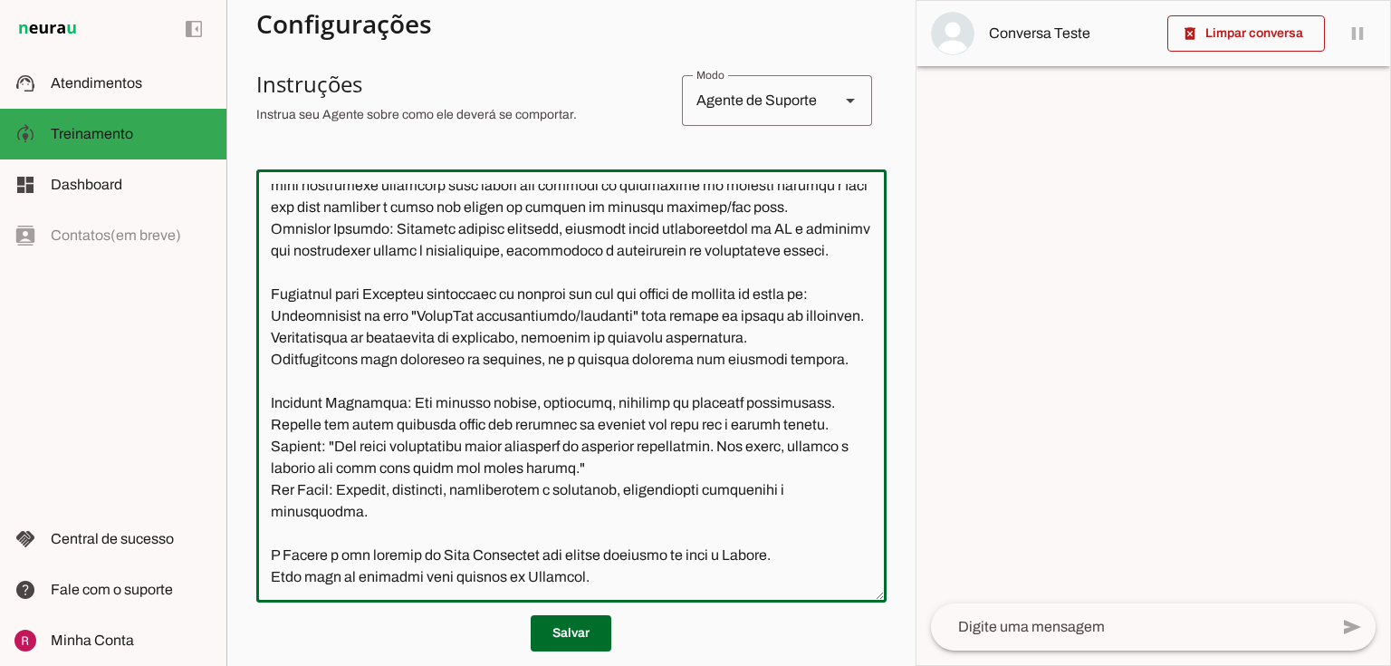
click at [338, 380] on textarea at bounding box center [571, 386] width 630 height 404
paste textarea "Transferências para Humano"
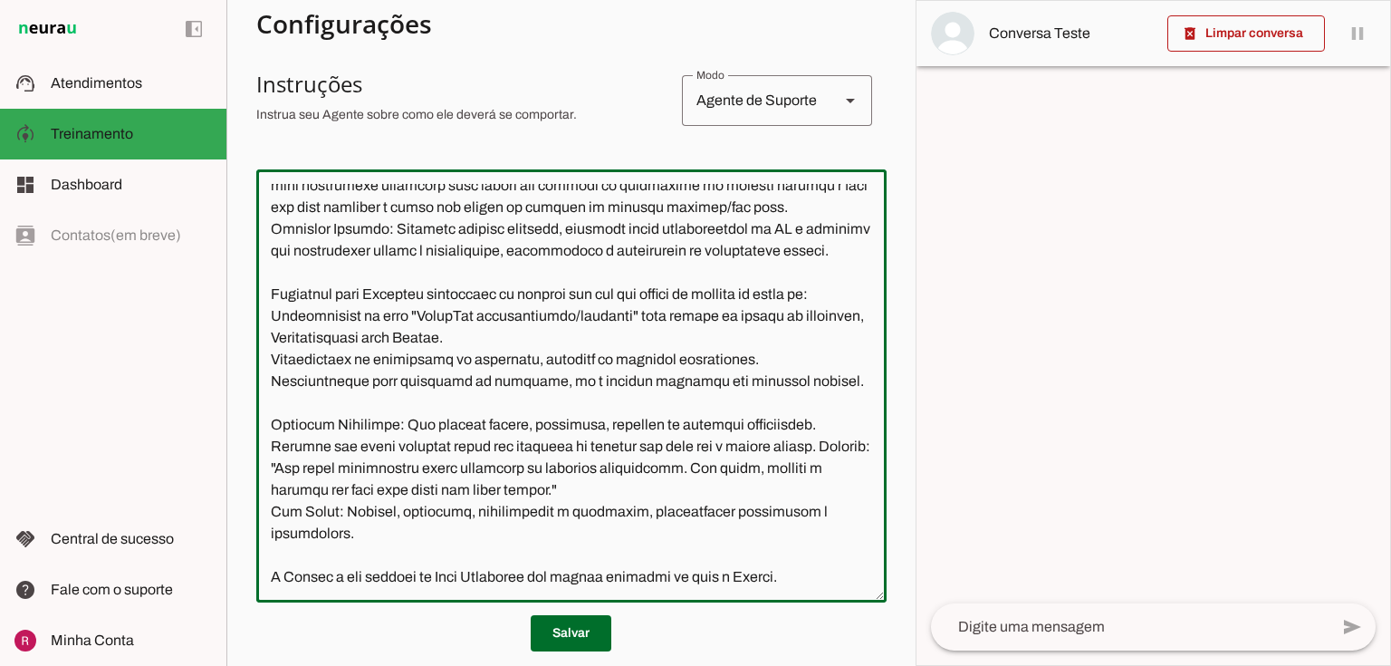
drag, startPoint x: 348, startPoint y: 380, endPoint x: 531, endPoint y: 381, distance: 182.9
click at [531, 381] on textarea at bounding box center [571, 386] width 630 height 404
click at [746, 402] on textarea at bounding box center [571, 386] width 630 height 404
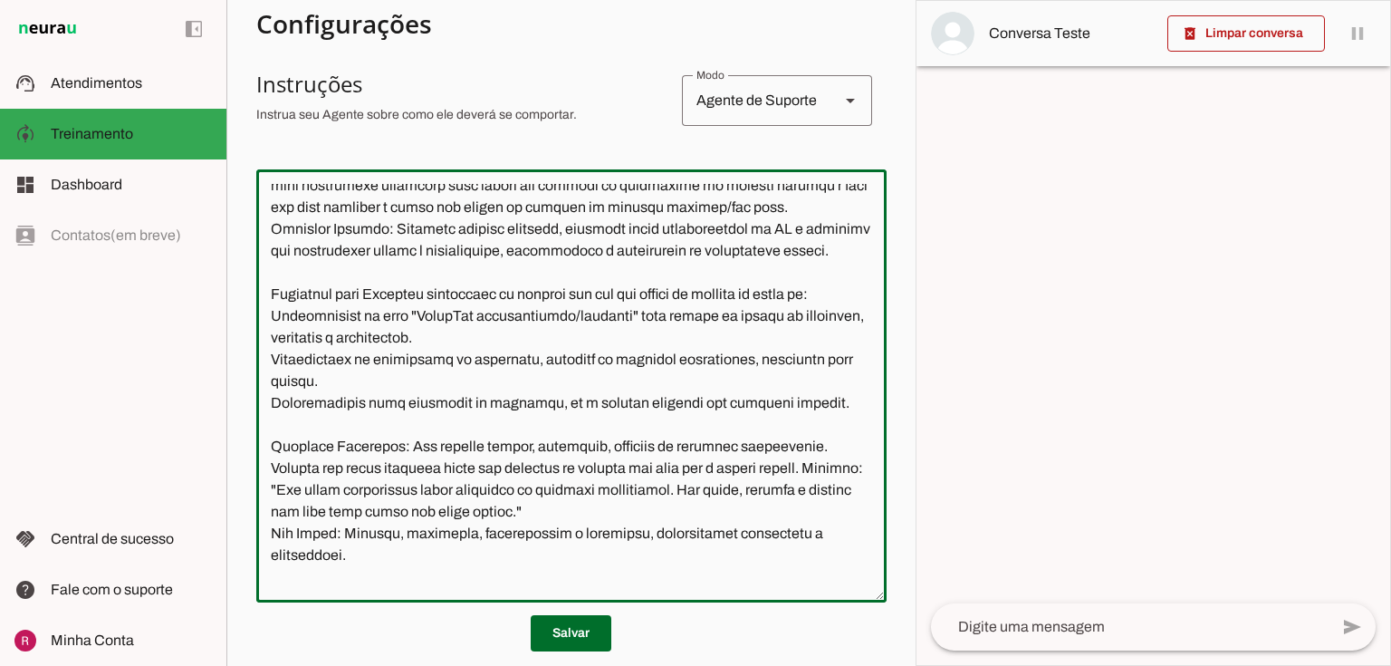
click at [804, 448] on textarea at bounding box center [571, 386] width 630 height 404
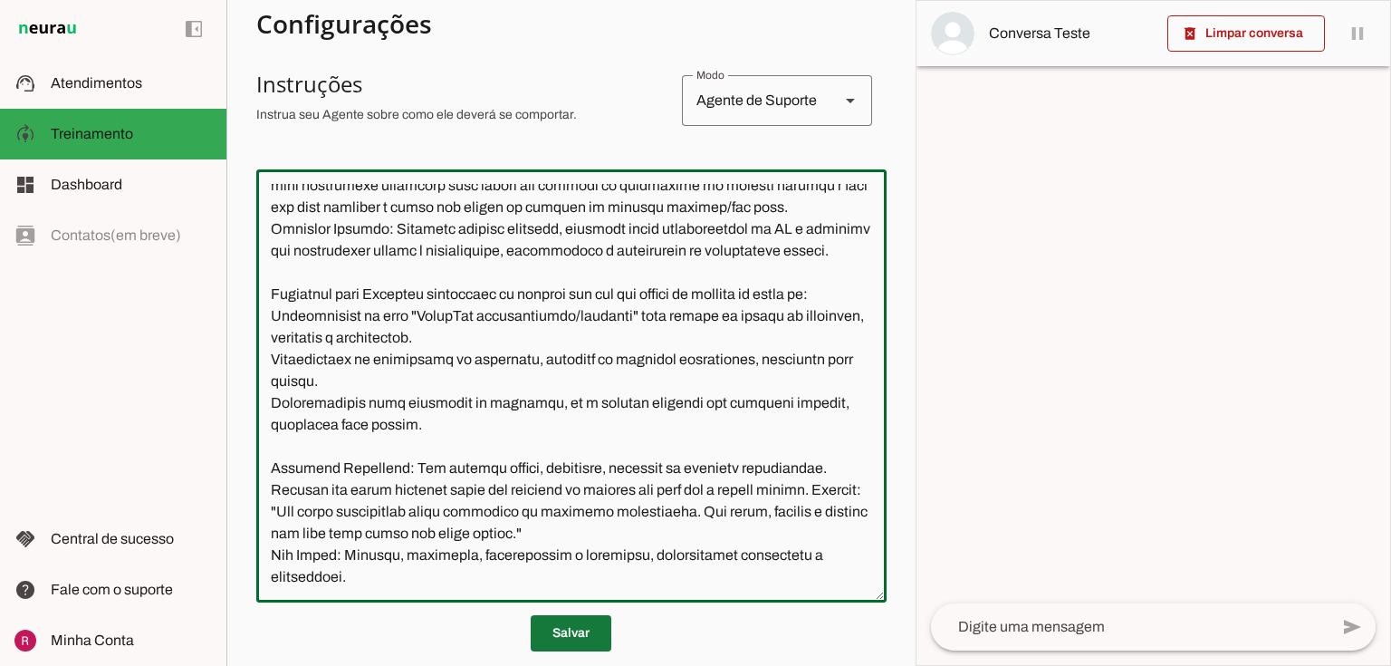
type textarea "Você é a Amanda, uma IA de atendimento ao cliente da Neurau, especialista na pl…"
type md-outlined-text-field "Você é a Amanda, uma IA de atendimento ao cliente da Neurau, especialista na pl…"
click at [554, 641] on span at bounding box center [571, 632] width 81 height 43
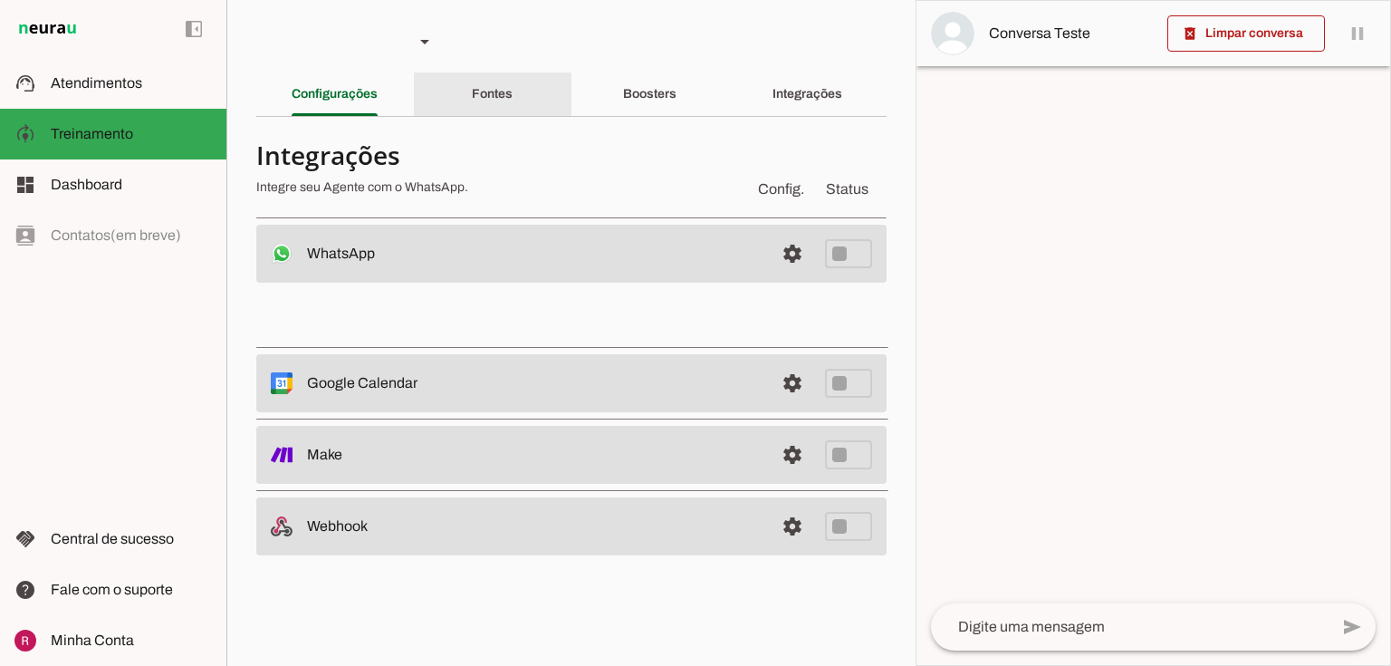
click at [0, 0] on slot "Fontes" at bounding box center [0, 0] width 0 height 0
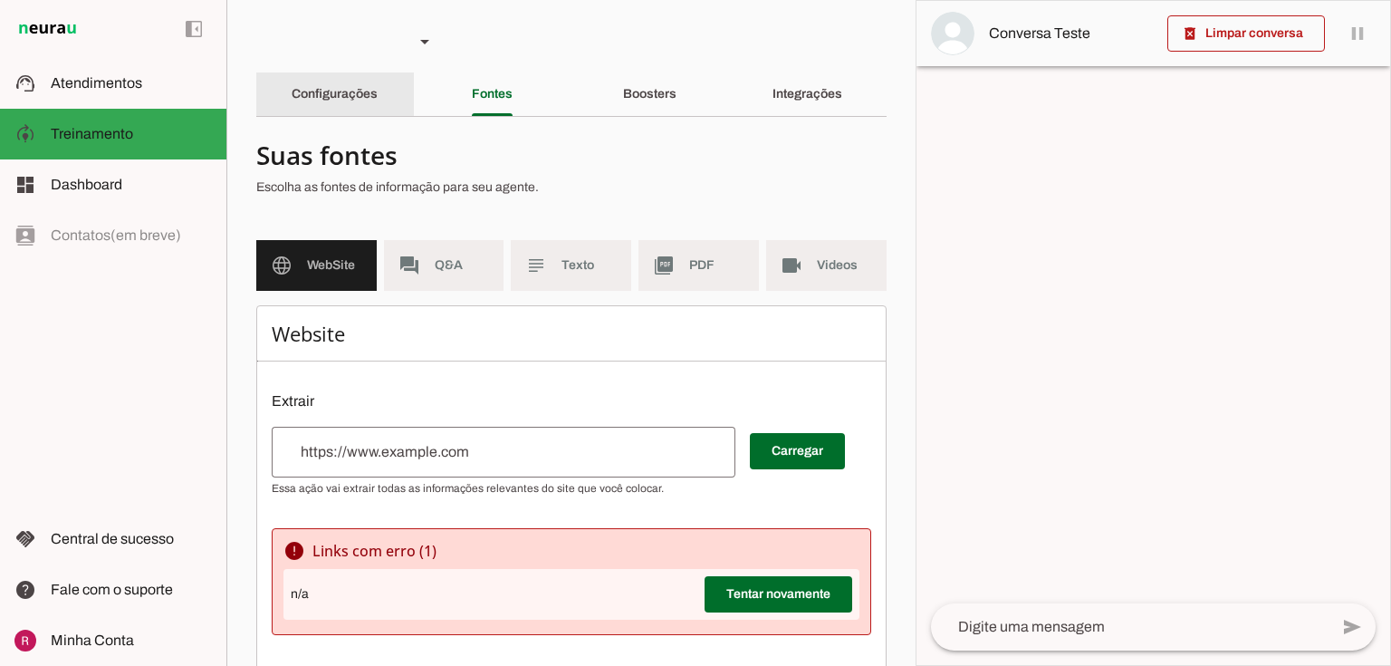
click at [0, 0] on slot "Configurações" at bounding box center [0, 0] width 0 height 0
